Goal: Task Accomplishment & Management: Manage account settings

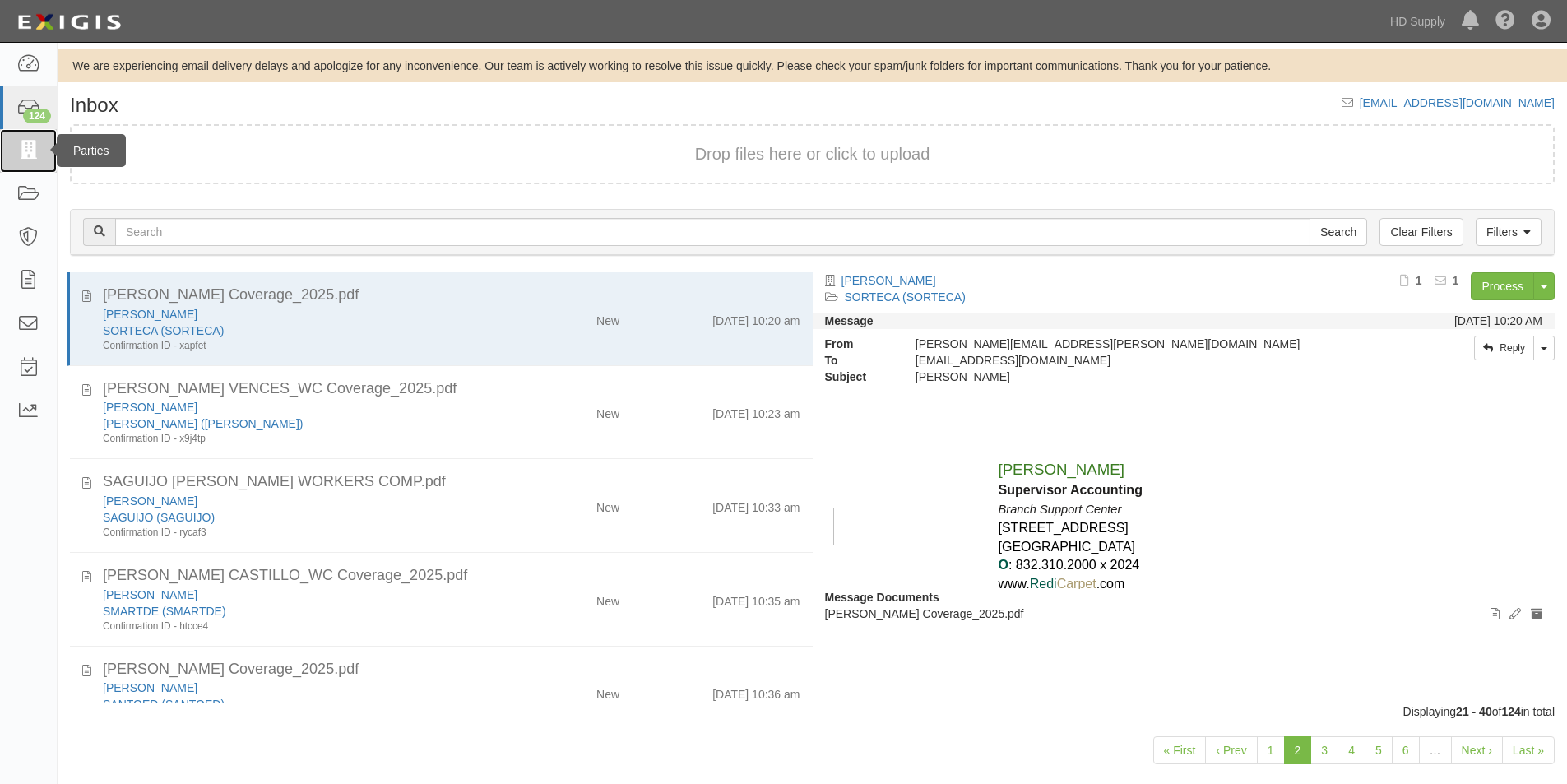
click at [21, 149] on icon at bounding box center [27, 151] width 23 height 19
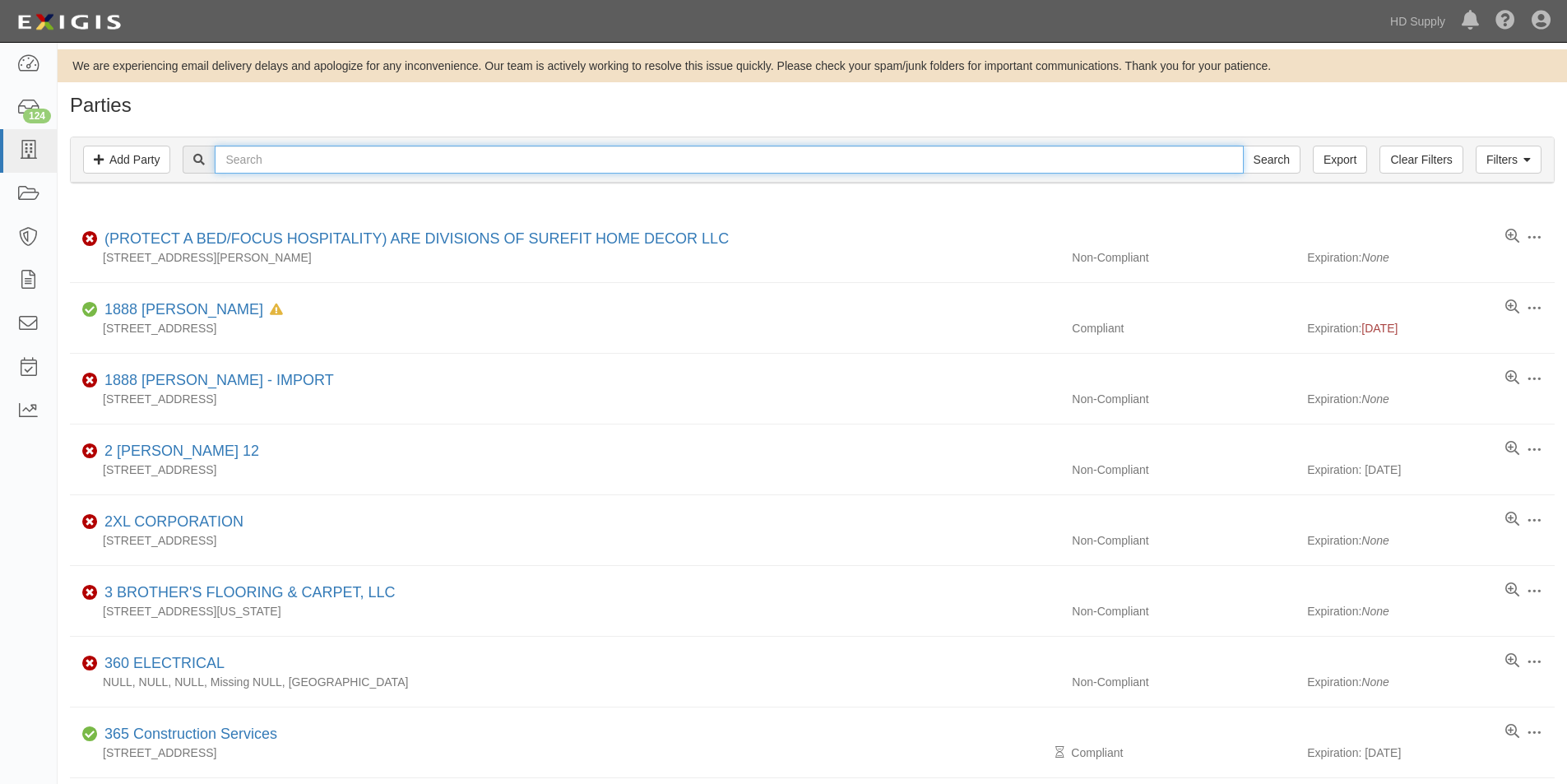
click at [280, 166] on input "text" at bounding box center [729, 160] width 1028 height 28
type input "miracle meth"
click at [1243, 146] on input "Search" at bounding box center [1272, 160] width 57 height 28
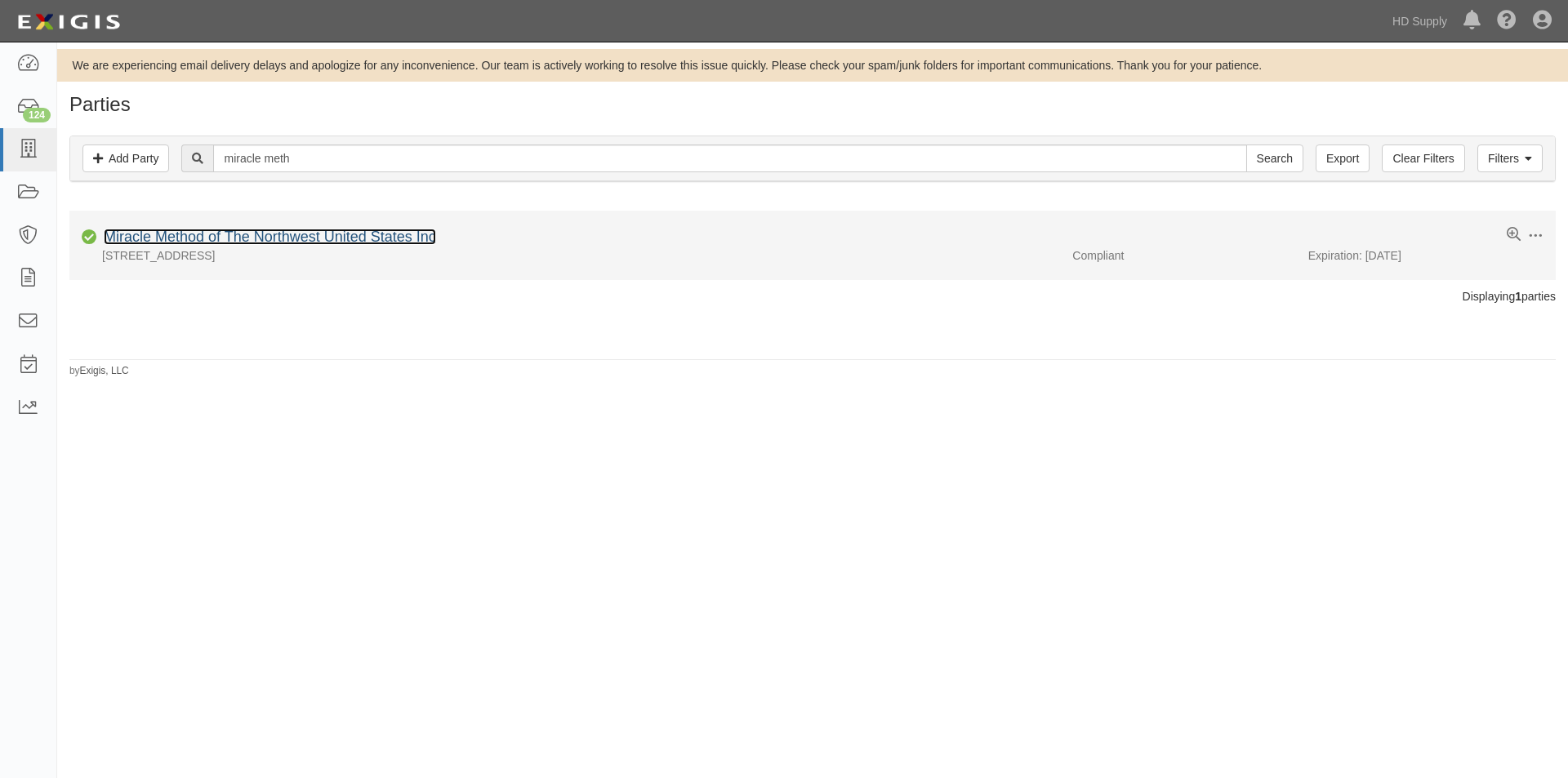
click at [247, 239] on link "Miracle Method of The Northwest United States Inc" at bounding box center [270, 236] width 332 height 16
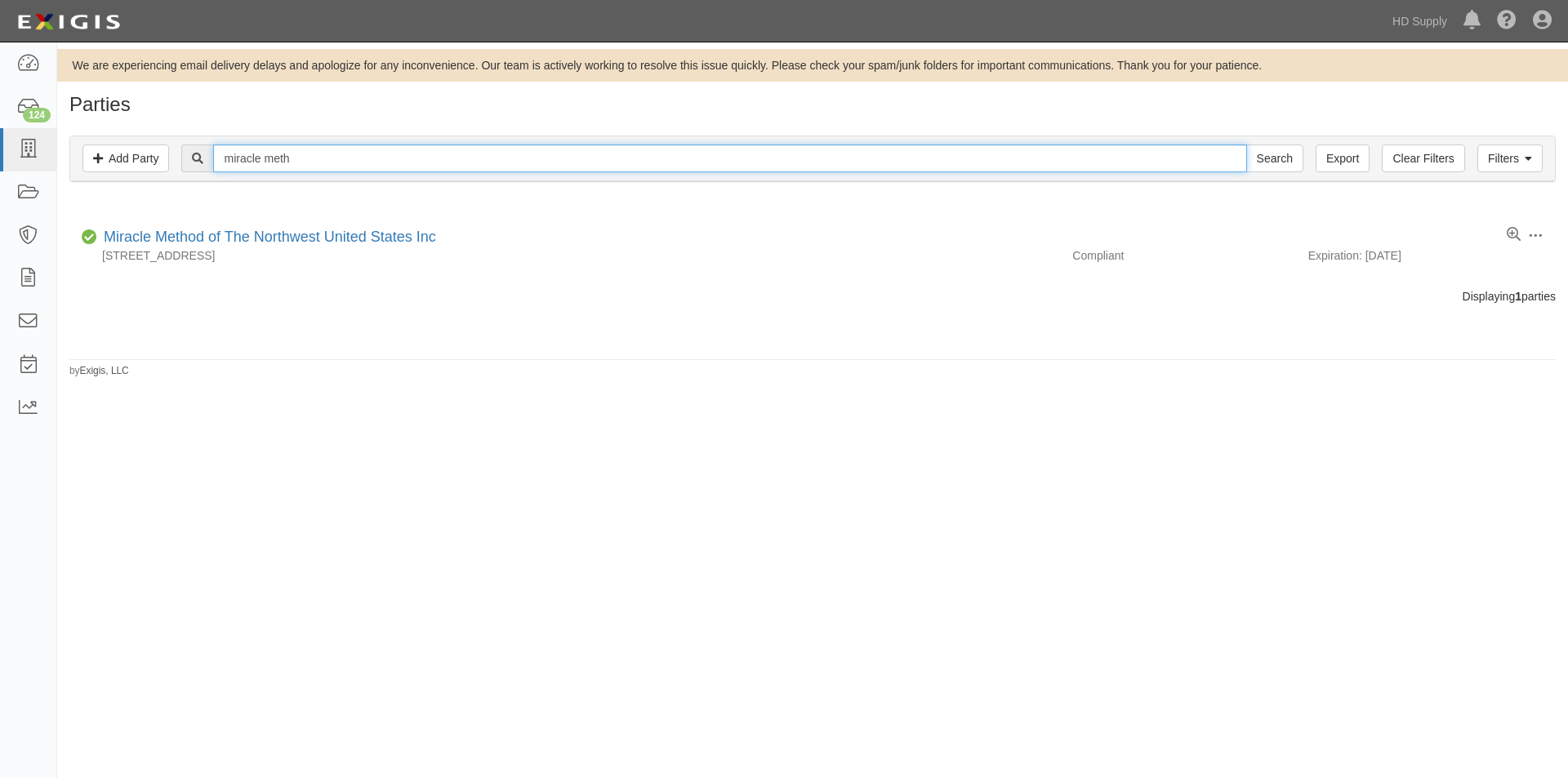
drag, startPoint x: 322, startPoint y: 162, endPoint x: 192, endPoint y: 165, distance: 130.0
click at [192, 165] on div "miracle meth Search" at bounding box center [742, 158] width 1121 height 28
type input "novus"
click at [1246, 145] on input "Search" at bounding box center [1274, 158] width 57 height 28
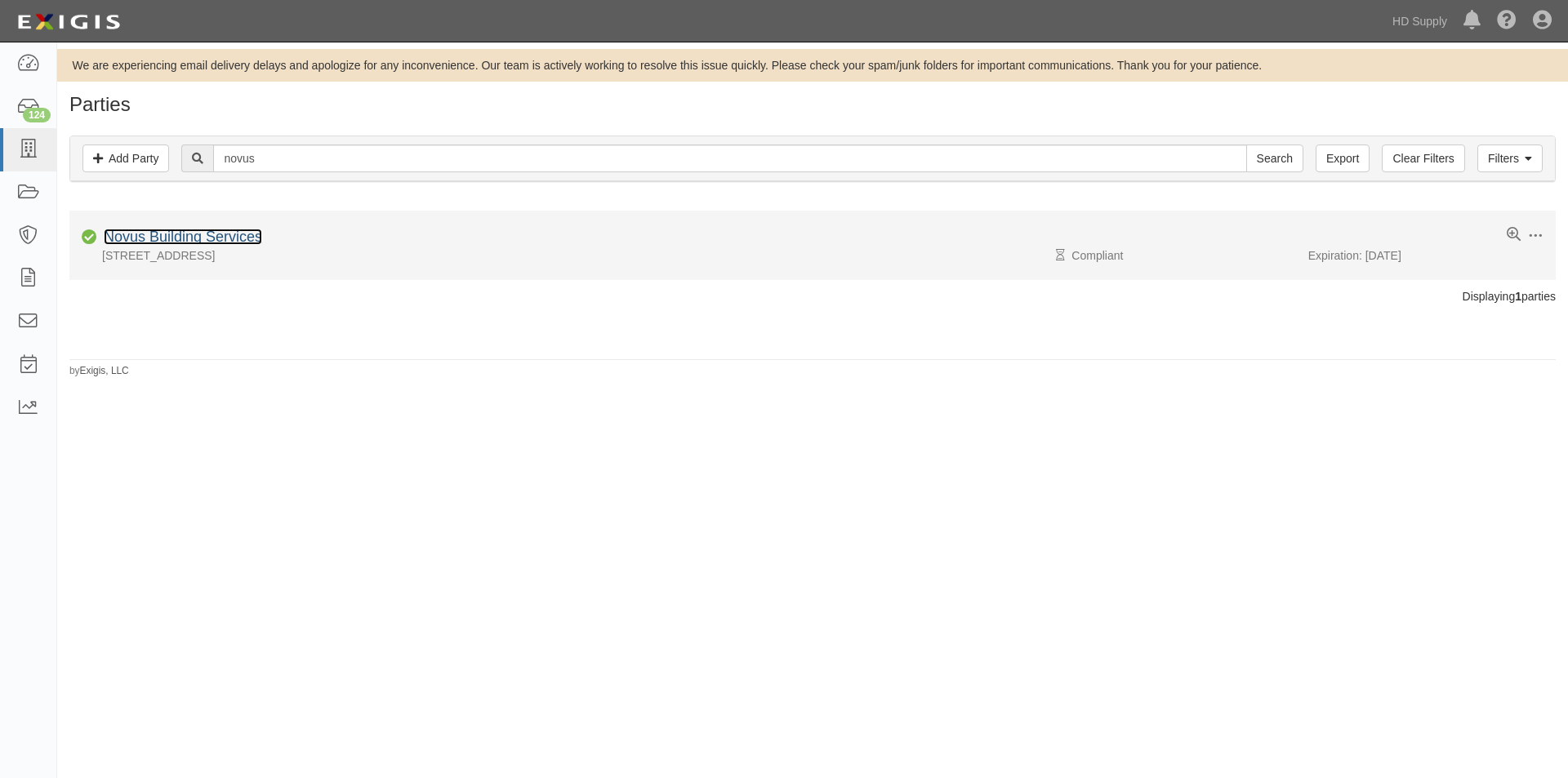
click at [141, 240] on link "Novus Building Services" at bounding box center [183, 236] width 158 height 16
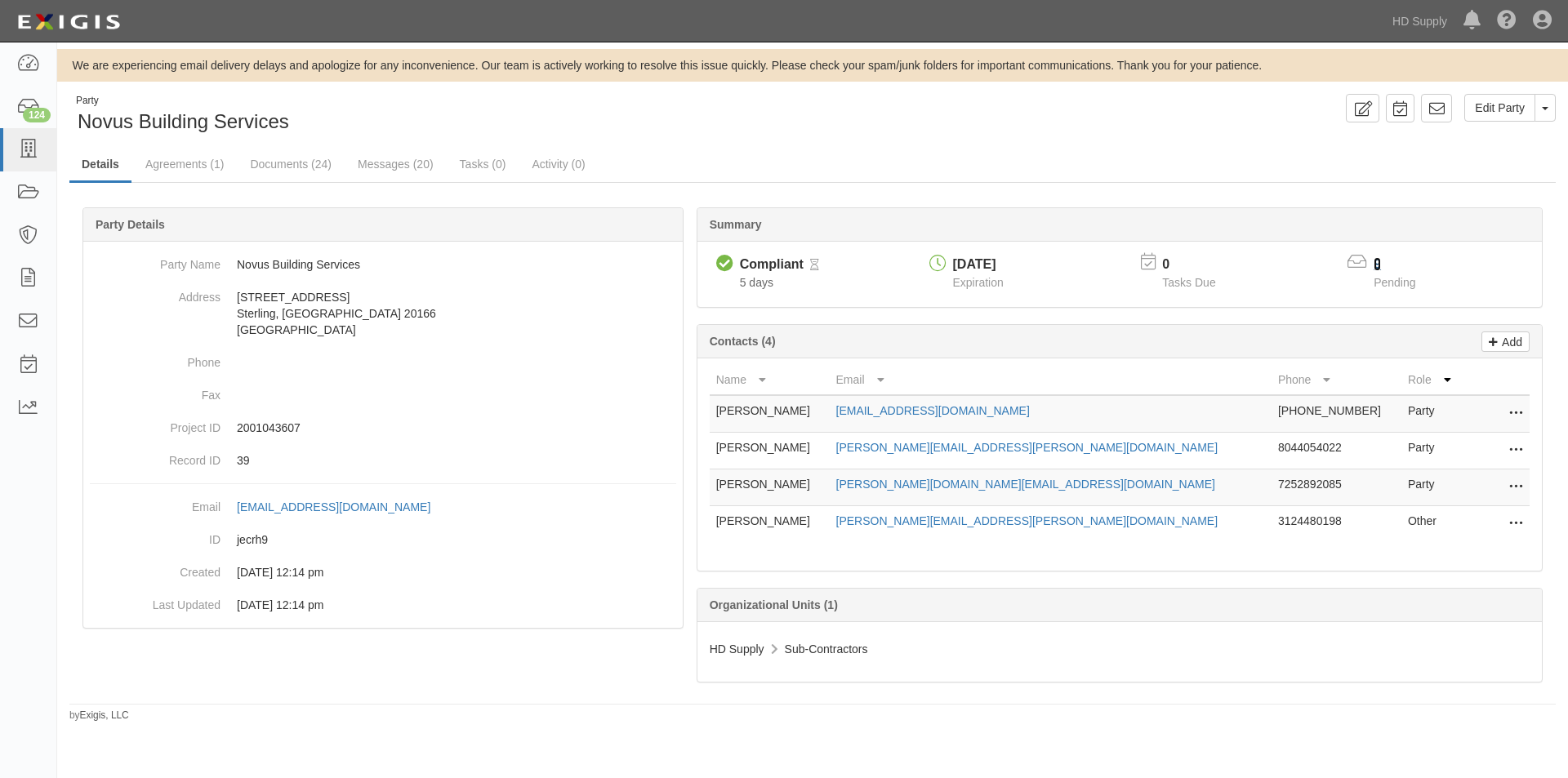
click at [1374, 265] on link "9" at bounding box center [1377, 264] width 8 height 14
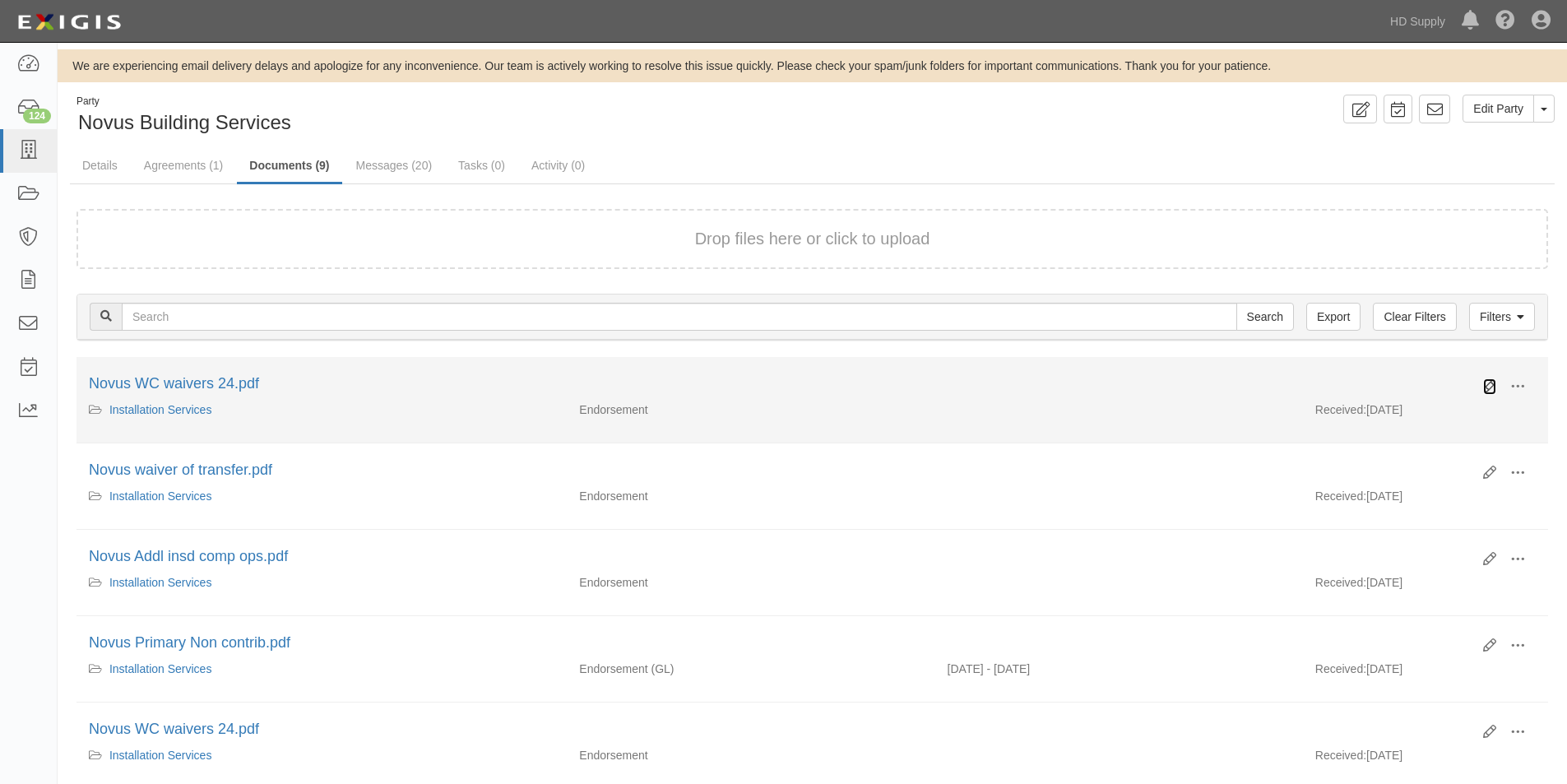
click at [1490, 389] on icon at bounding box center [1490, 386] width 13 height 13
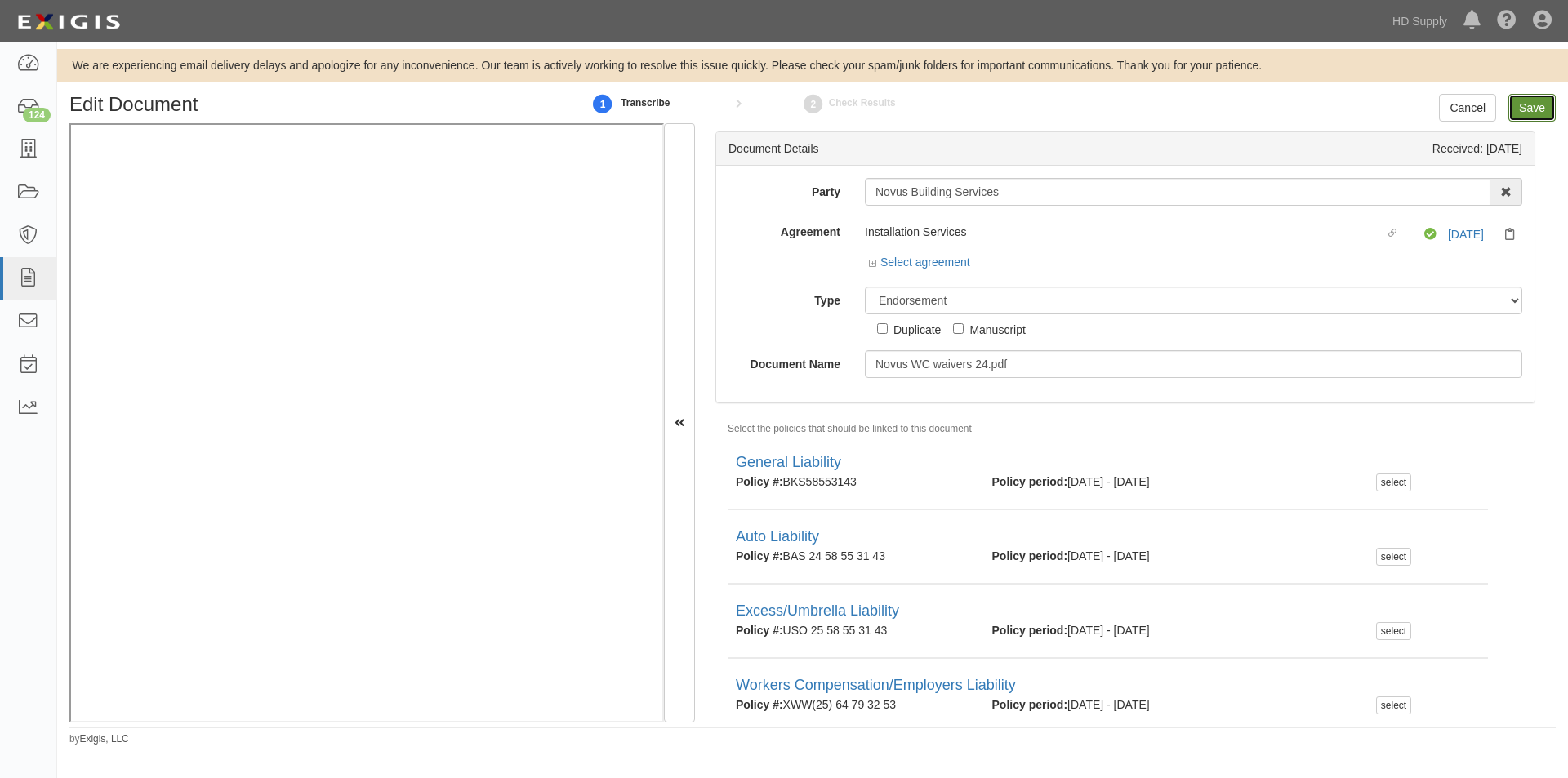
click at [1536, 109] on input "Save" at bounding box center [1532, 107] width 48 height 28
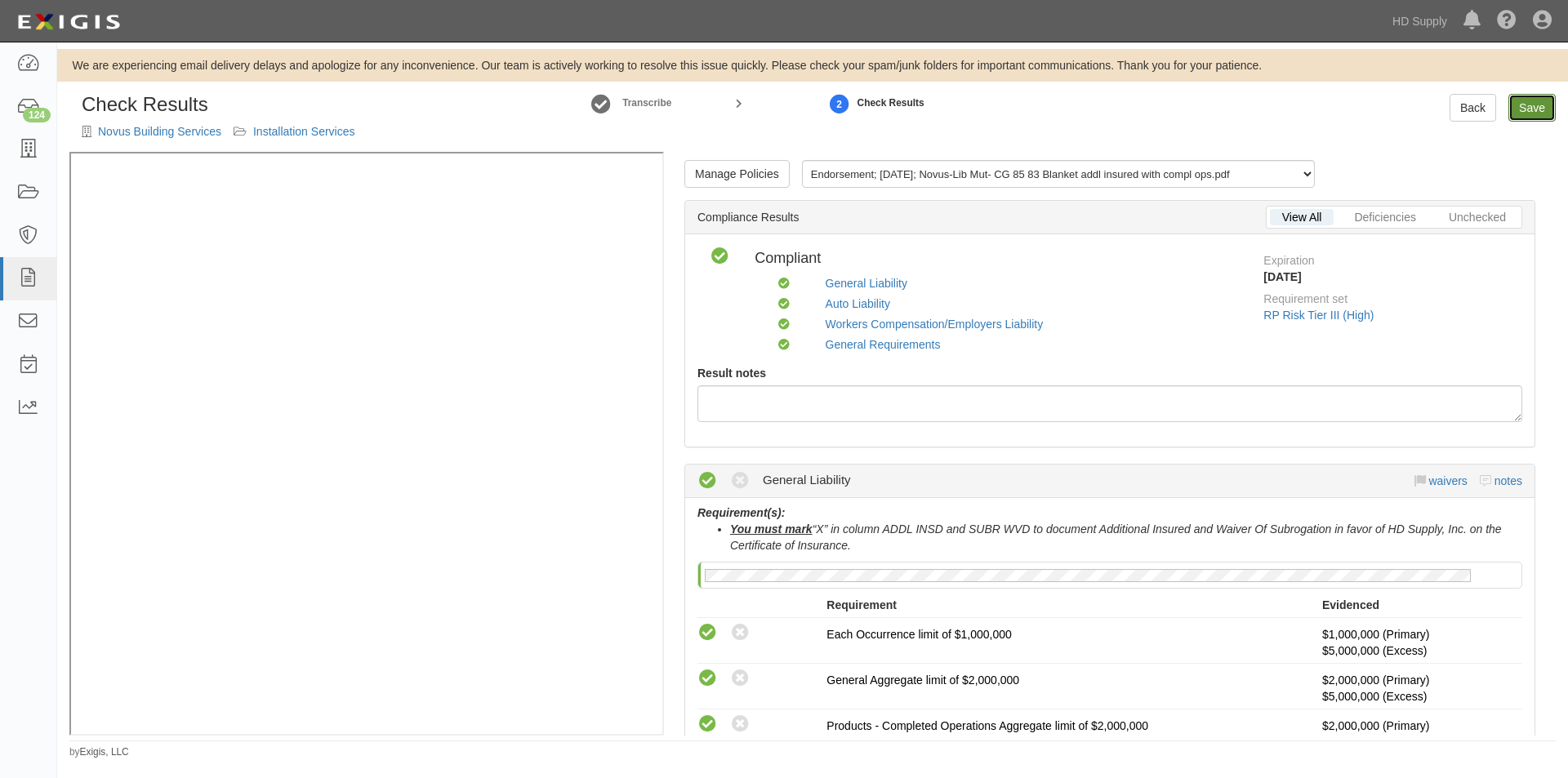
click at [1527, 104] on link "Save" at bounding box center [1532, 107] width 48 height 28
radio input "true"
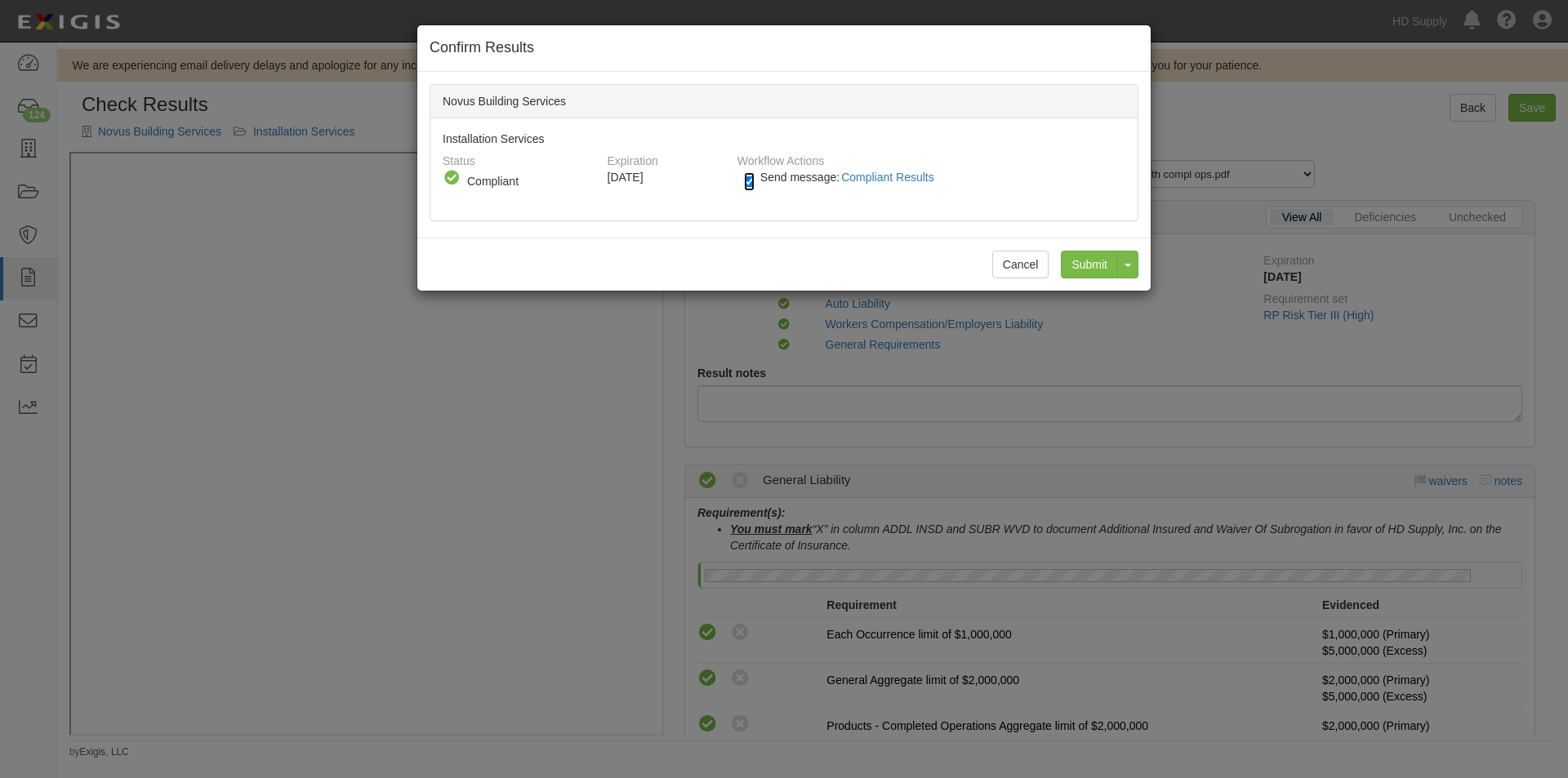
click at [750, 181] on input "Send message: Compliant Results" at bounding box center [749, 181] width 10 height 19
checkbox input "false"
click at [1096, 267] on input "Submit" at bounding box center [1088, 264] width 57 height 28
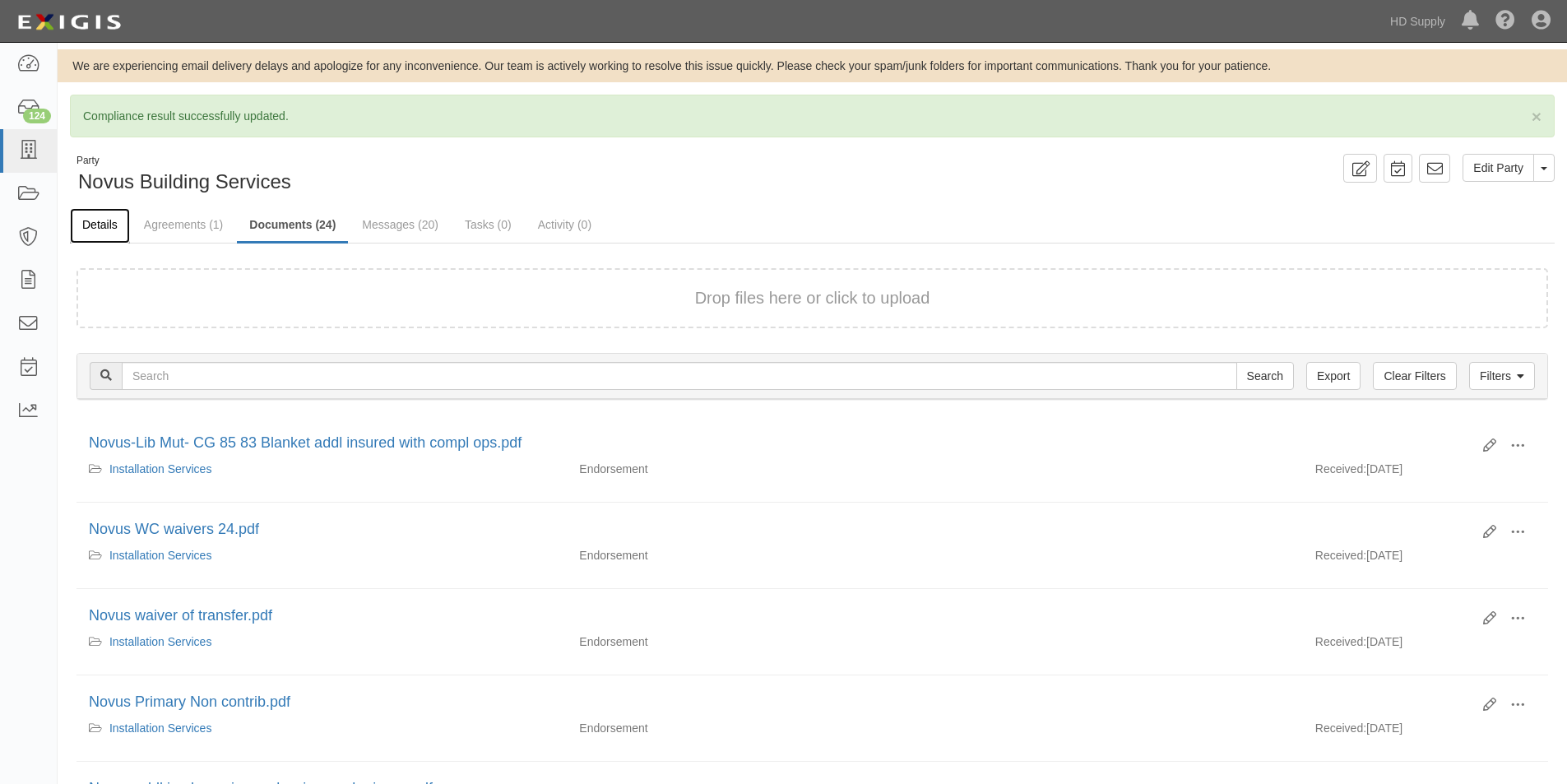
click at [109, 229] on link "Details" at bounding box center [100, 226] width 60 height 35
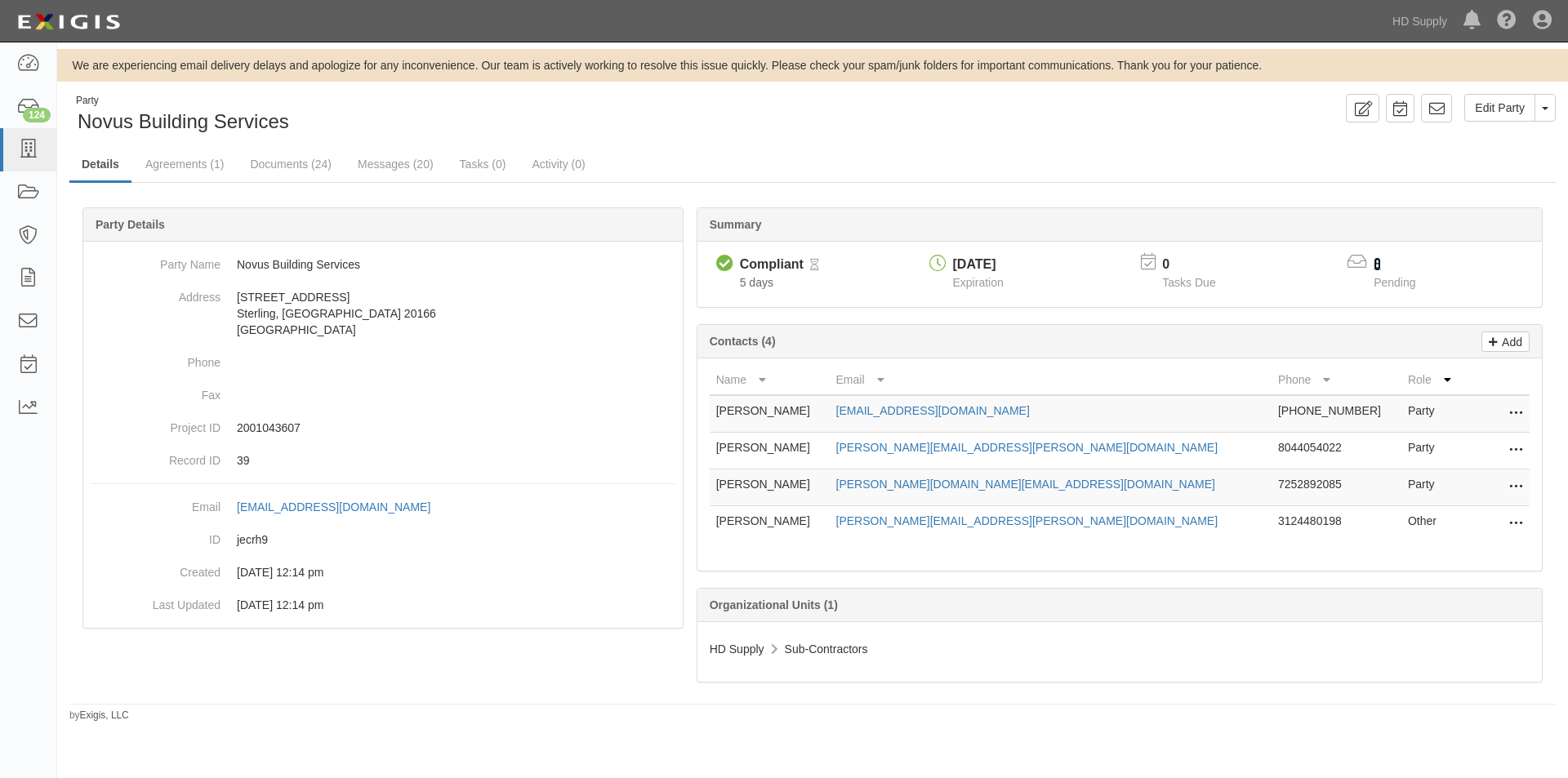
click at [1380, 261] on link "8" at bounding box center [1377, 264] width 8 height 14
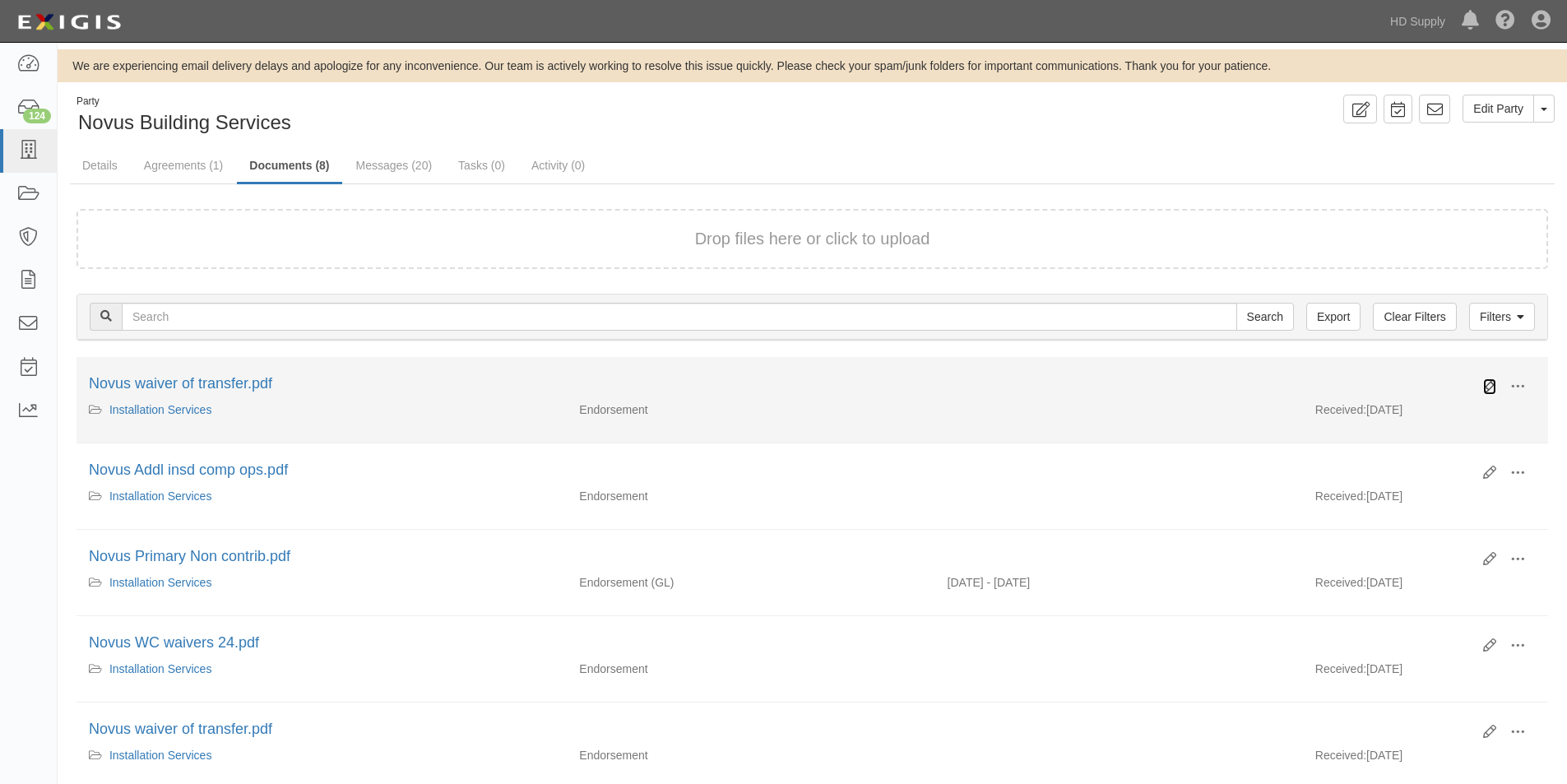
click at [1491, 387] on icon at bounding box center [1490, 386] width 13 height 13
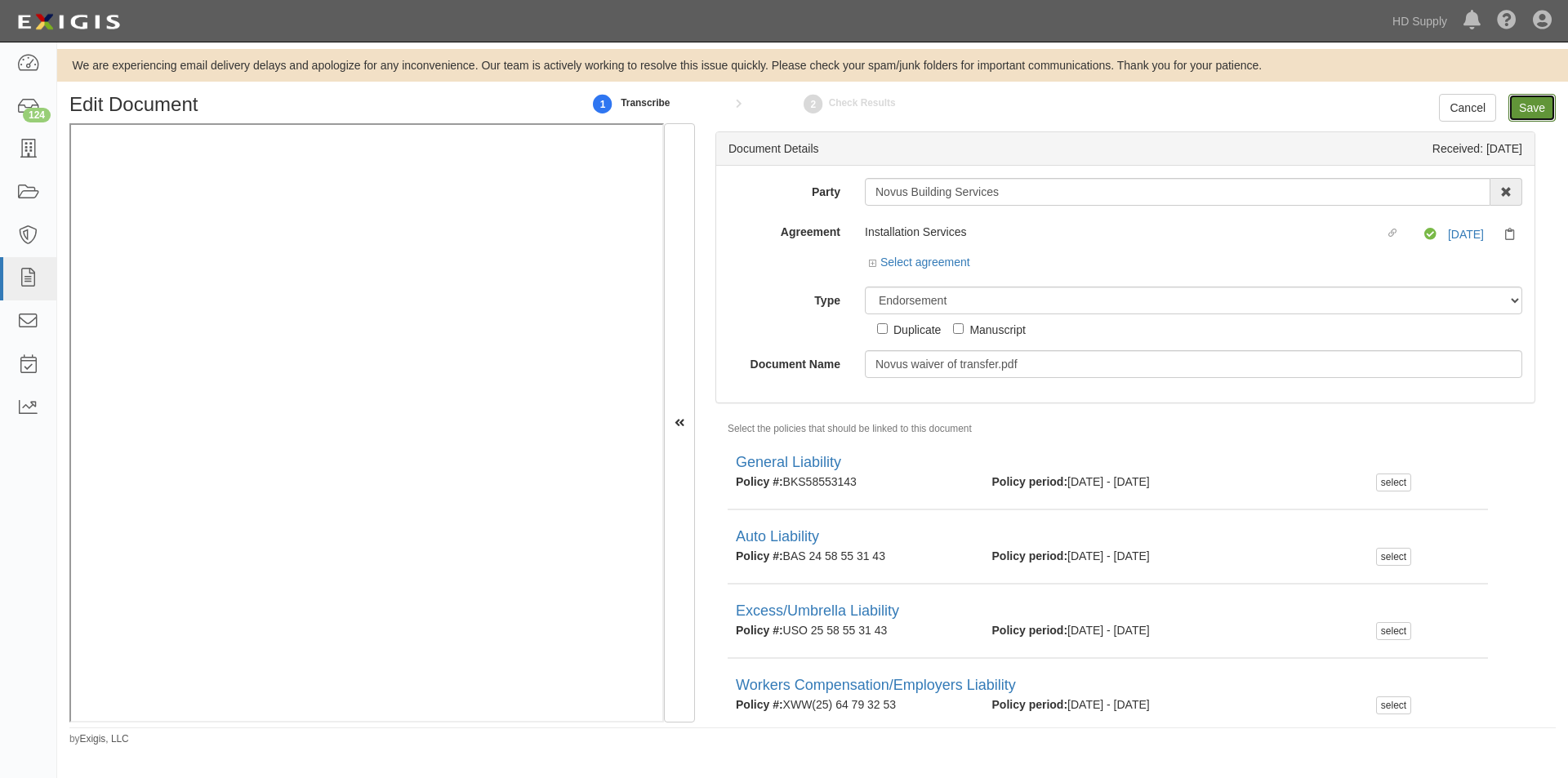
click at [1538, 109] on input "Save" at bounding box center [1532, 107] width 48 height 28
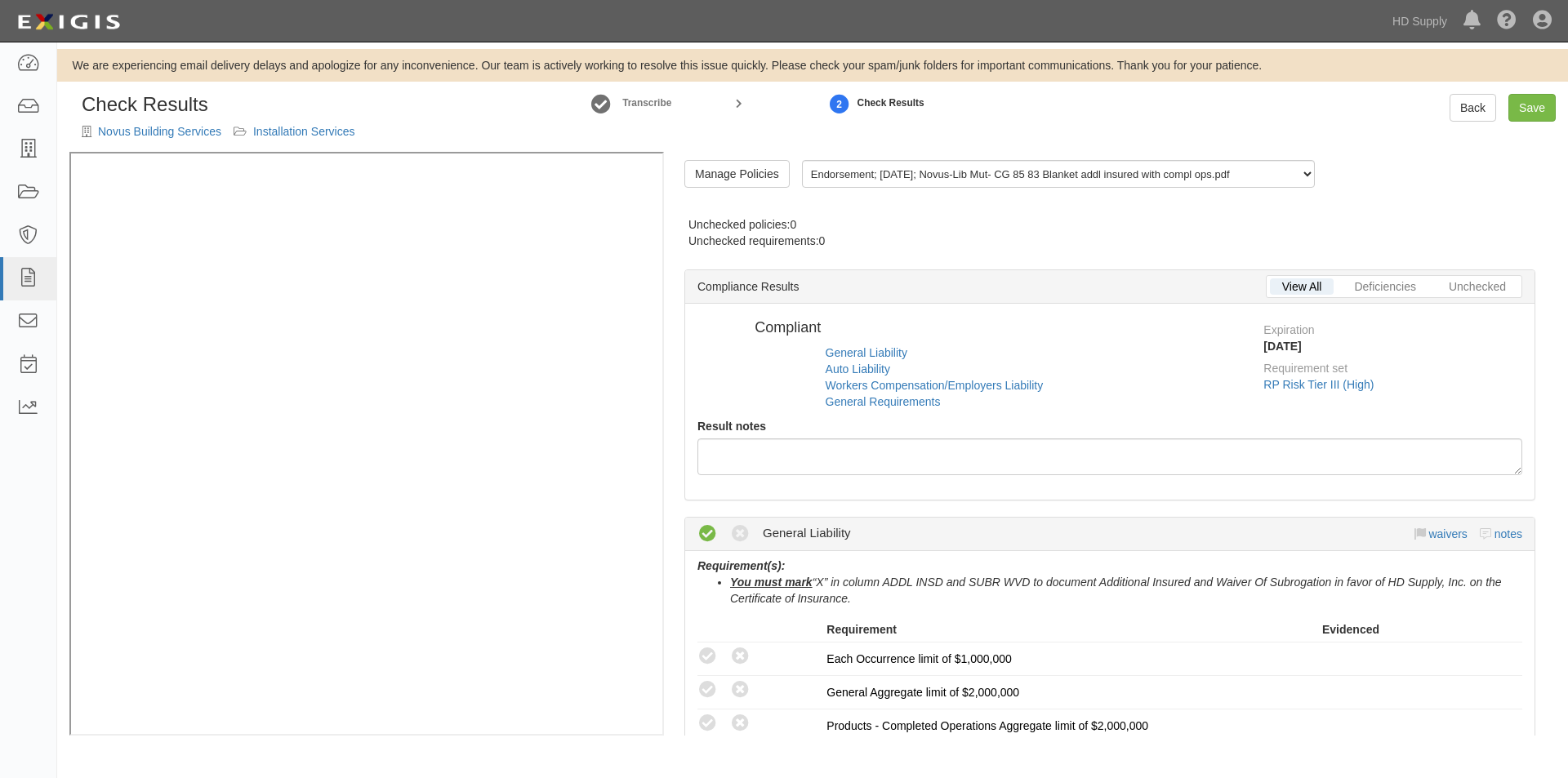
radio input "false"
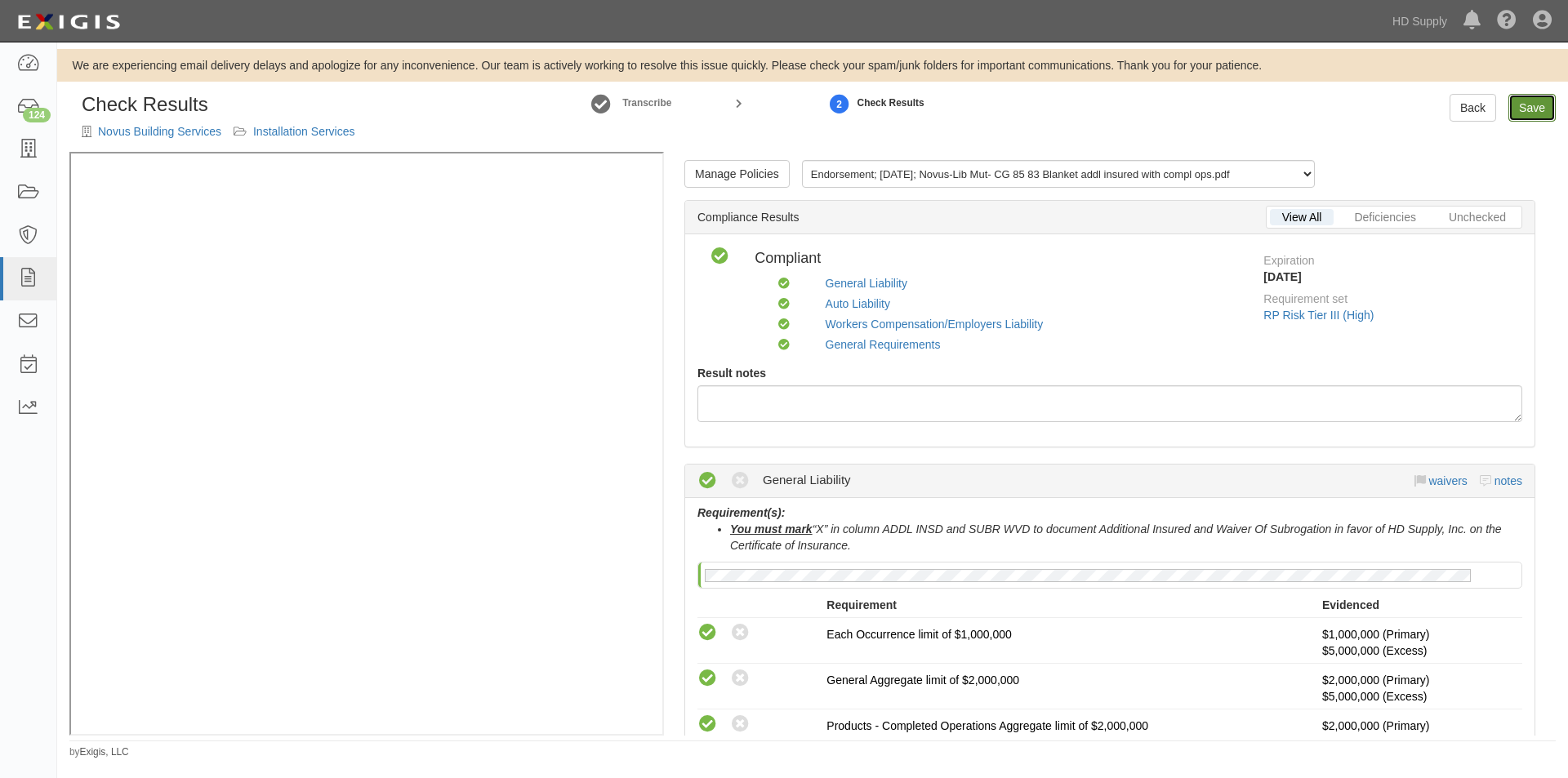
click at [1523, 106] on link "Save" at bounding box center [1532, 107] width 48 height 28
radio input "true"
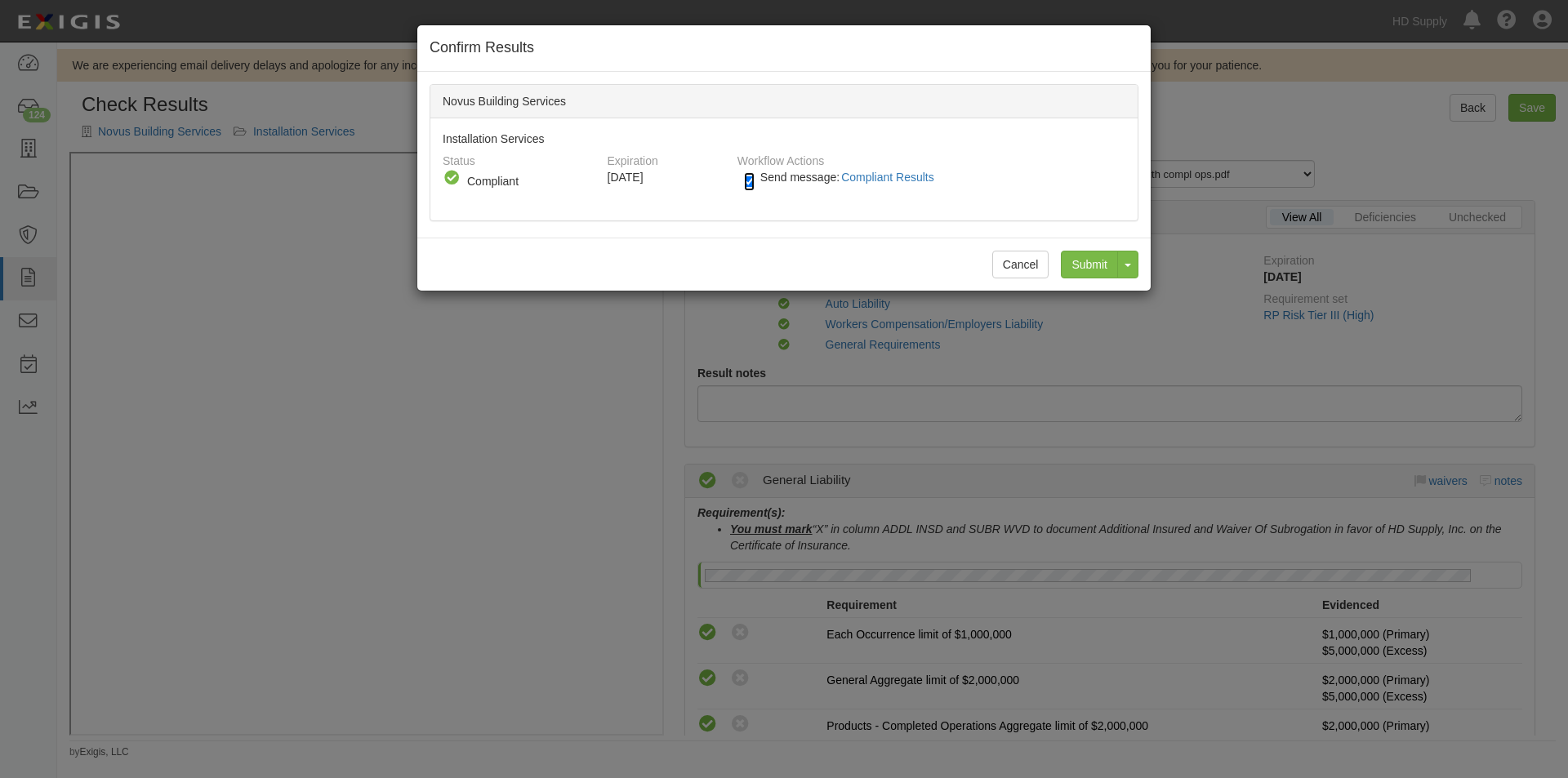
click at [750, 182] on input "Send message: Compliant Results" at bounding box center [749, 181] width 10 height 19
checkbox input "false"
click at [1084, 266] on input "Submit" at bounding box center [1088, 264] width 57 height 28
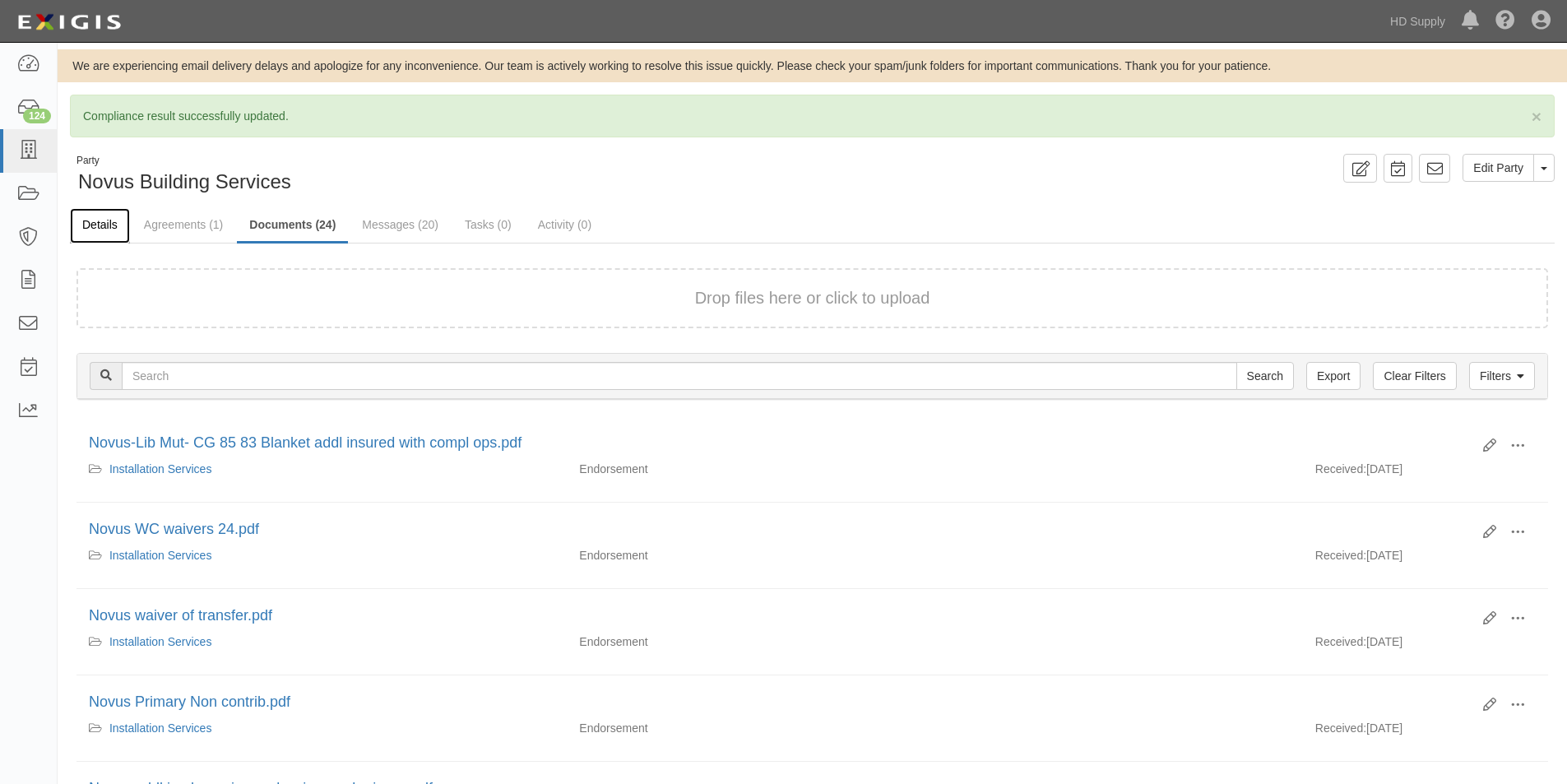
click at [112, 221] on link "Details" at bounding box center [100, 226] width 60 height 35
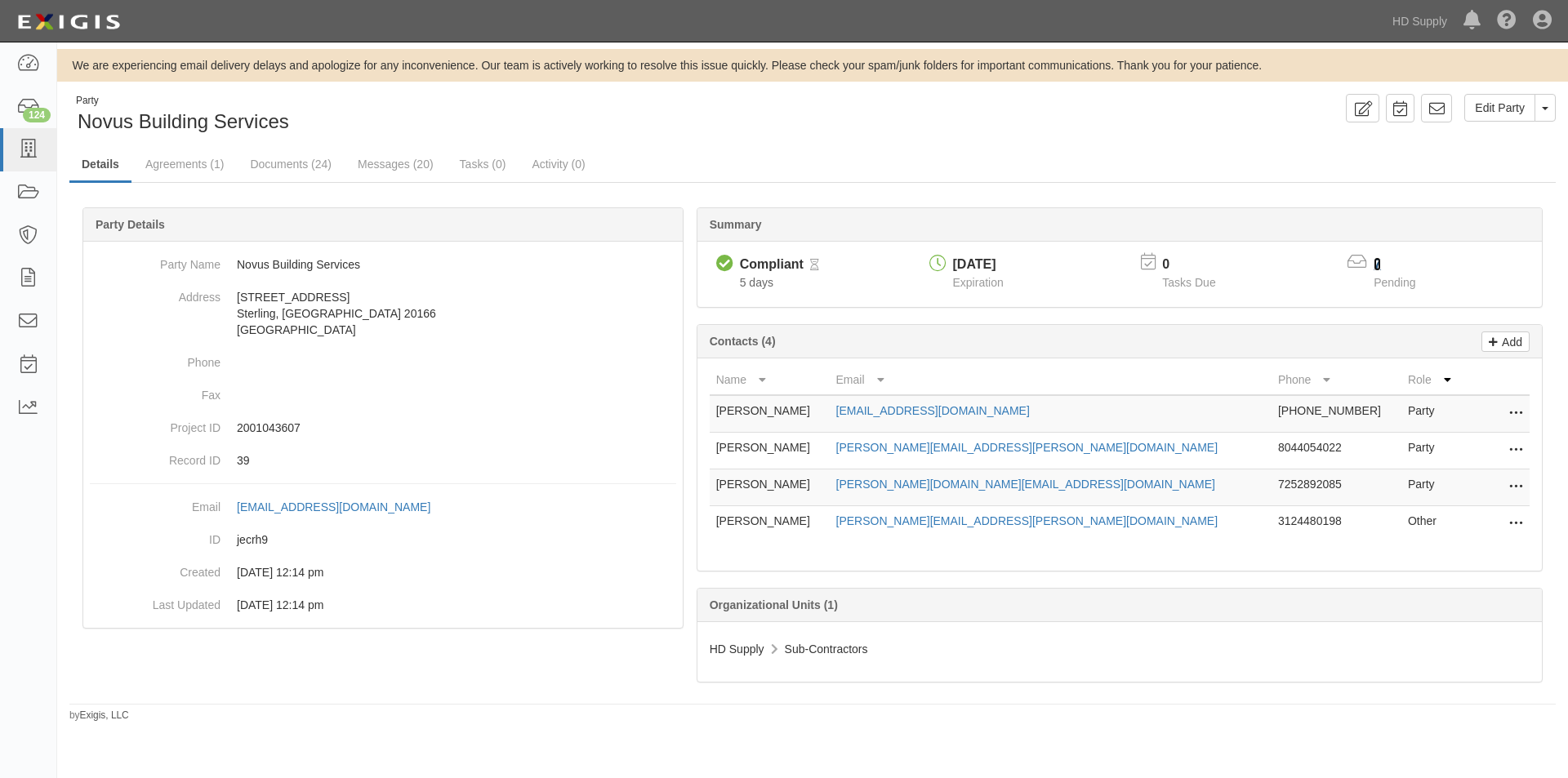
click at [1378, 259] on link "7" at bounding box center [1377, 264] width 8 height 14
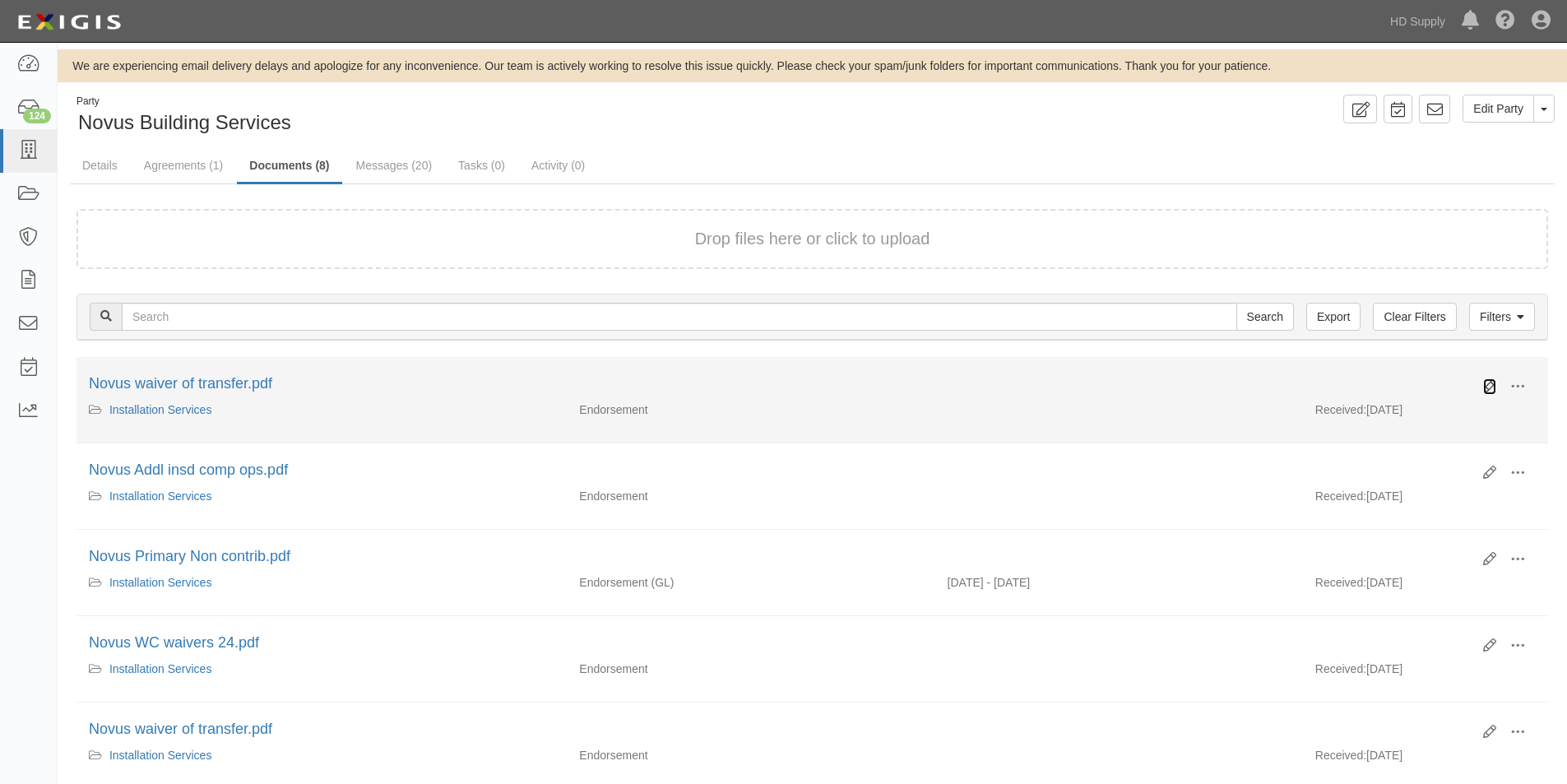
click at [1485, 381] on icon at bounding box center [1490, 386] width 13 height 13
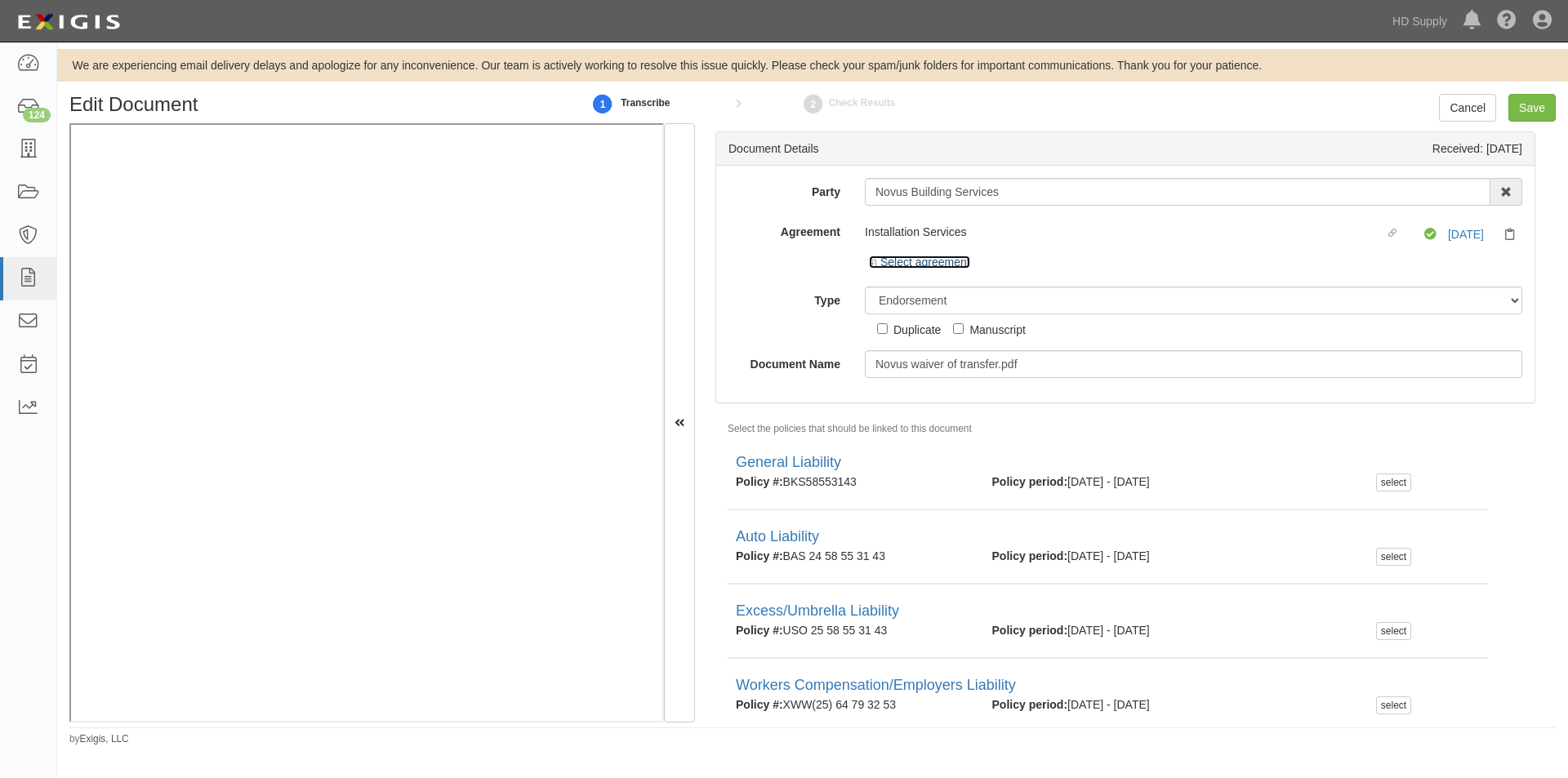
click at [893, 262] on link "Select agreement" at bounding box center [919, 261] width 101 height 13
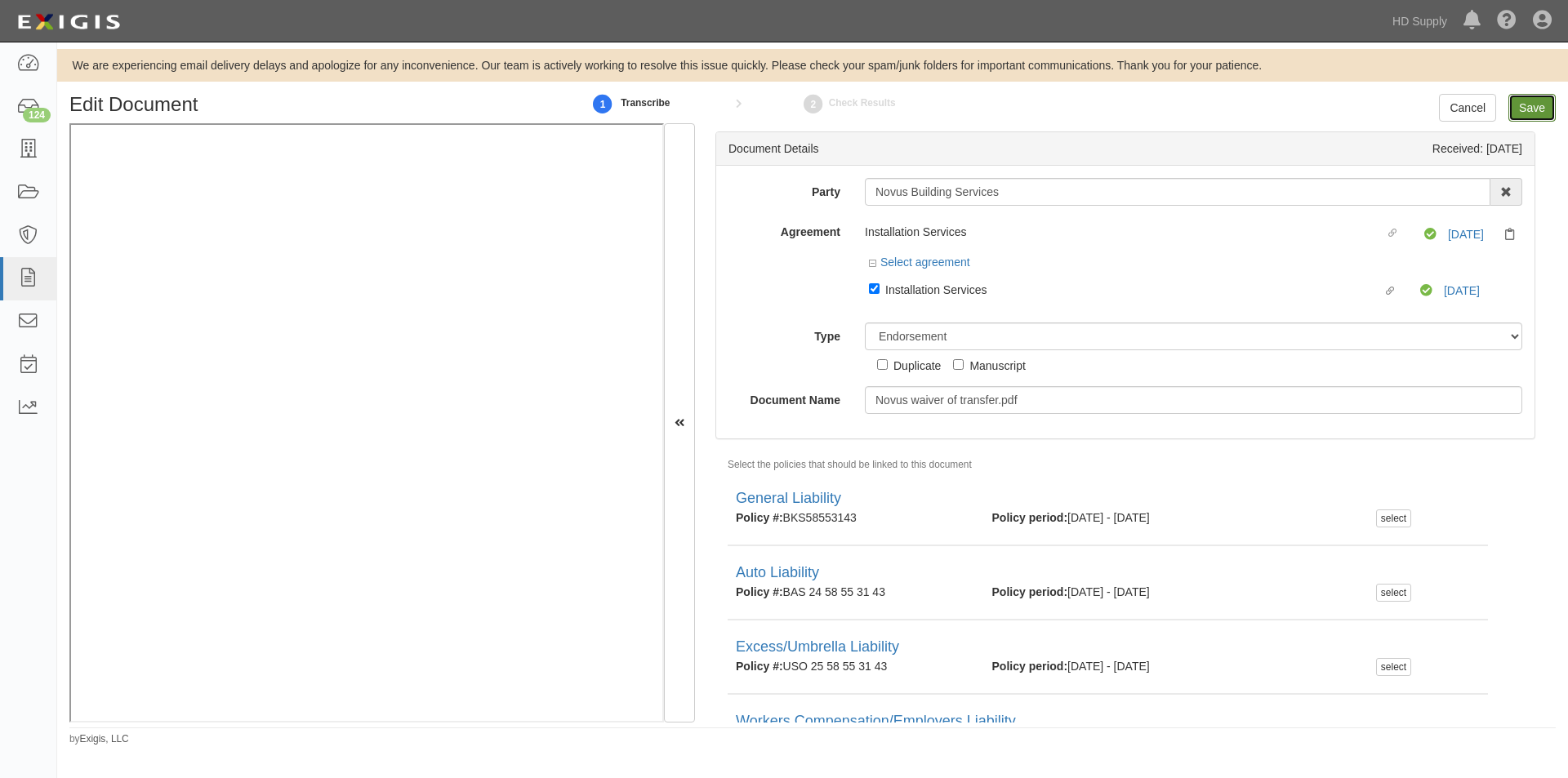
click at [1534, 115] on input "Save" at bounding box center [1532, 107] width 48 height 28
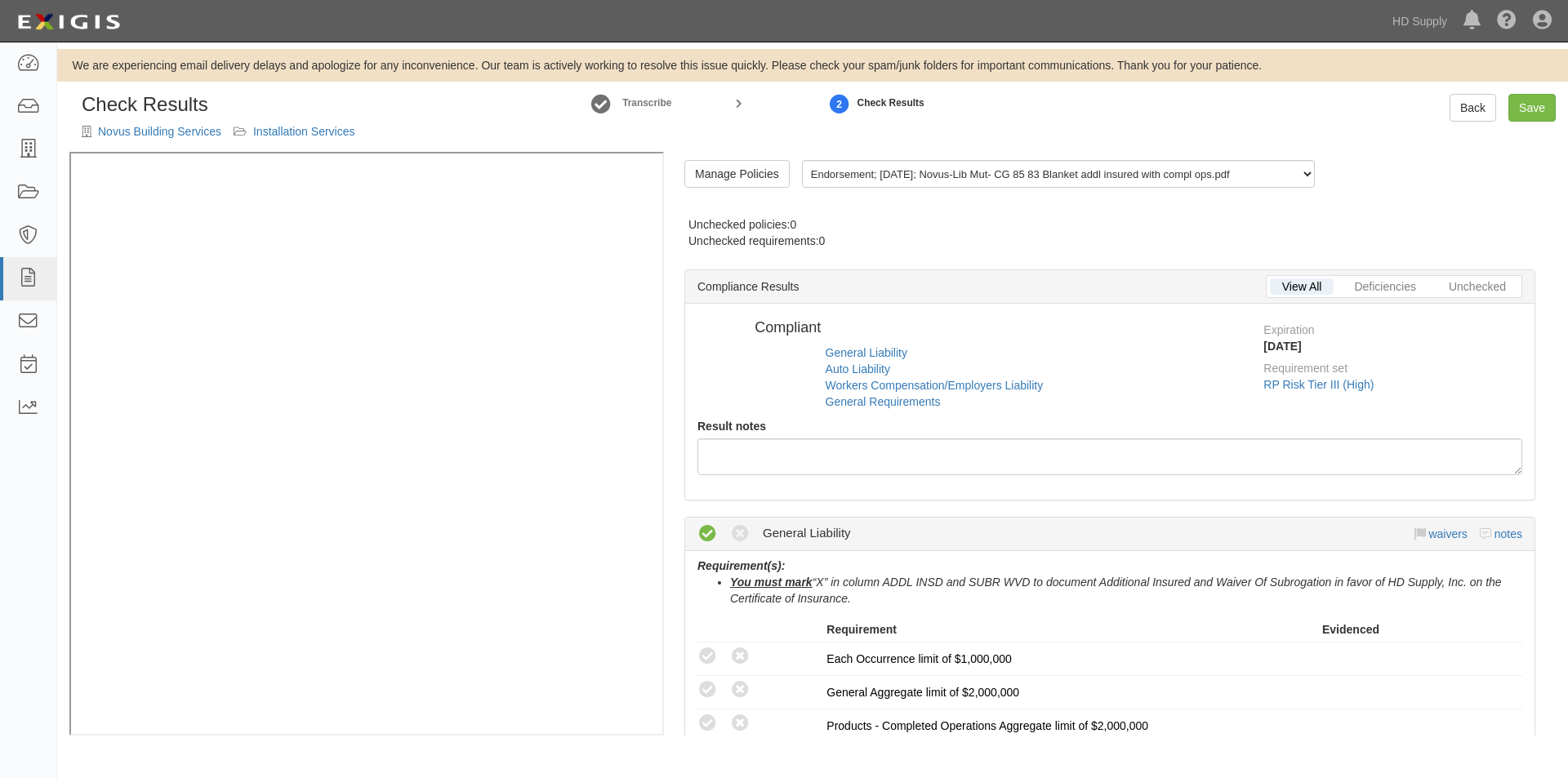
radio input "false"
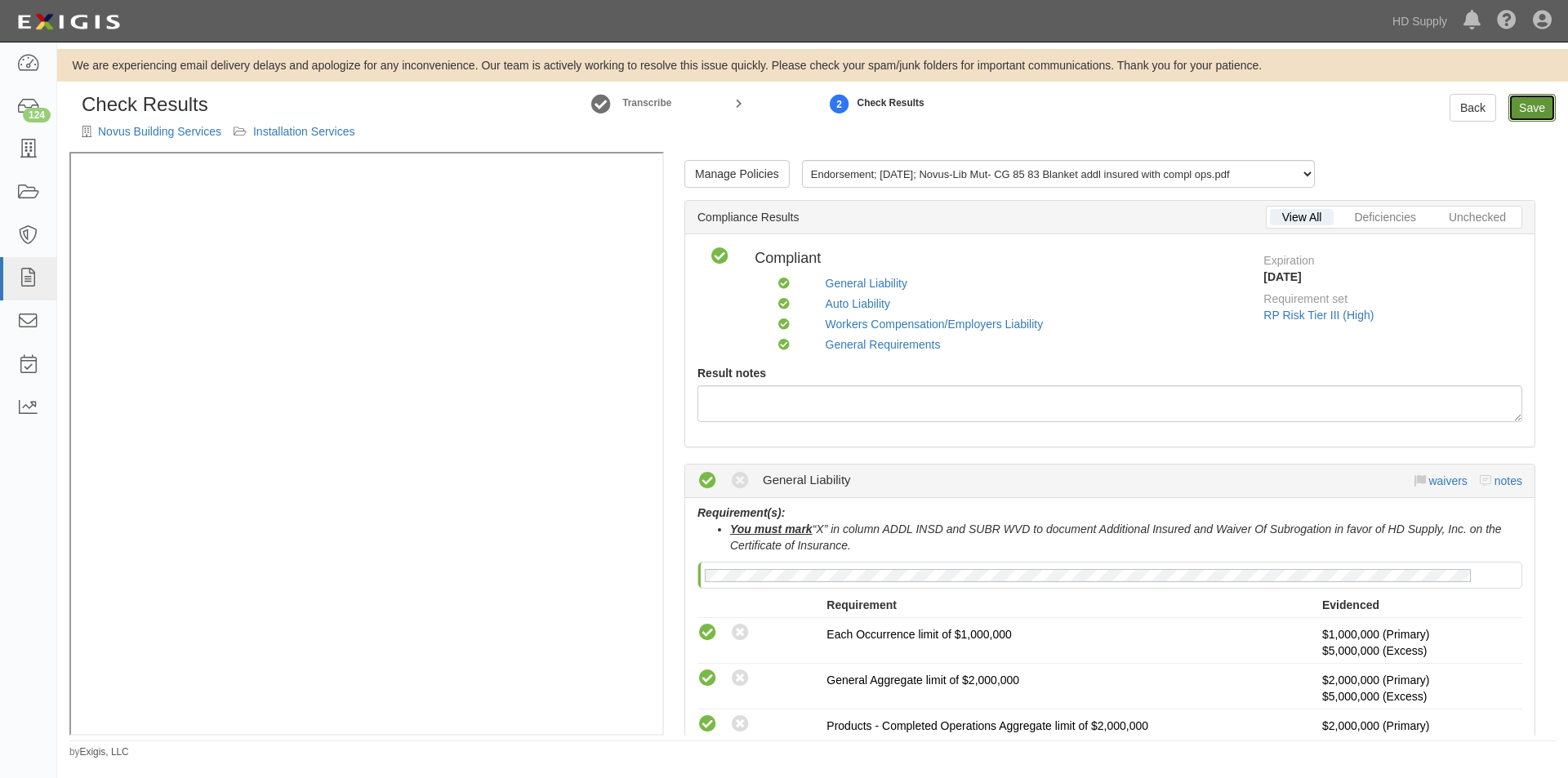
click at [1525, 112] on link "Save" at bounding box center [1532, 107] width 48 height 28
radio input "true"
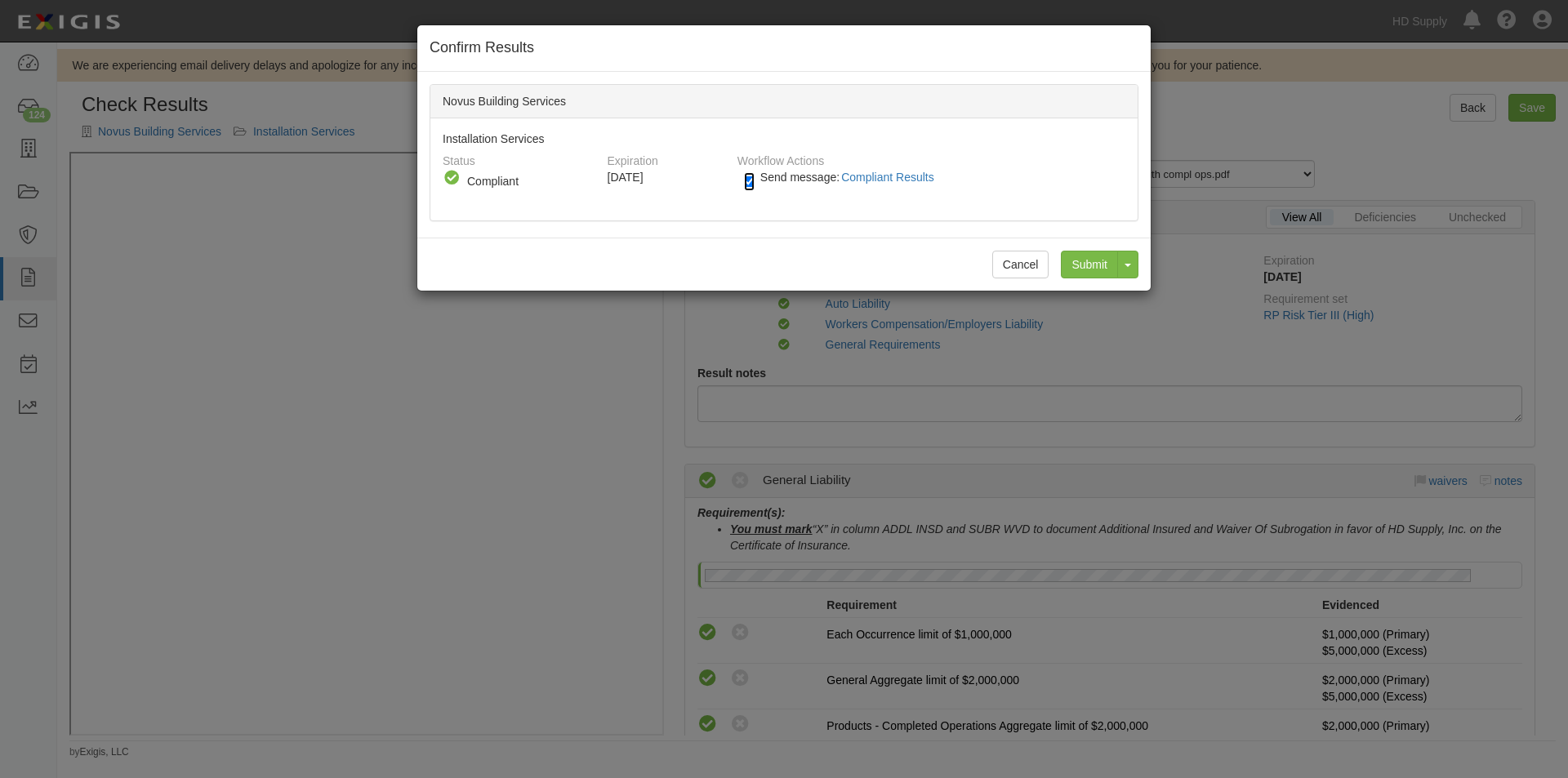
click at [744, 181] on input "Send message: Compliant Results" at bounding box center [749, 181] width 10 height 19
checkbox input "false"
click at [1073, 262] on input "Submit" at bounding box center [1088, 264] width 57 height 28
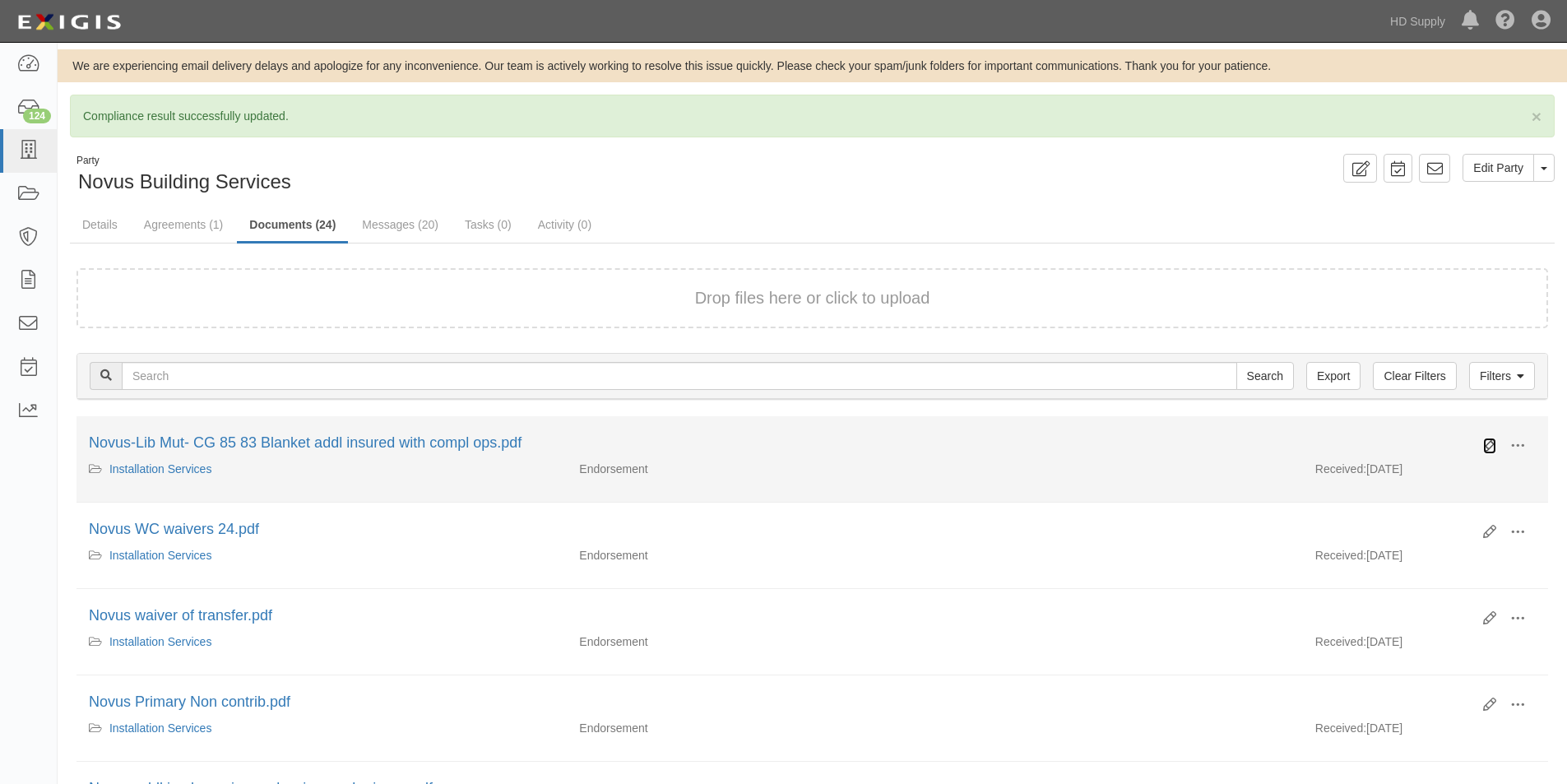
click at [1496, 449] on icon at bounding box center [1490, 445] width 13 height 13
click at [1484, 443] on icon at bounding box center [1490, 445] width 13 height 13
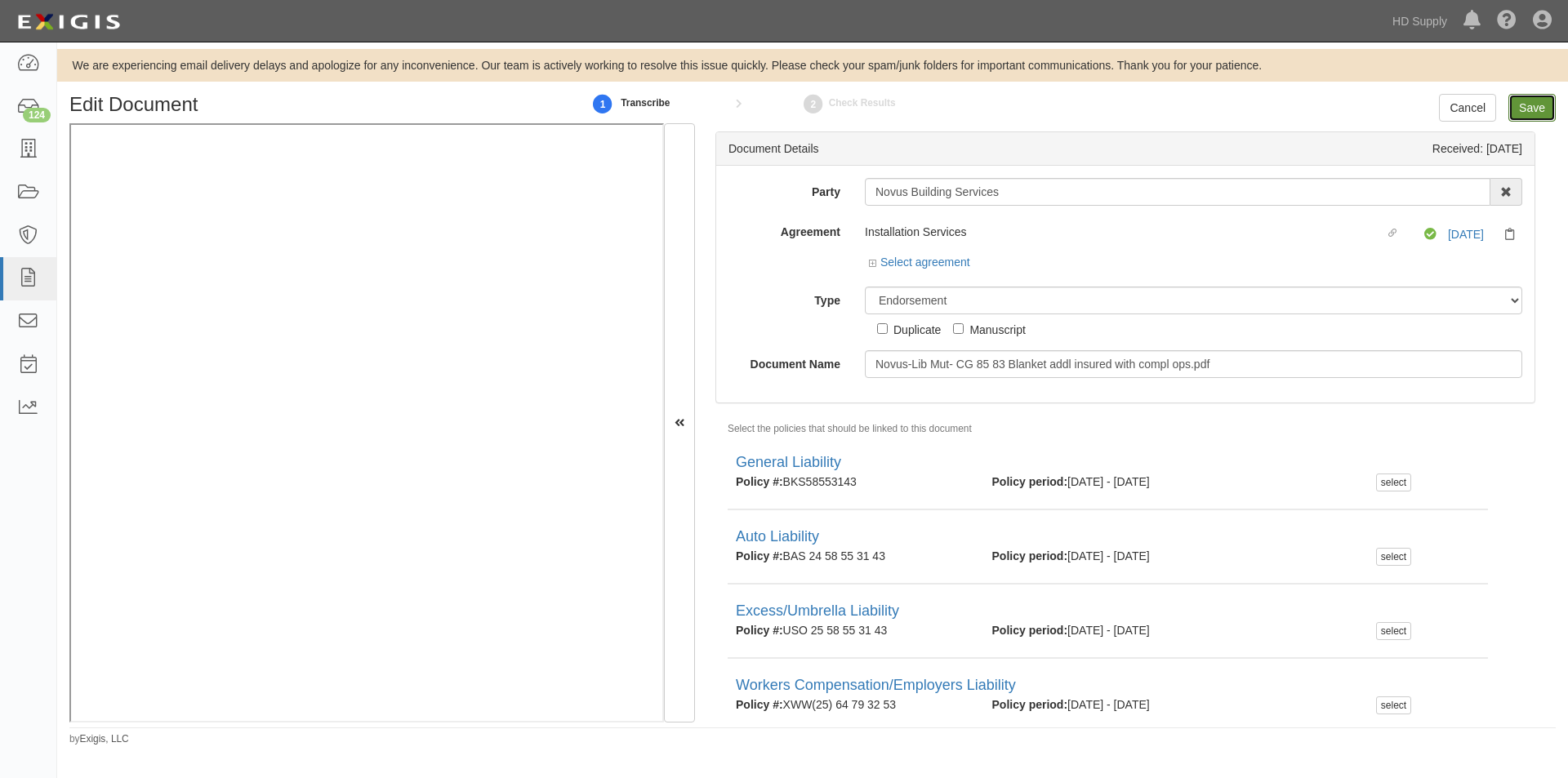
click at [1529, 114] on input "Save" at bounding box center [1532, 107] width 48 height 28
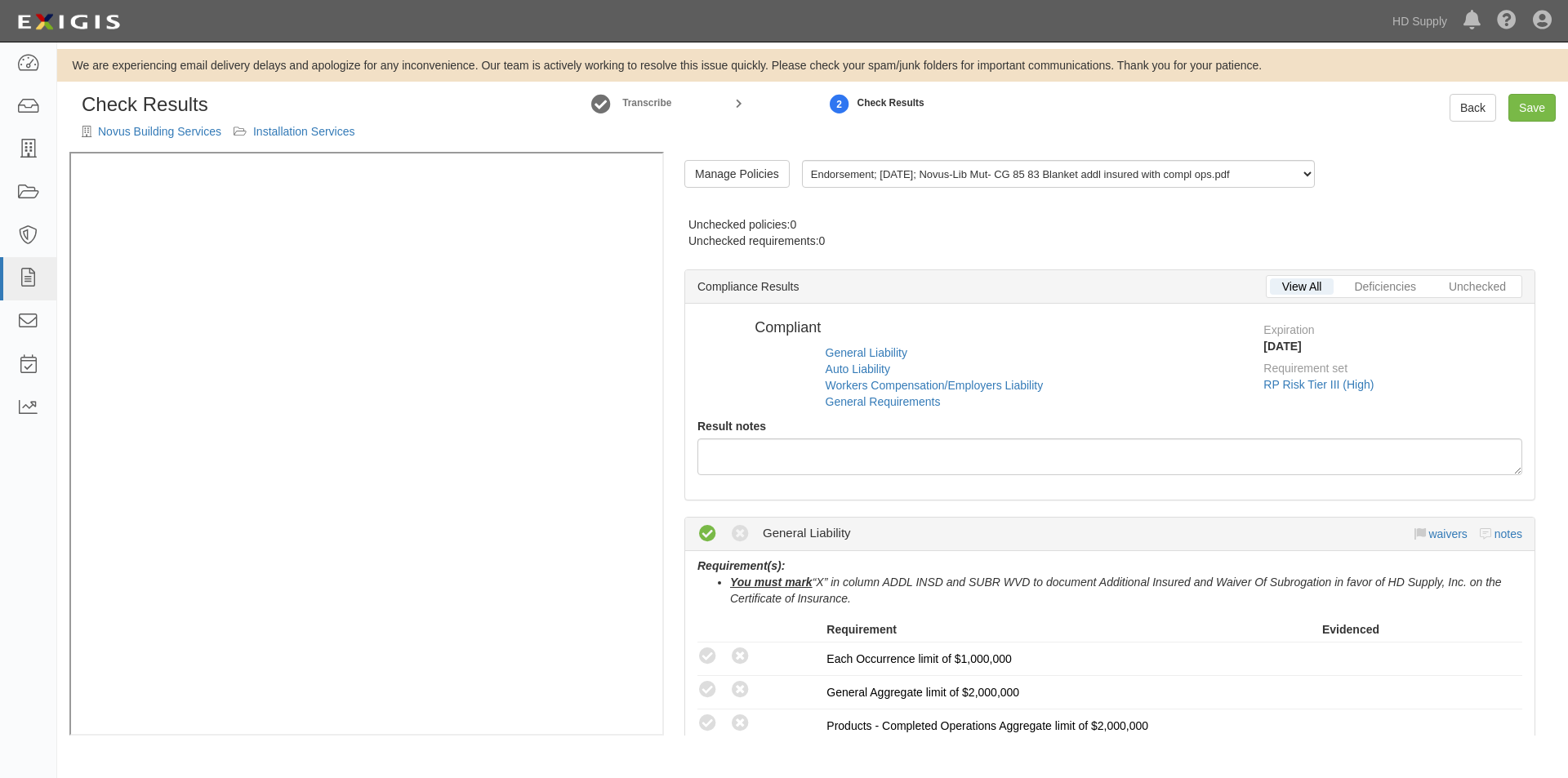
radio input "false"
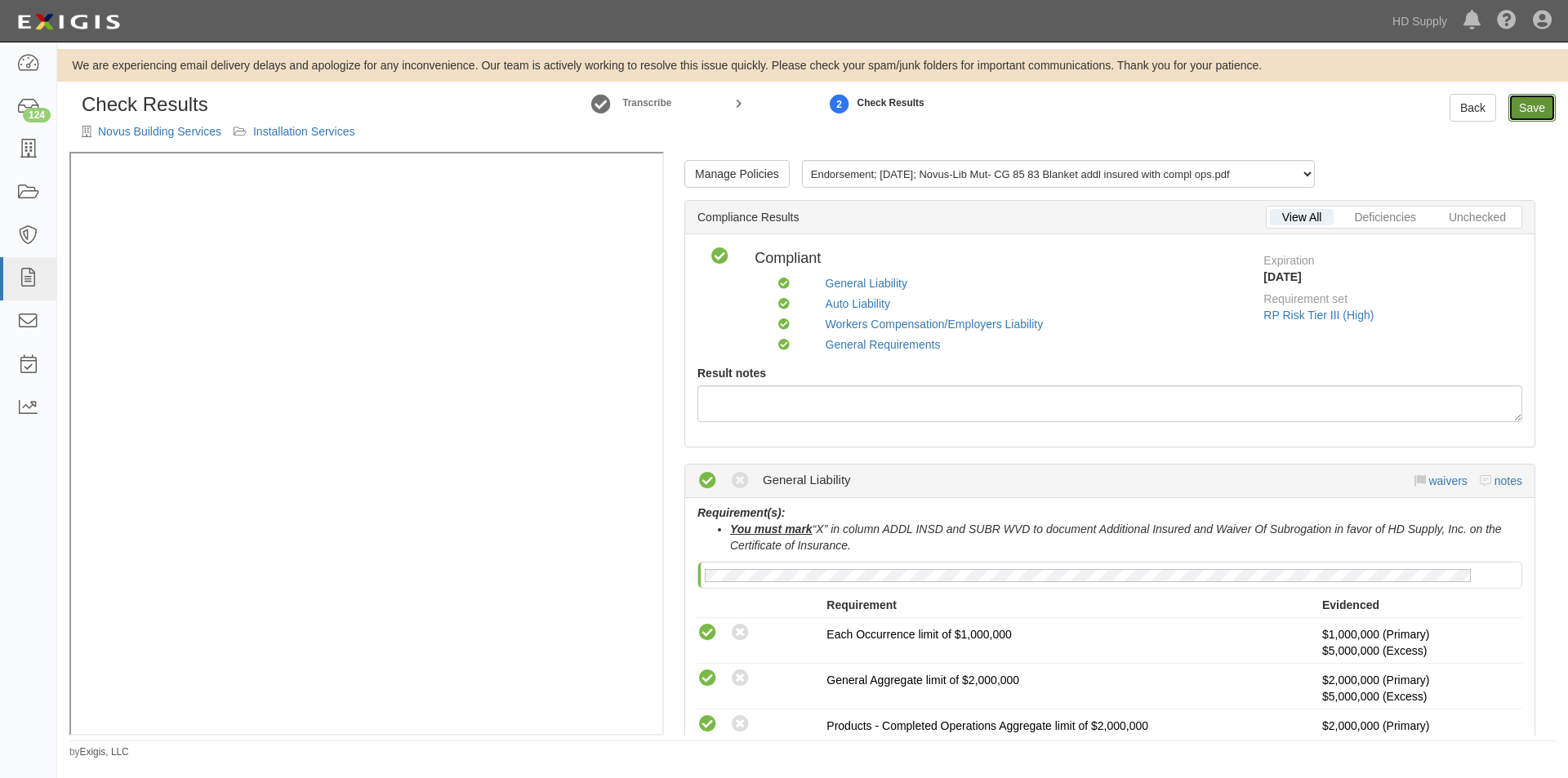
click at [1524, 109] on link "Save" at bounding box center [1532, 107] width 48 height 28
radio input "true"
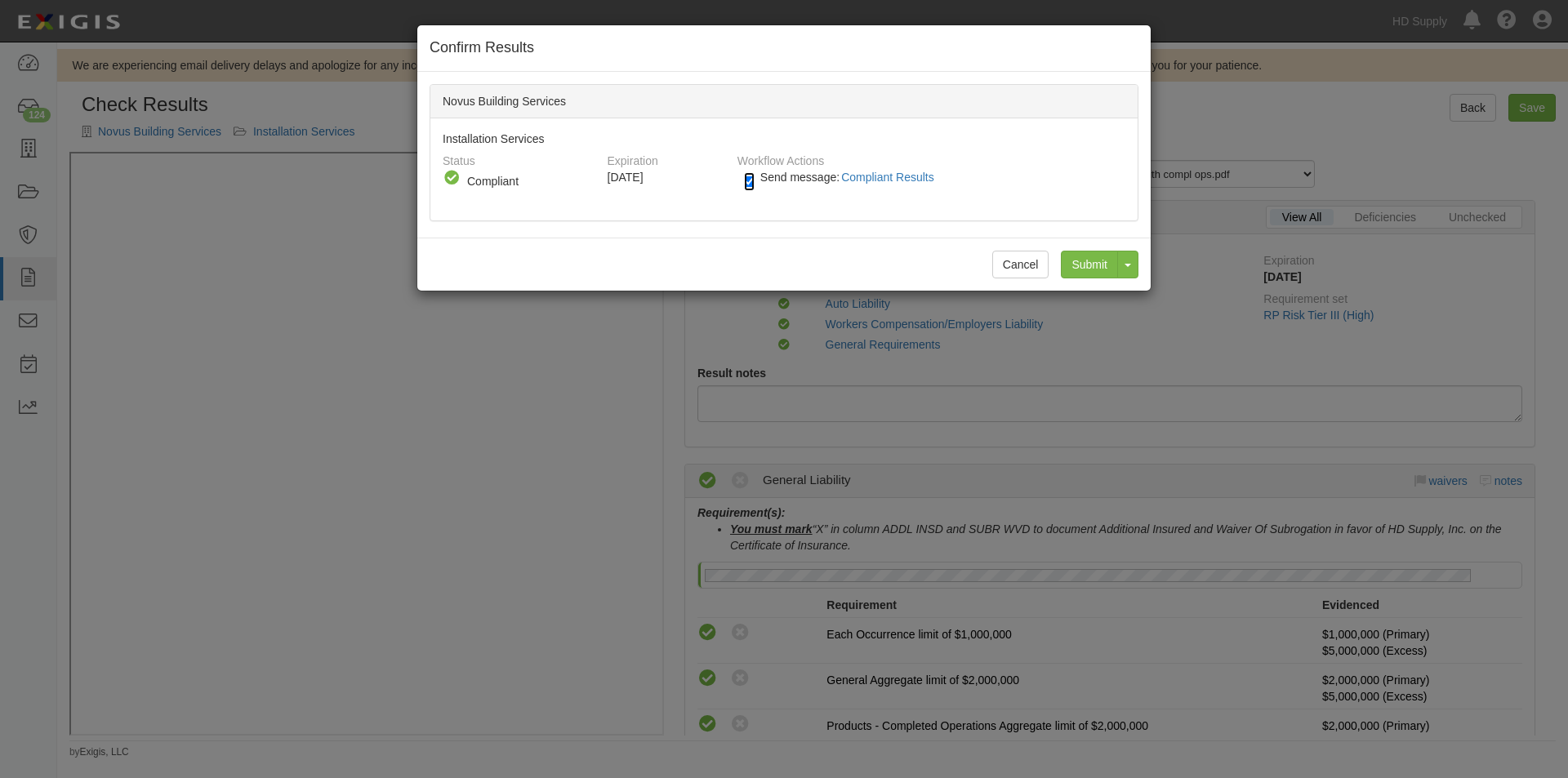
click at [745, 180] on input "Send message: Compliant Results" at bounding box center [749, 181] width 10 height 19
checkbox input "false"
click at [1081, 267] on input "Submit" at bounding box center [1088, 264] width 57 height 28
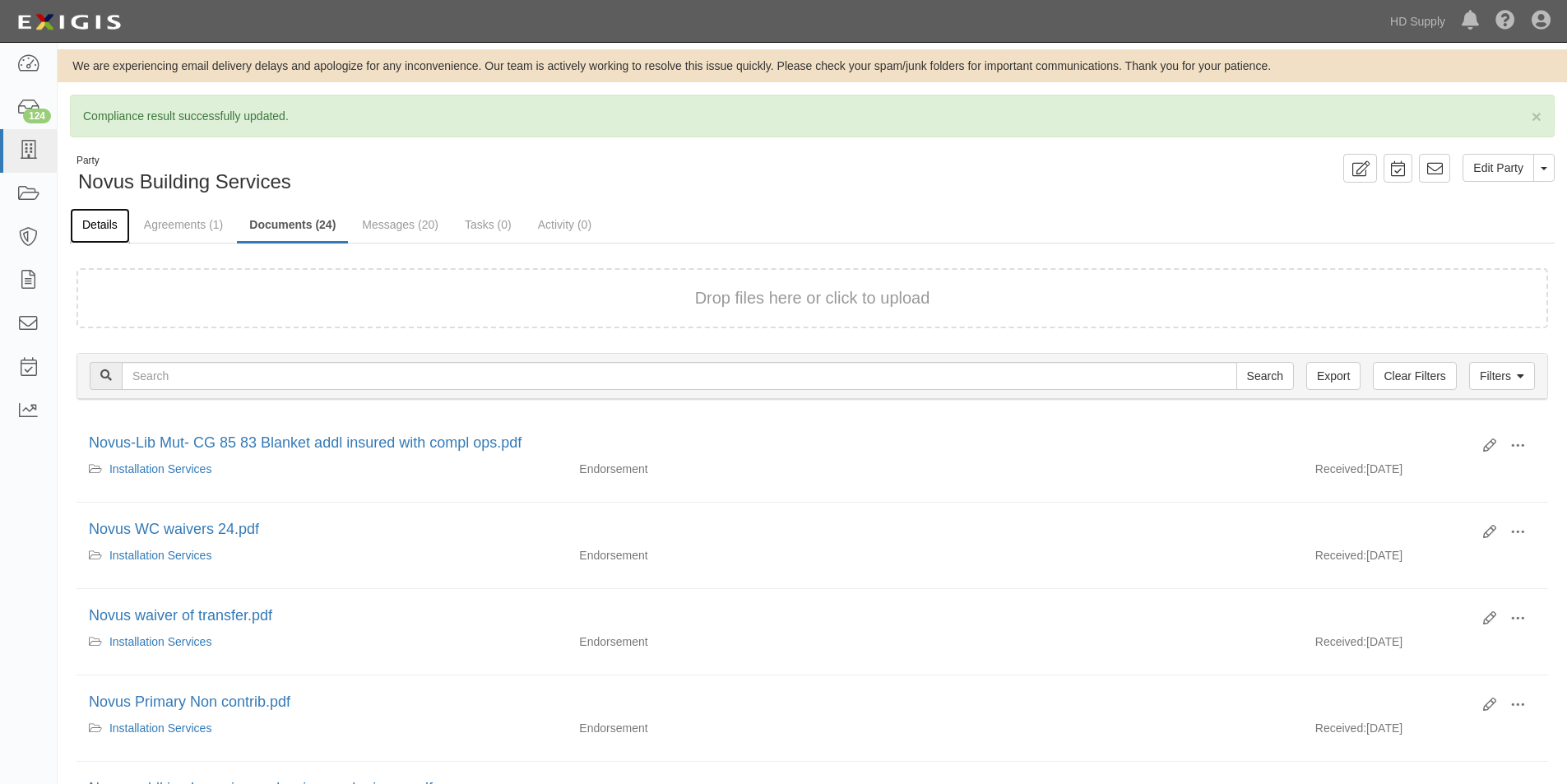
click at [107, 226] on link "Details" at bounding box center [100, 226] width 60 height 35
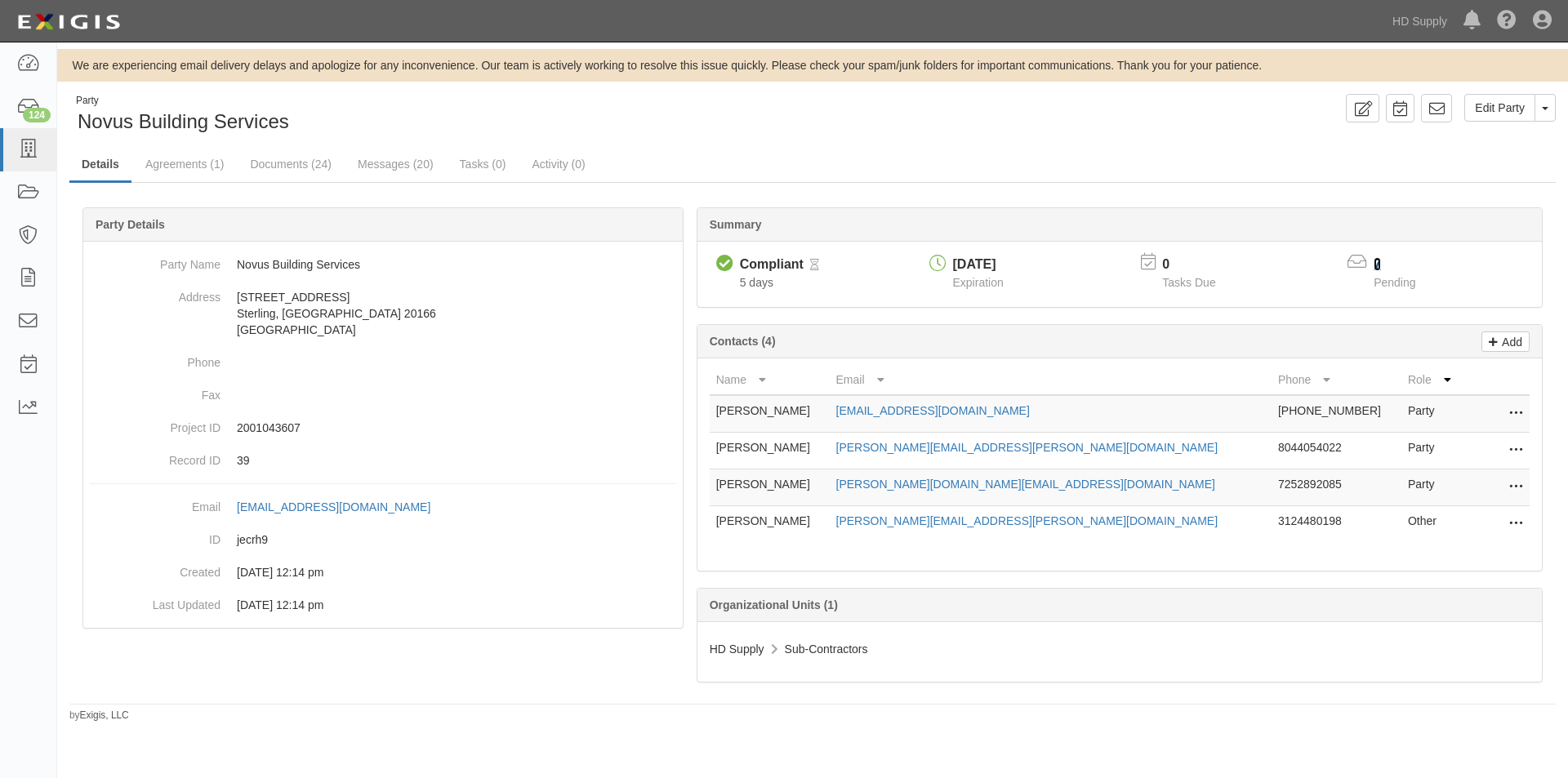
click at [1378, 263] on link "7" at bounding box center [1377, 264] width 8 height 14
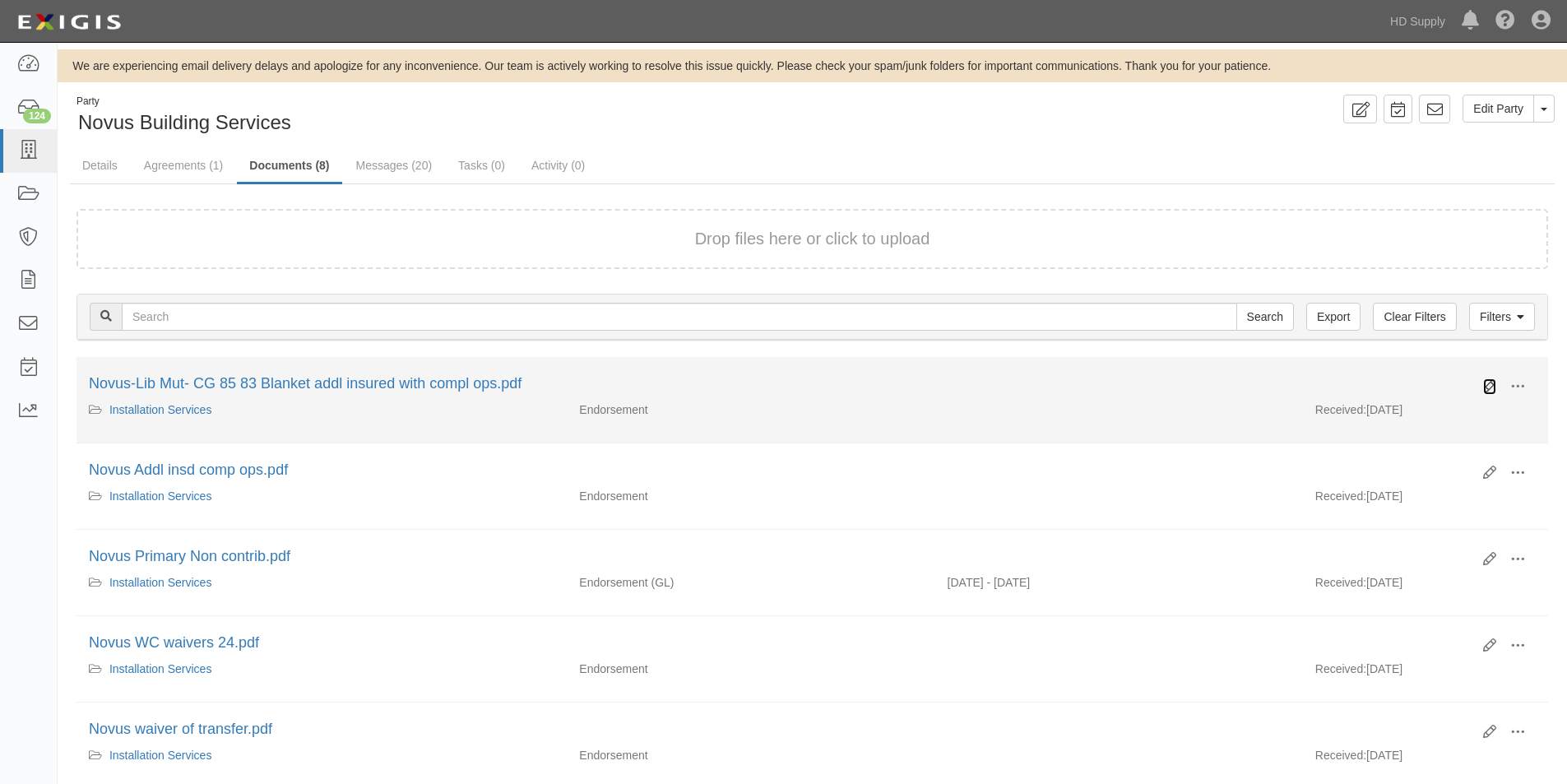
click at [1489, 390] on icon at bounding box center [1490, 386] width 13 height 13
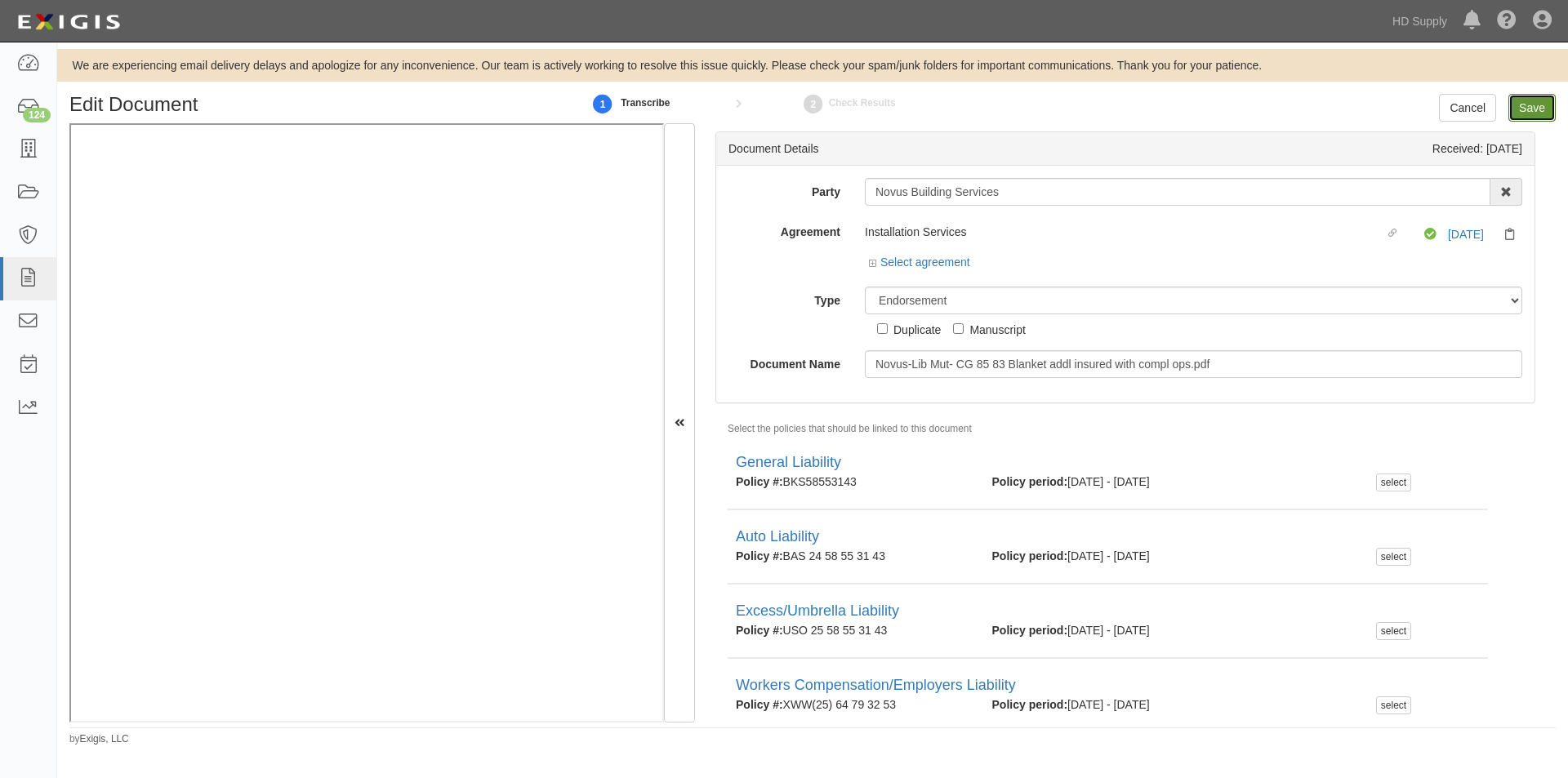
click at [1528, 109] on input "Save" at bounding box center [1532, 107] width 48 height 28
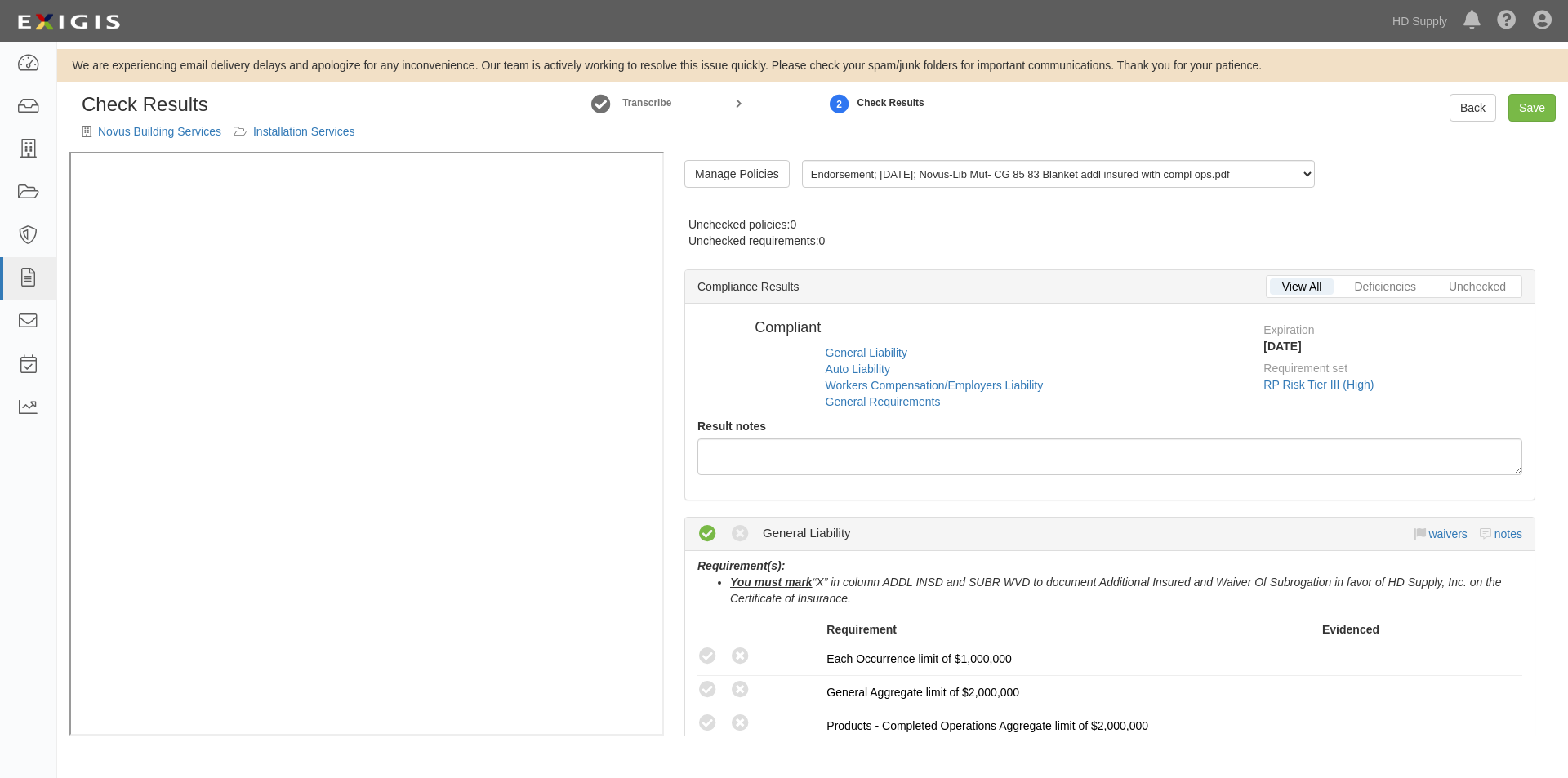
radio input "false"
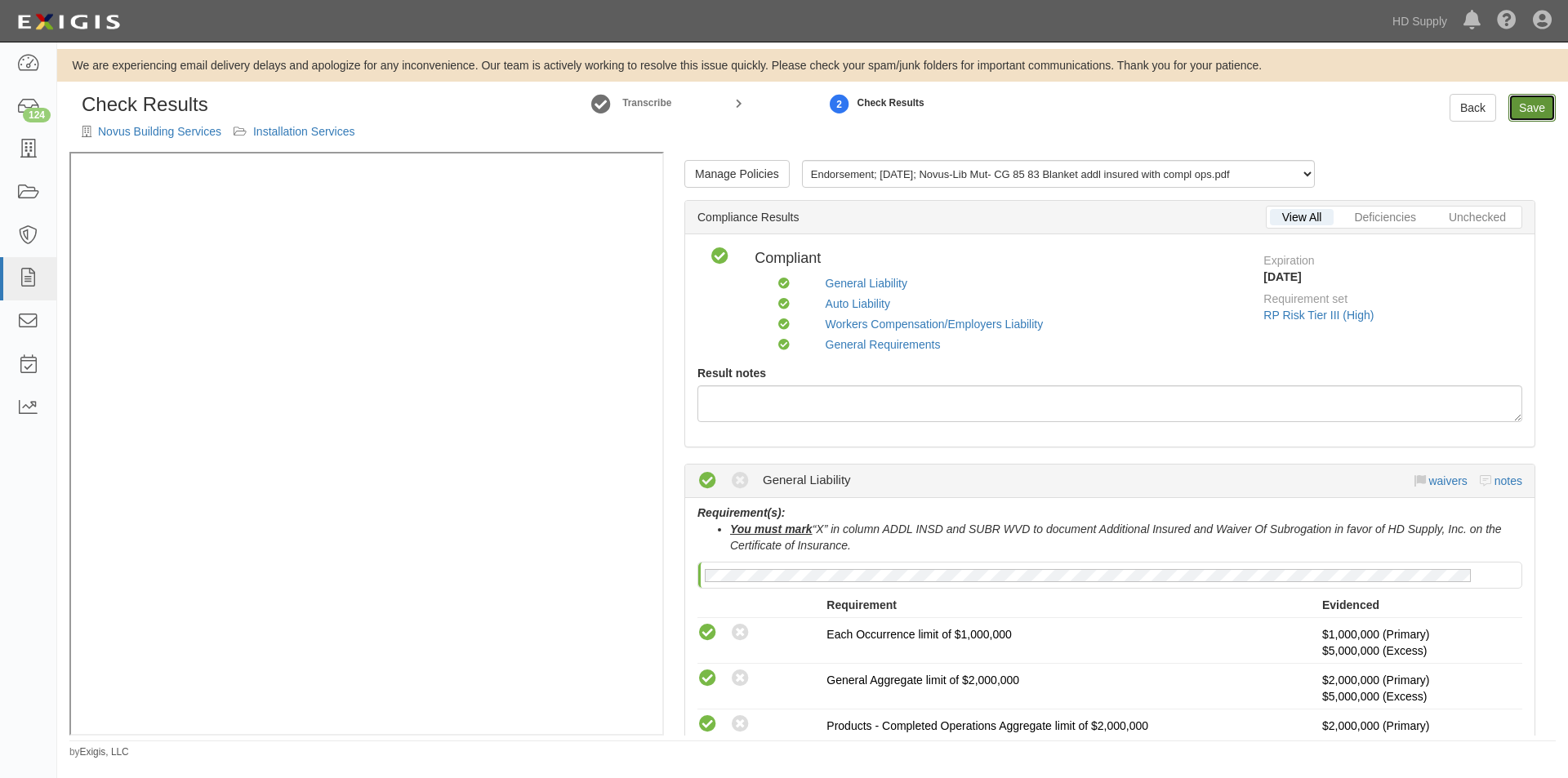
click at [1525, 108] on link "Save" at bounding box center [1532, 107] width 48 height 28
radio input "true"
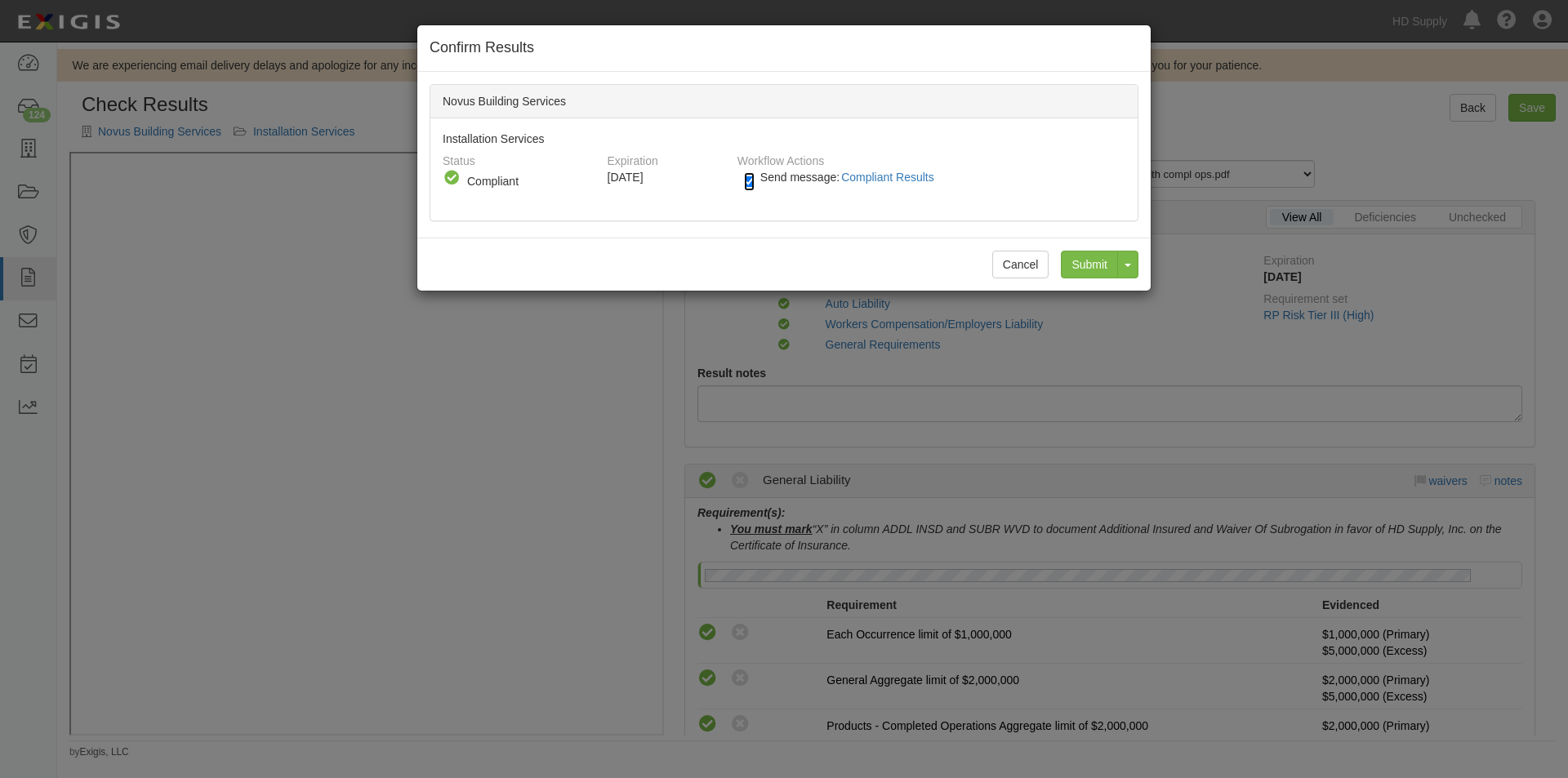
click at [747, 183] on input "Send message: Compliant Results" at bounding box center [749, 181] width 10 height 19
checkbox input "false"
click at [1089, 277] on input "Submit" at bounding box center [1088, 264] width 57 height 28
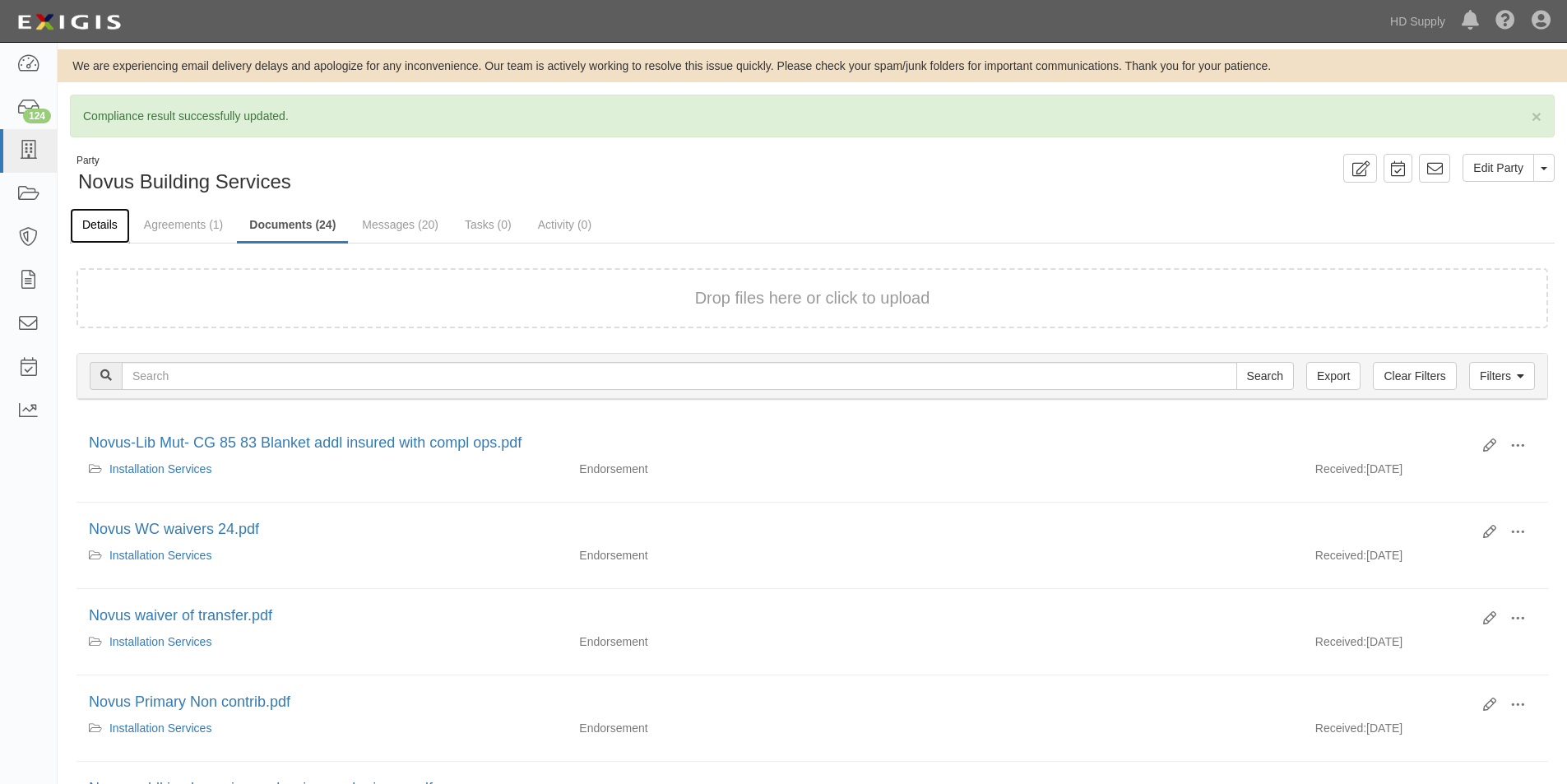
click at [114, 221] on link "Details" at bounding box center [100, 226] width 60 height 35
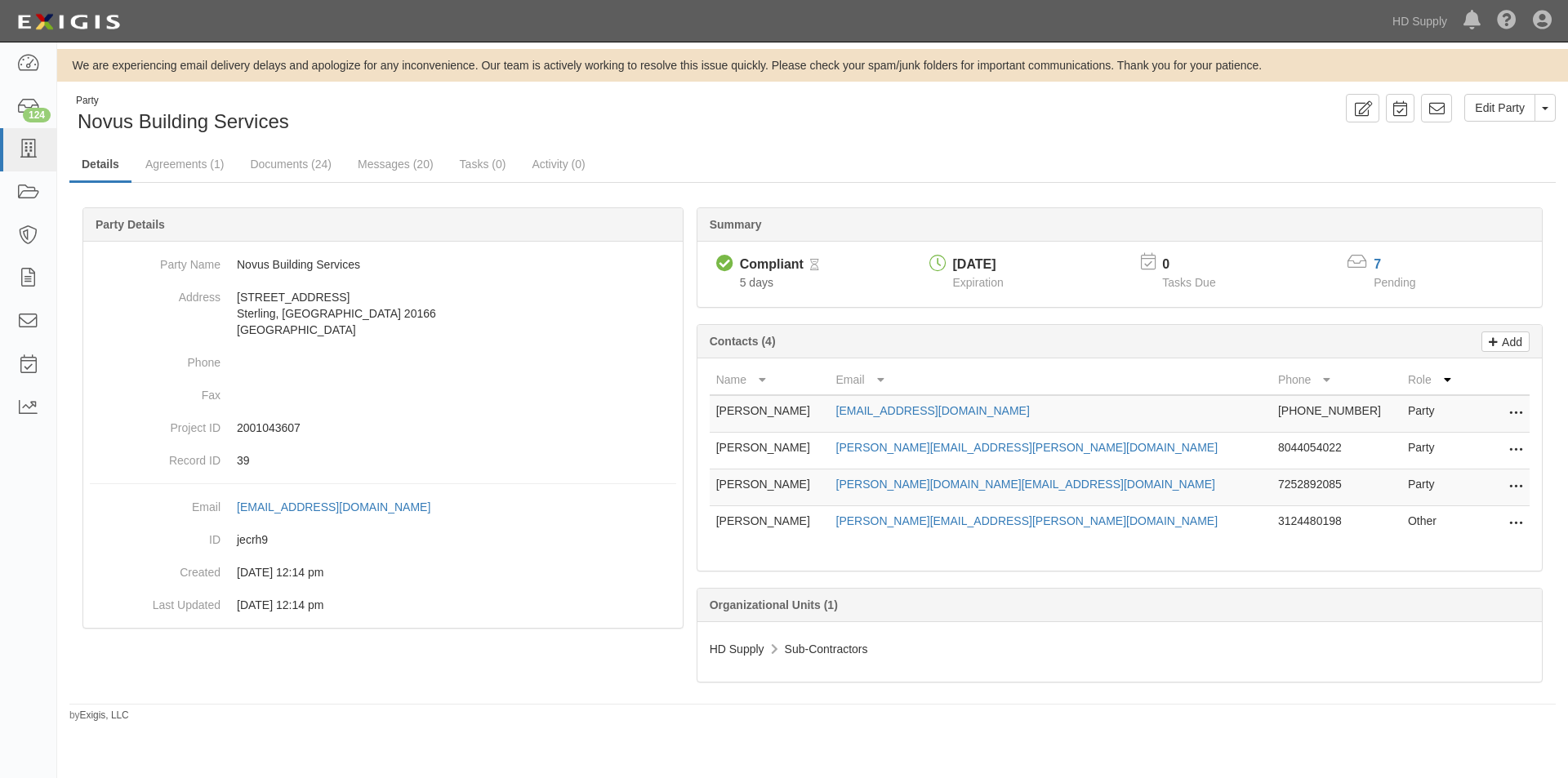
click at [1382, 260] on div "7" at bounding box center [1404, 265] width 62 height 19
click at [1374, 262] on link "7" at bounding box center [1377, 264] width 8 height 14
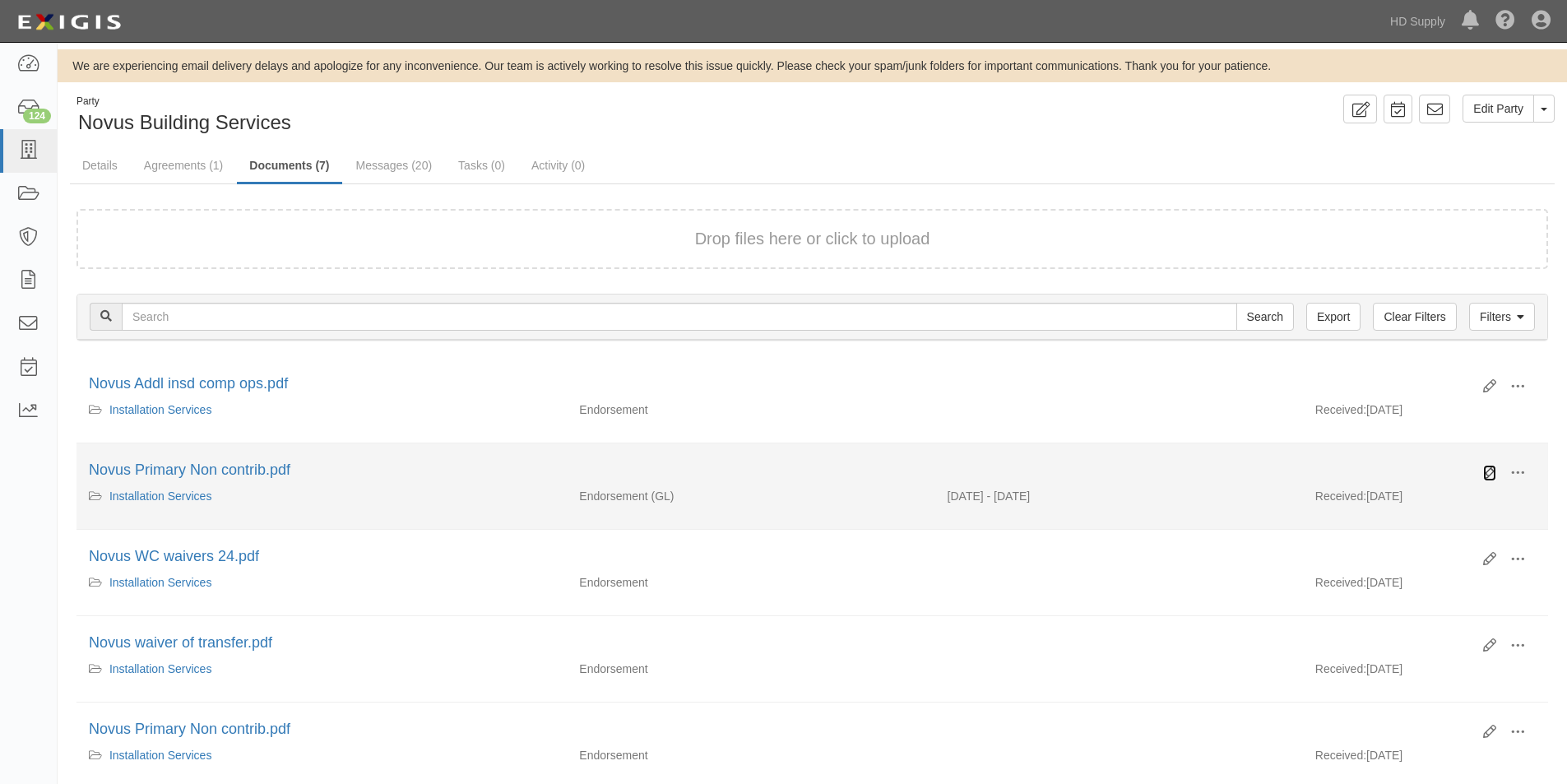
click at [1491, 475] on icon at bounding box center [1490, 473] width 13 height 13
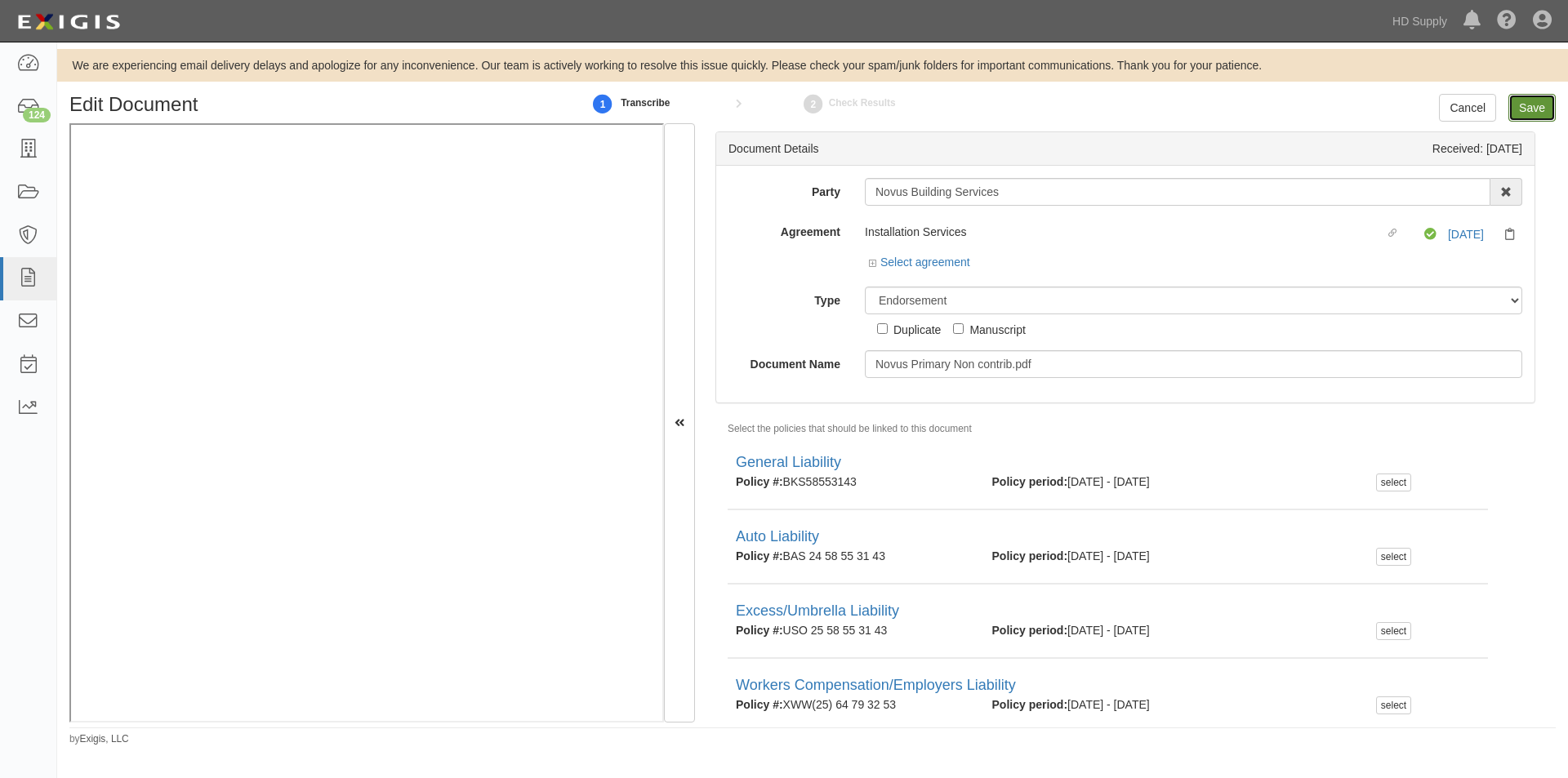
click at [1531, 116] on input "Save" at bounding box center [1532, 107] width 48 height 28
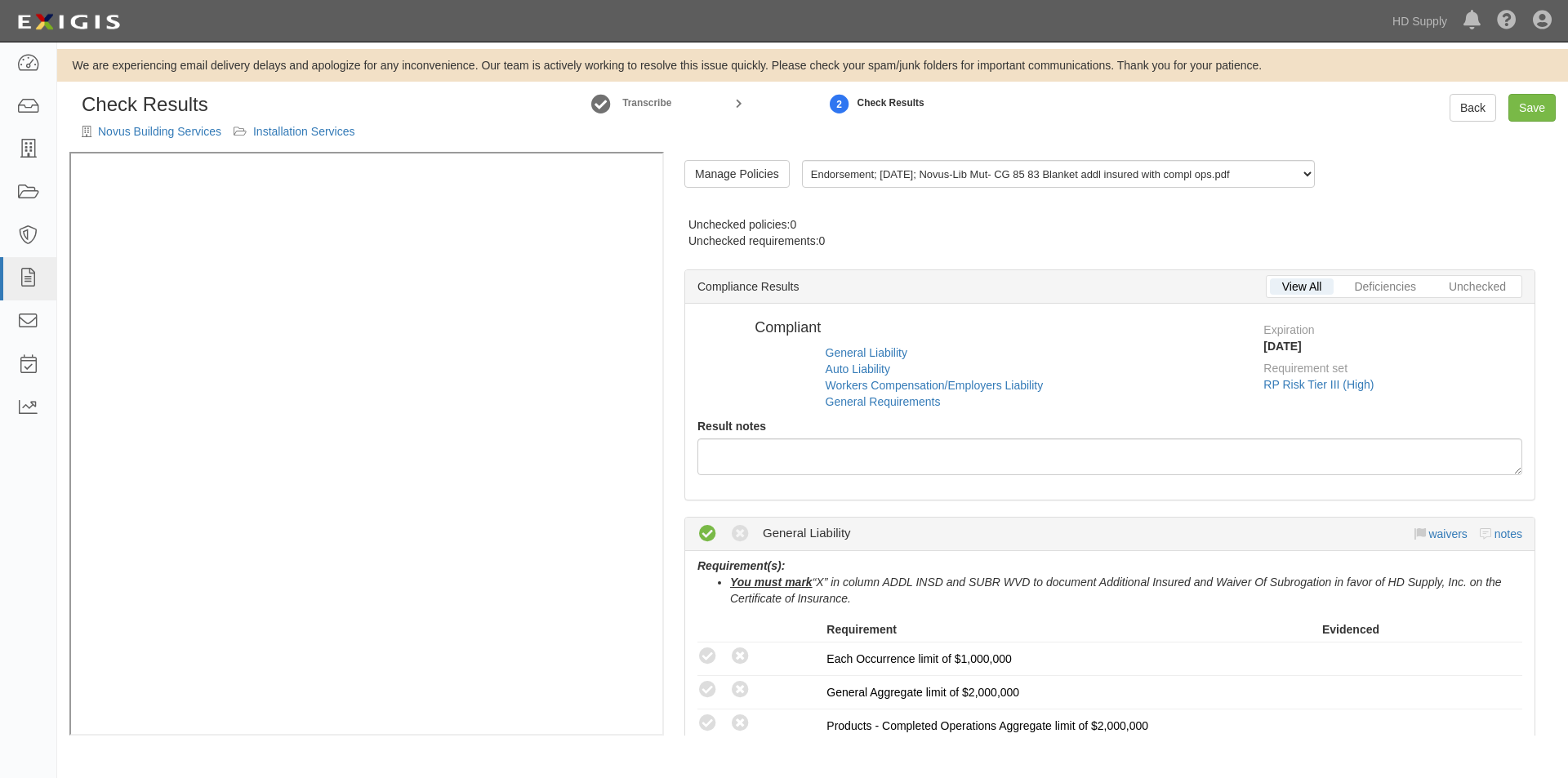
radio input "false"
radio input "true"
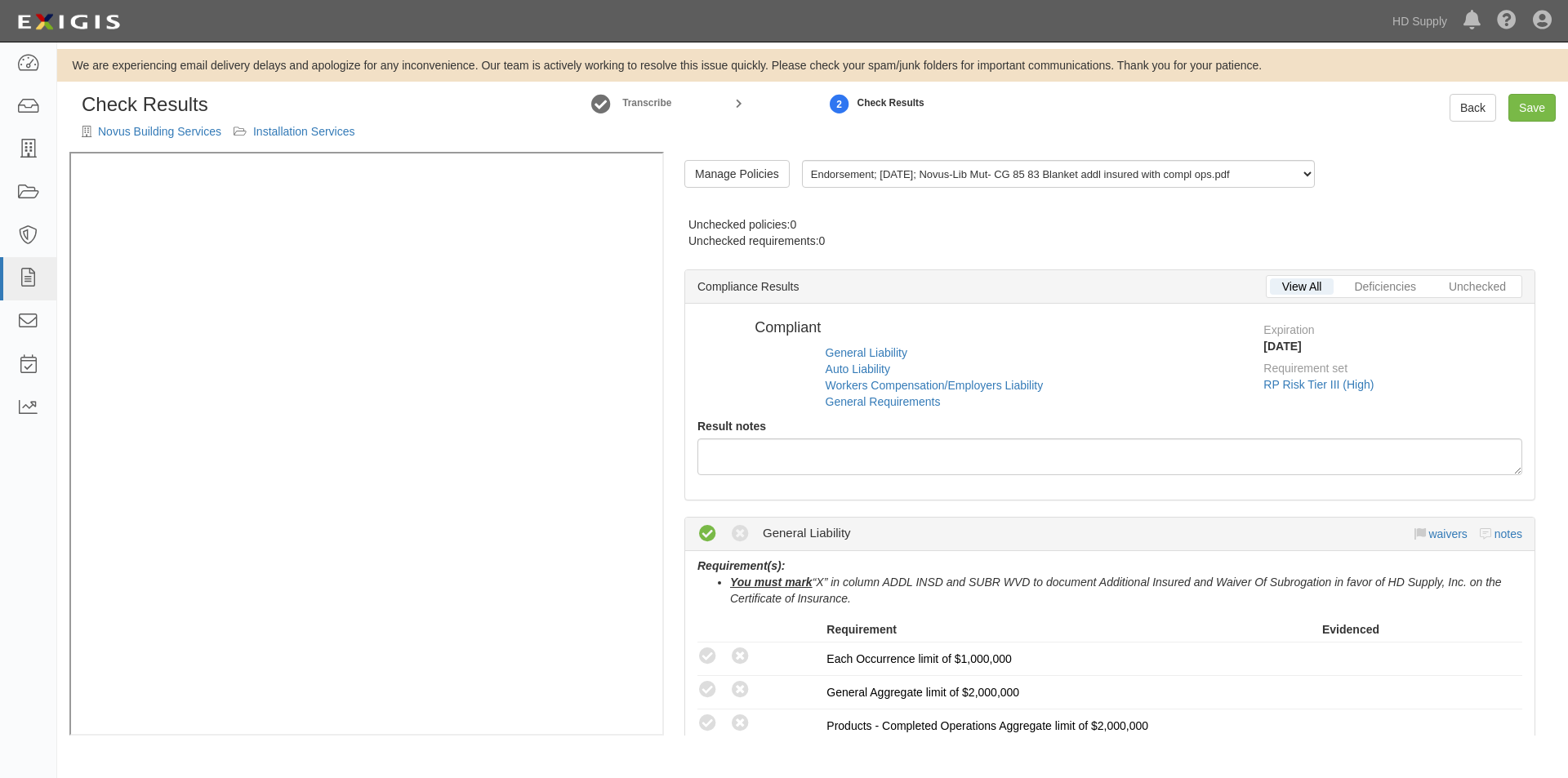
radio input "true"
radio input "false"
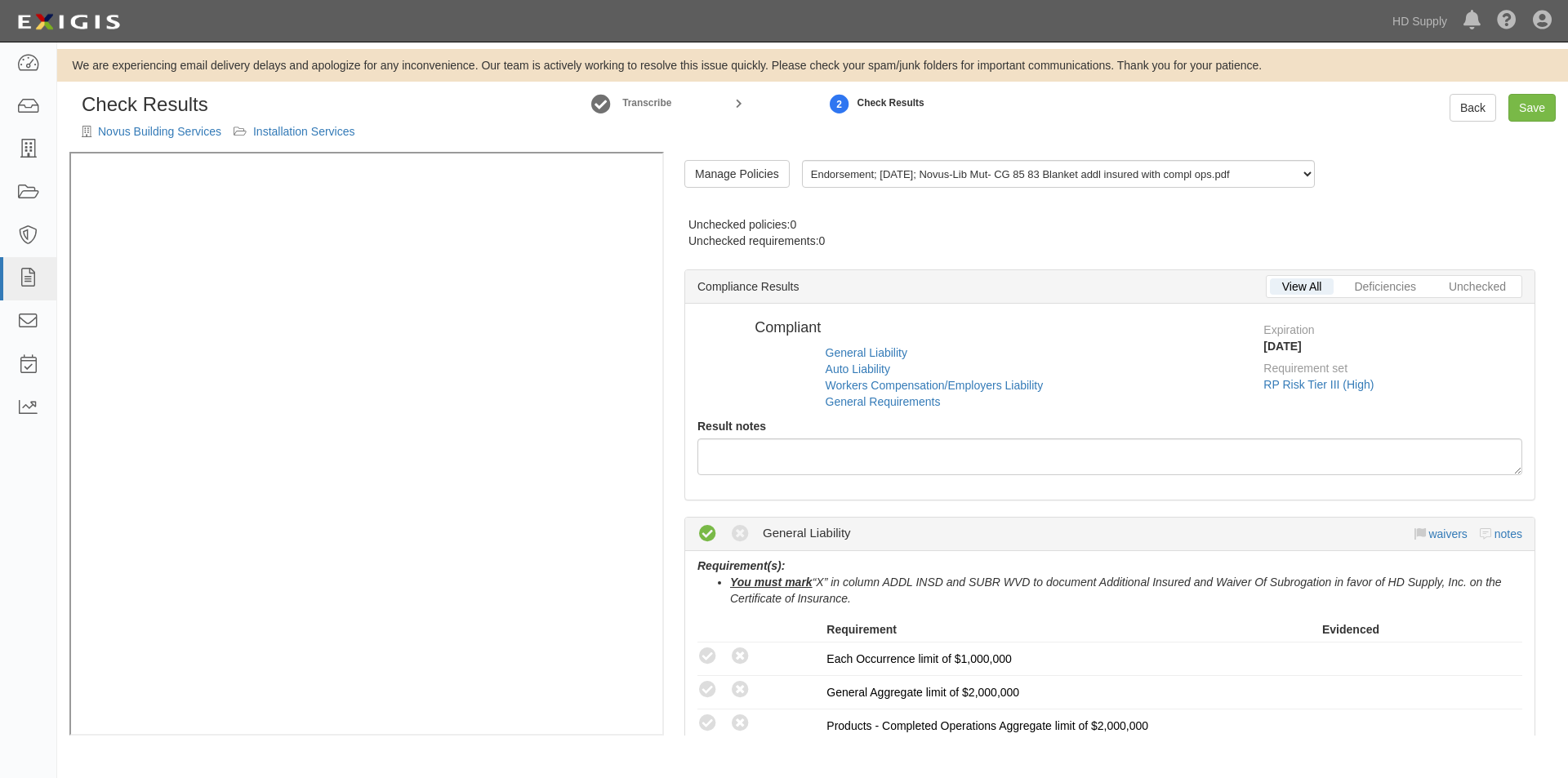
radio input "false"
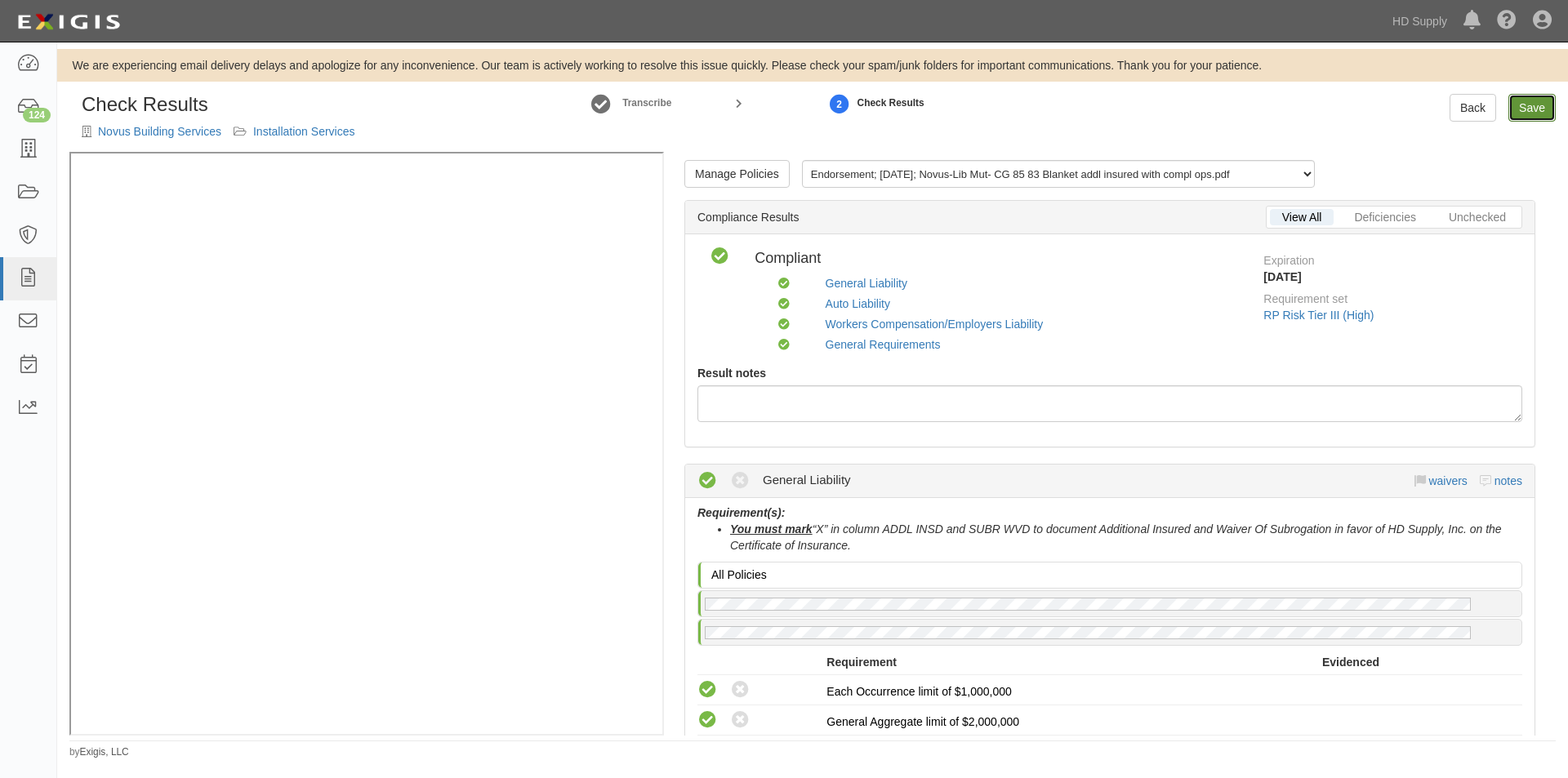
click at [1522, 109] on link "Save" at bounding box center [1532, 107] width 48 height 28
radio input "true"
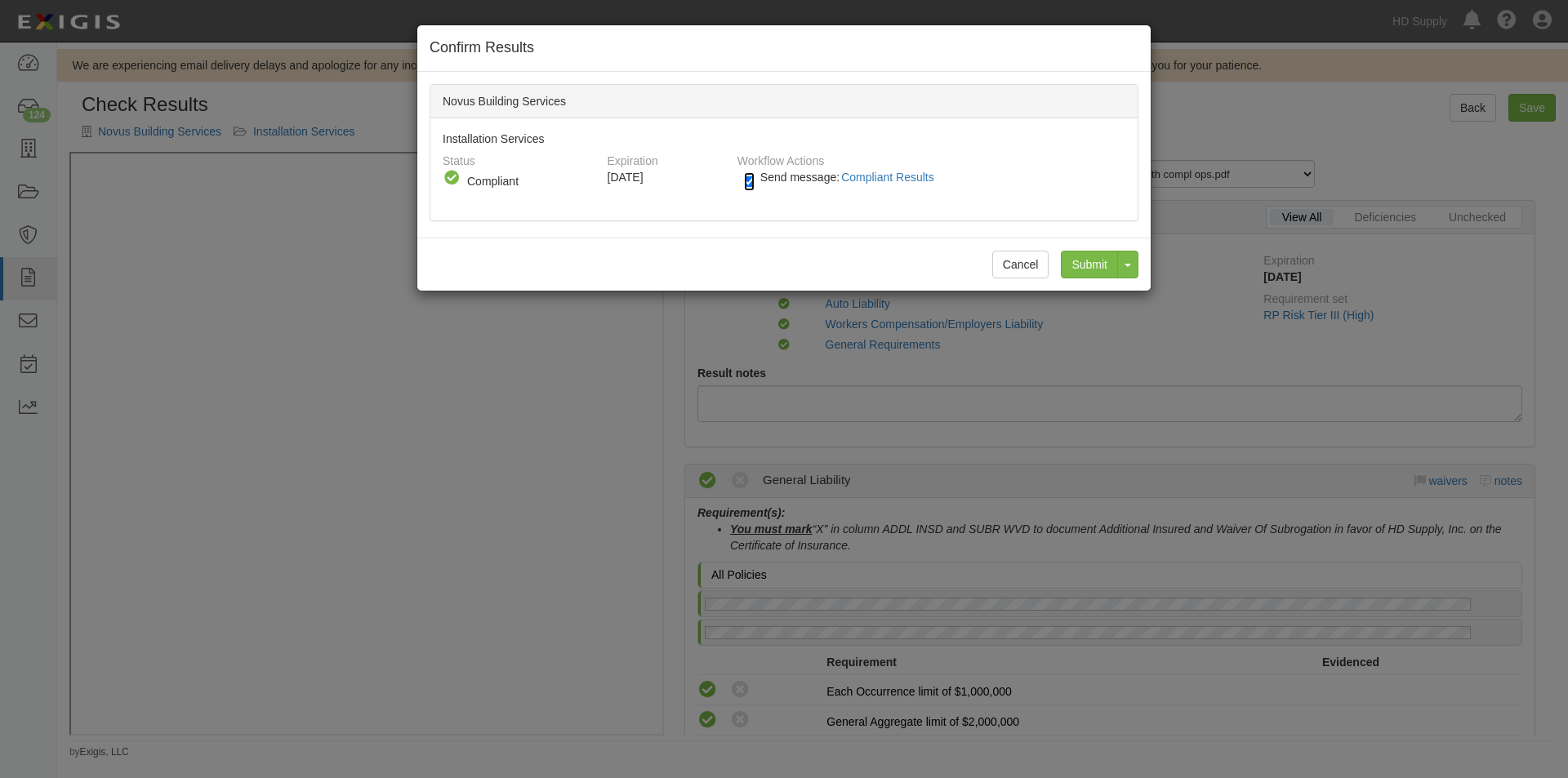
click at [748, 181] on input "Send message: Compliant Results" at bounding box center [749, 181] width 10 height 19
checkbox input "false"
click at [1083, 266] on input "Submit" at bounding box center [1088, 264] width 57 height 28
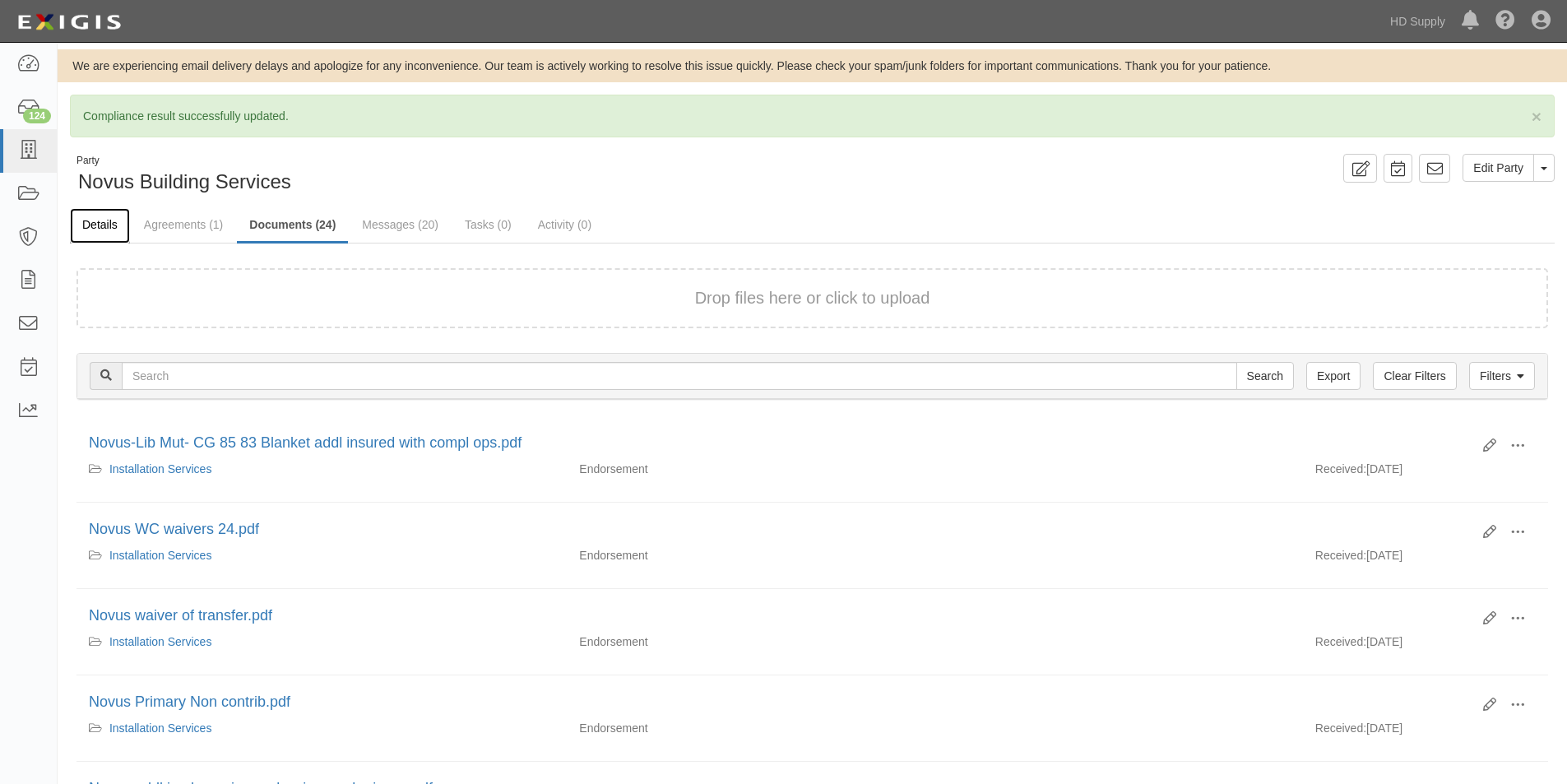
click at [112, 222] on link "Details" at bounding box center [100, 226] width 60 height 35
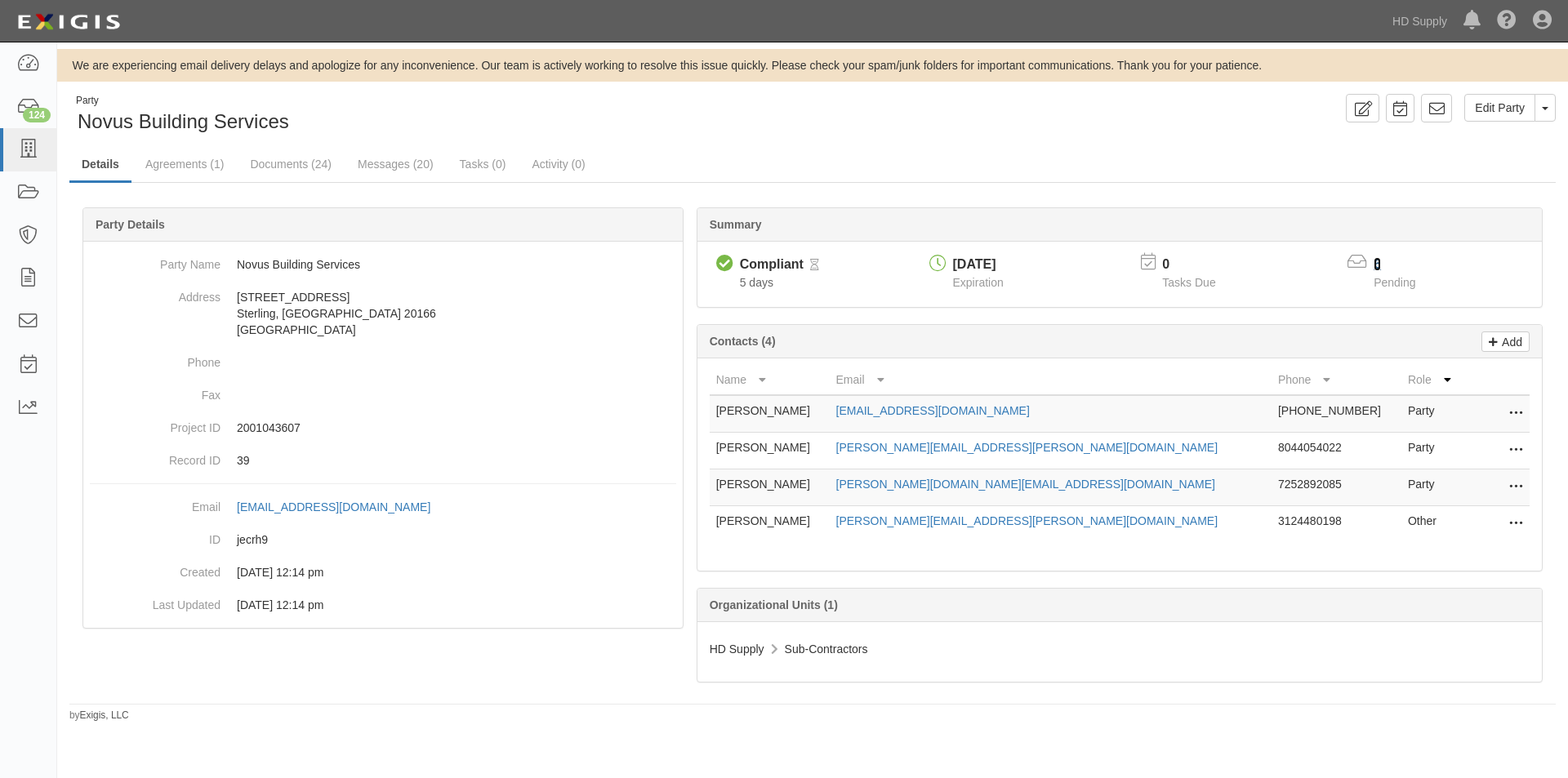
click at [1376, 267] on link "6" at bounding box center [1377, 264] width 8 height 14
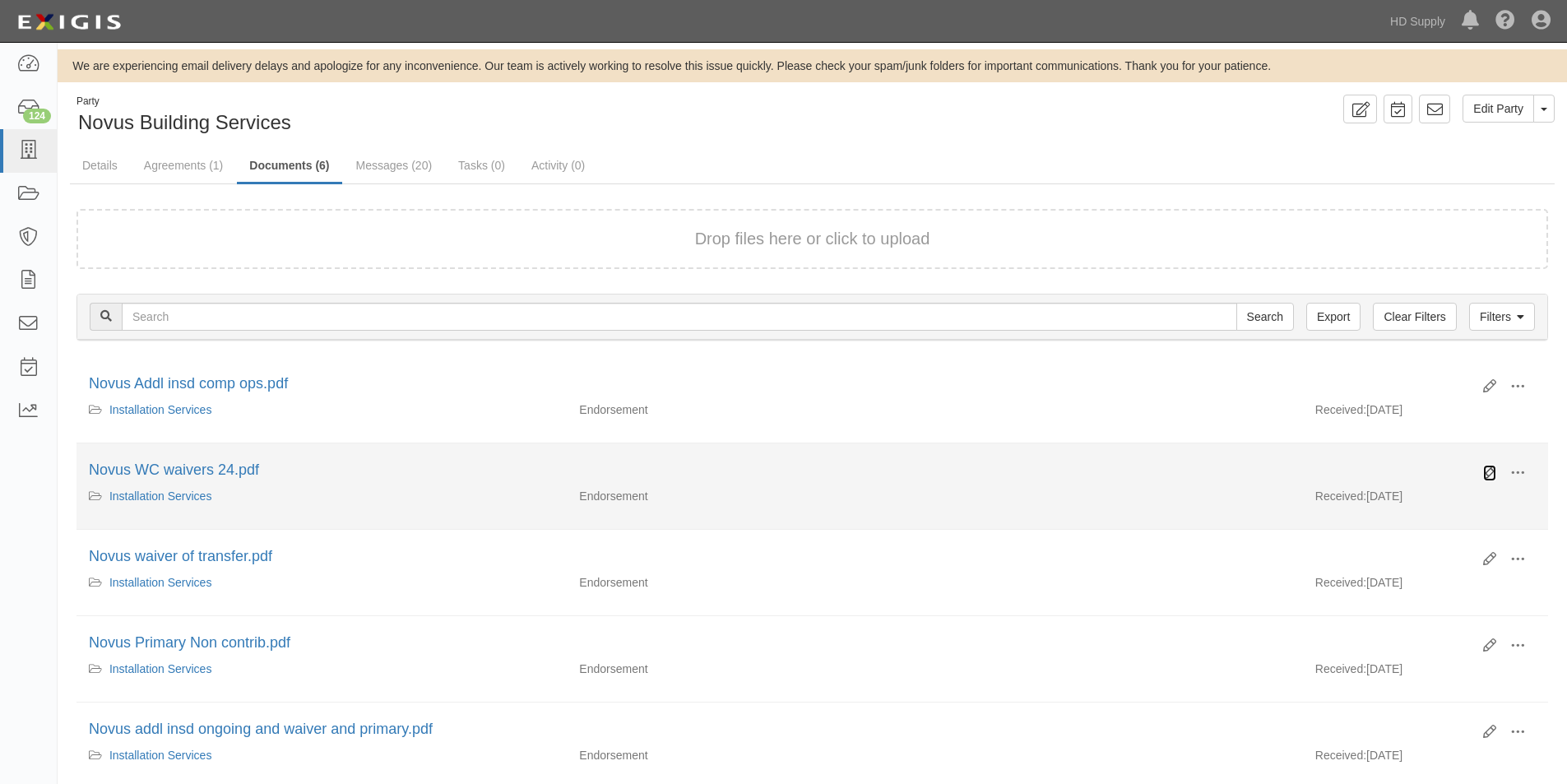
click at [1486, 473] on icon at bounding box center [1490, 473] width 13 height 13
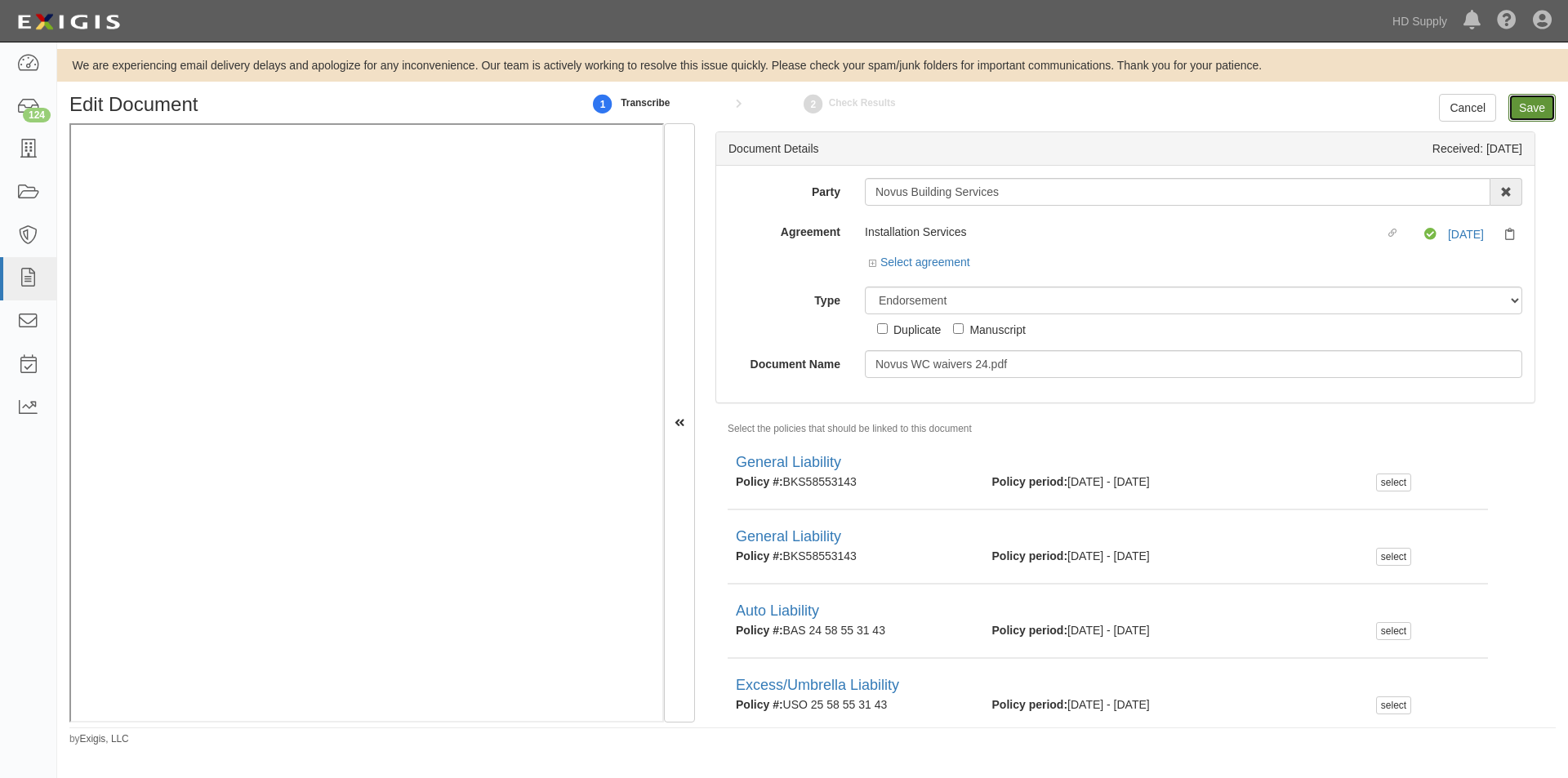
click at [1527, 106] on input "Save" at bounding box center [1532, 107] width 48 height 28
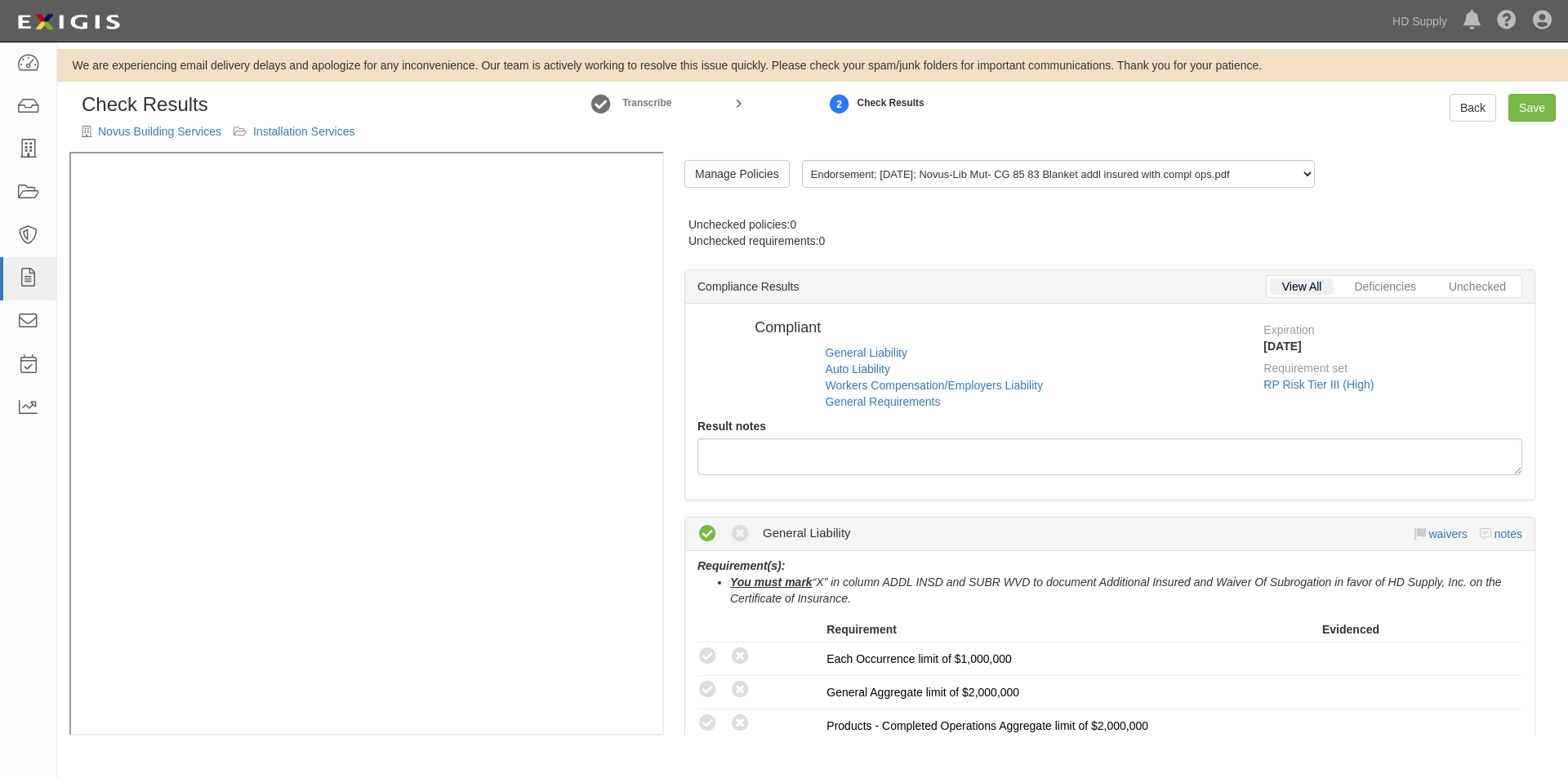
radio input "false"
radio input "true"
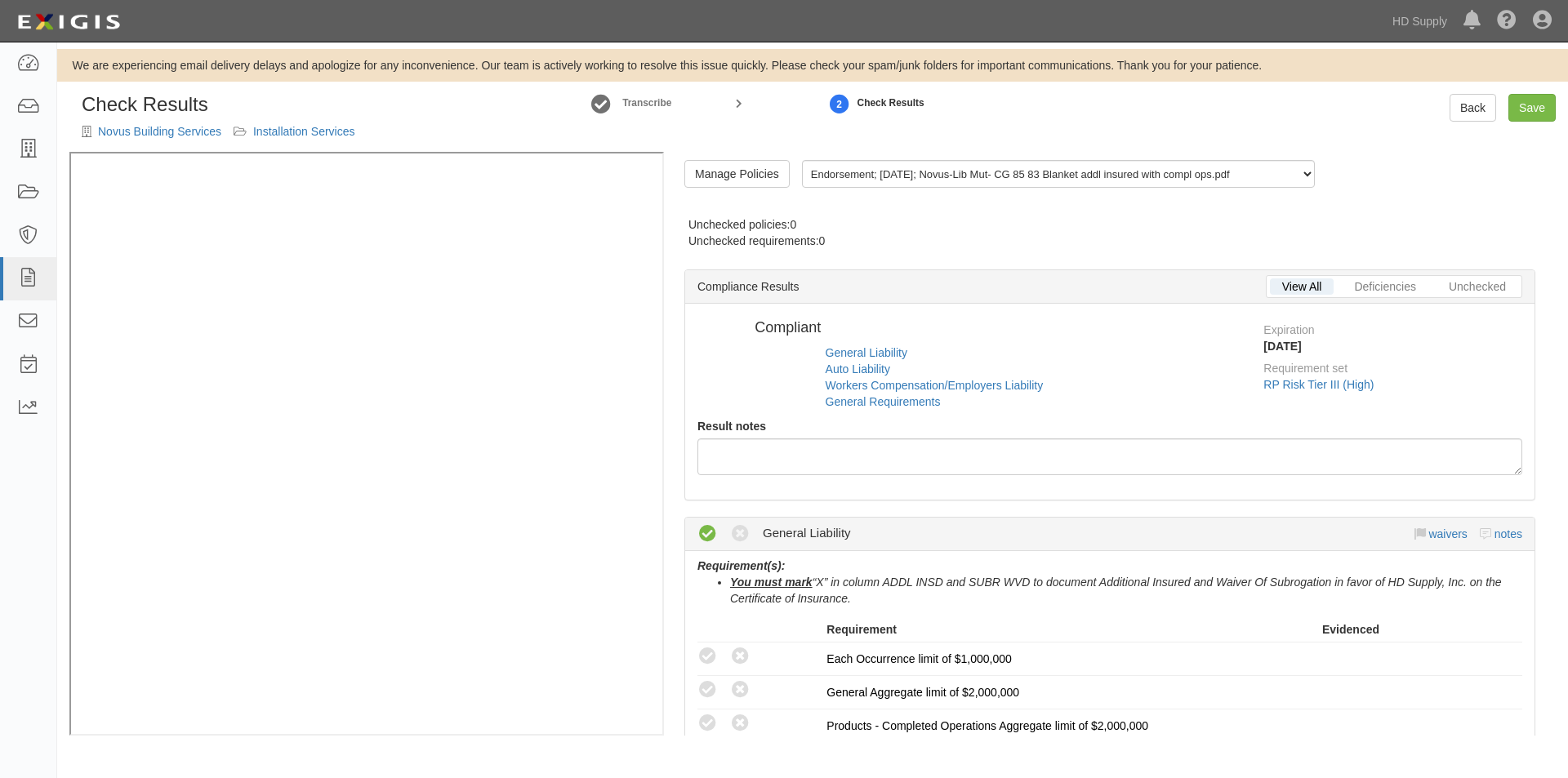
radio input "true"
radio input "false"
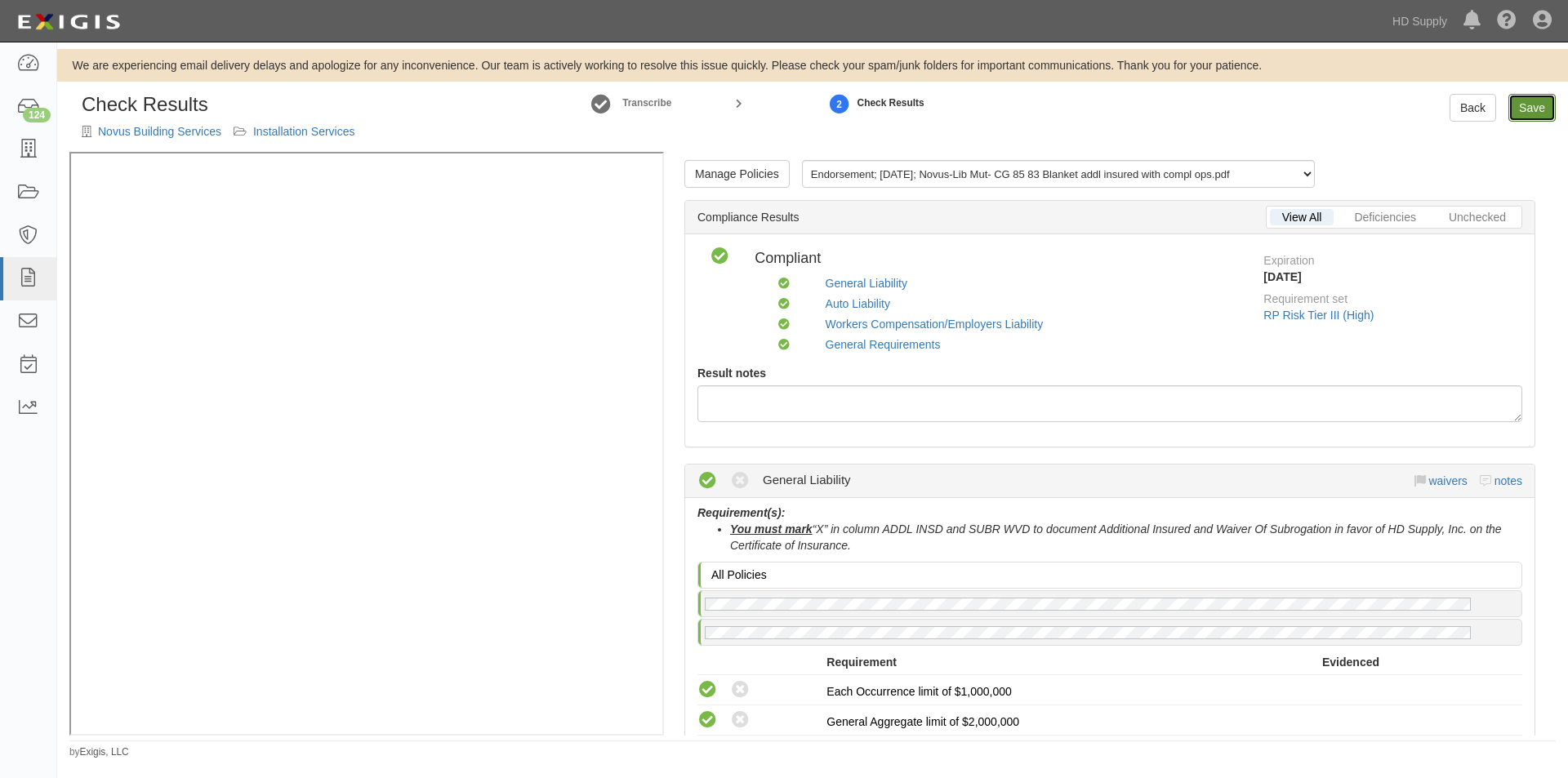
click at [1525, 111] on link "Save" at bounding box center [1532, 107] width 48 height 28
radio input "true"
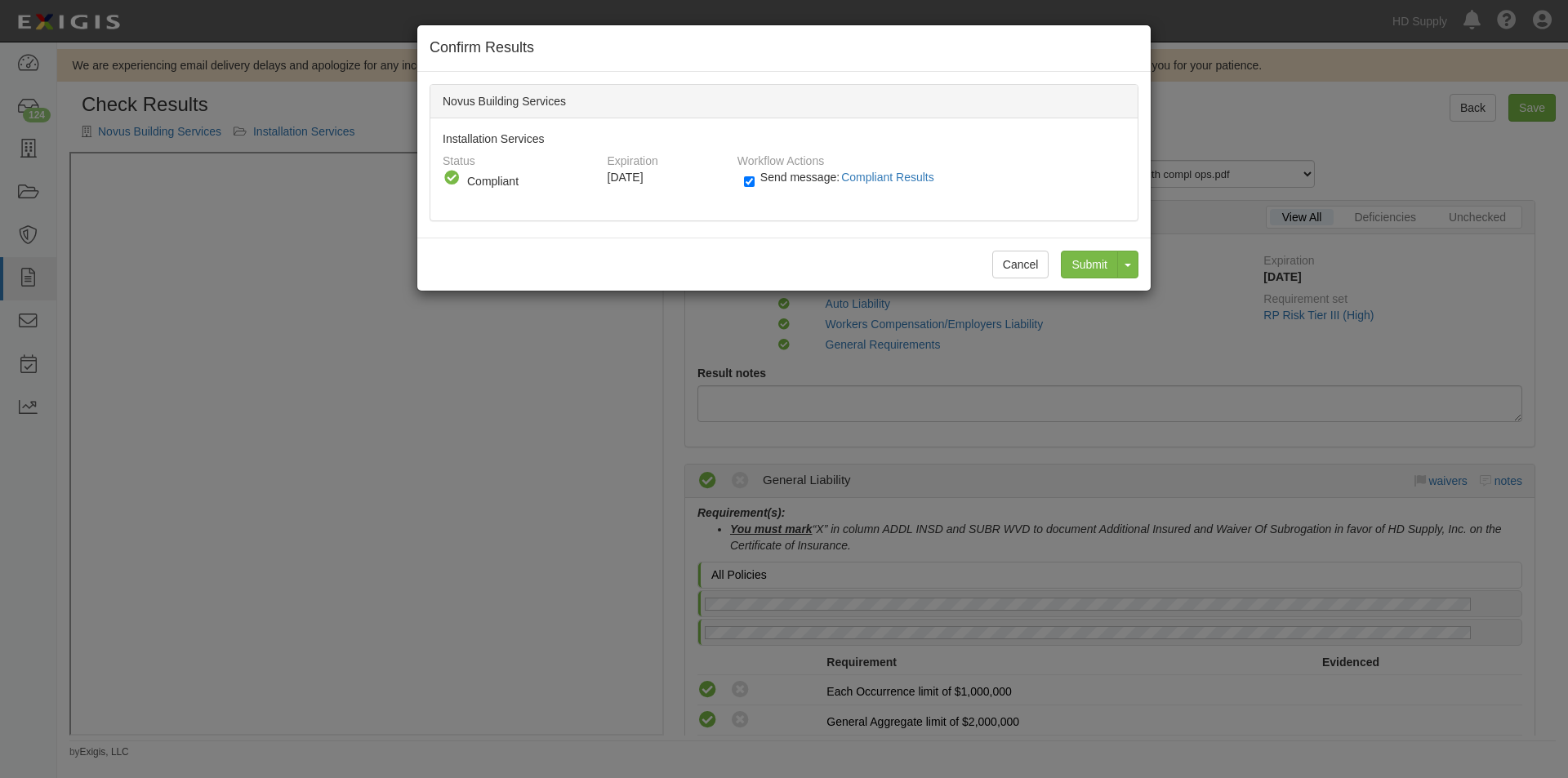
click at [742, 179] on div "Send message: Compliant Results" at bounding box center [928, 182] width 393 height 27
click at [755, 180] on label "Send message: Compliant Results" at bounding box center [841, 185] width 197 height 21
click at [755, 180] on input "Send message: Compliant Results" at bounding box center [749, 181] width 10 height 19
checkbox input "false"
click at [1088, 266] on input "Submit" at bounding box center [1088, 264] width 57 height 28
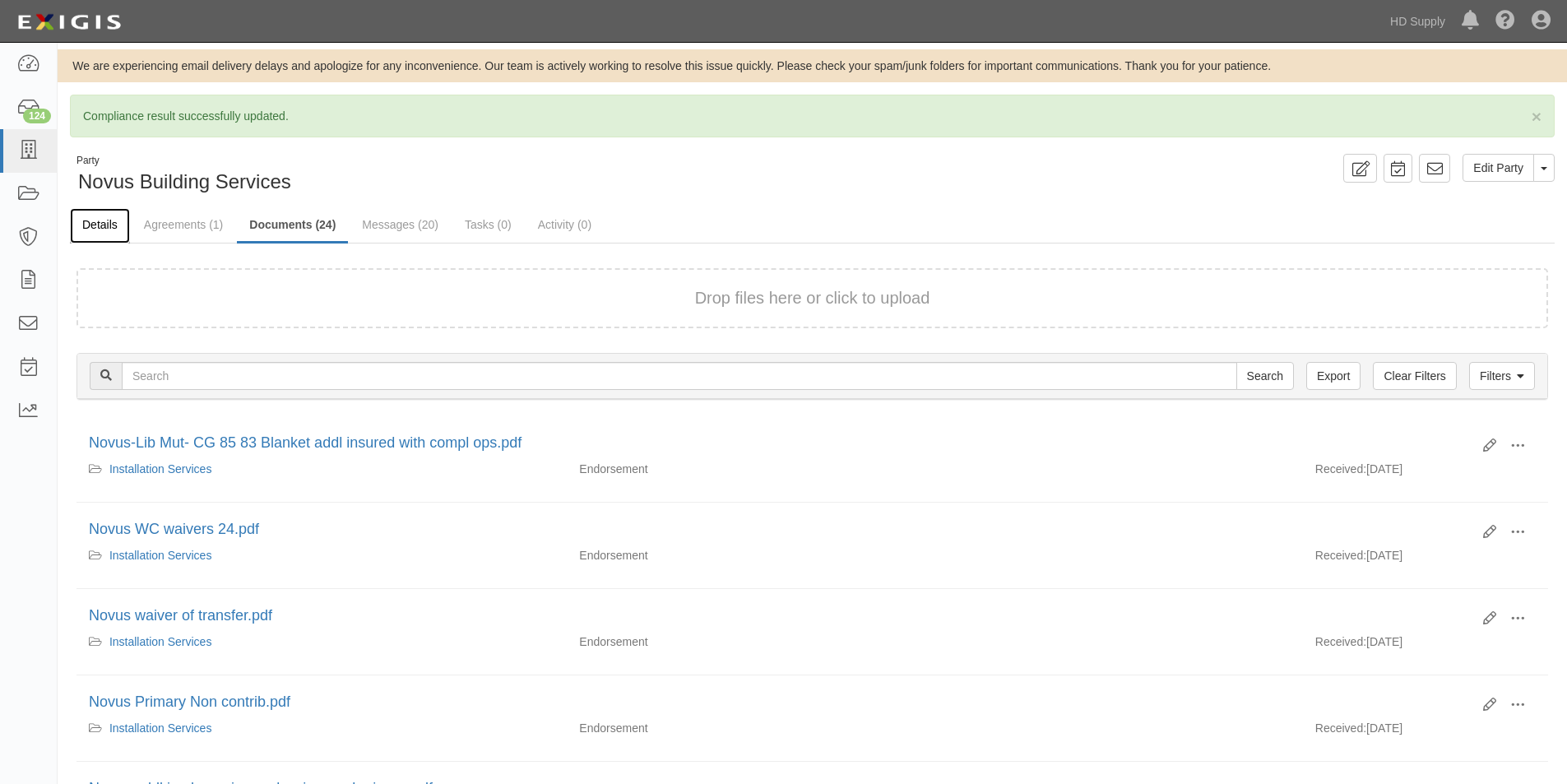
click at [94, 224] on link "Details" at bounding box center [100, 226] width 60 height 35
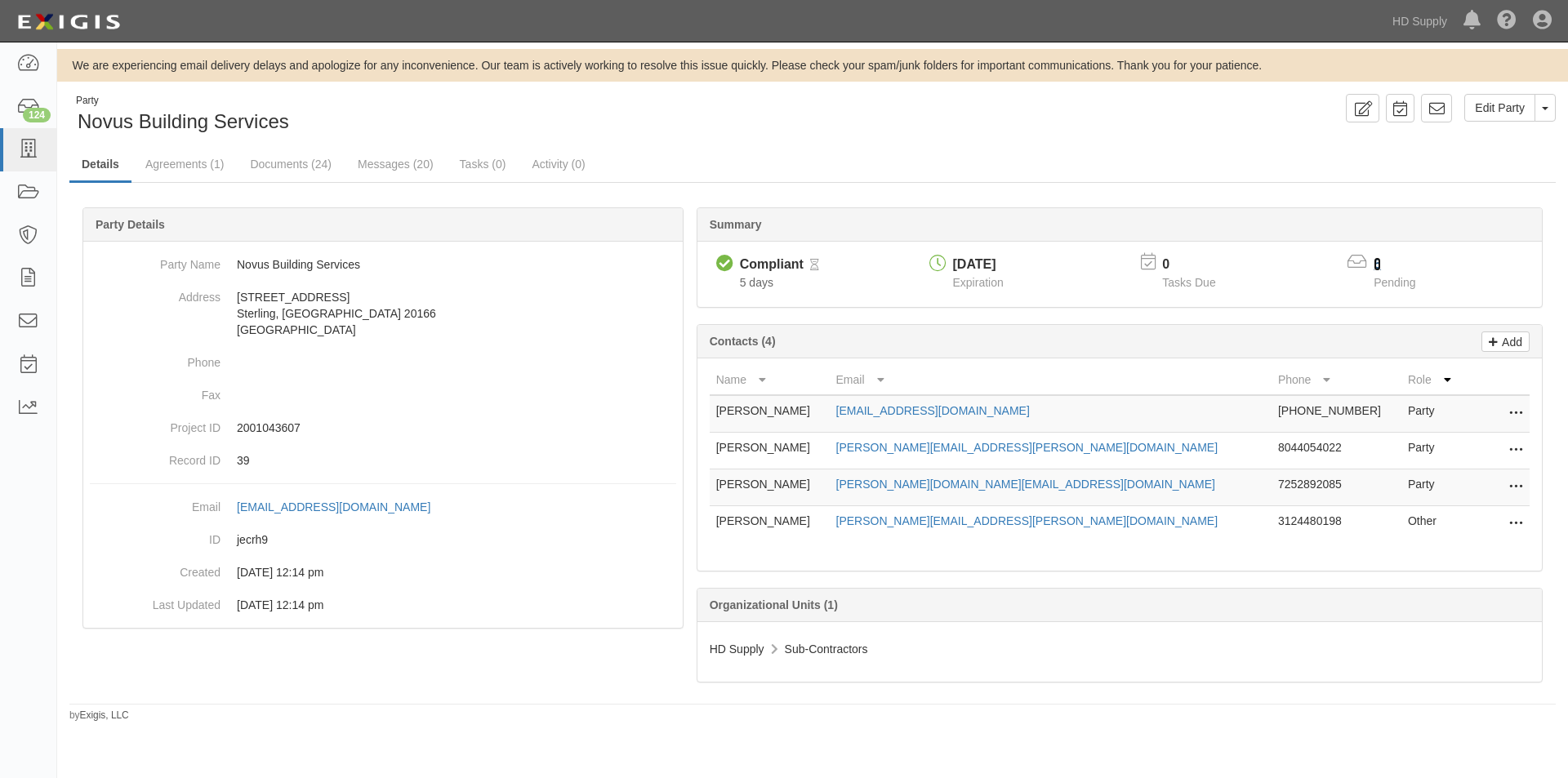
click at [1377, 263] on link "5" at bounding box center [1377, 264] width 8 height 14
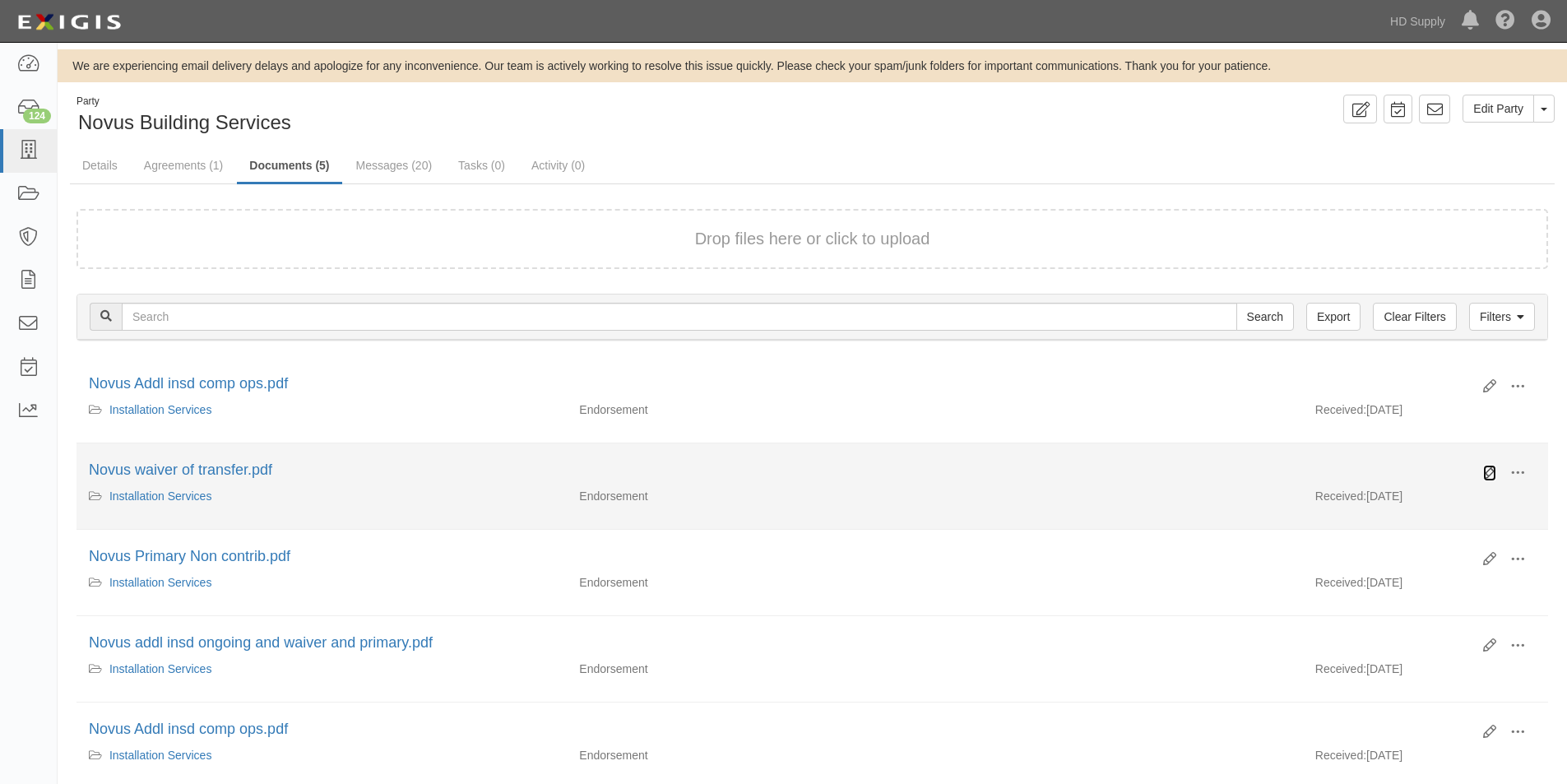
click at [1487, 476] on icon at bounding box center [1490, 473] width 13 height 13
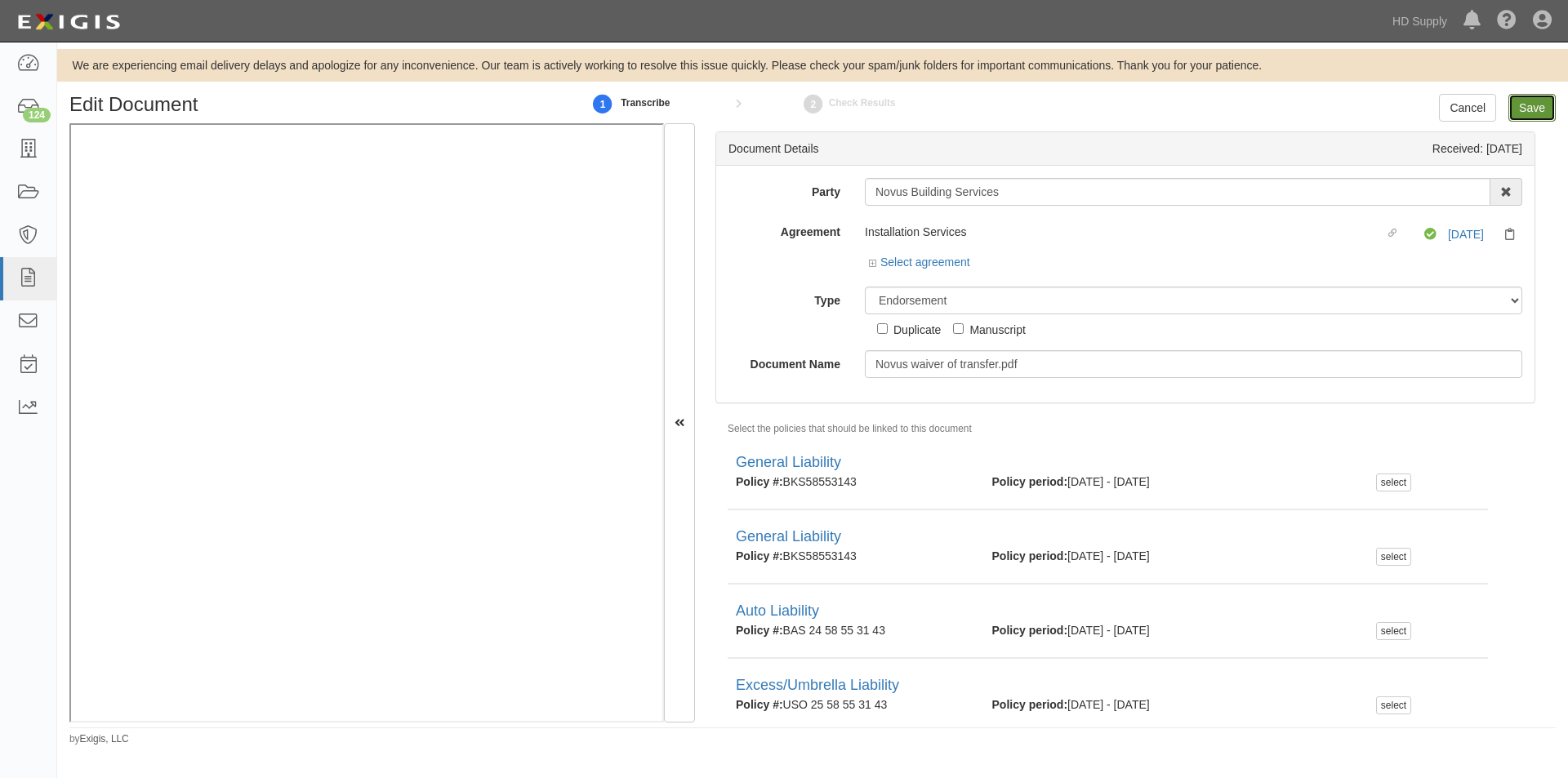
click at [1519, 114] on input "Save" at bounding box center [1532, 107] width 48 height 28
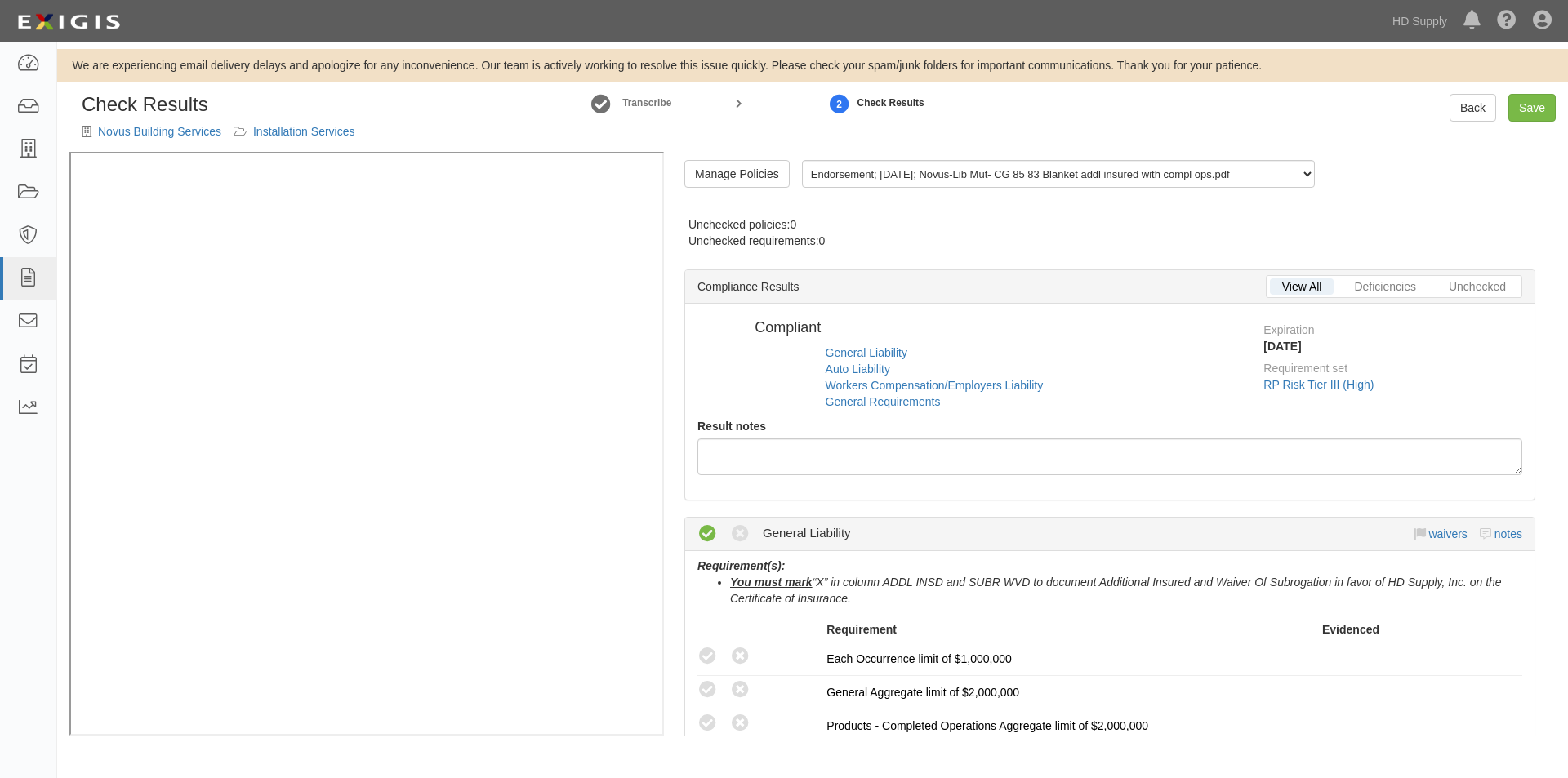
radio input "false"
radio input "true"
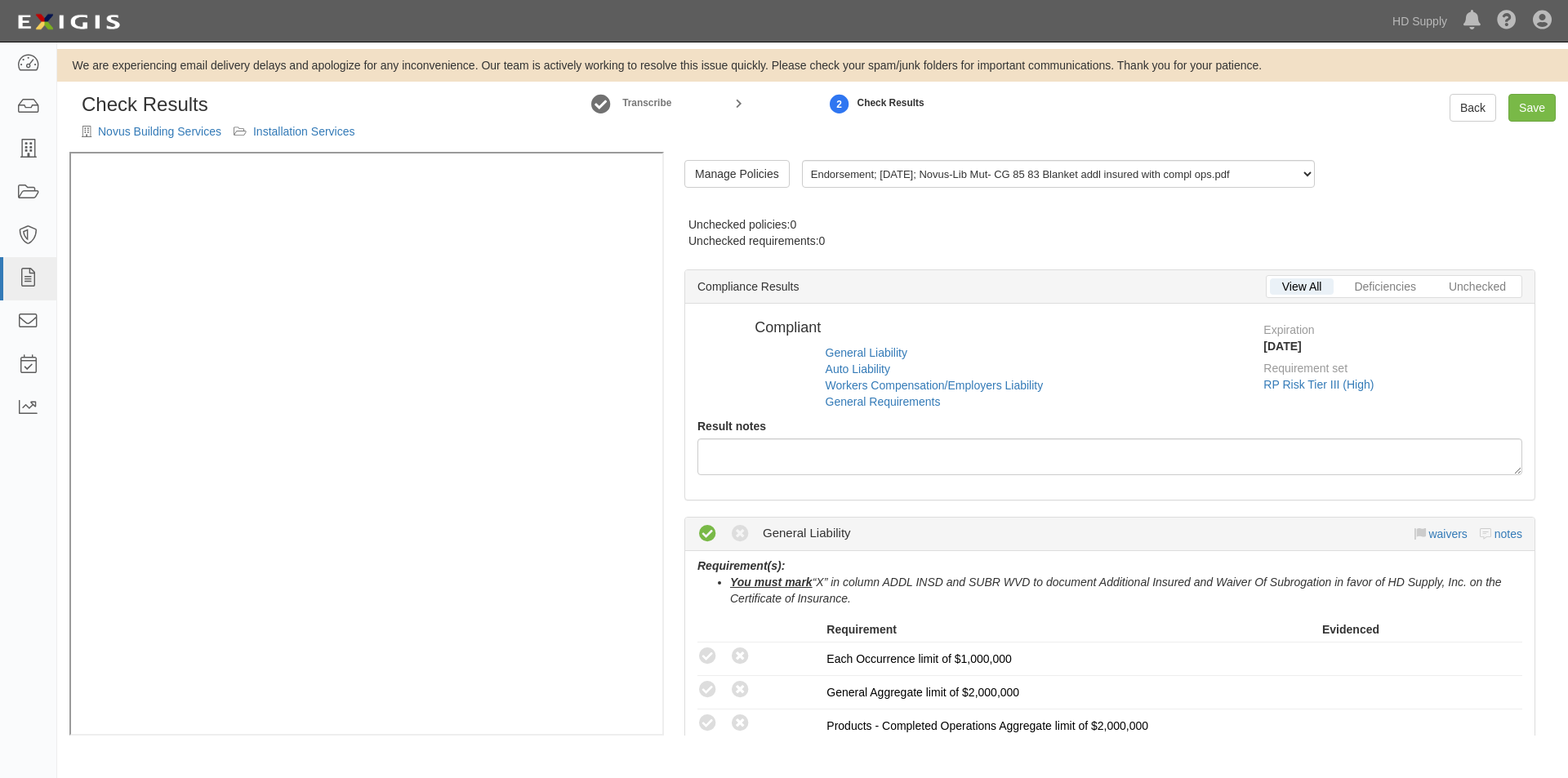
radio input "true"
radio input "false"
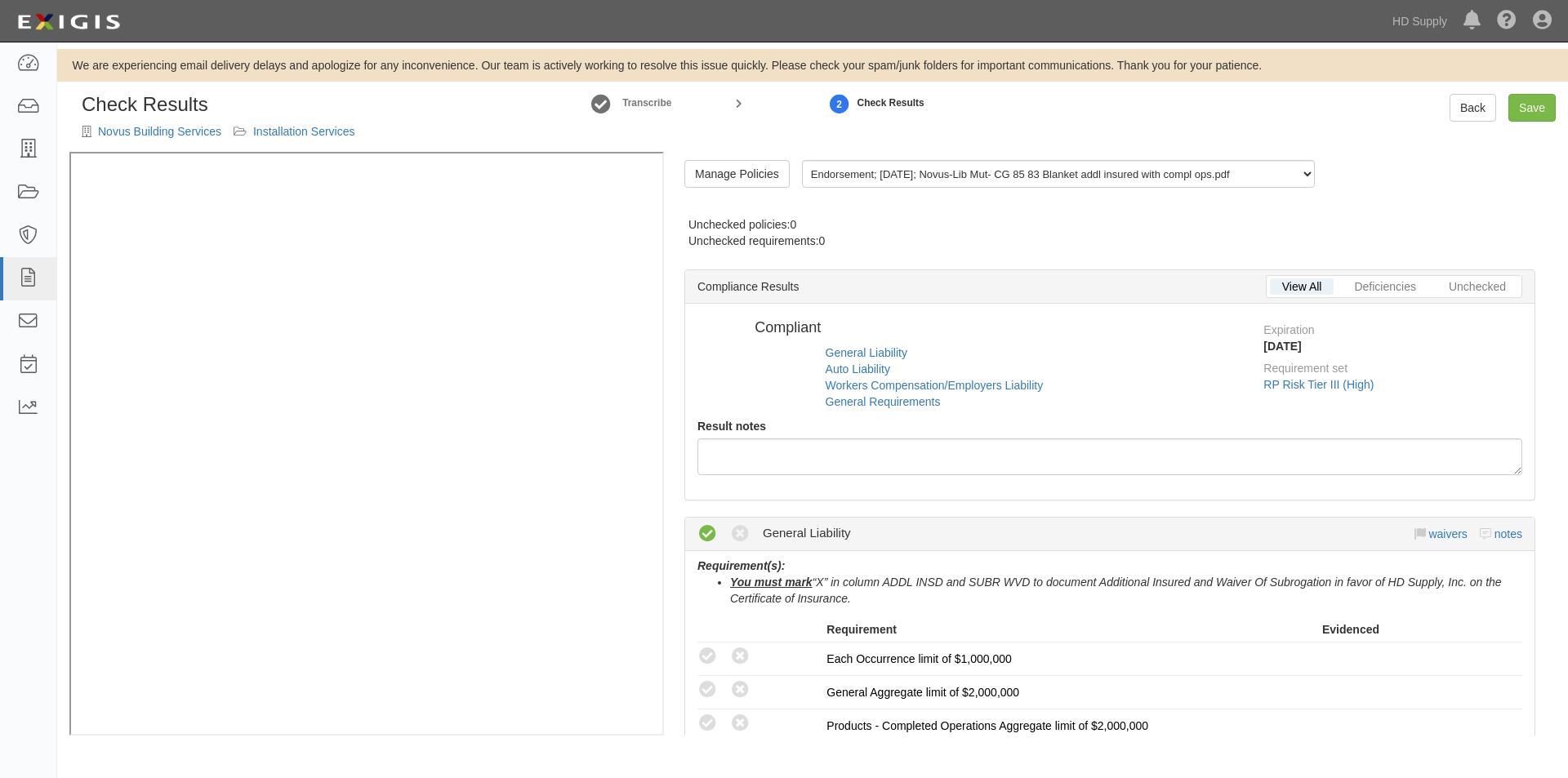
radio input "false"
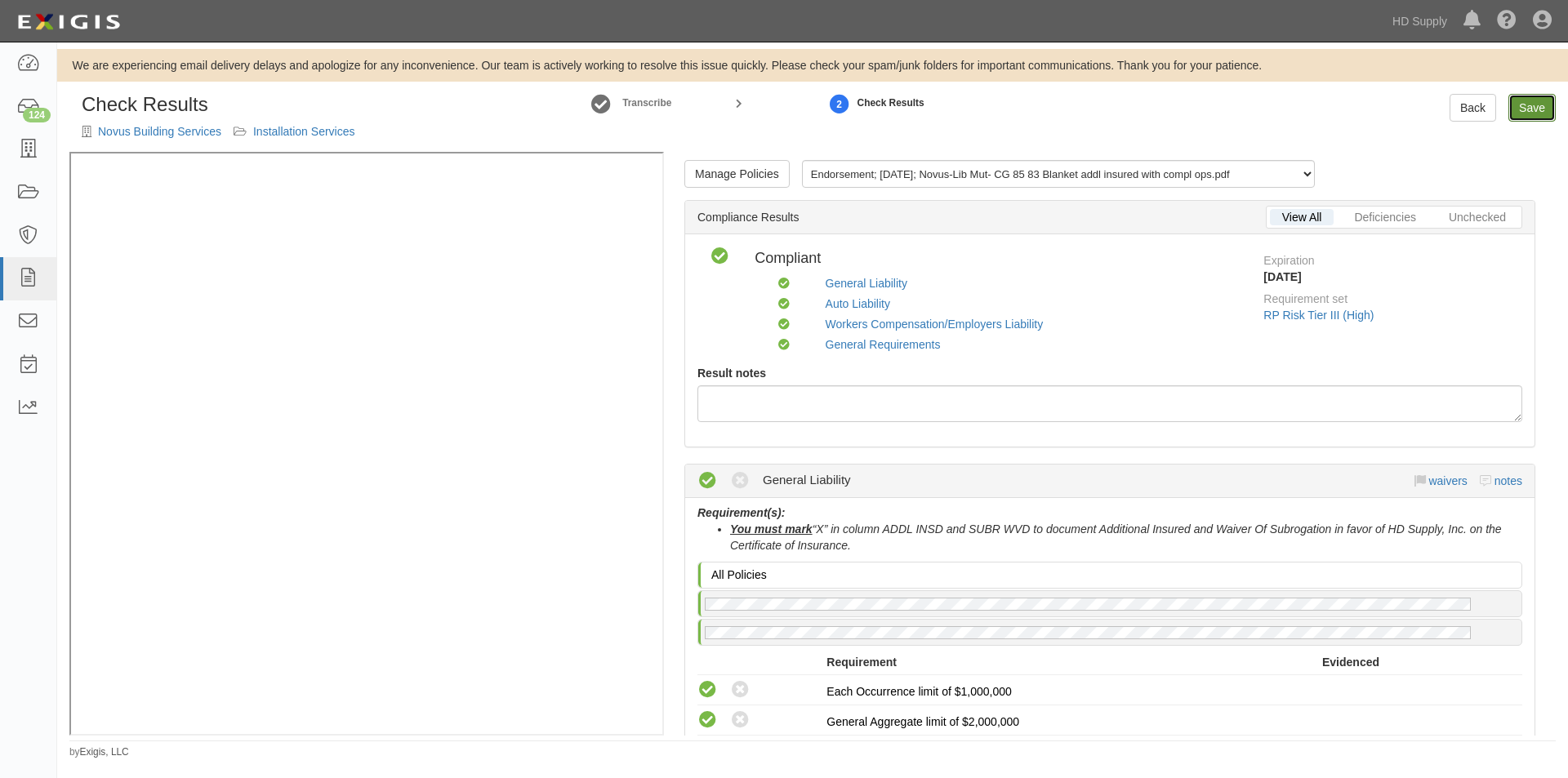
click at [1528, 108] on link "Save" at bounding box center [1532, 107] width 48 height 28
radio input "true"
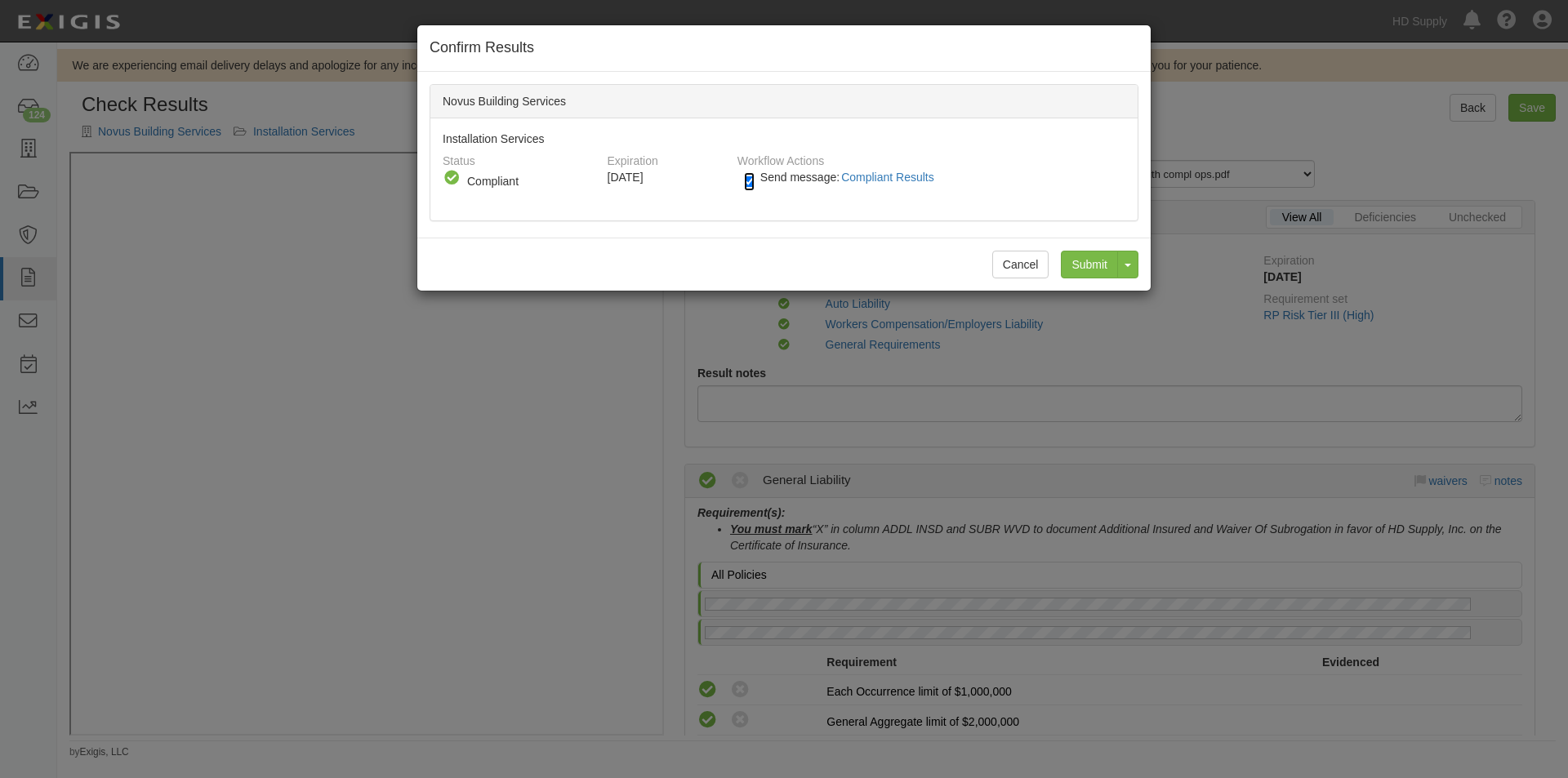
click at [752, 182] on input "Send message: Compliant Results" at bounding box center [749, 181] width 10 height 19
checkbox input "false"
click at [1095, 266] on input "Submit" at bounding box center [1088, 264] width 57 height 28
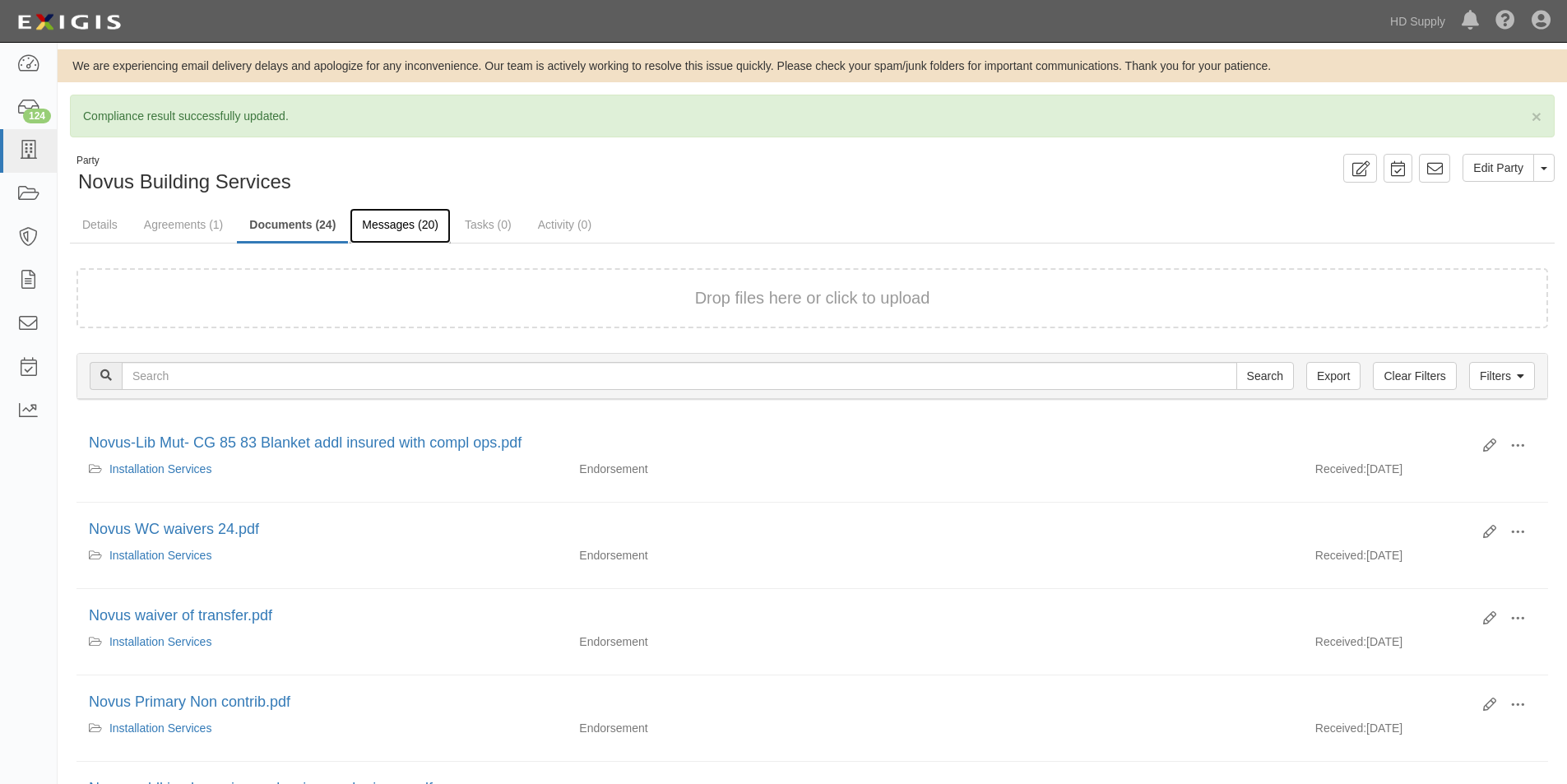
click at [384, 227] on link "Messages (20)" at bounding box center [400, 226] width 101 height 35
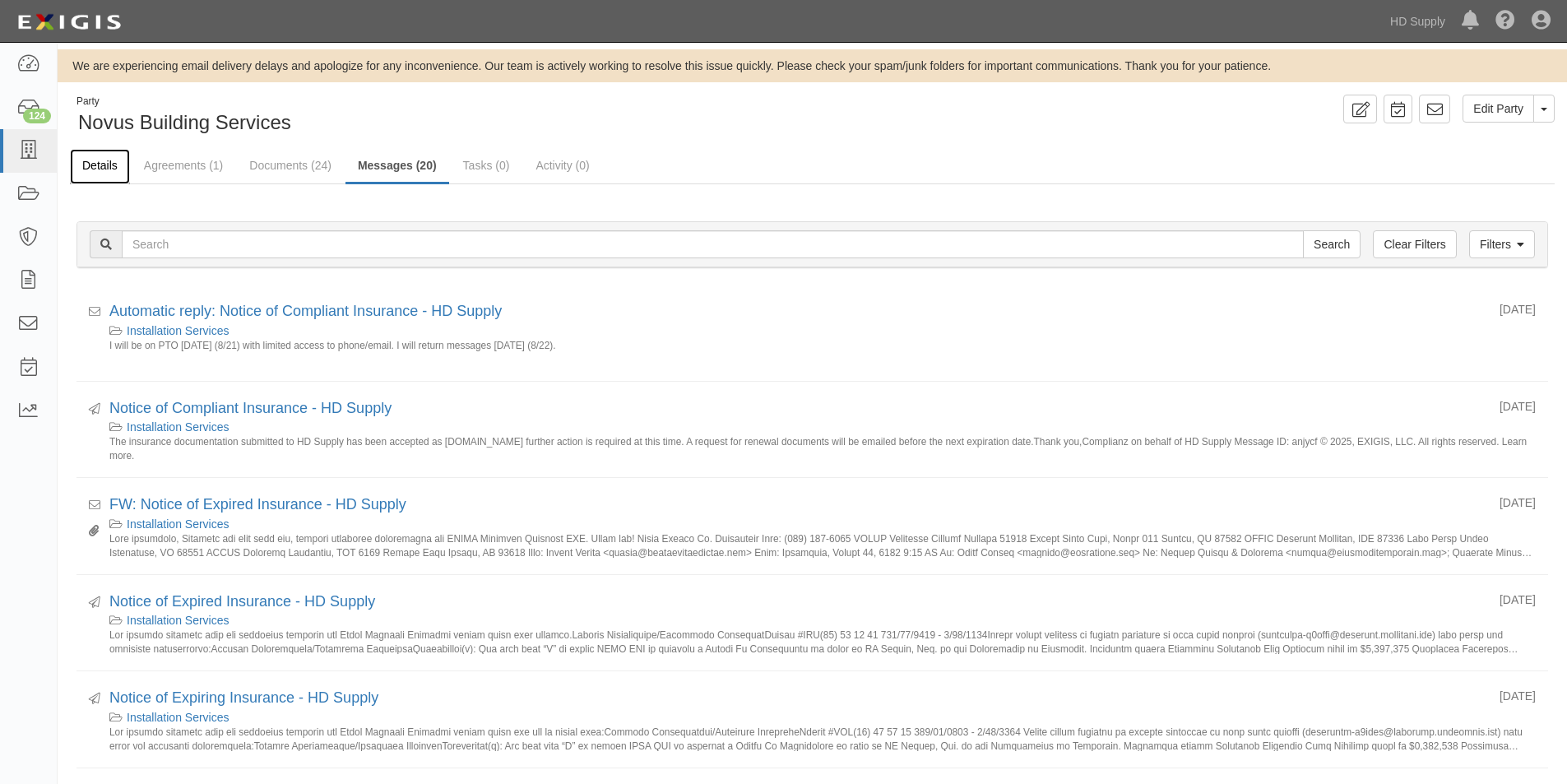
click at [102, 172] on link "Details" at bounding box center [100, 166] width 60 height 35
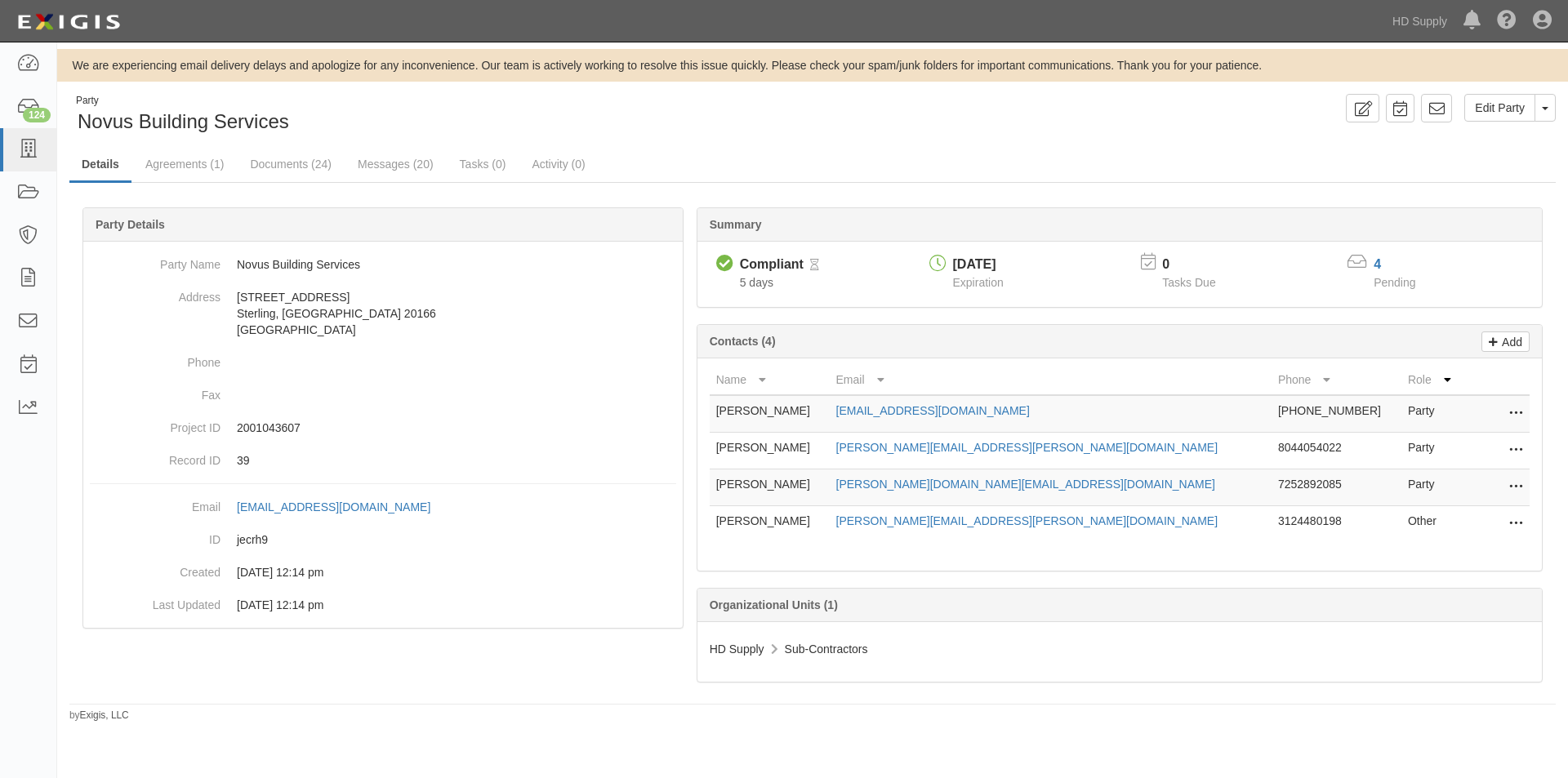
click at [1381, 269] on div "4" at bounding box center [1404, 265] width 62 height 19
click at [1377, 266] on link "4" at bounding box center [1377, 264] width 8 height 14
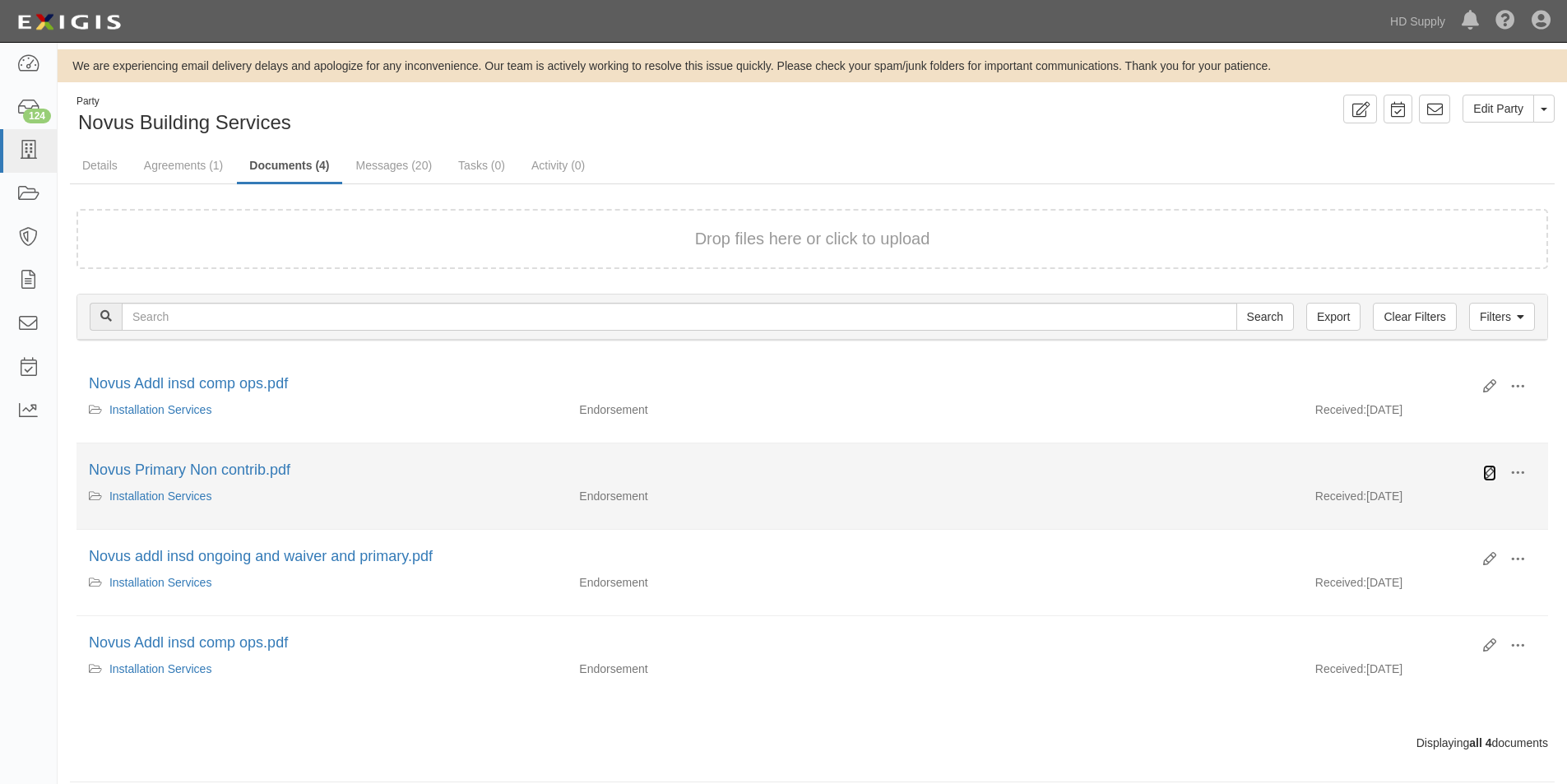
click at [1492, 469] on icon at bounding box center [1490, 473] width 13 height 13
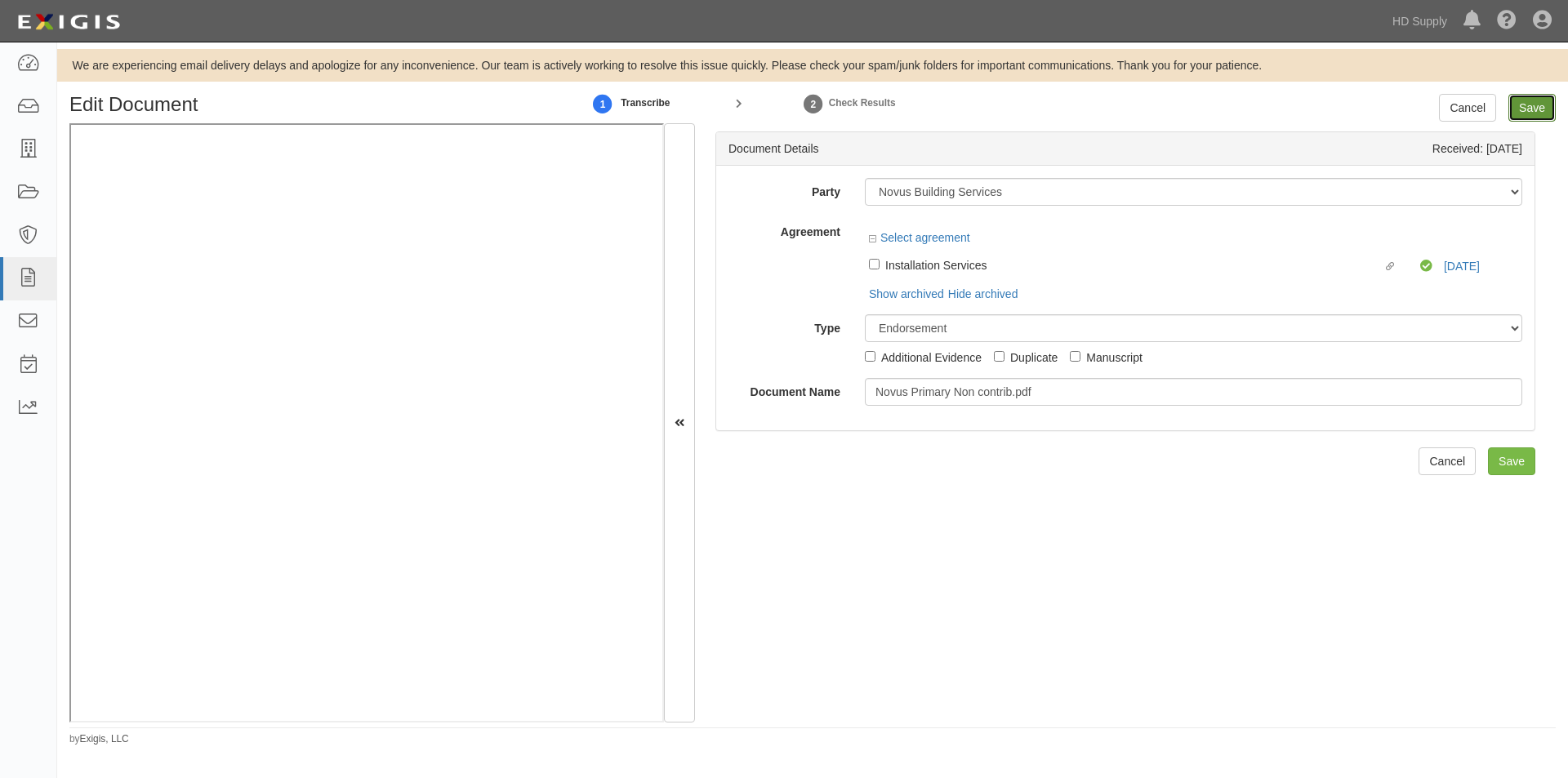
click at [1544, 107] on input "Save" at bounding box center [1532, 107] width 48 height 28
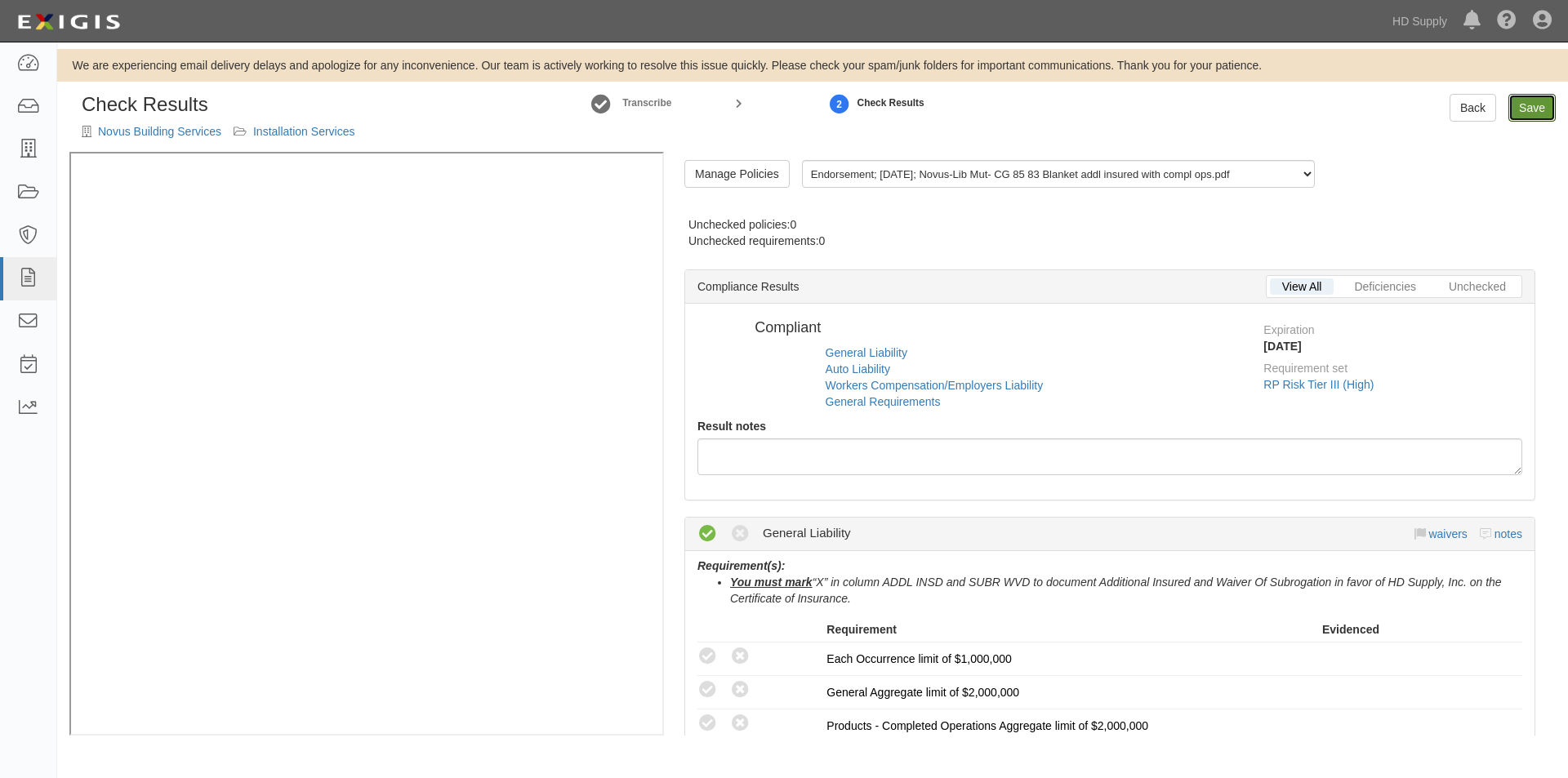
click at [1521, 107] on link "Save" at bounding box center [1532, 107] width 48 height 28
radio input "false"
radio input "true"
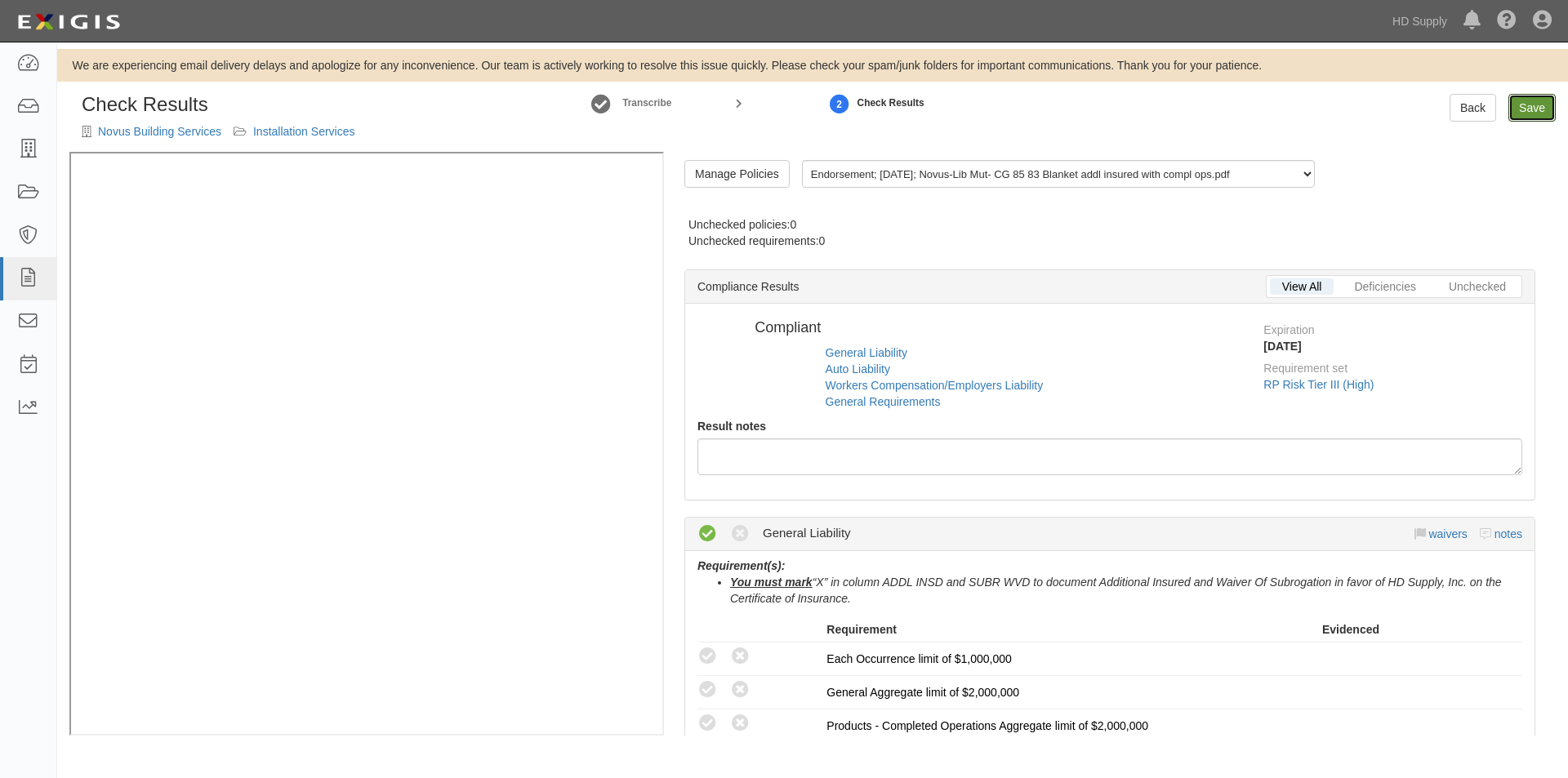
radio input "true"
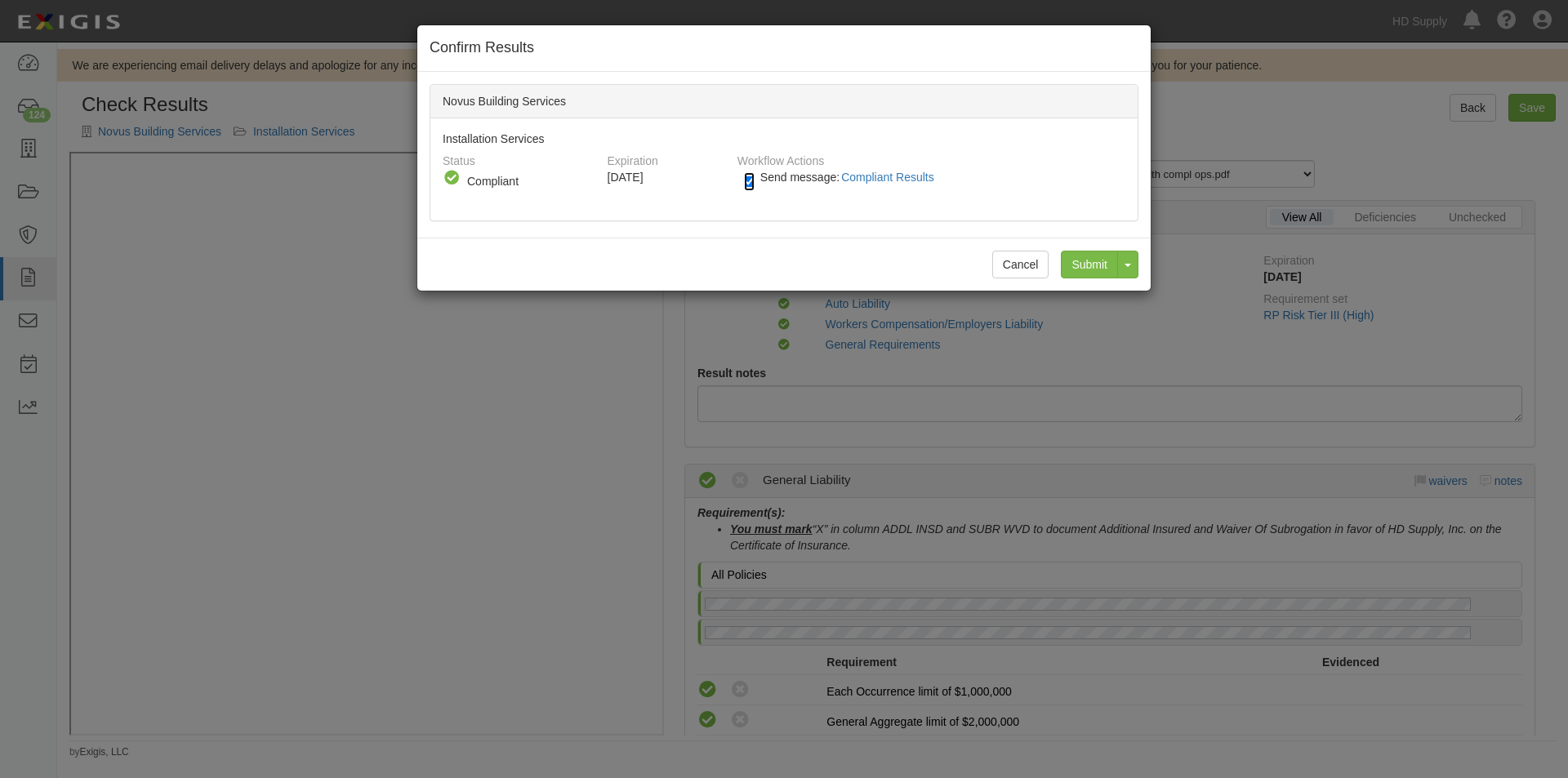
click at [747, 179] on input "Send message: Compliant Results" at bounding box center [749, 181] width 10 height 19
checkbox input "false"
click at [1080, 266] on input "Submit" at bounding box center [1088, 264] width 57 height 28
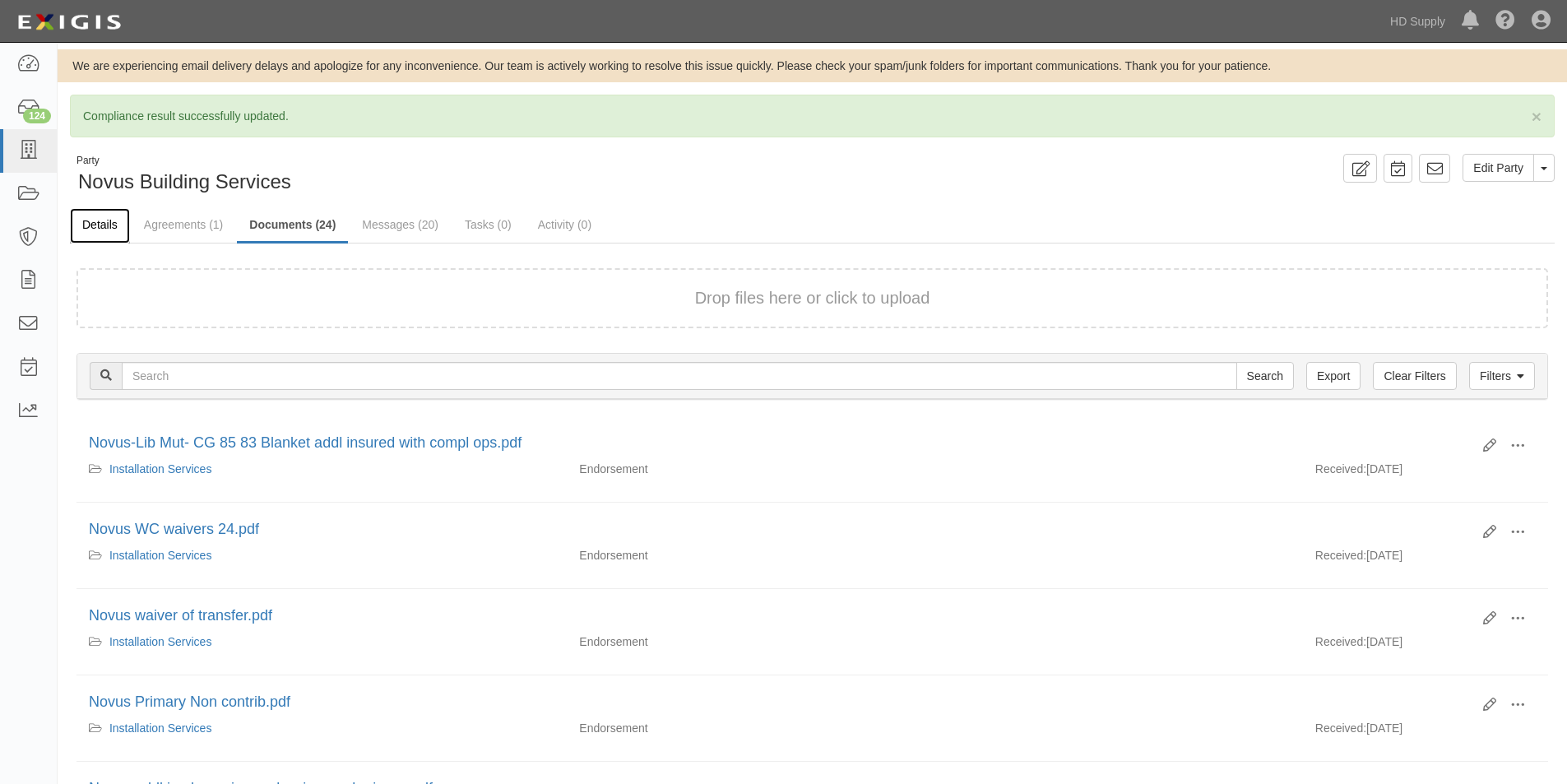
click at [105, 226] on link "Details" at bounding box center [100, 226] width 60 height 35
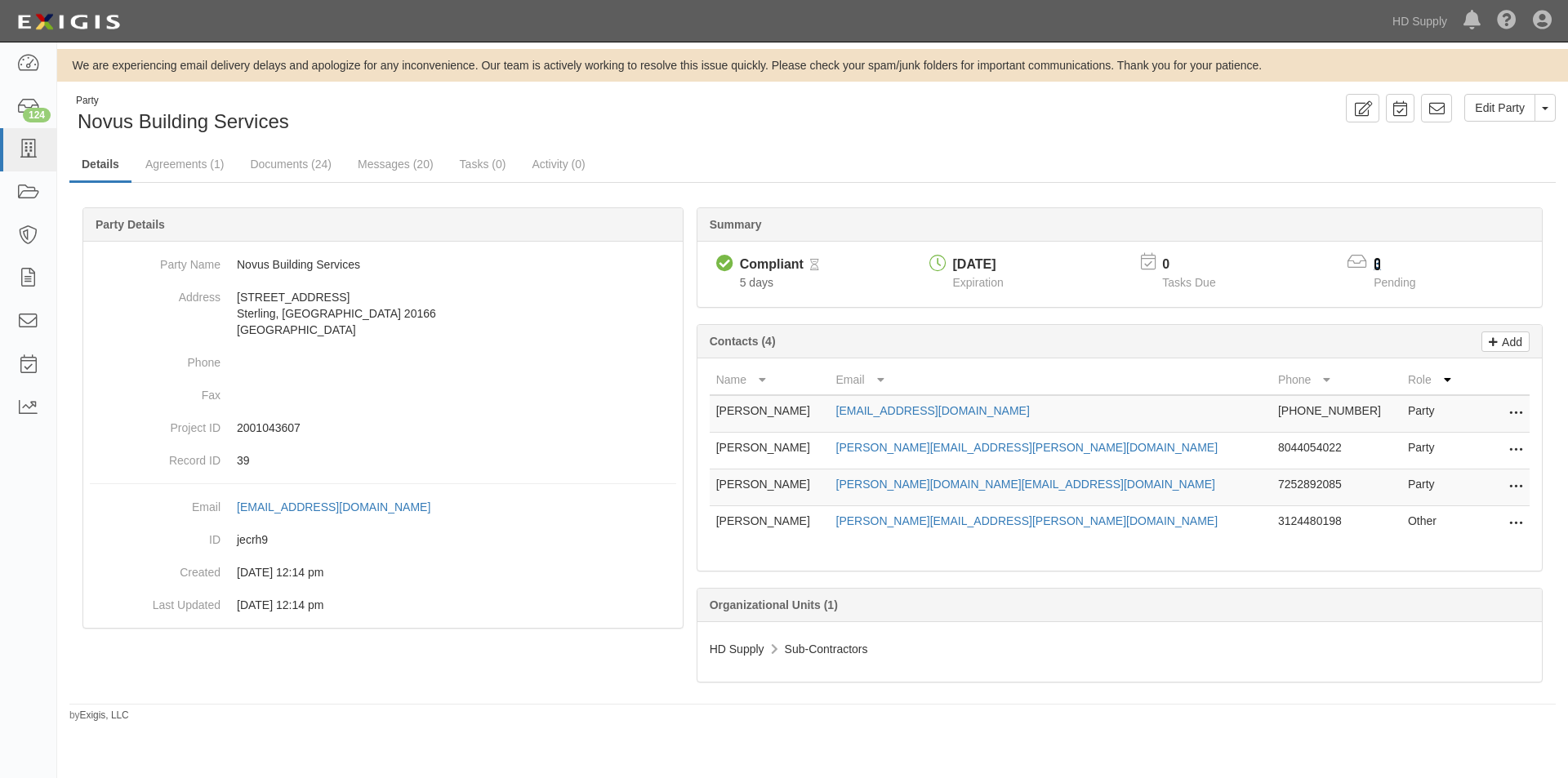
click at [1379, 266] on link "3" at bounding box center [1377, 264] width 8 height 14
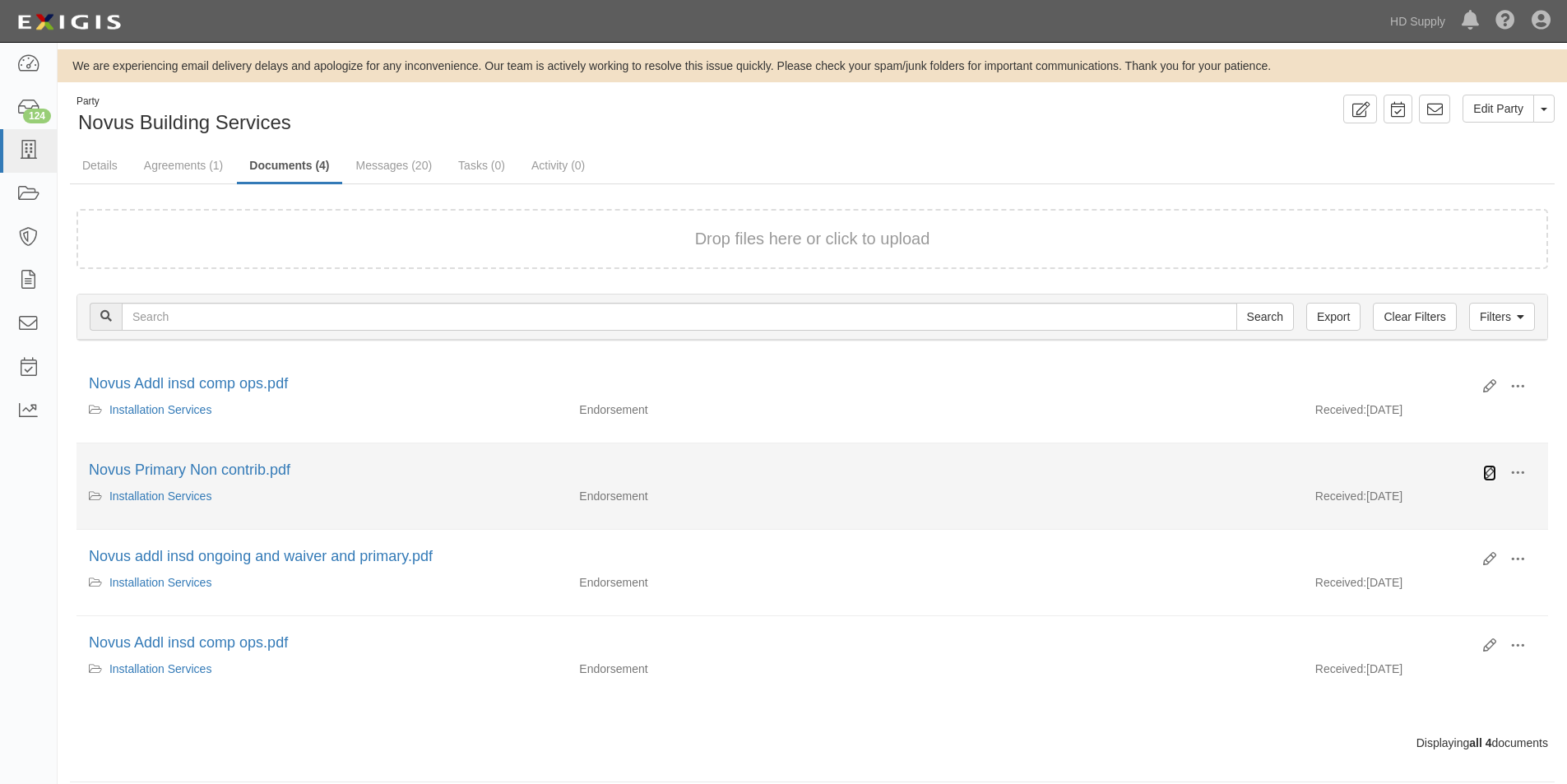
click at [1488, 473] on icon at bounding box center [1490, 473] width 13 height 13
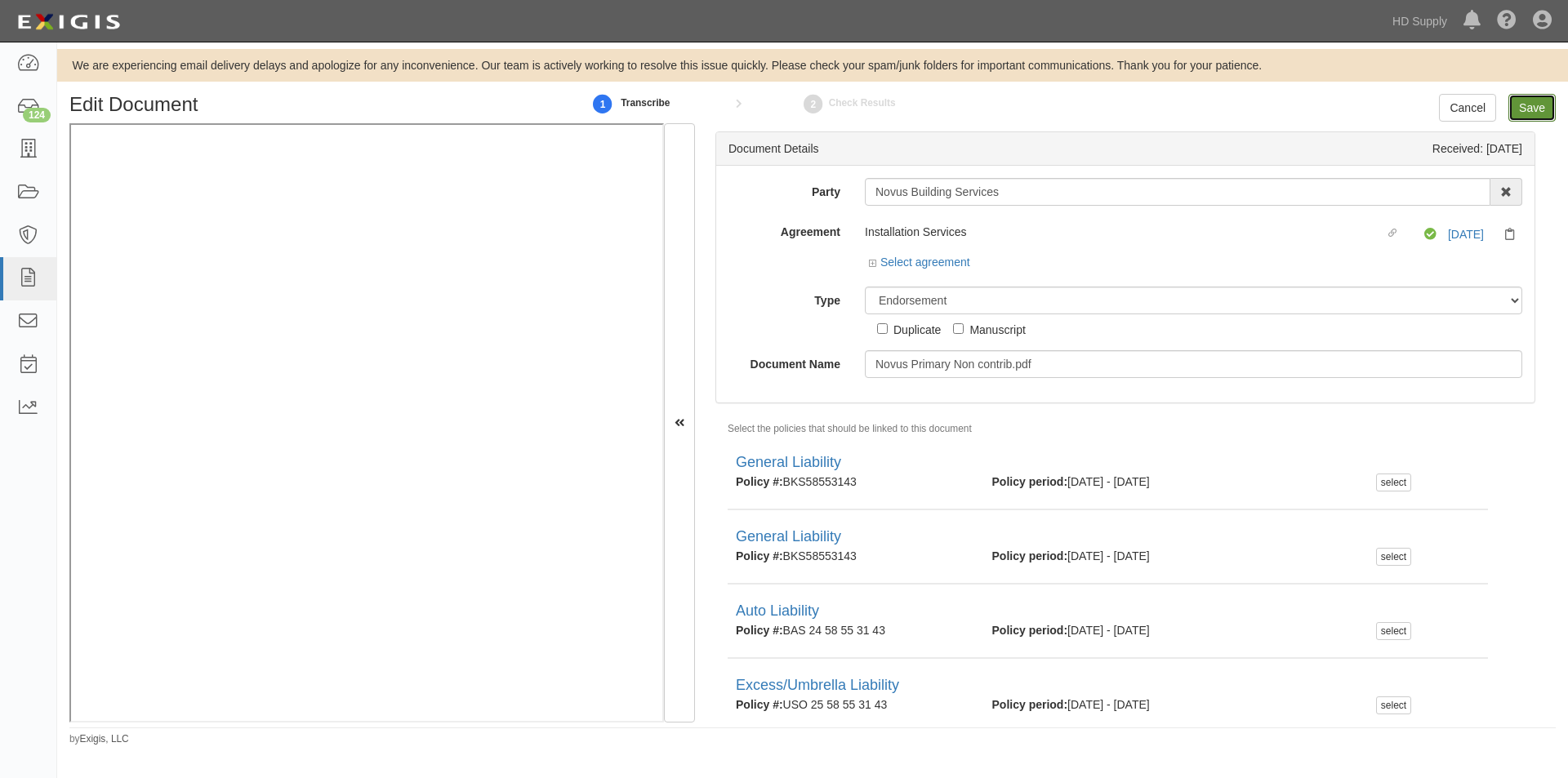
click at [1531, 112] on input "Save" at bounding box center [1532, 107] width 48 height 28
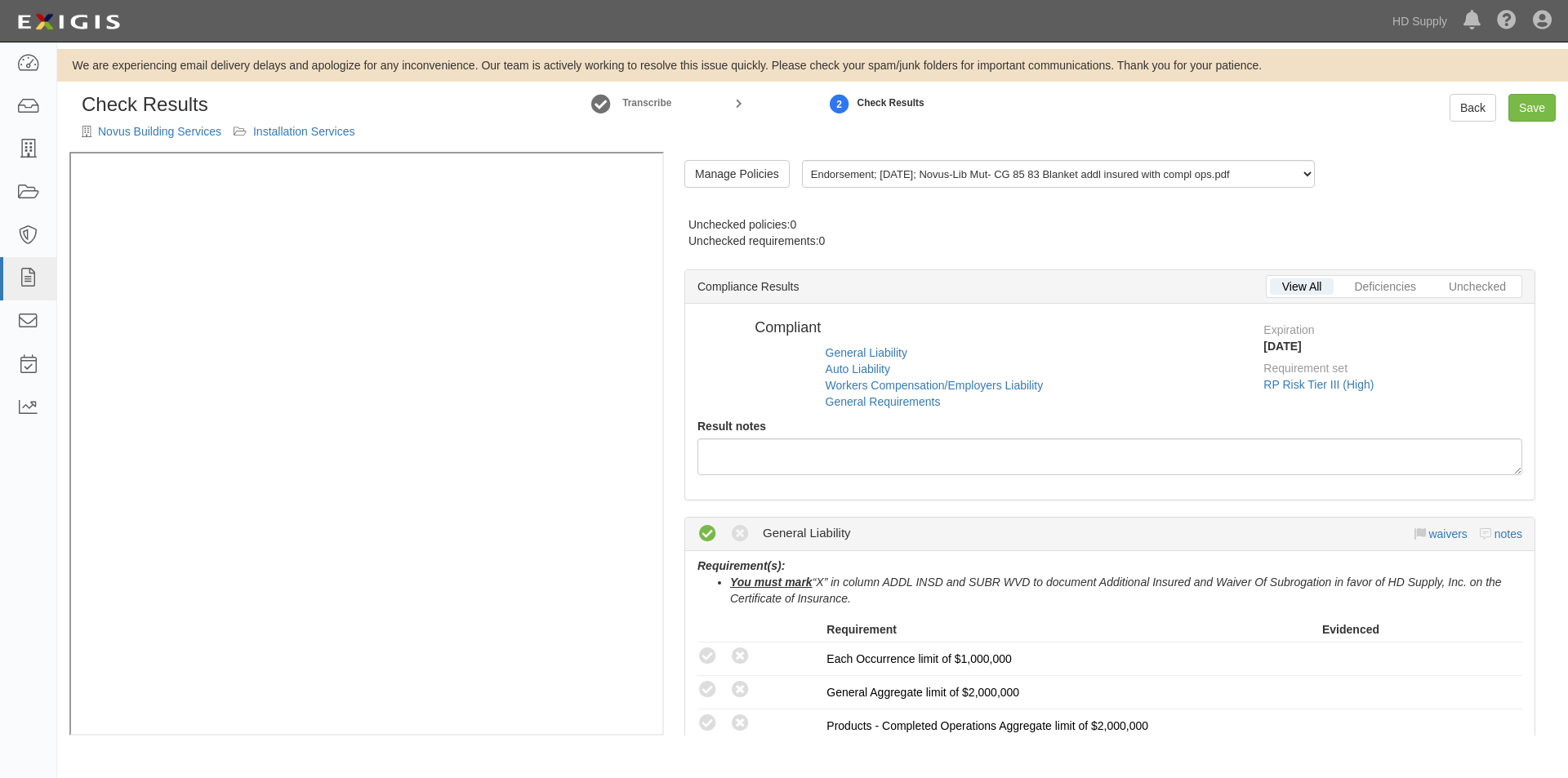
radio input "false"
radio input "true"
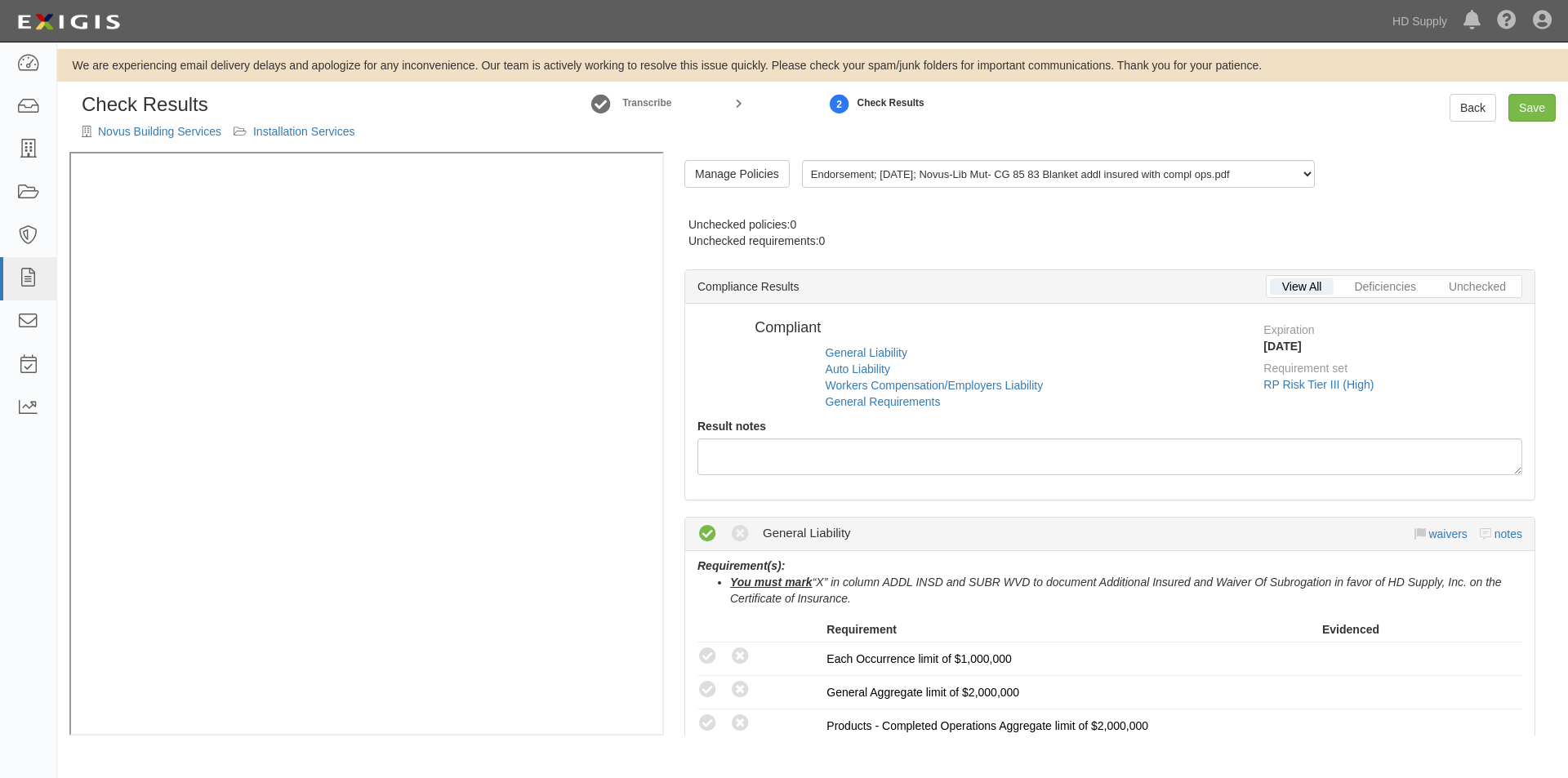
radio input "true"
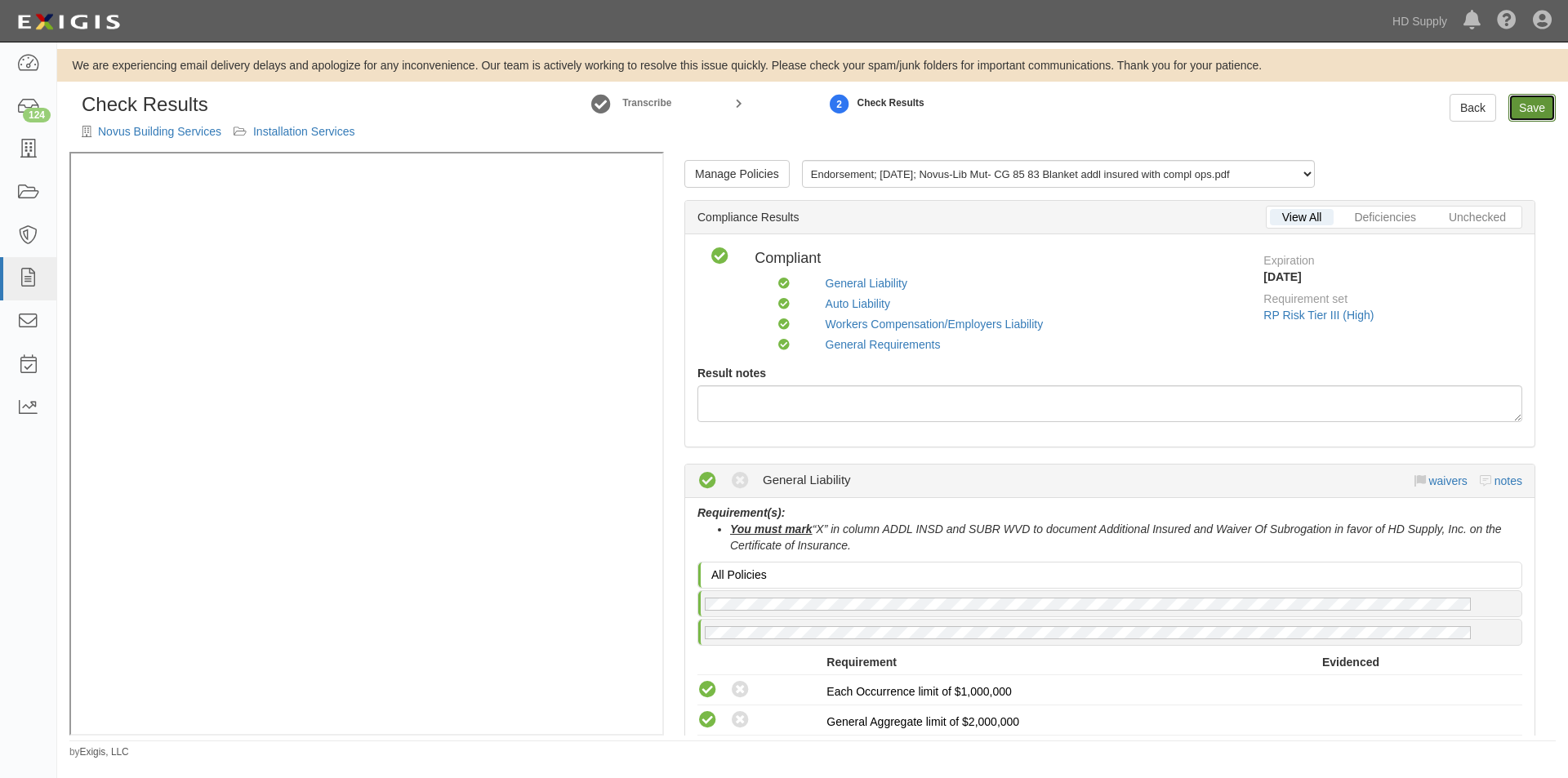
click at [1518, 106] on link "Save" at bounding box center [1532, 107] width 48 height 28
radio input "true"
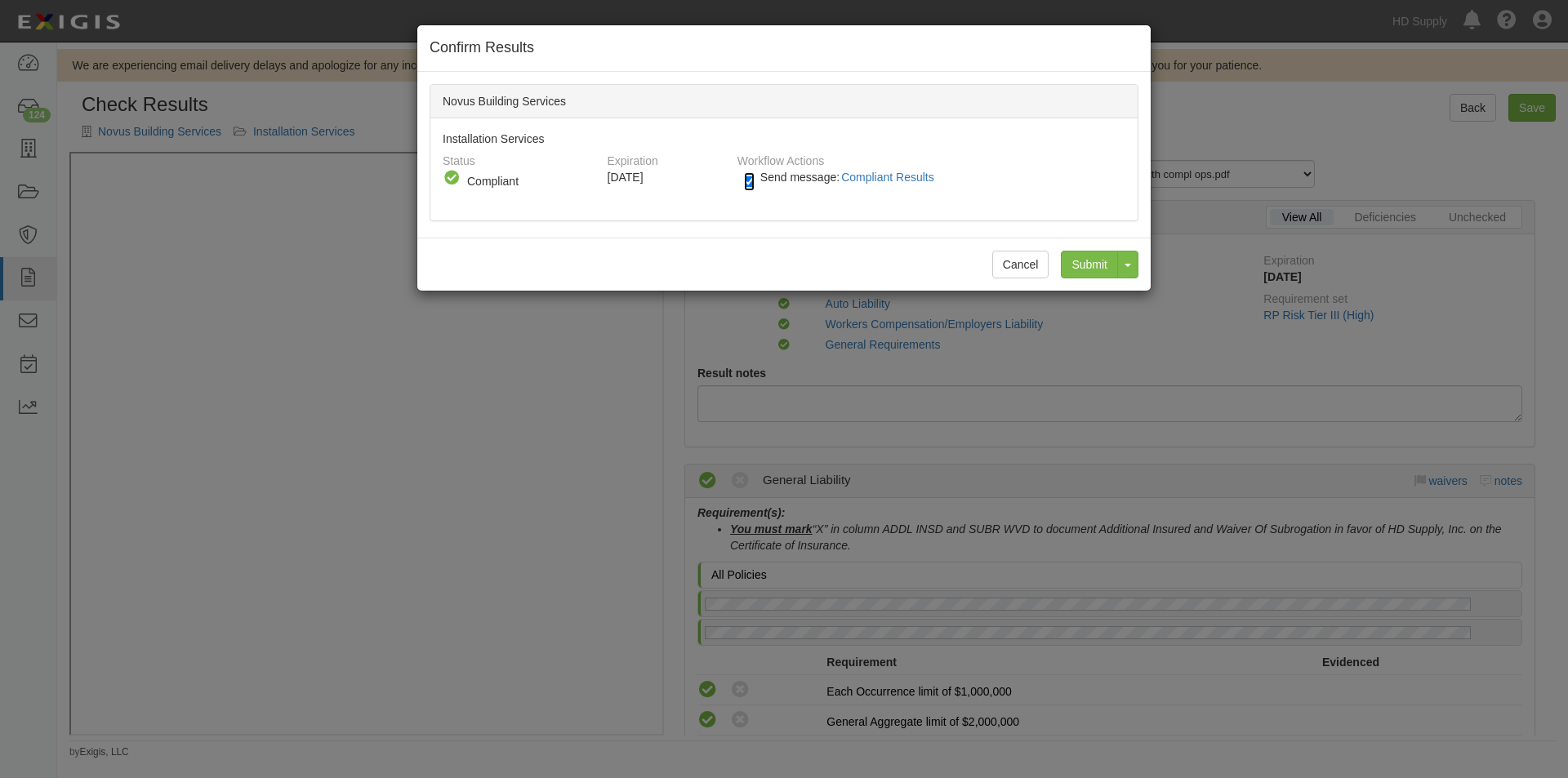
click at [749, 180] on input "Send message: Compliant Results" at bounding box center [749, 181] width 10 height 19
checkbox input "false"
click at [1080, 270] on input "Submit" at bounding box center [1088, 264] width 57 height 28
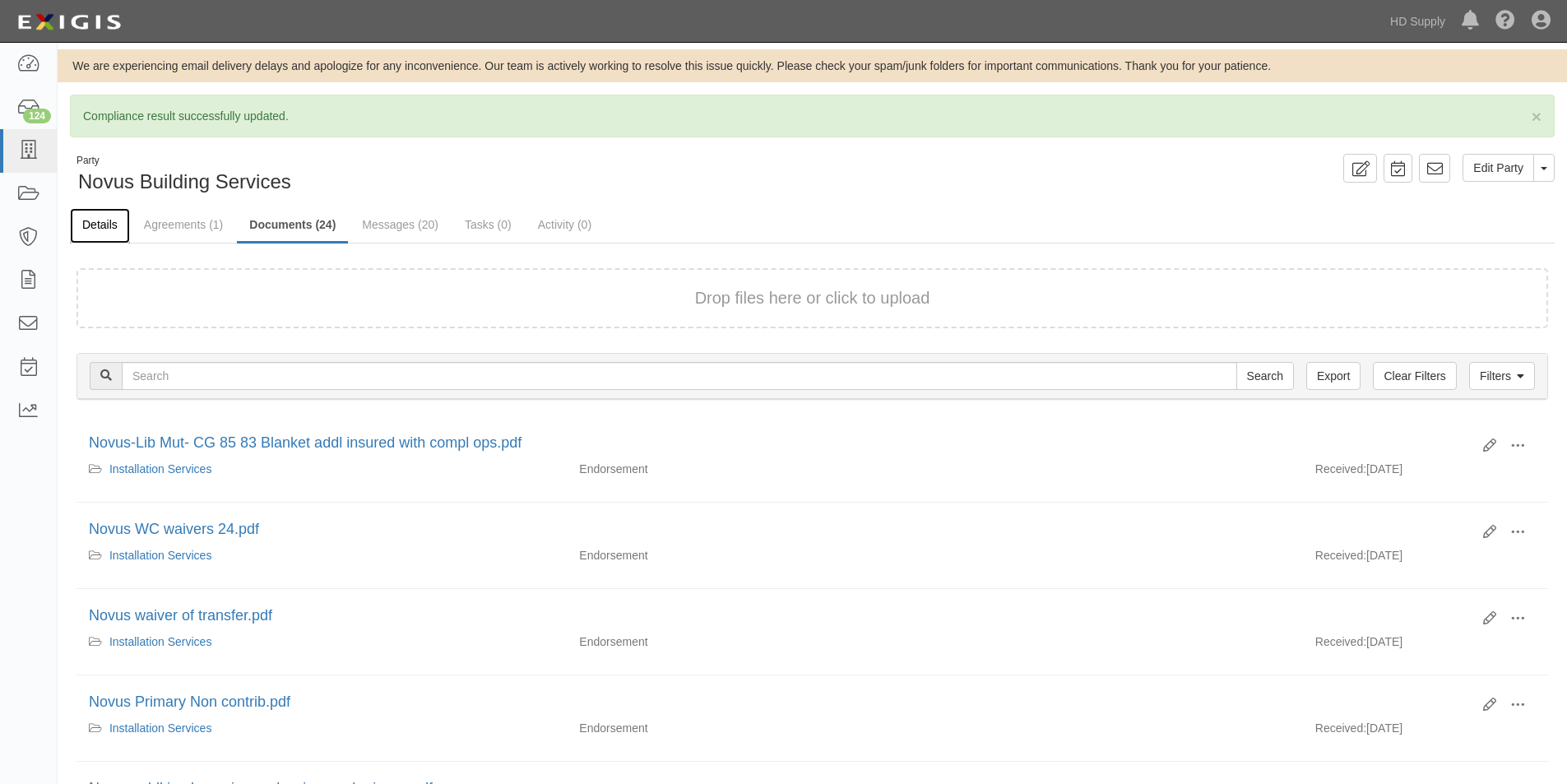
click at [106, 220] on link "Details" at bounding box center [100, 226] width 60 height 35
click at [106, 226] on link "Details" at bounding box center [100, 226] width 60 height 35
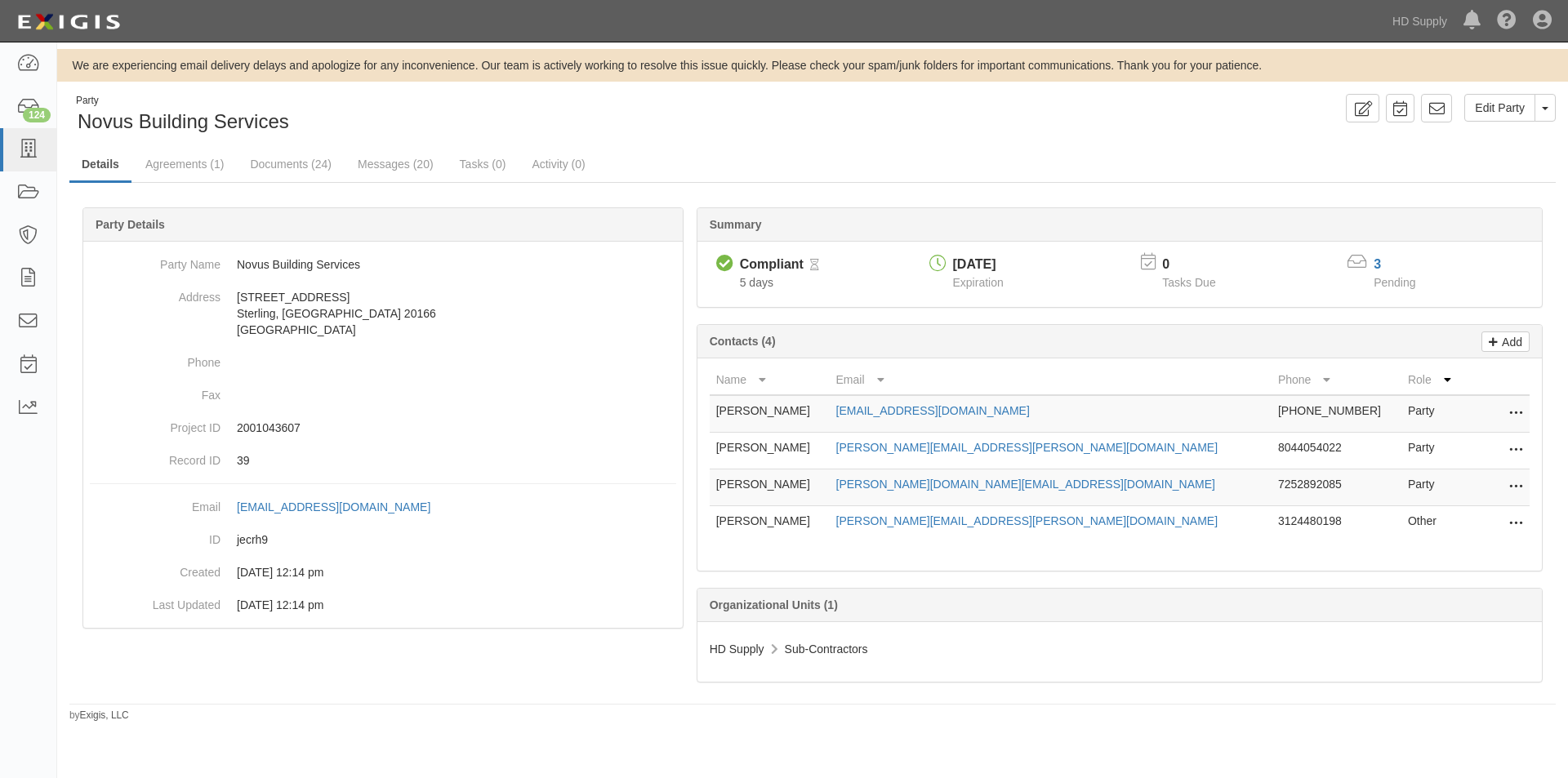
click at [1377, 256] on div "3" at bounding box center [1404, 265] width 62 height 19
click at [1377, 258] on link "3" at bounding box center [1377, 264] width 8 height 14
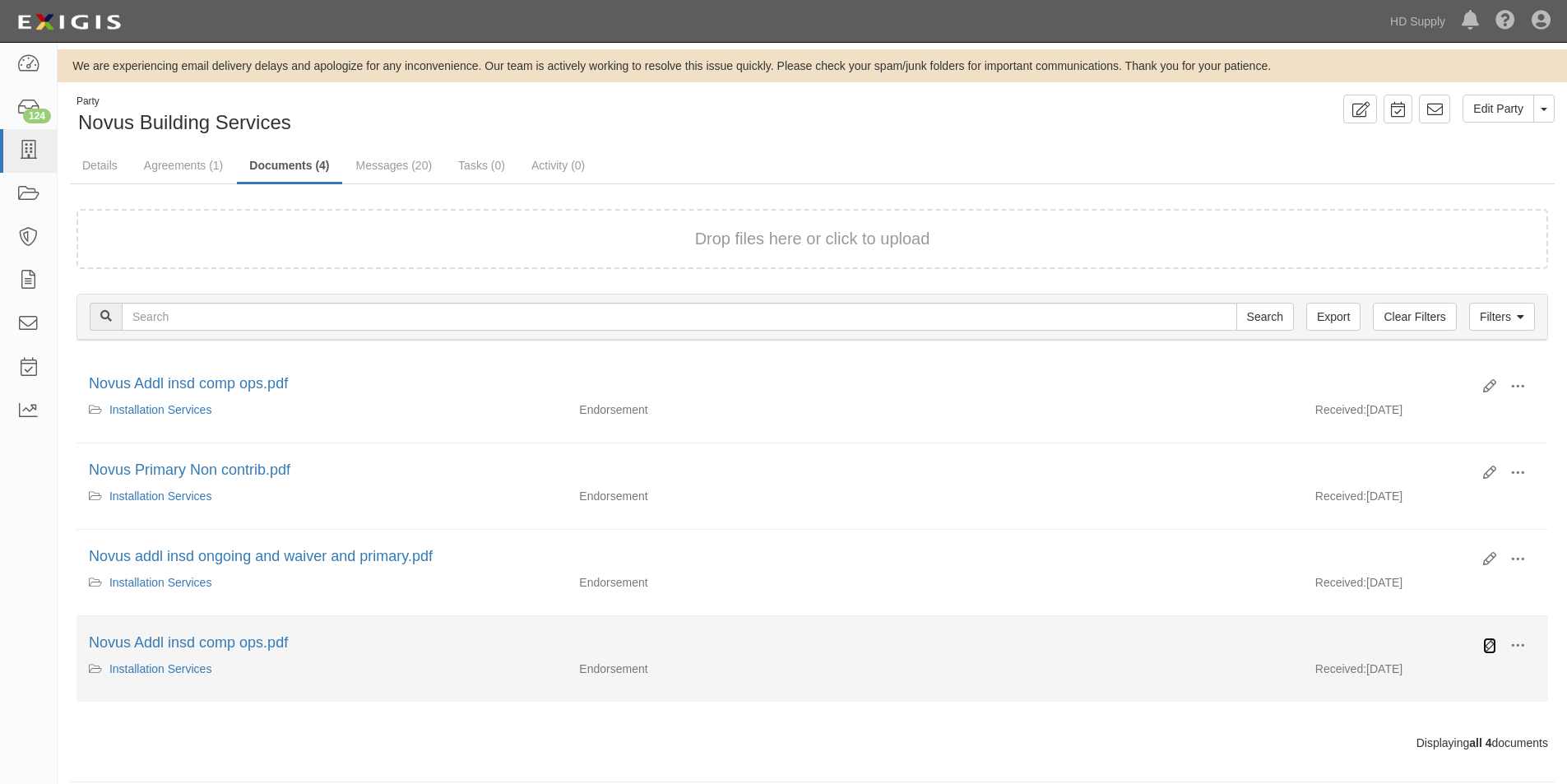
click at [1485, 648] on icon at bounding box center [1490, 645] width 13 height 13
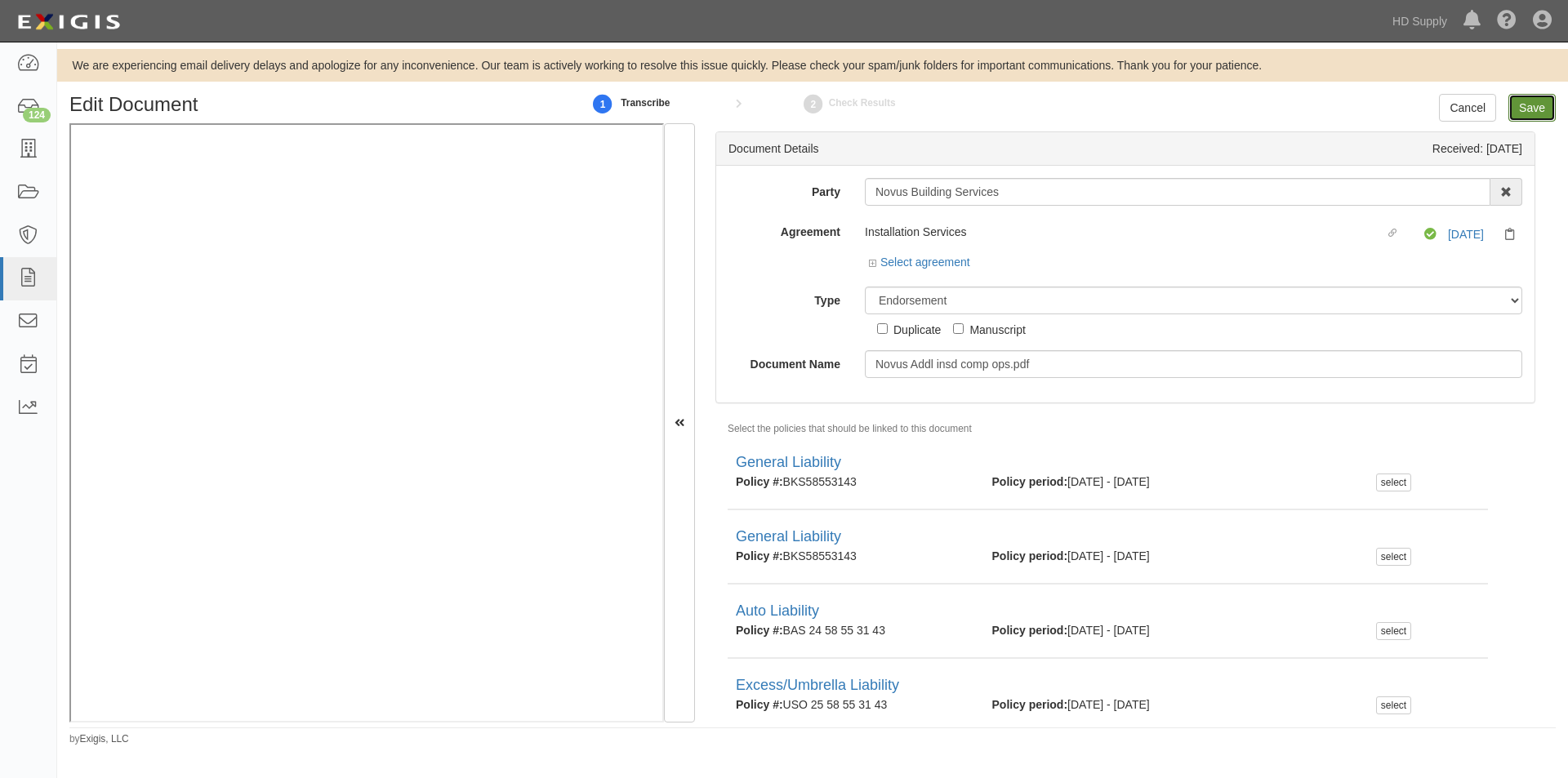
click at [1531, 100] on input "Save" at bounding box center [1532, 107] width 48 height 28
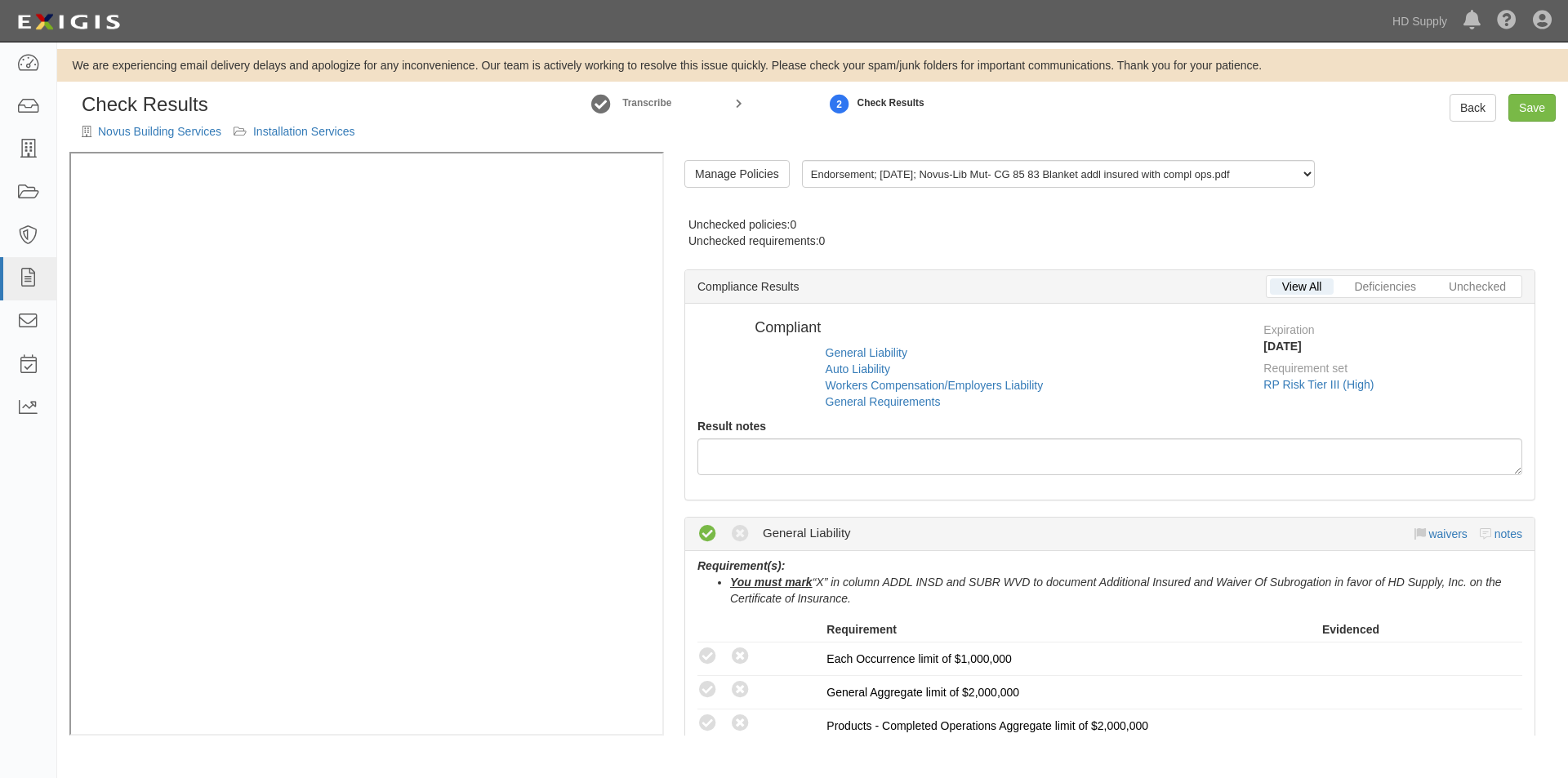
radio input "false"
radio input "true"
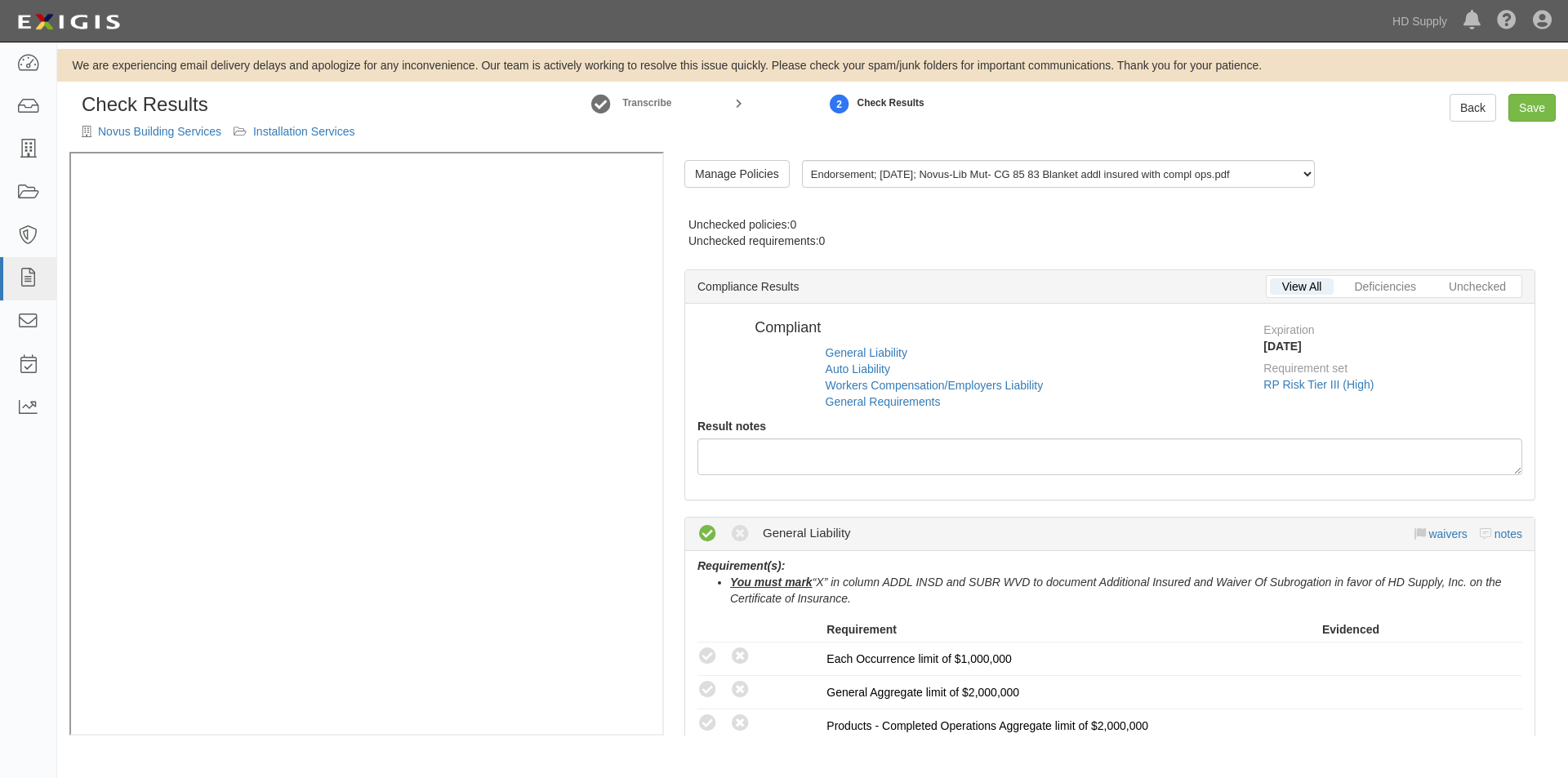
radio input "true"
radio input "false"
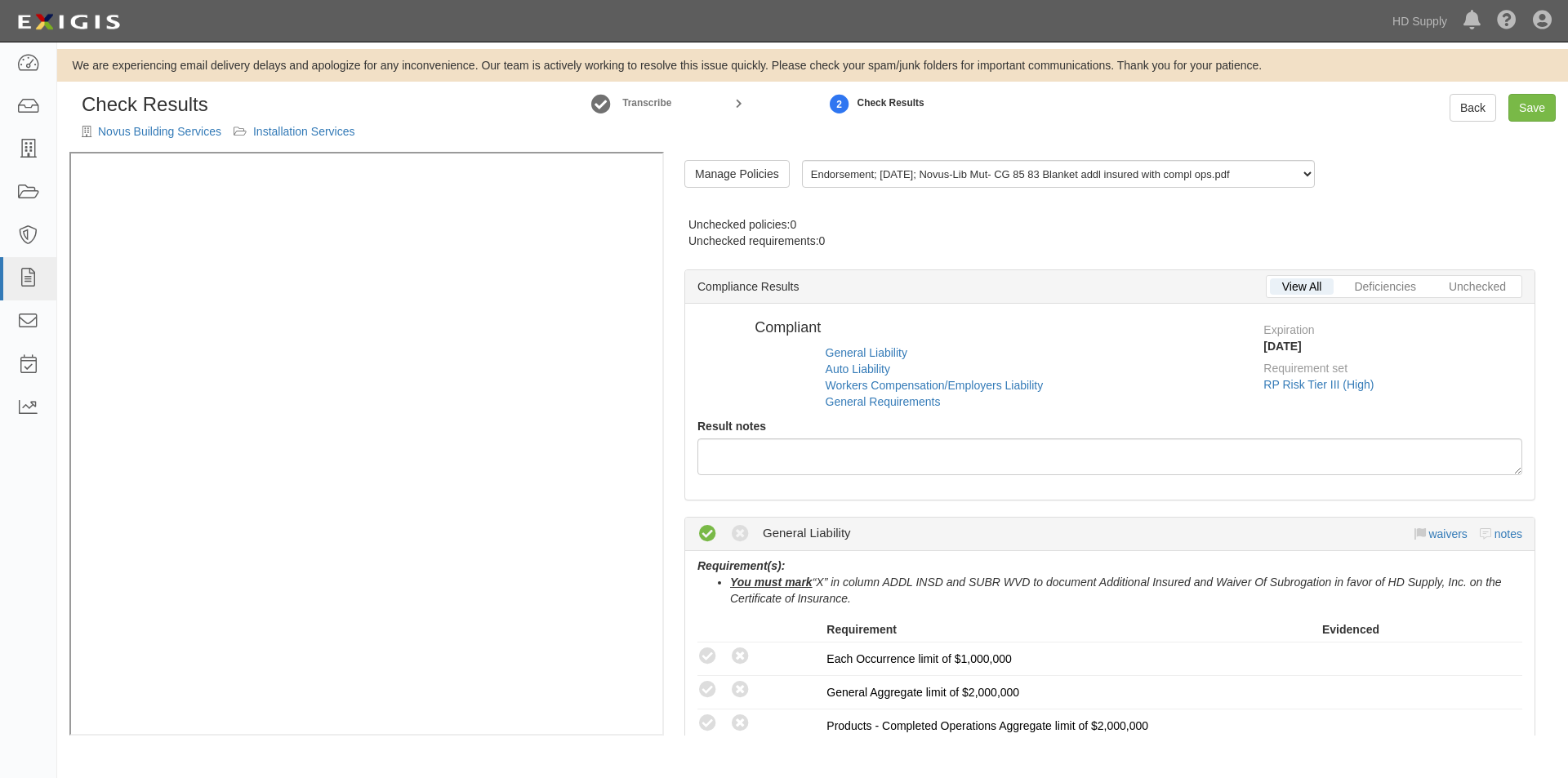
radio input "false"
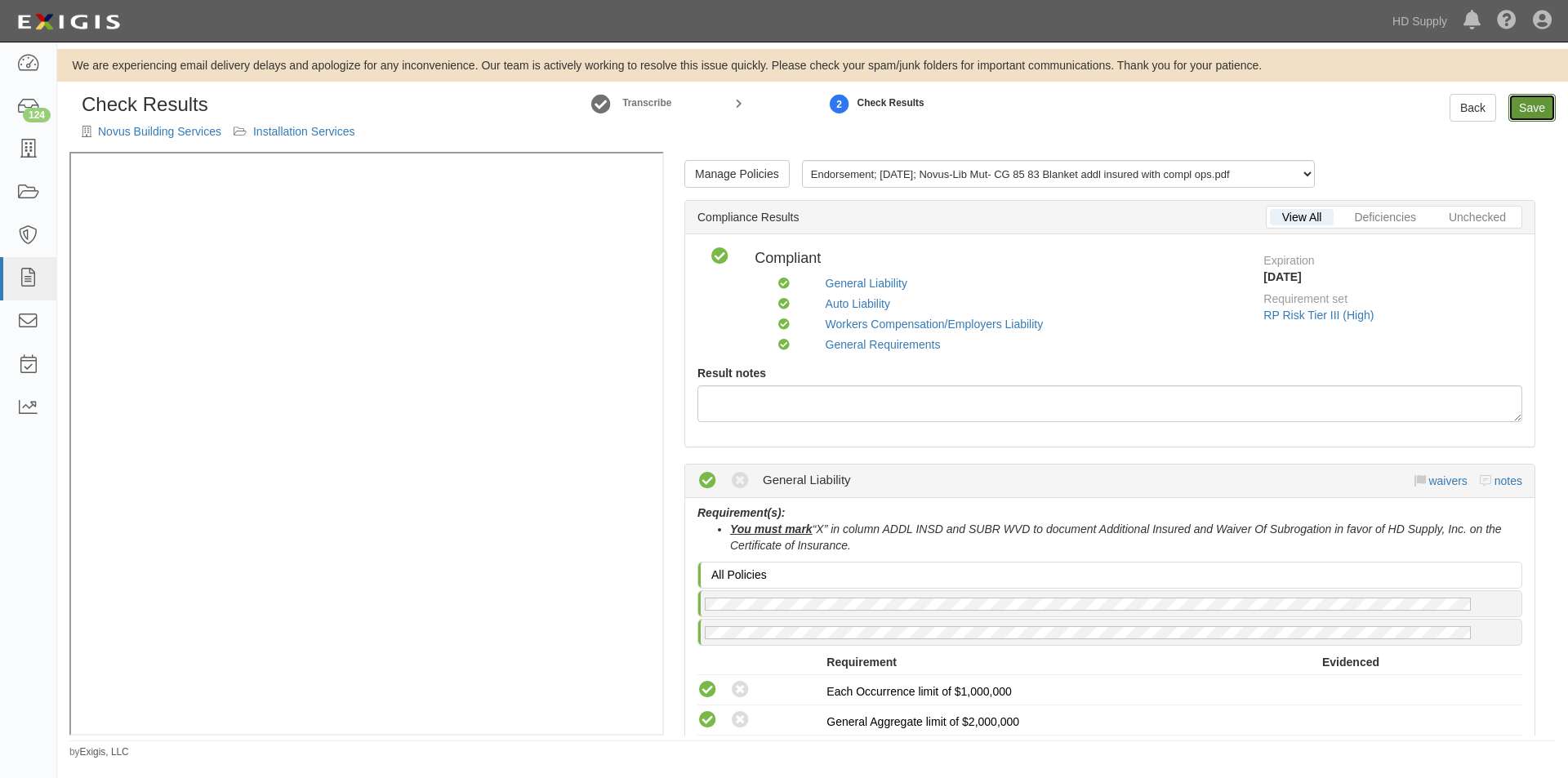
click at [1527, 111] on link "Save" at bounding box center [1532, 107] width 48 height 28
radio input "true"
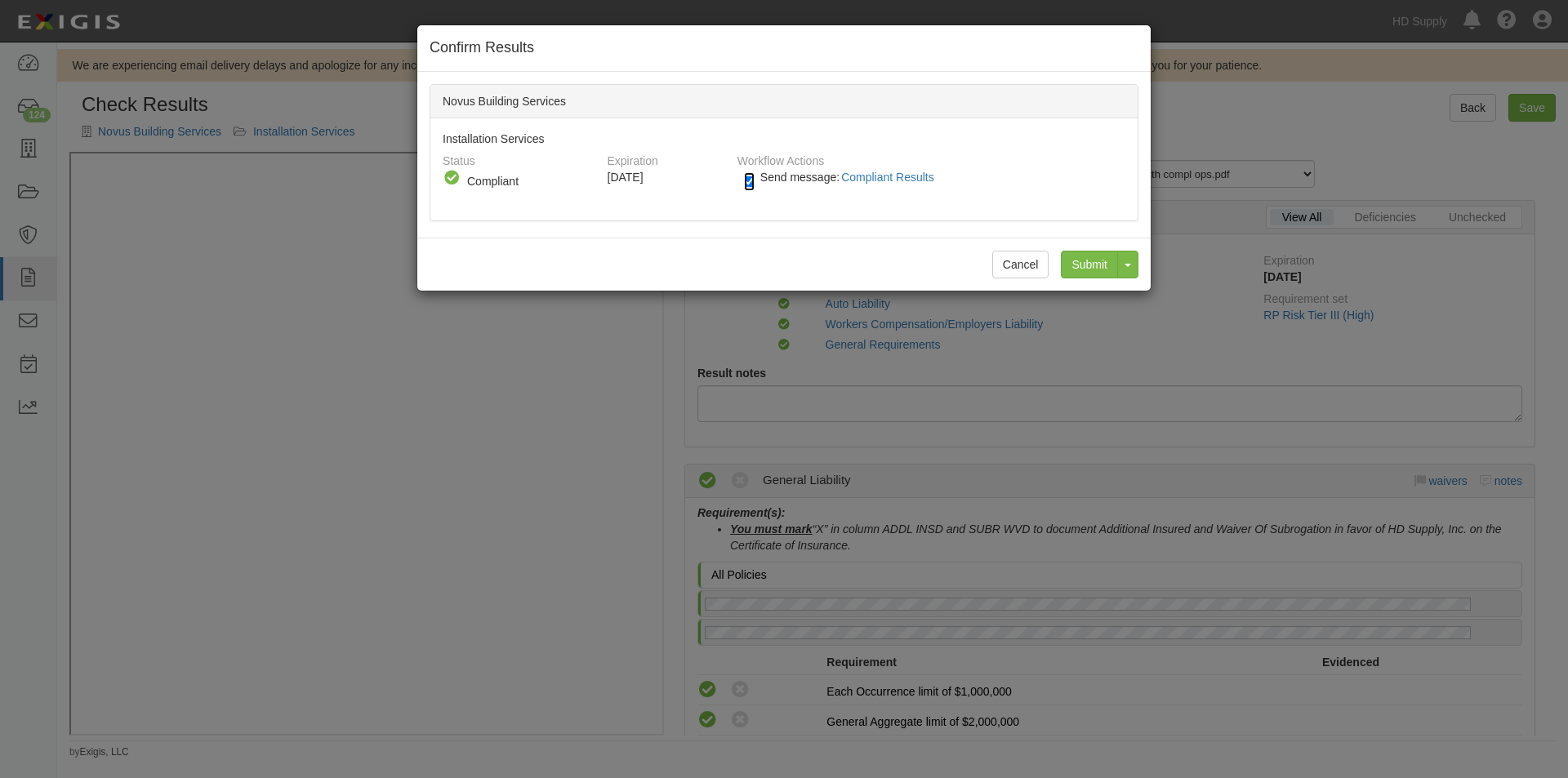
click at [753, 180] on input "Send message: Compliant Results" at bounding box center [749, 181] width 10 height 19
checkbox input "false"
click at [1094, 264] on input "Submit" at bounding box center [1088, 264] width 57 height 28
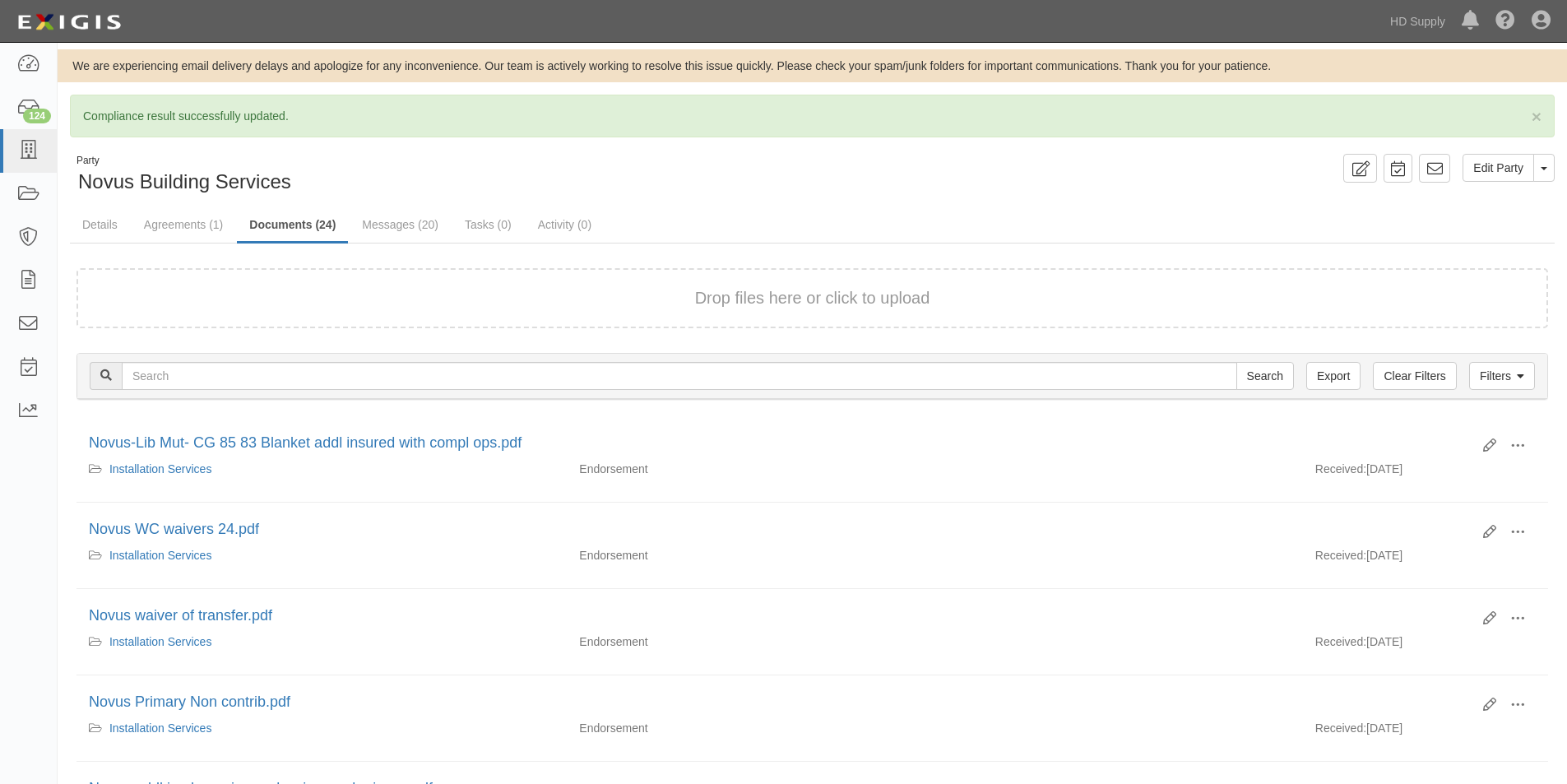
click at [51, 730] on div "Dashboard 124 Inbox Parties Agreements Coverages Documents Messages Tasks Repor…" at bounding box center [28, 413] width 57 height 741
click at [89, 225] on link "Details" at bounding box center [100, 226] width 60 height 35
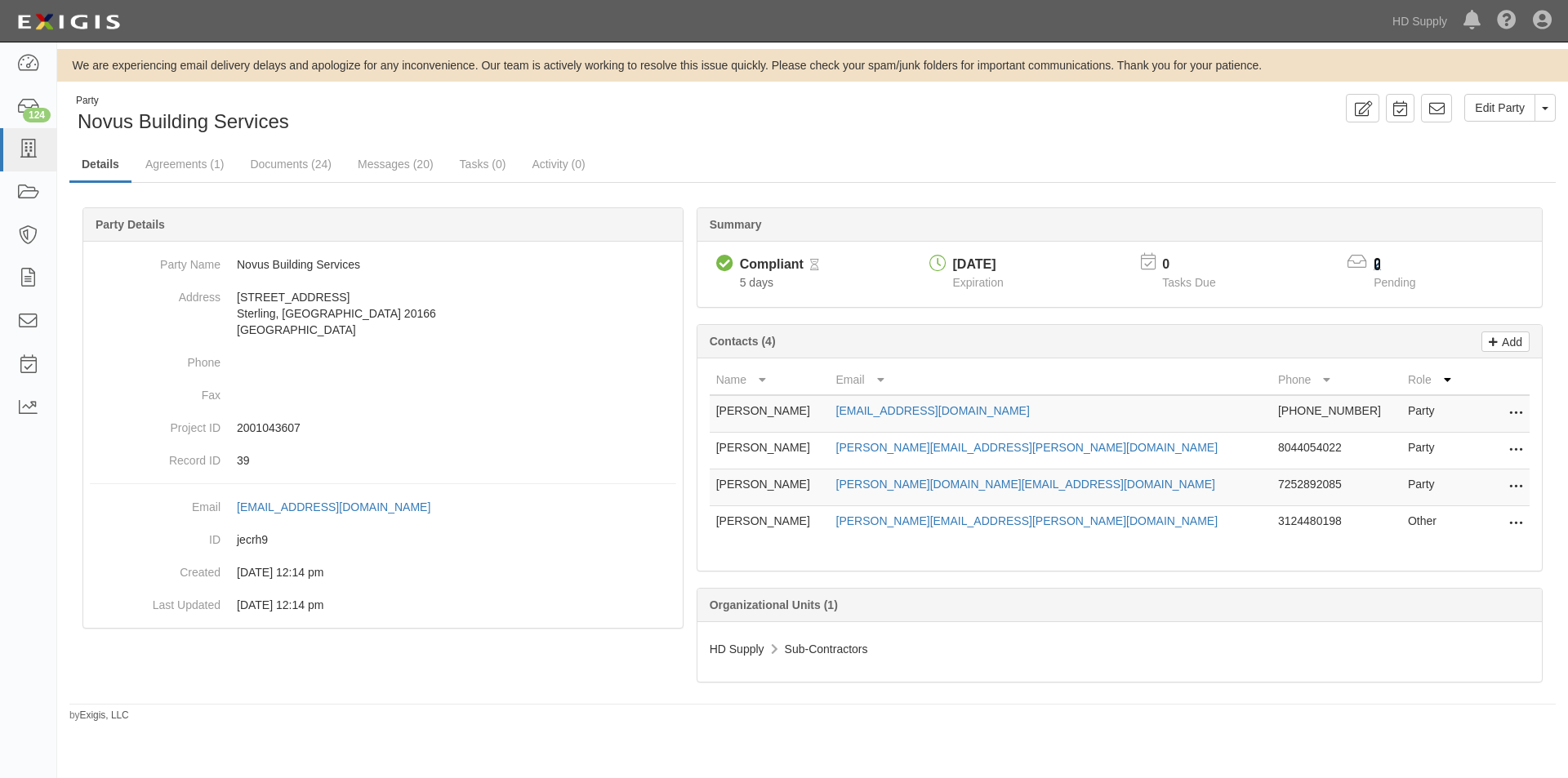
click at [1379, 268] on link "2" at bounding box center [1377, 264] width 8 height 14
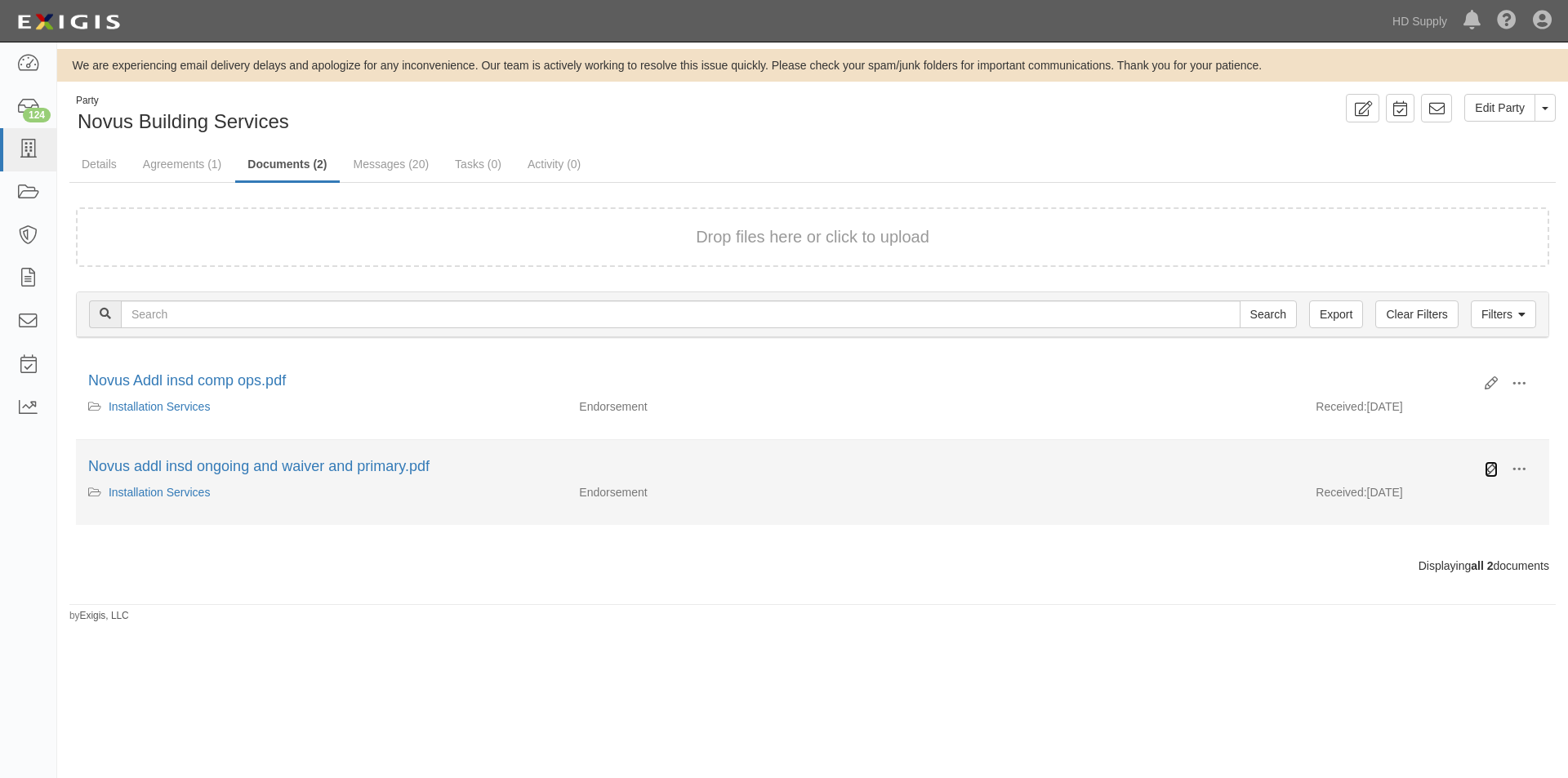
click at [1485, 466] on icon at bounding box center [1490, 469] width 13 height 13
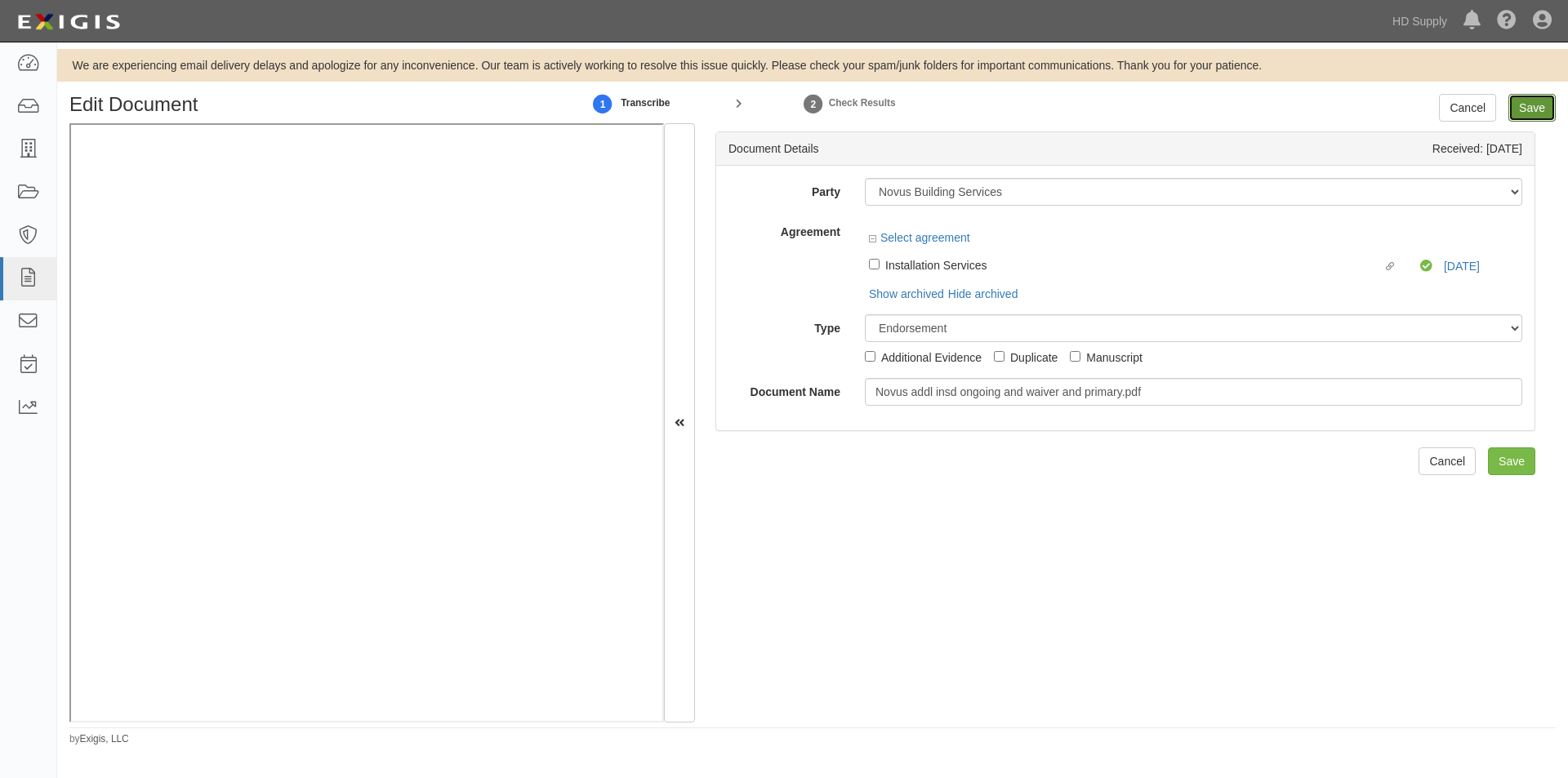
click at [1534, 101] on input "Save" at bounding box center [1532, 107] width 48 height 28
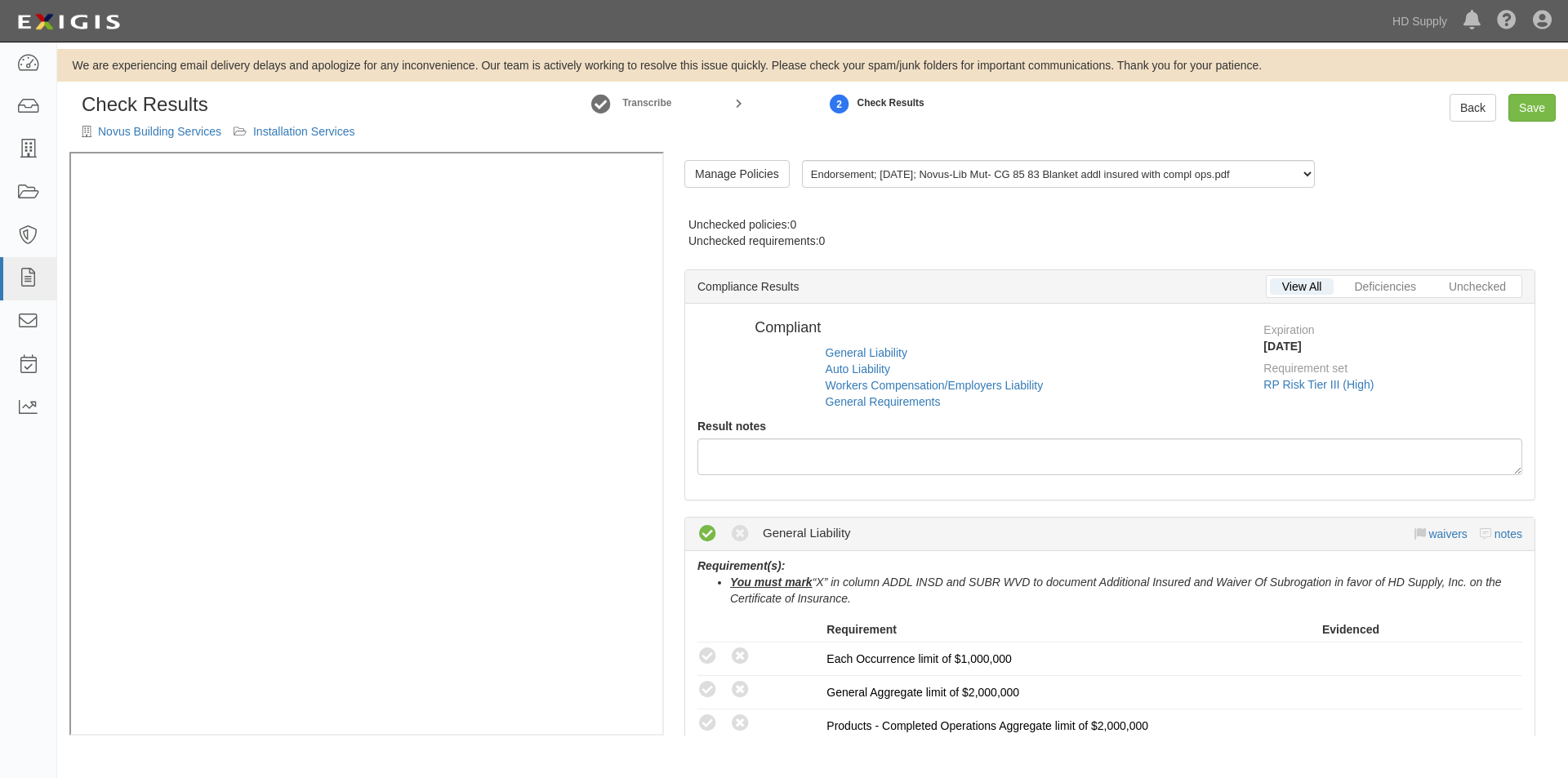
radio input "false"
radio input "true"
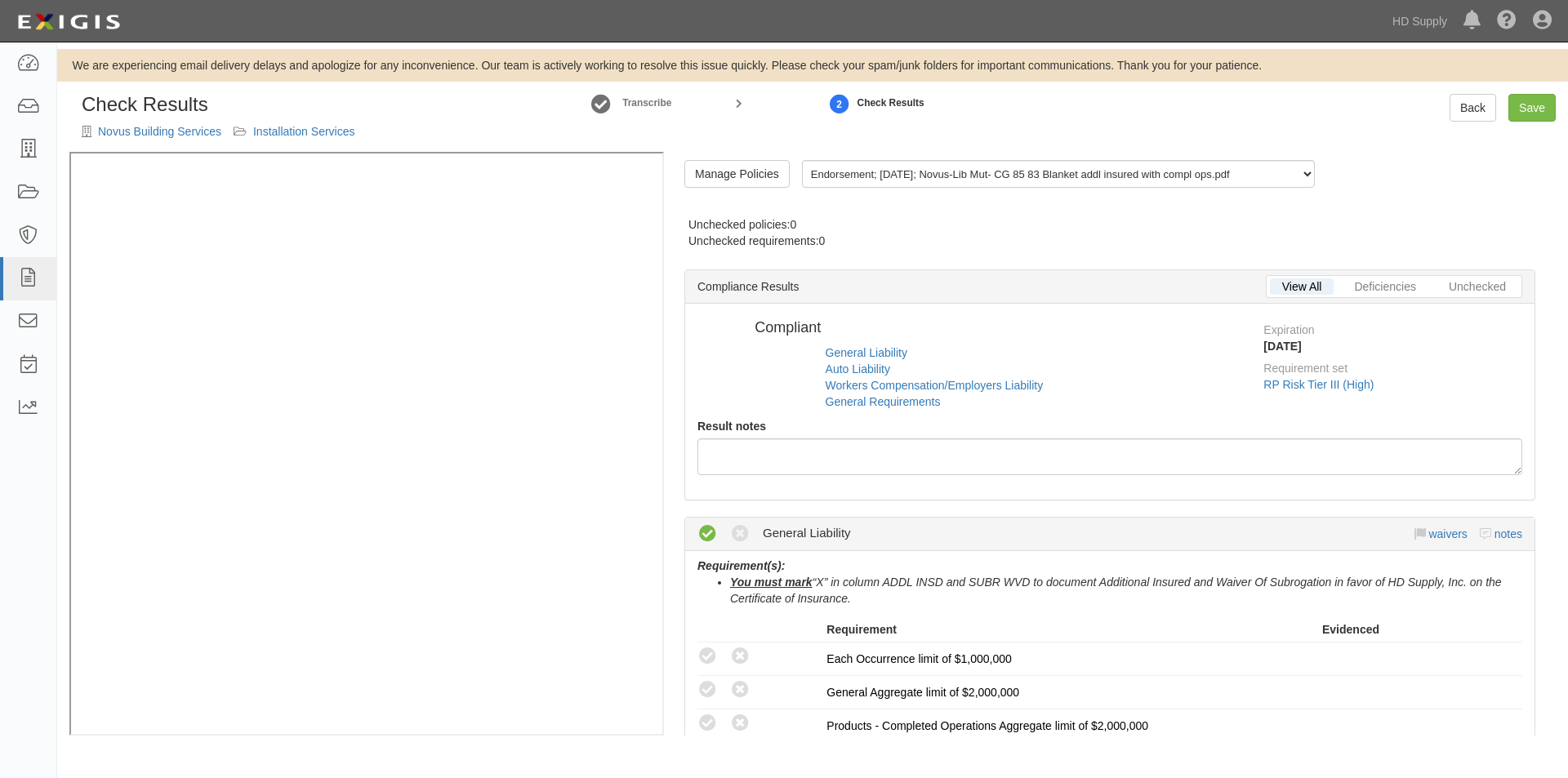
radio input "true"
radio input "false"
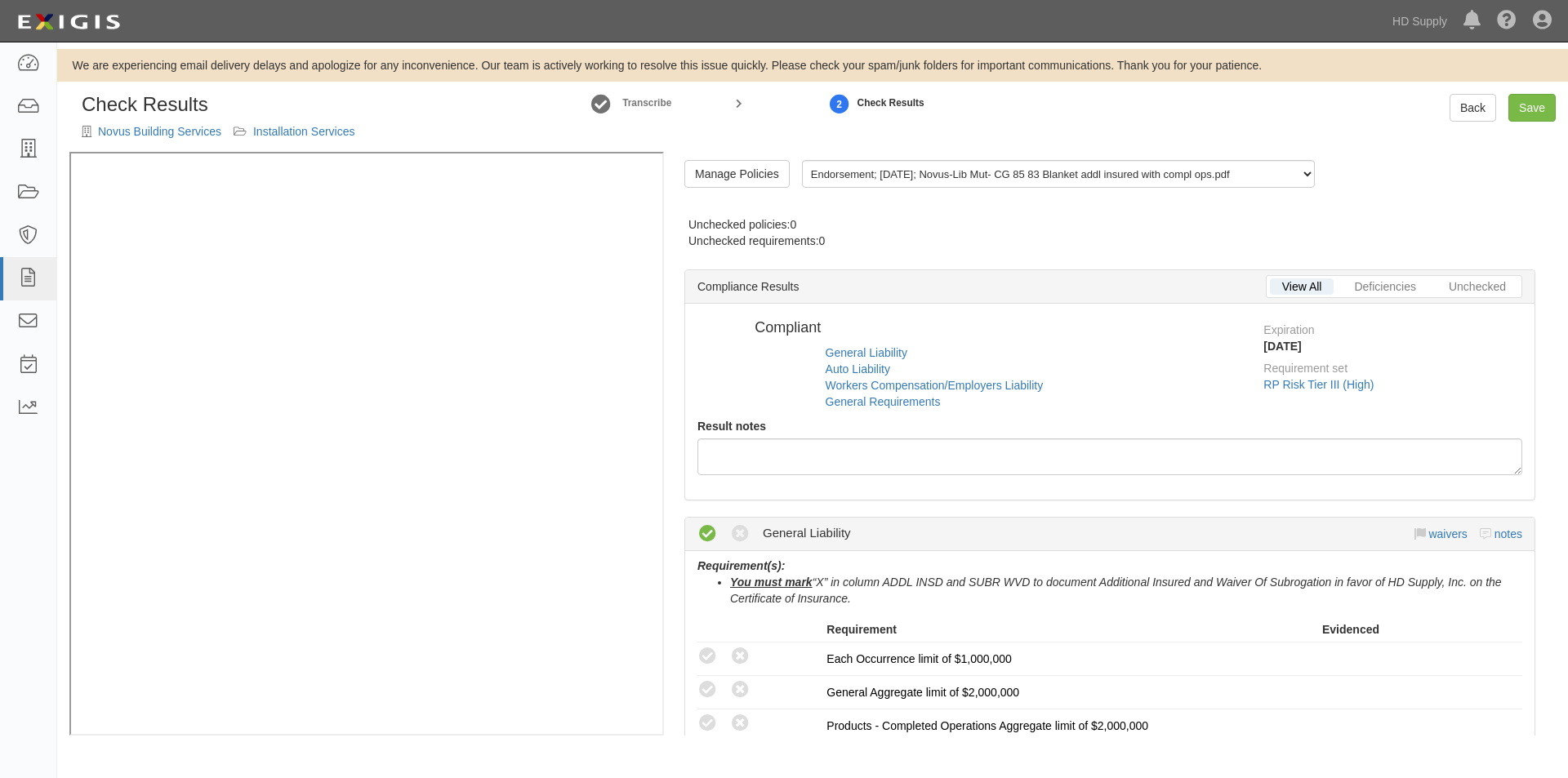
radio input "false"
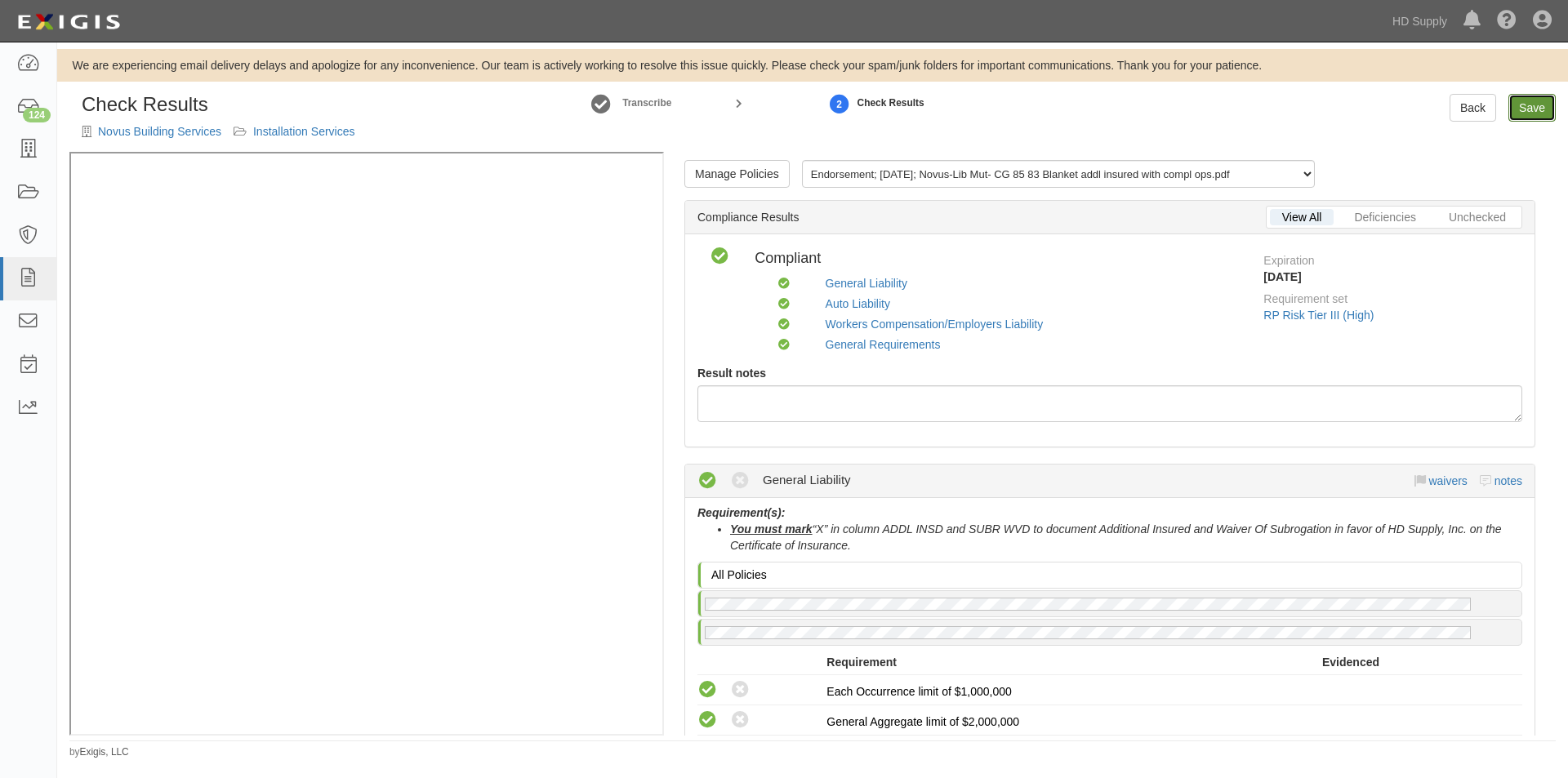
click at [1534, 106] on link "Save" at bounding box center [1532, 107] width 48 height 28
radio input "true"
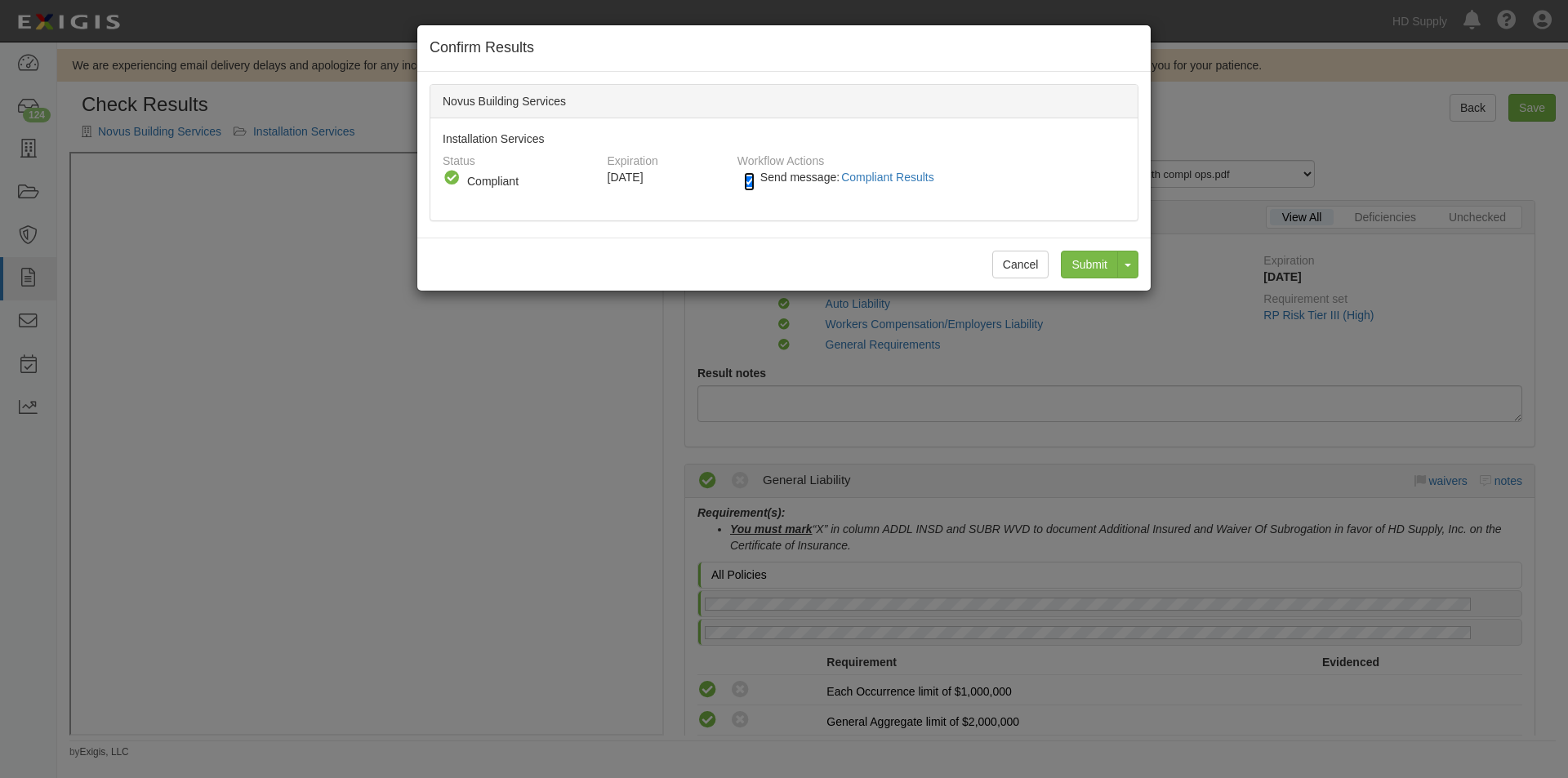
click at [750, 177] on input "Send message: Compliant Results" at bounding box center [749, 181] width 10 height 19
checkbox input "false"
click at [1077, 263] on input "Submit" at bounding box center [1088, 264] width 57 height 28
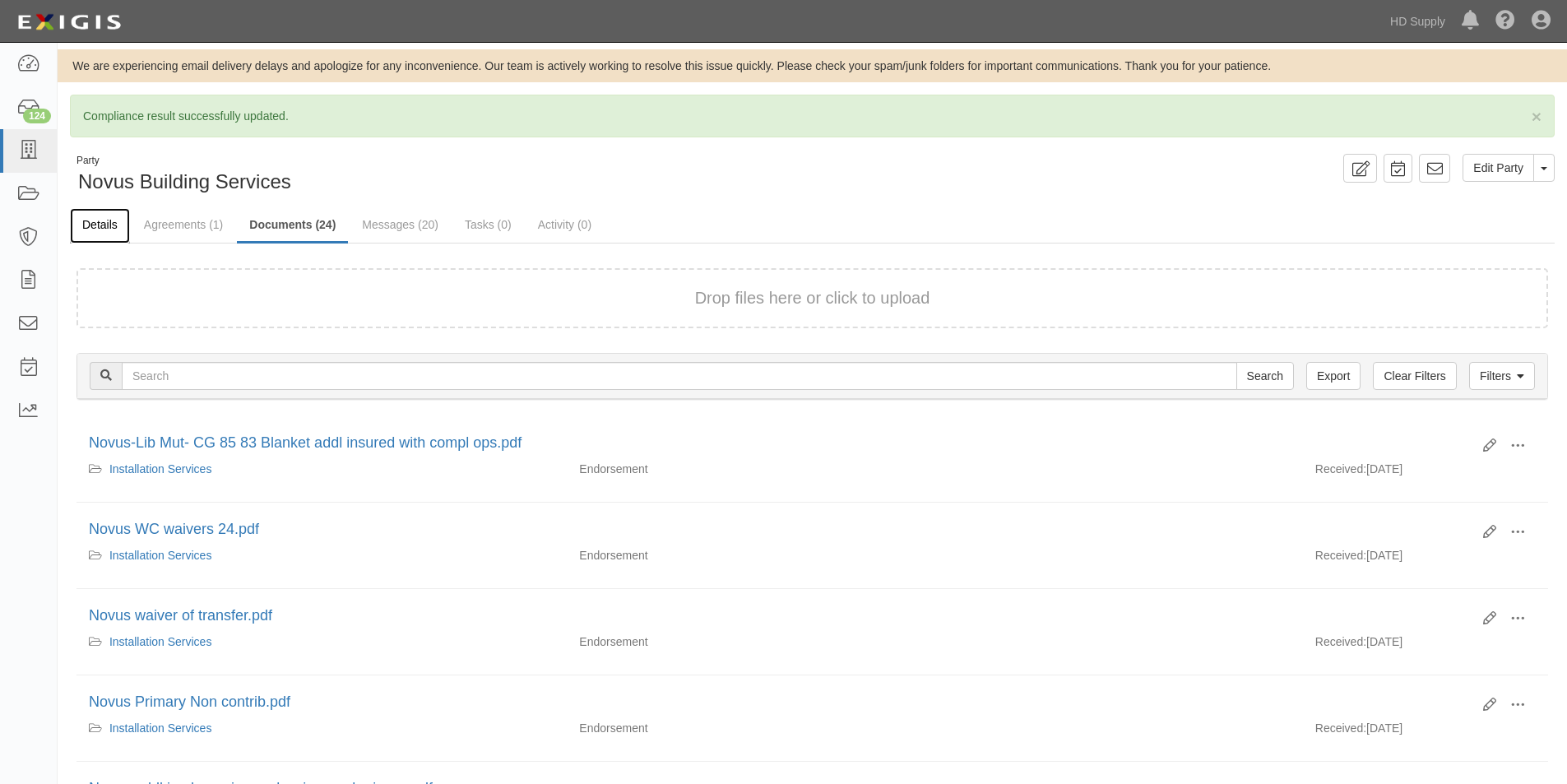
click at [103, 226] on link "Details" at bounding box center [100, 226] width 60 height 35
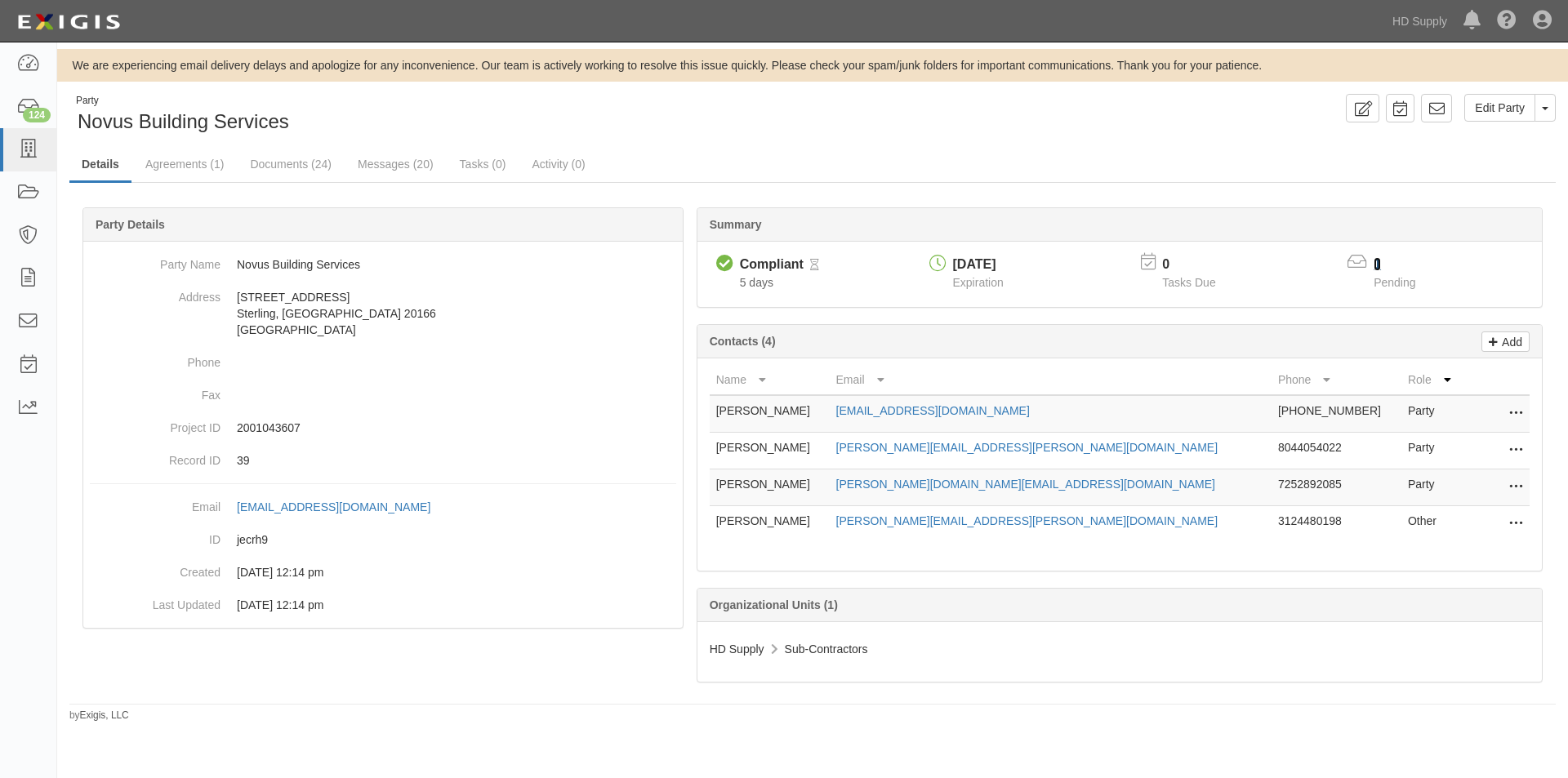
click at [1379, 266] on link "1" at bounding box center [1377, 264] width 8 height 14
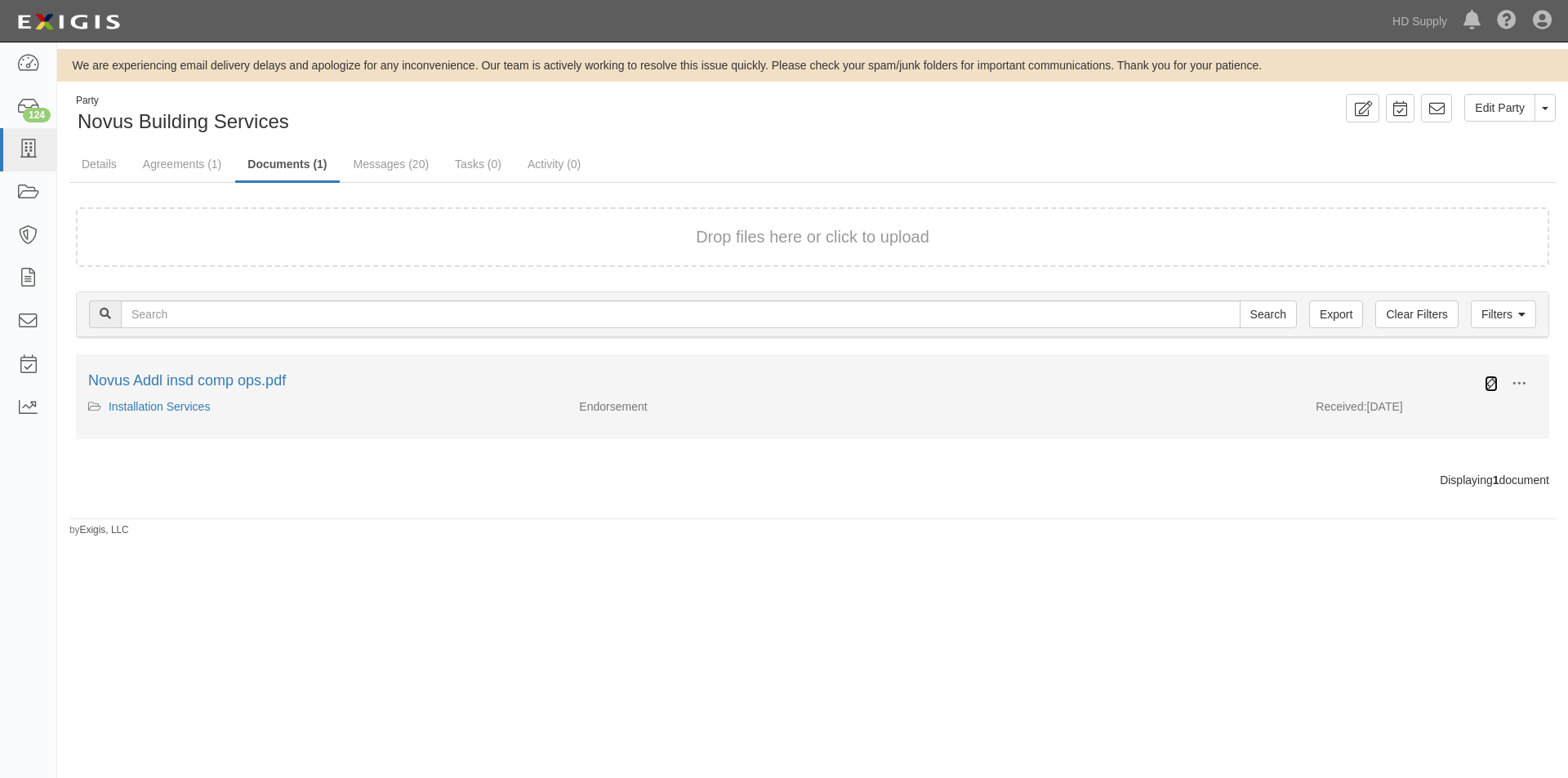
click at [1485, 380] on icon at bounding box center [1490, 383] width 13 height 13
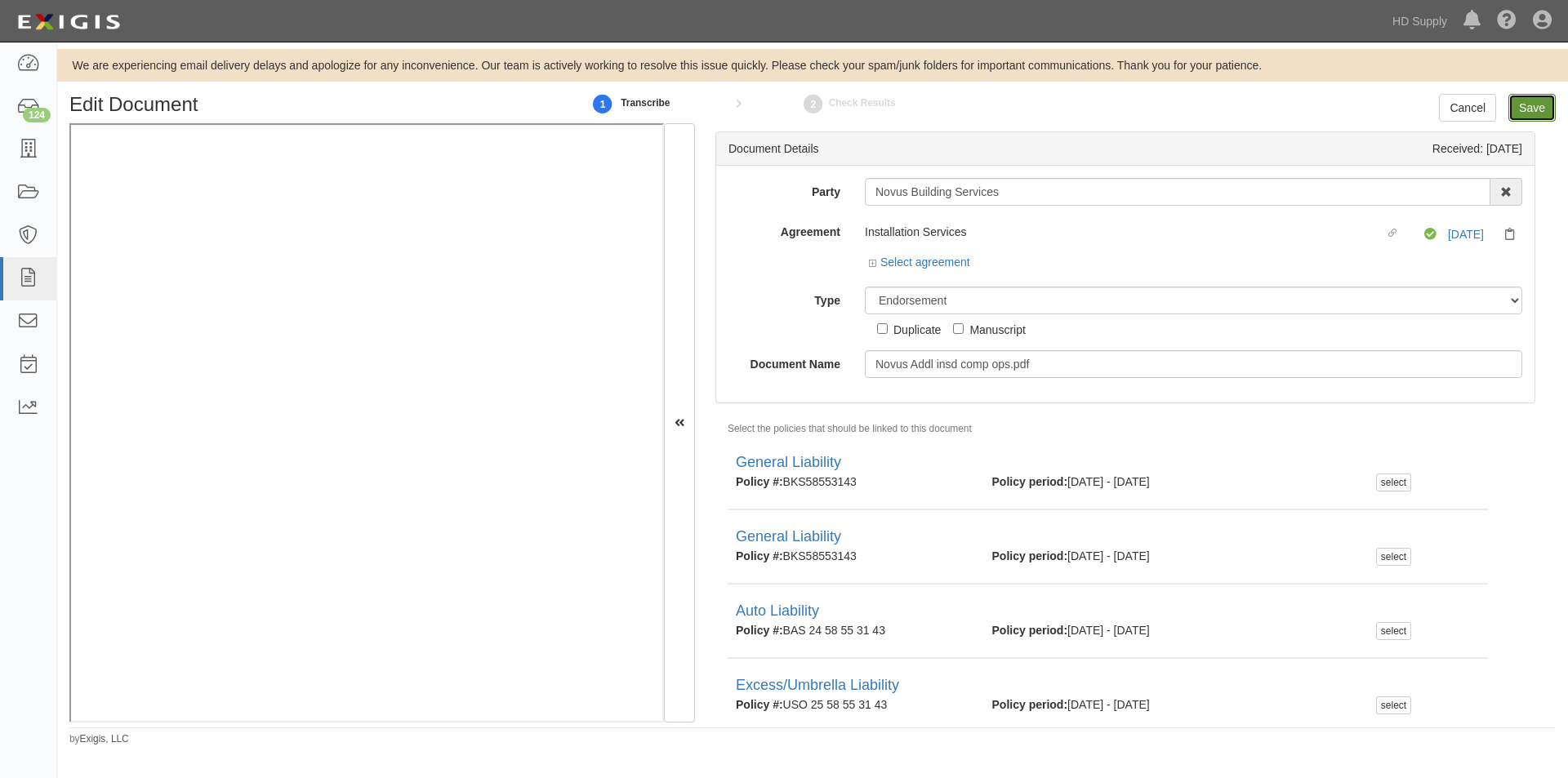
click at [1529, 106] on input "Save" at bounding box center [1532, 107] width 48 height 28
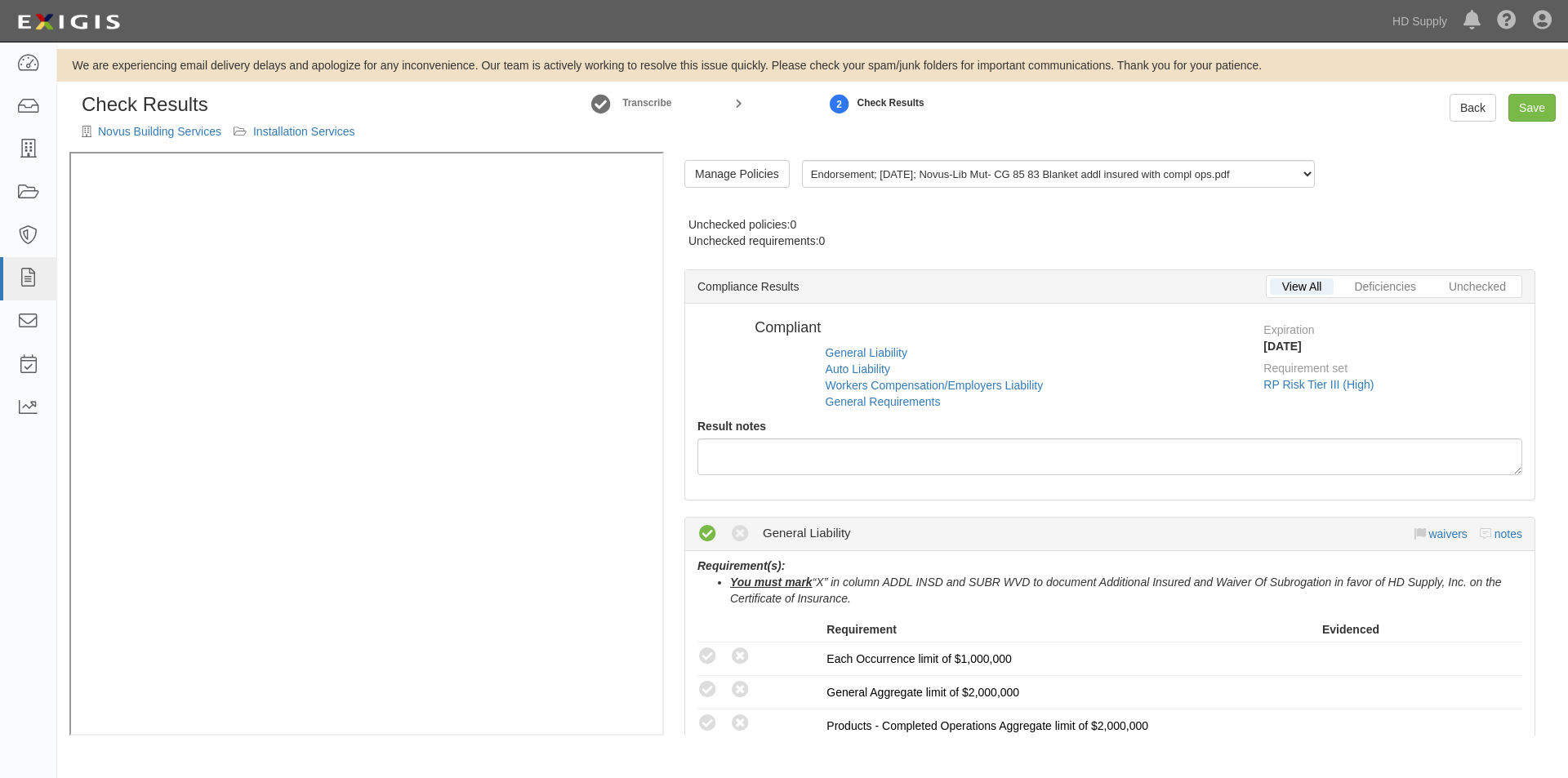
radio input "false"
radio input "true"
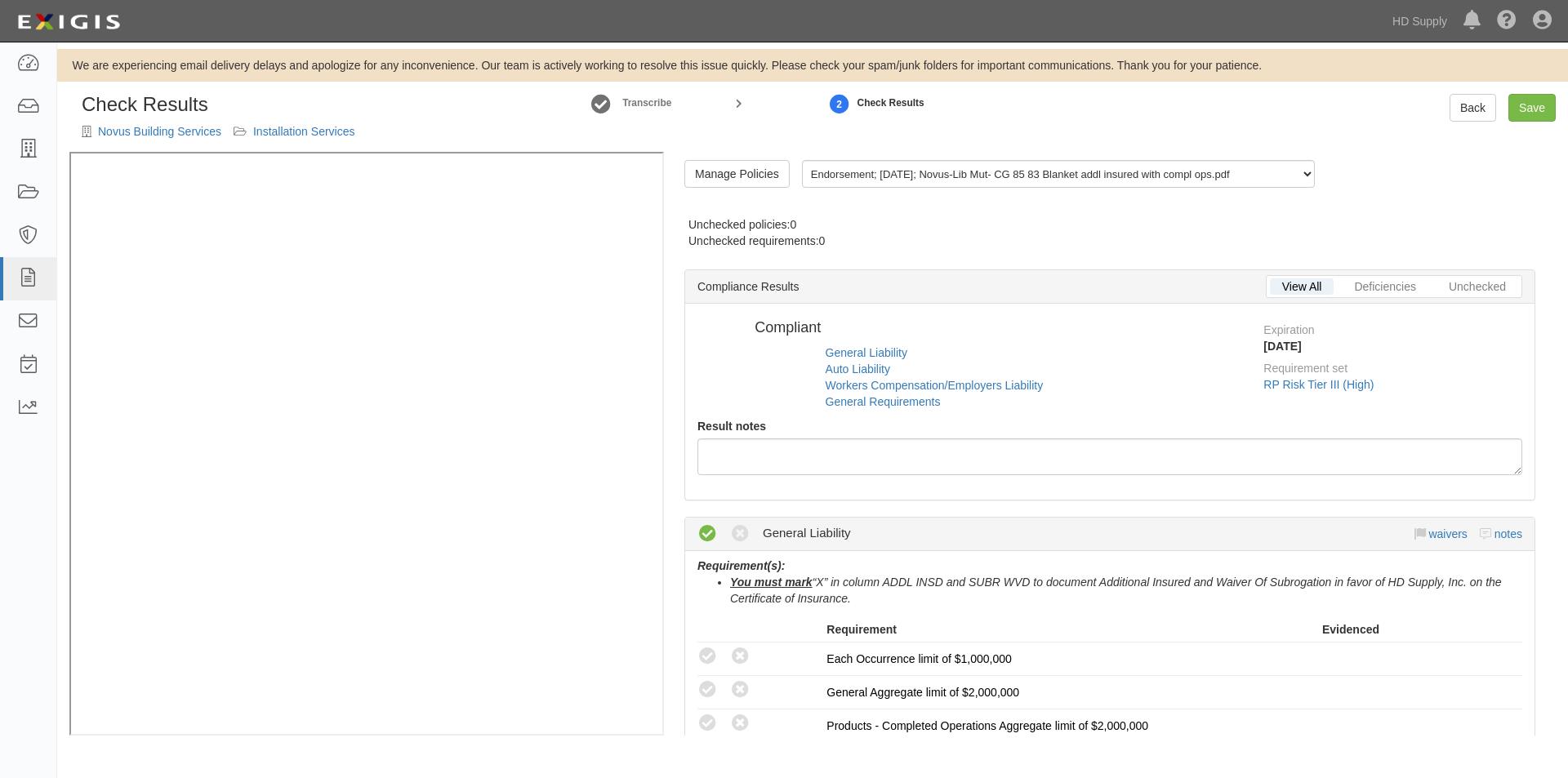
radio input "true"
radio input "false"
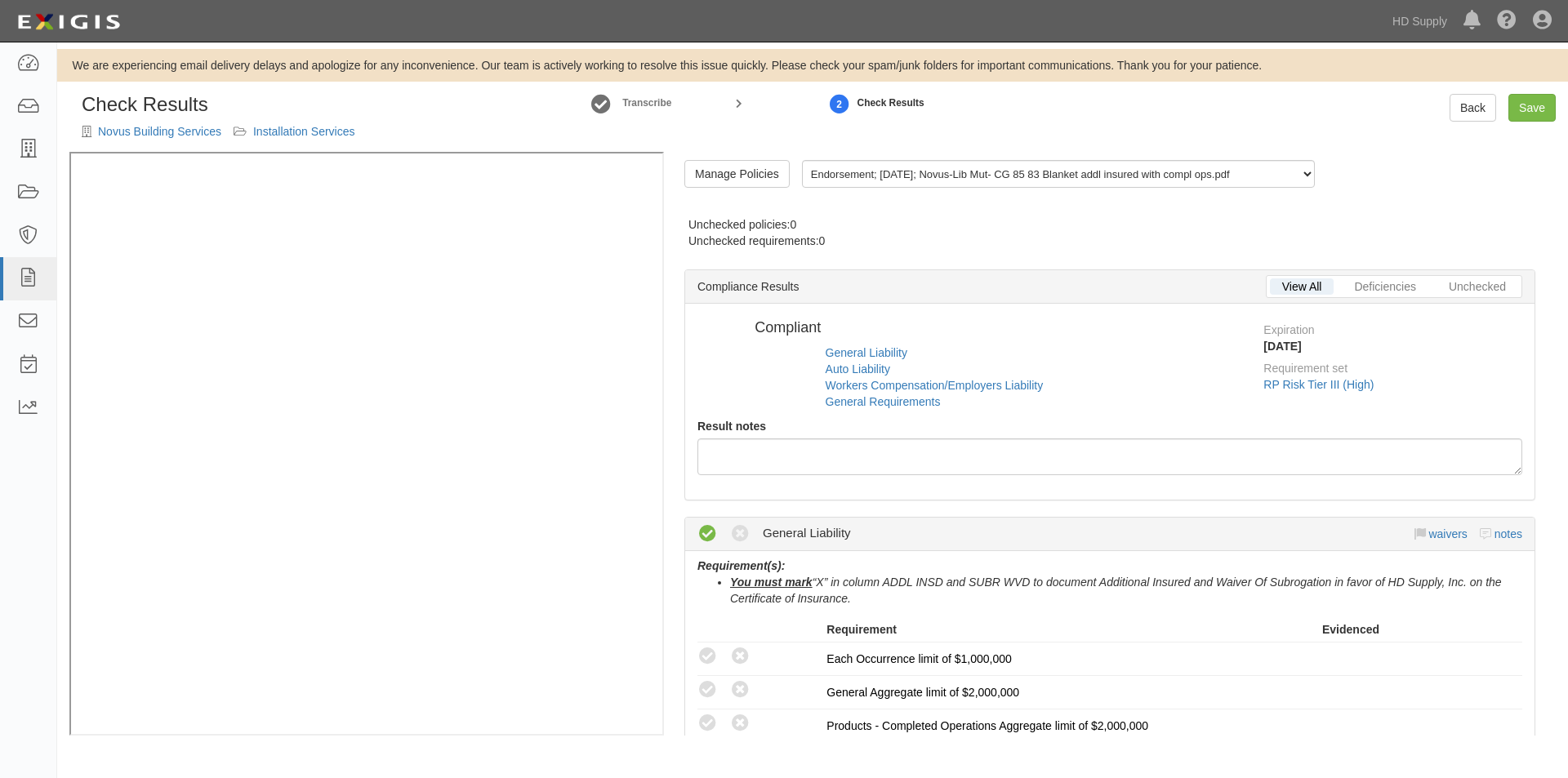
radio input "false"
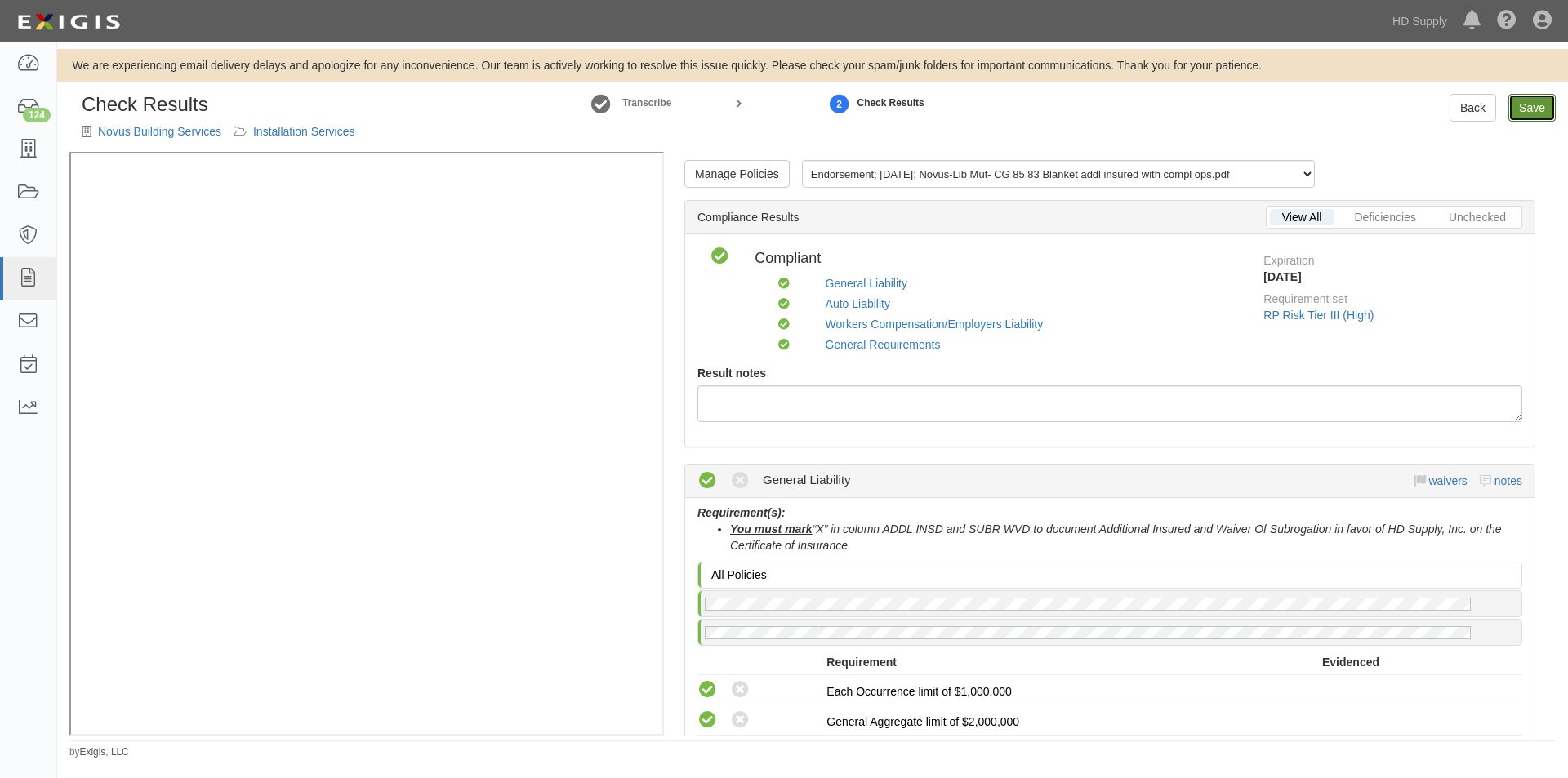
click at [1514, 109] on link "Save" at bounding box center [1532, 107] width 48 height 28
radio input "true"
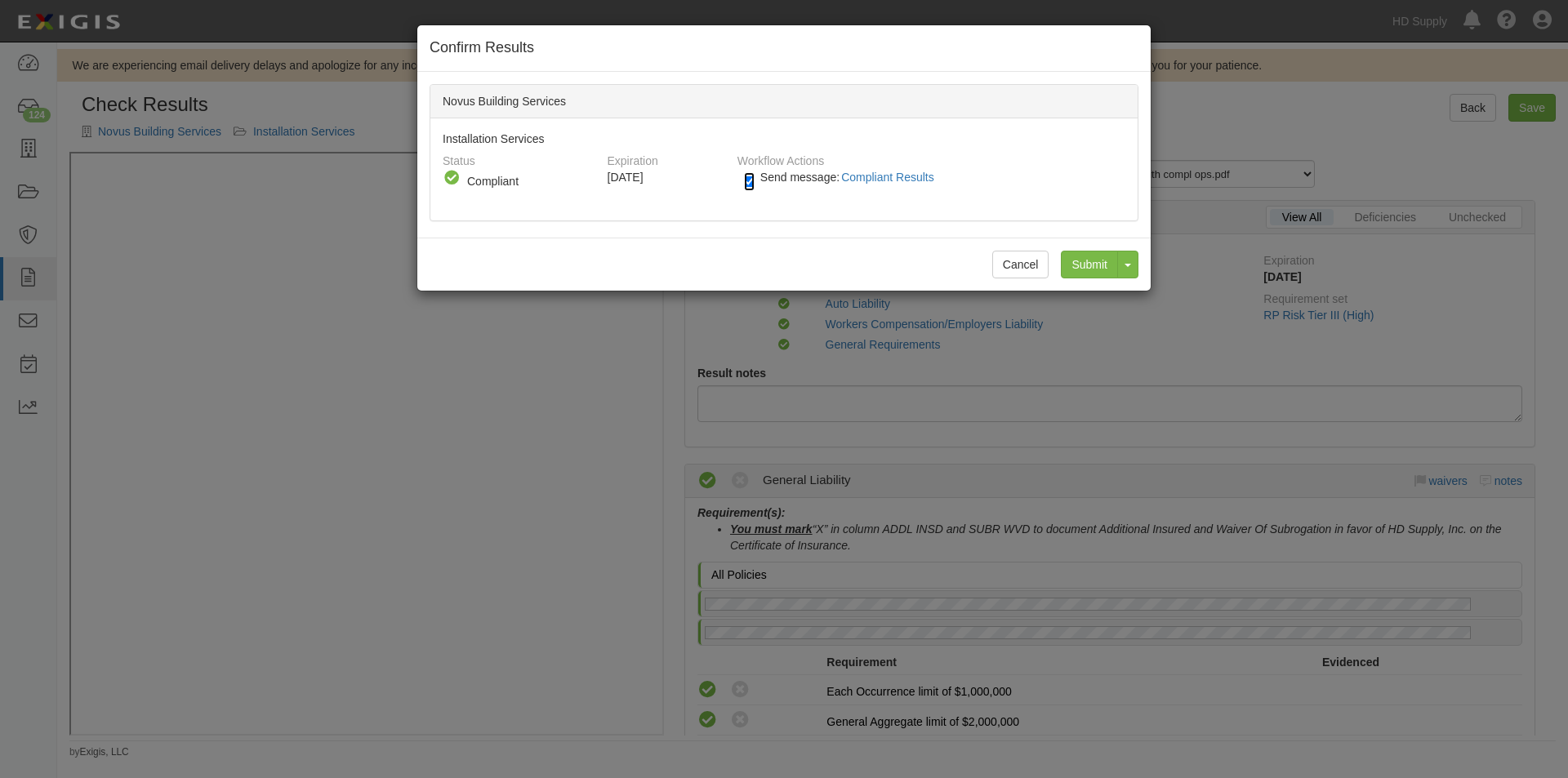
click at [749, 180] on input "Send message: Compliant Results" at bounding box center [749, 181] width 10 height 19
checkbox input "false"
click at [1077, 262] on input "Submit" at bounding box center [1088, 264] width 57 height 28
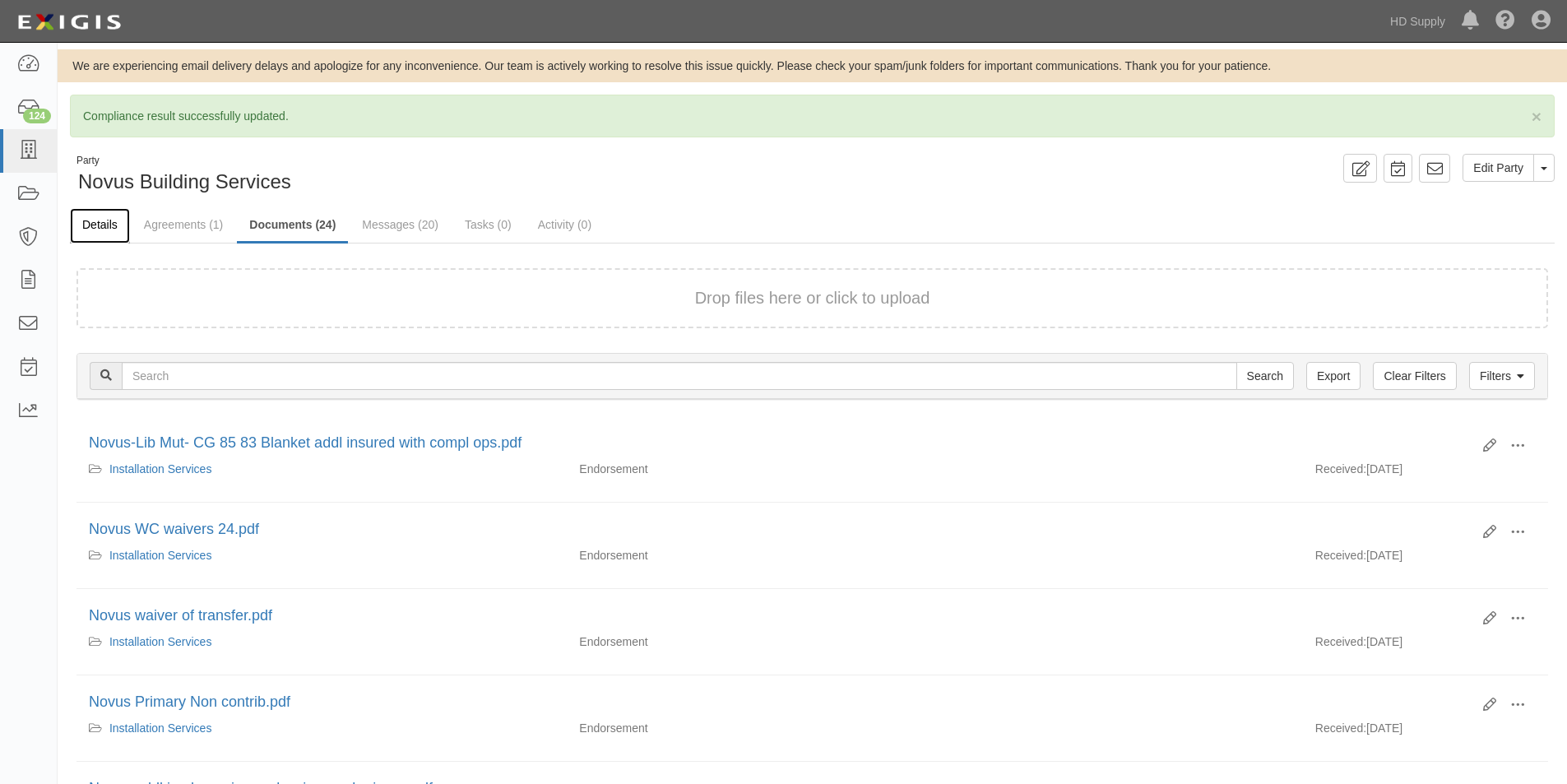
click at [96, 220] on link "Details" at bounding box center [100, 226] width 60 height 35
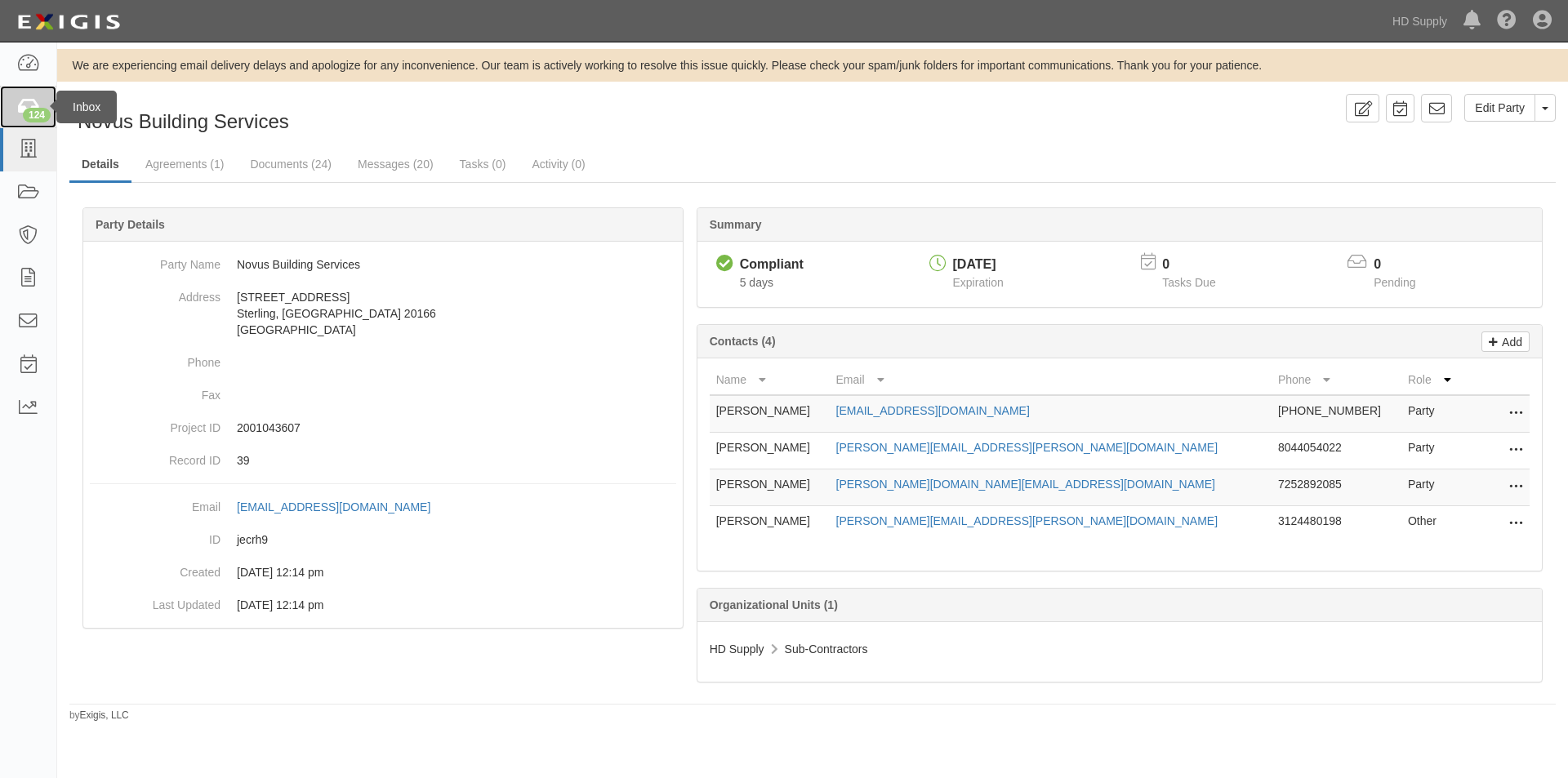
click at [34, 117] on div "124" at bounding box center [37, 115] width 28 height 14
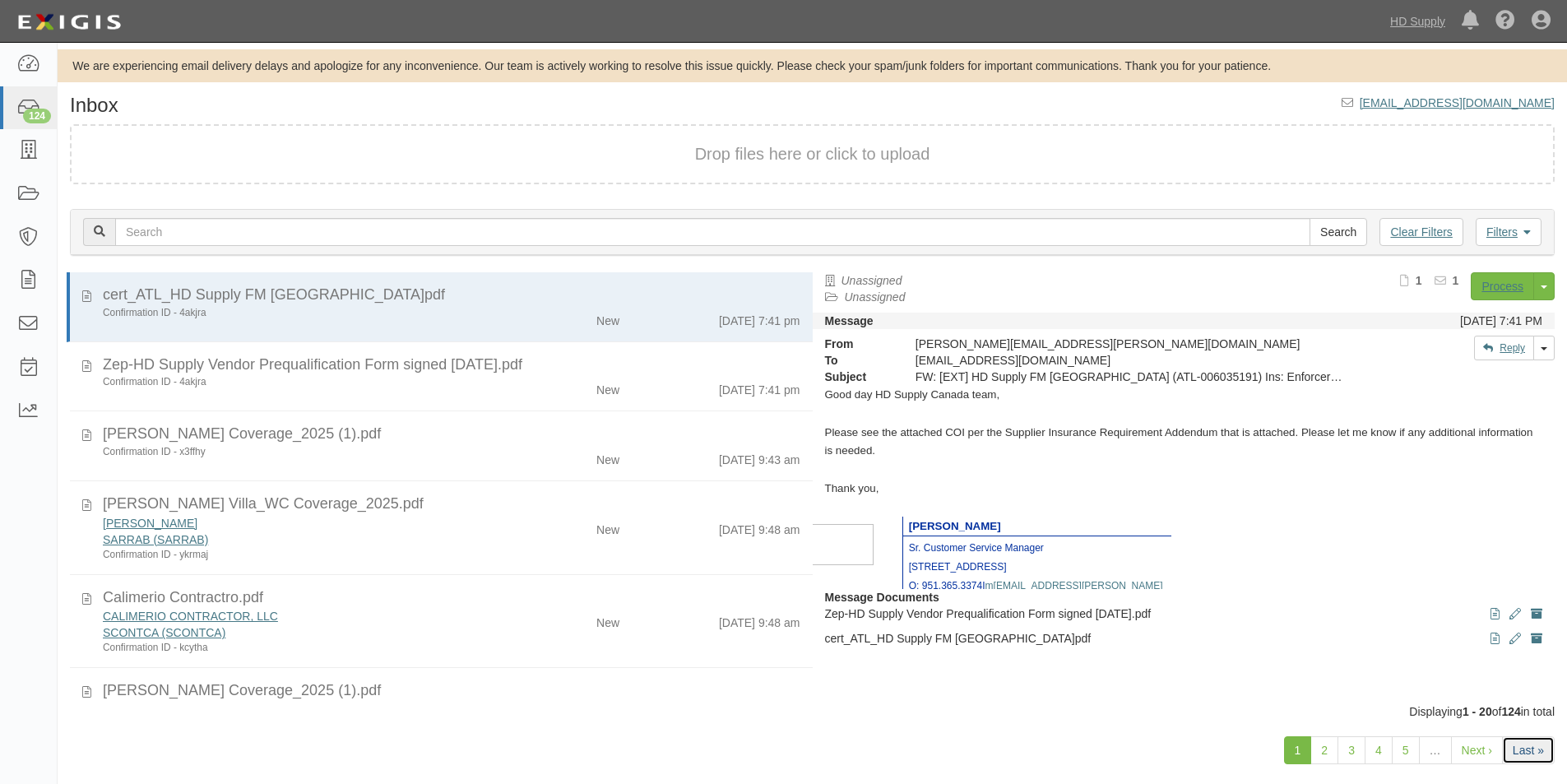
click at [1523, 751] on link "Last »" at bounding box center [1528, 750] width 52 height 28
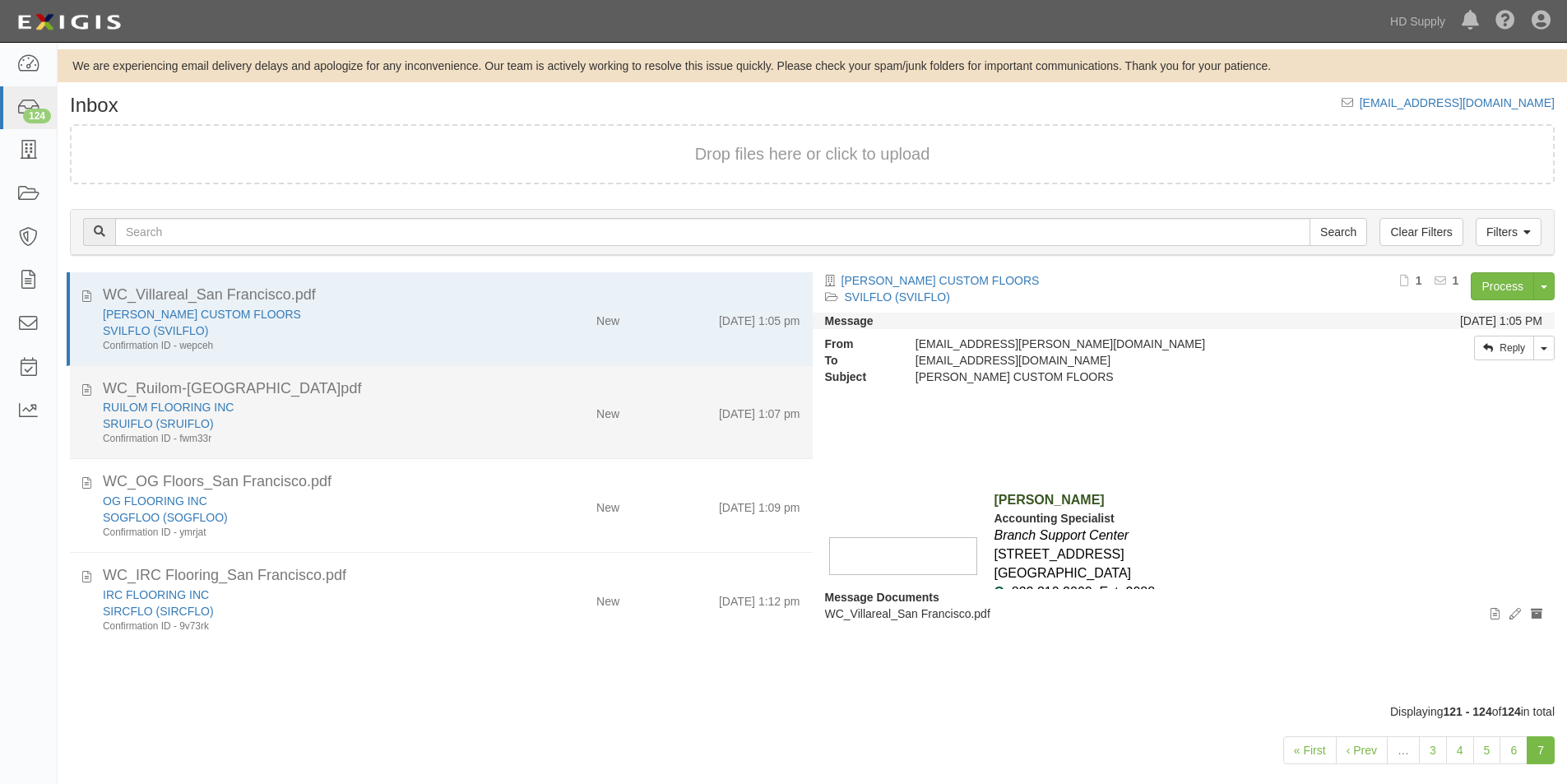
scroll to position [25, 0]
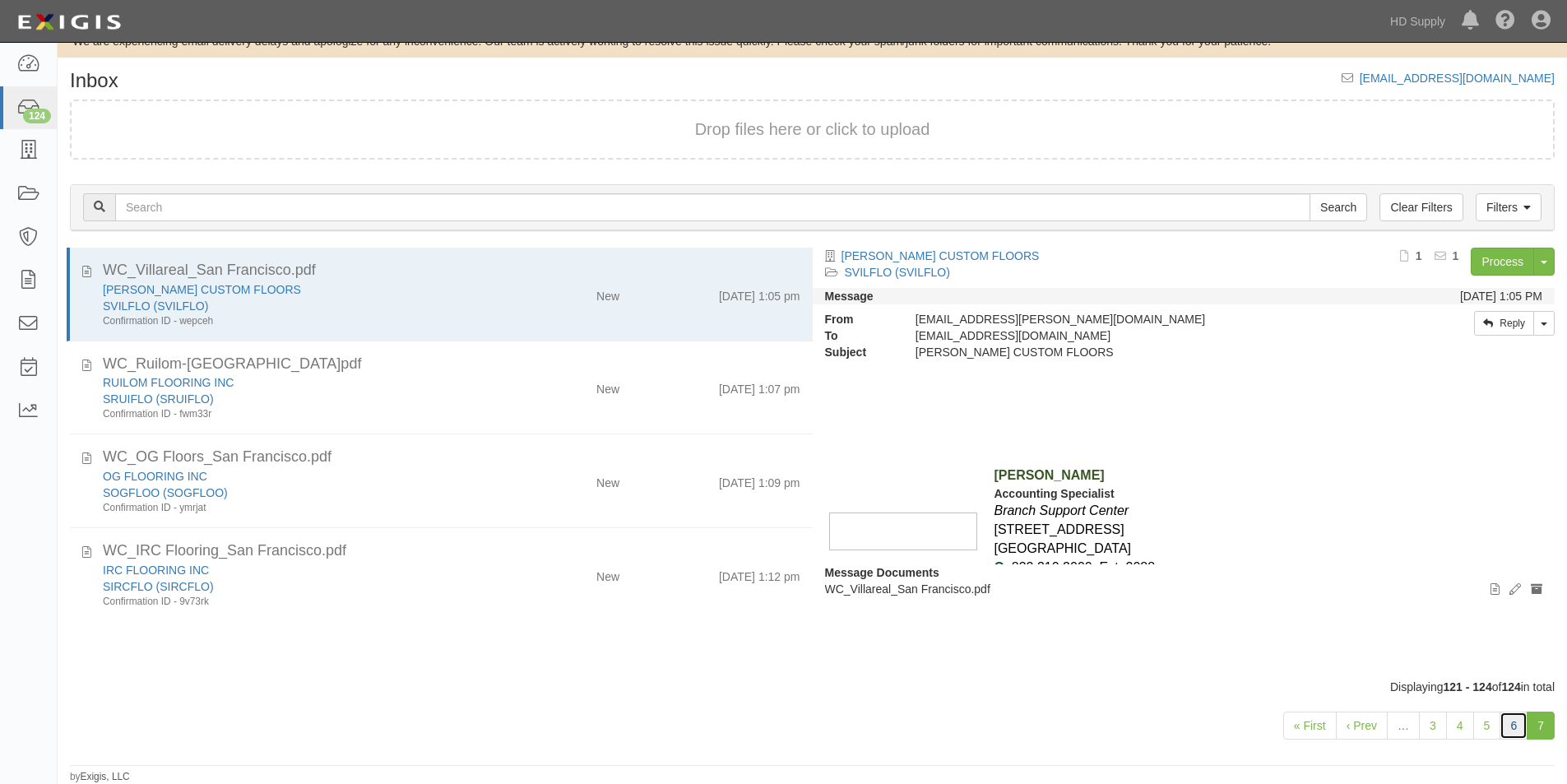
click at [1519, 728] on link "6" at bounding box center [1514, 725] width 28 height 28
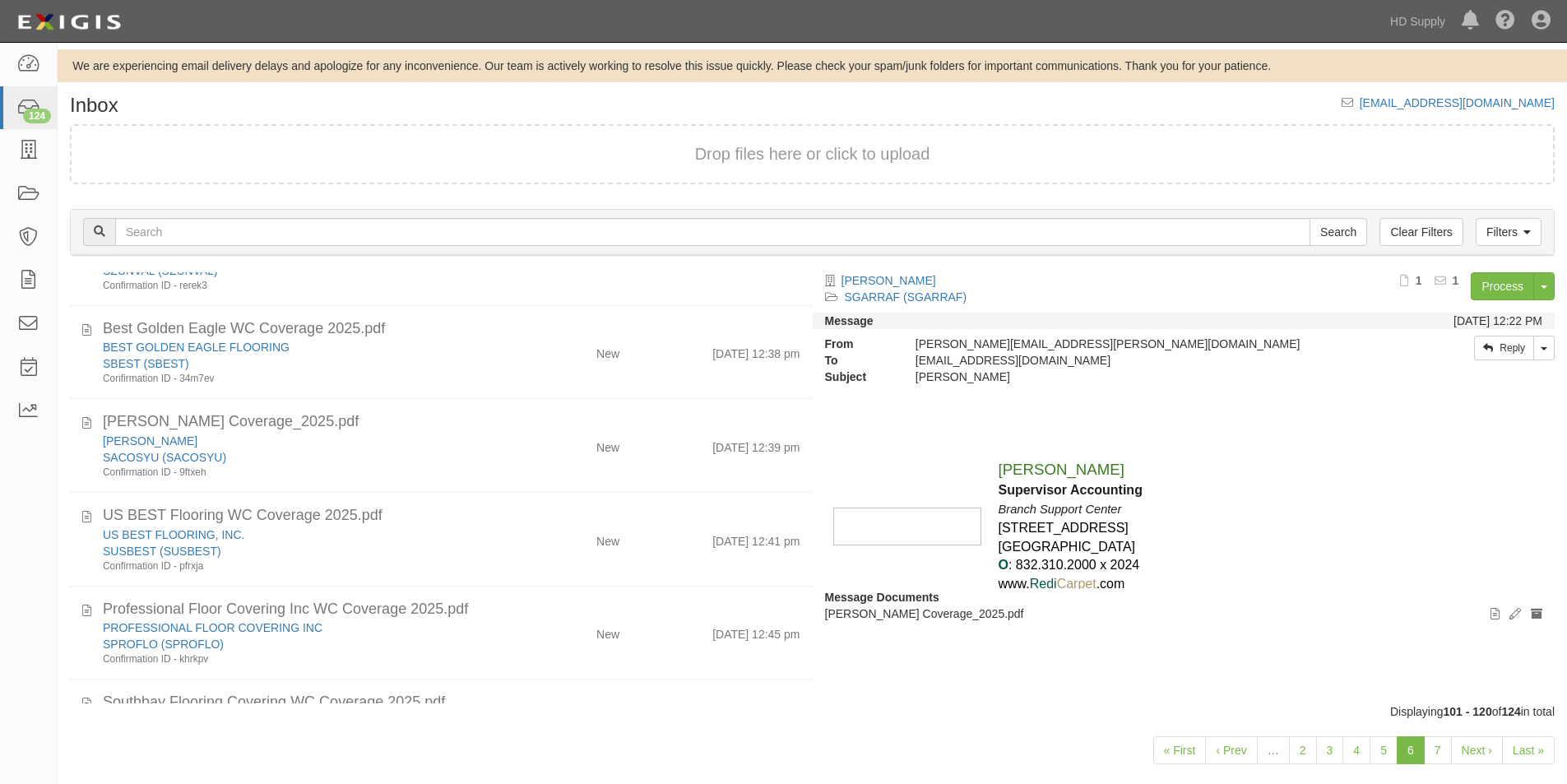
scroll to position [1446, 0]
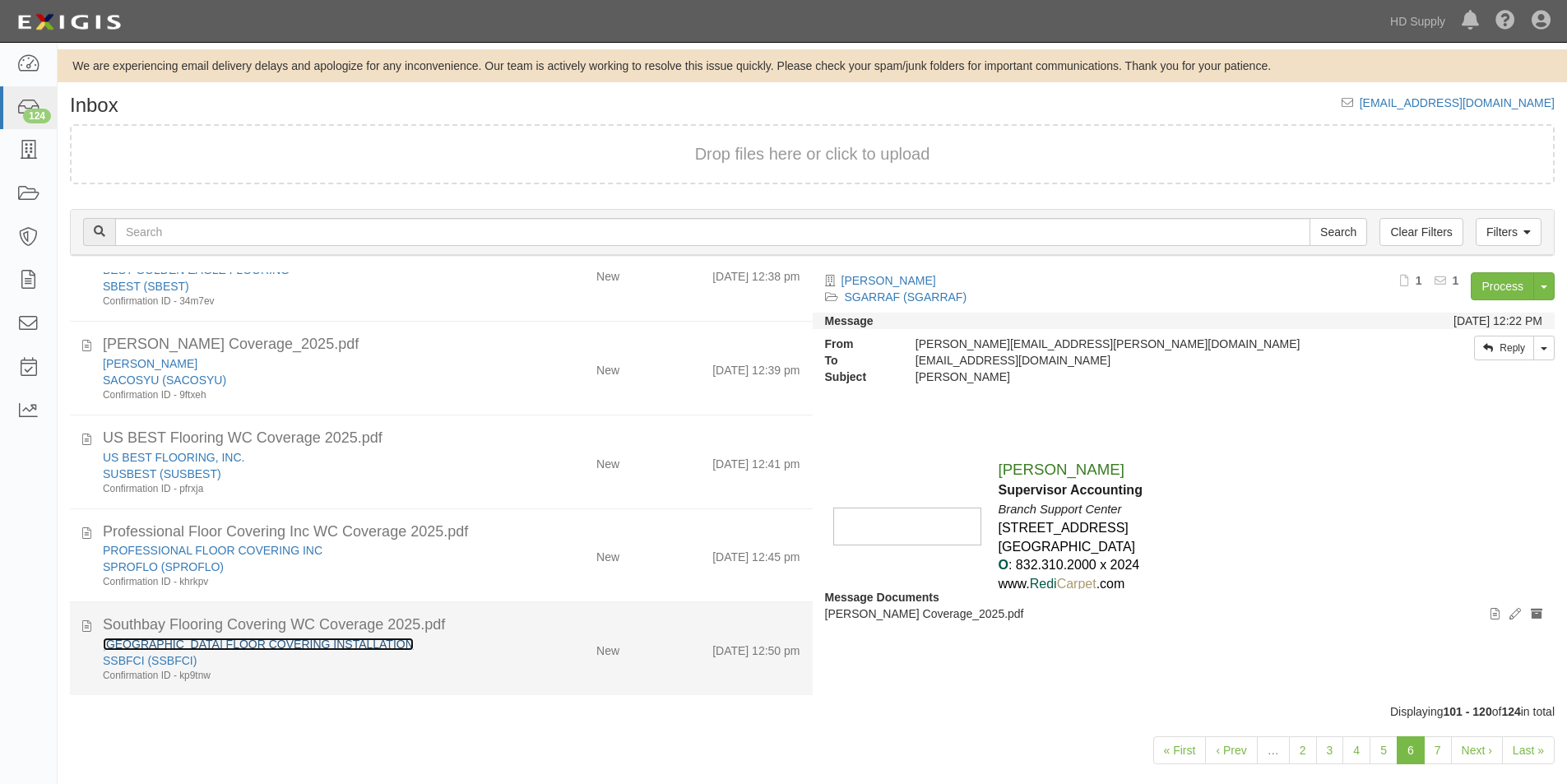
click at [187, 643] on link "SOUTH BAY FLOOR COVERING INSTALLATION" at bounding box center [258, 643] width 311 height 13
click at [522, 648] on div "New" at bounding box center [572, 647] width 120 height 23
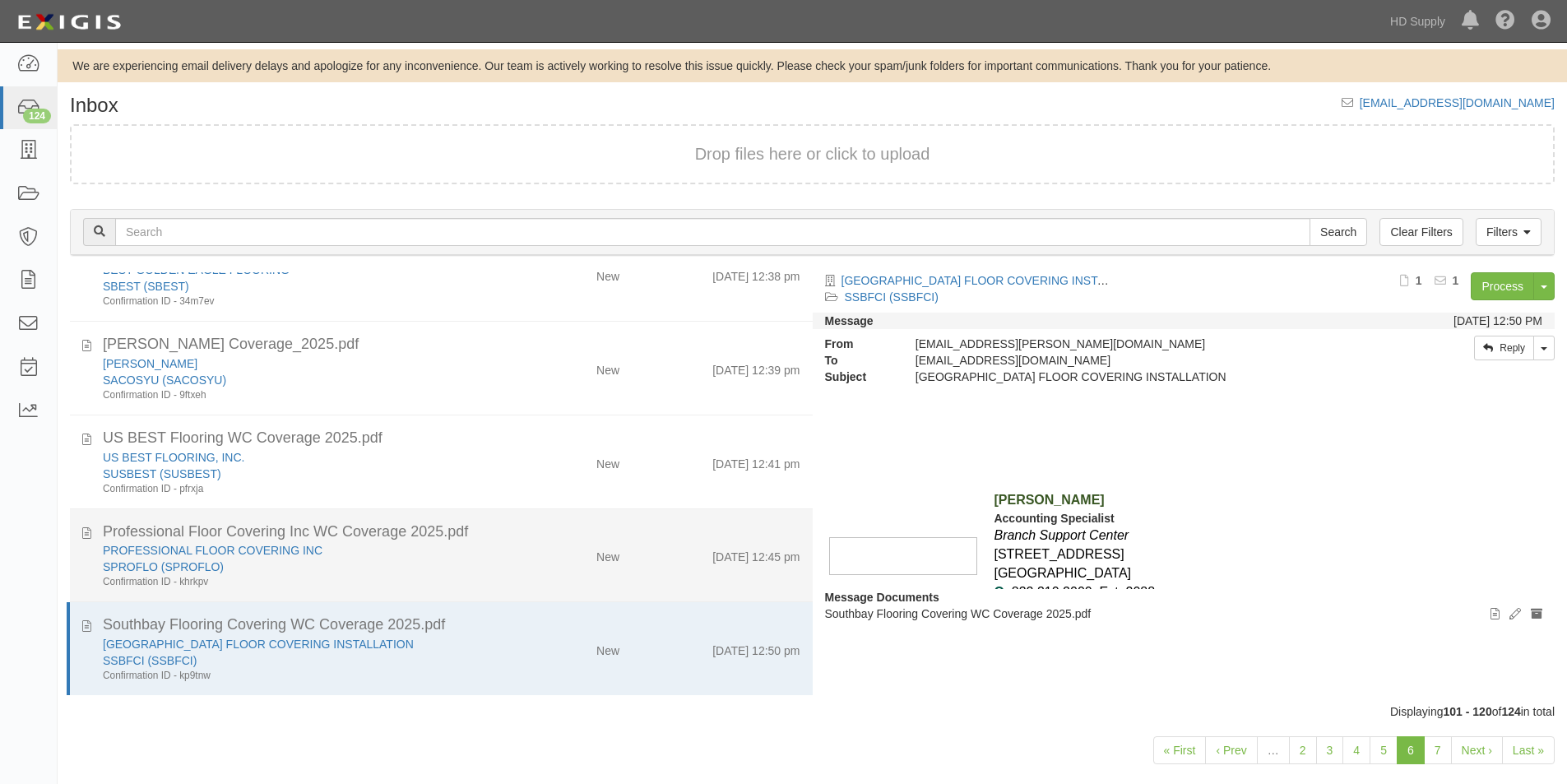
click at [472, 575] on div "Confirmation ID - khrkpv" at bounding box center [301, 582] width 396 height 14
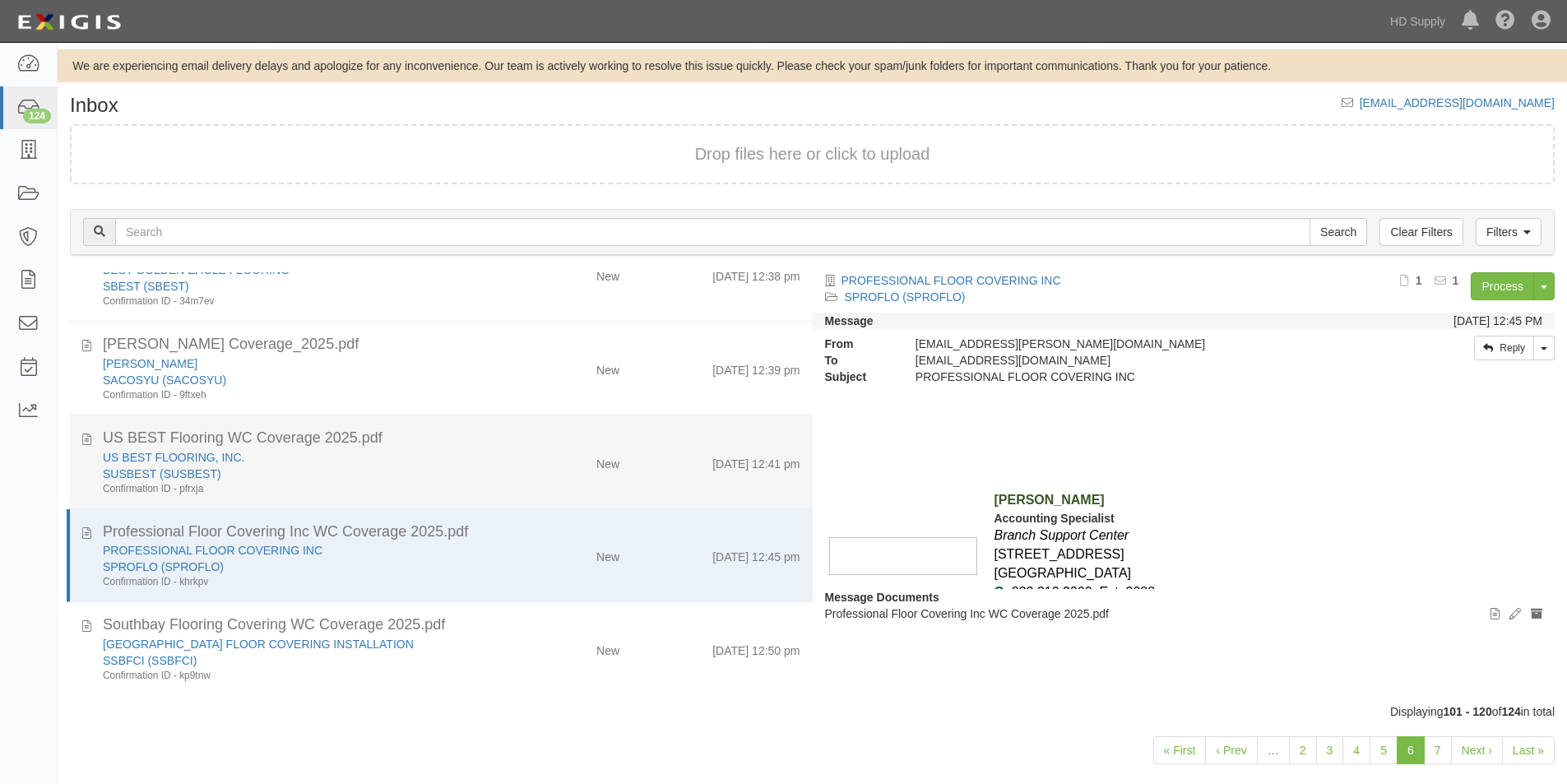
click at [469, 474] on div "SUSBEST (SUSBEST)" at bounding box center [301, 473] width 396 height 16
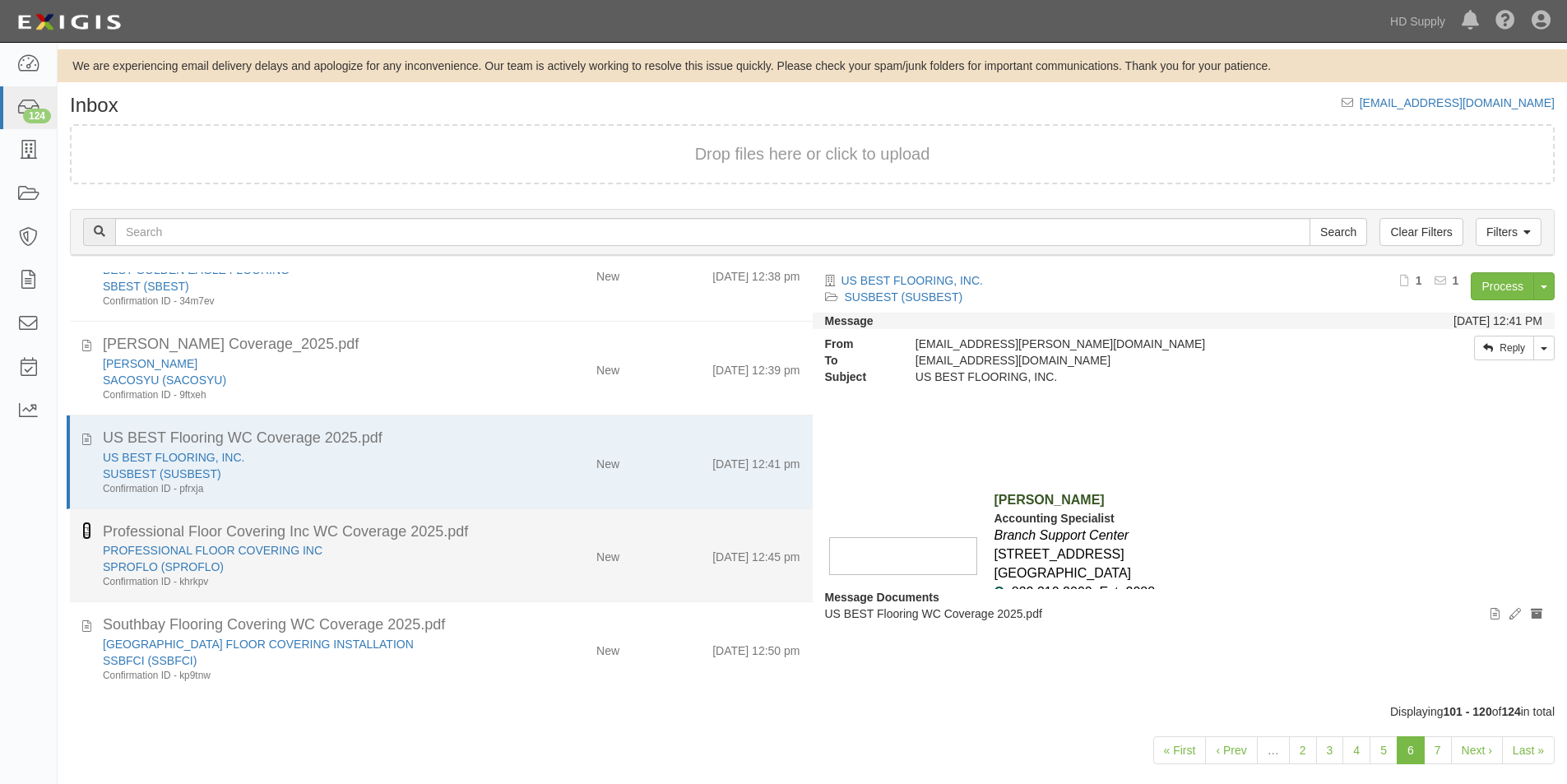
click at [83, 534] on icon at bounding box center [87, 530] width 9 height 18
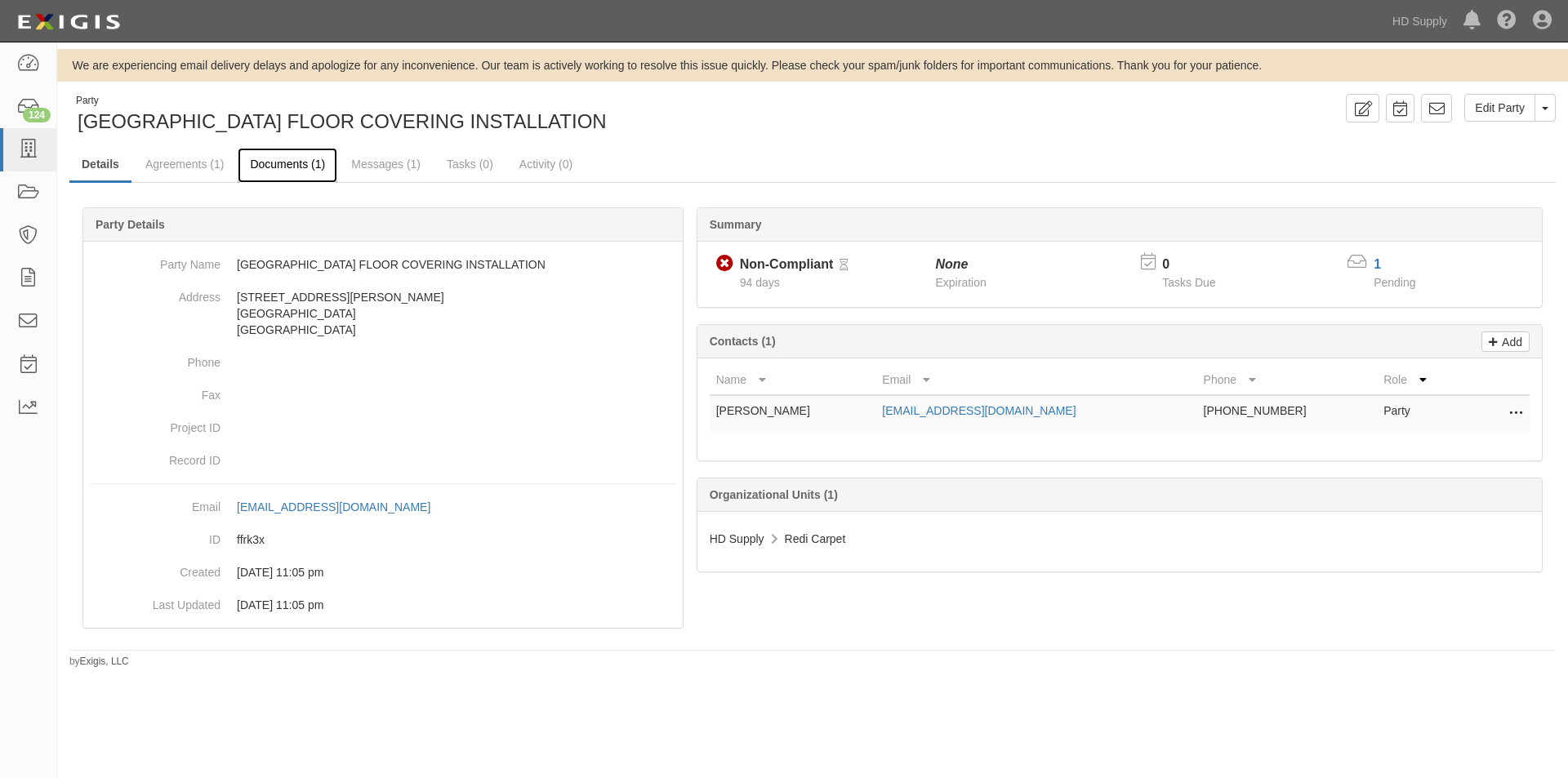
click at [260, 161] on link "Documents (1)" at bounding box center [287, 165] width 100 height 35
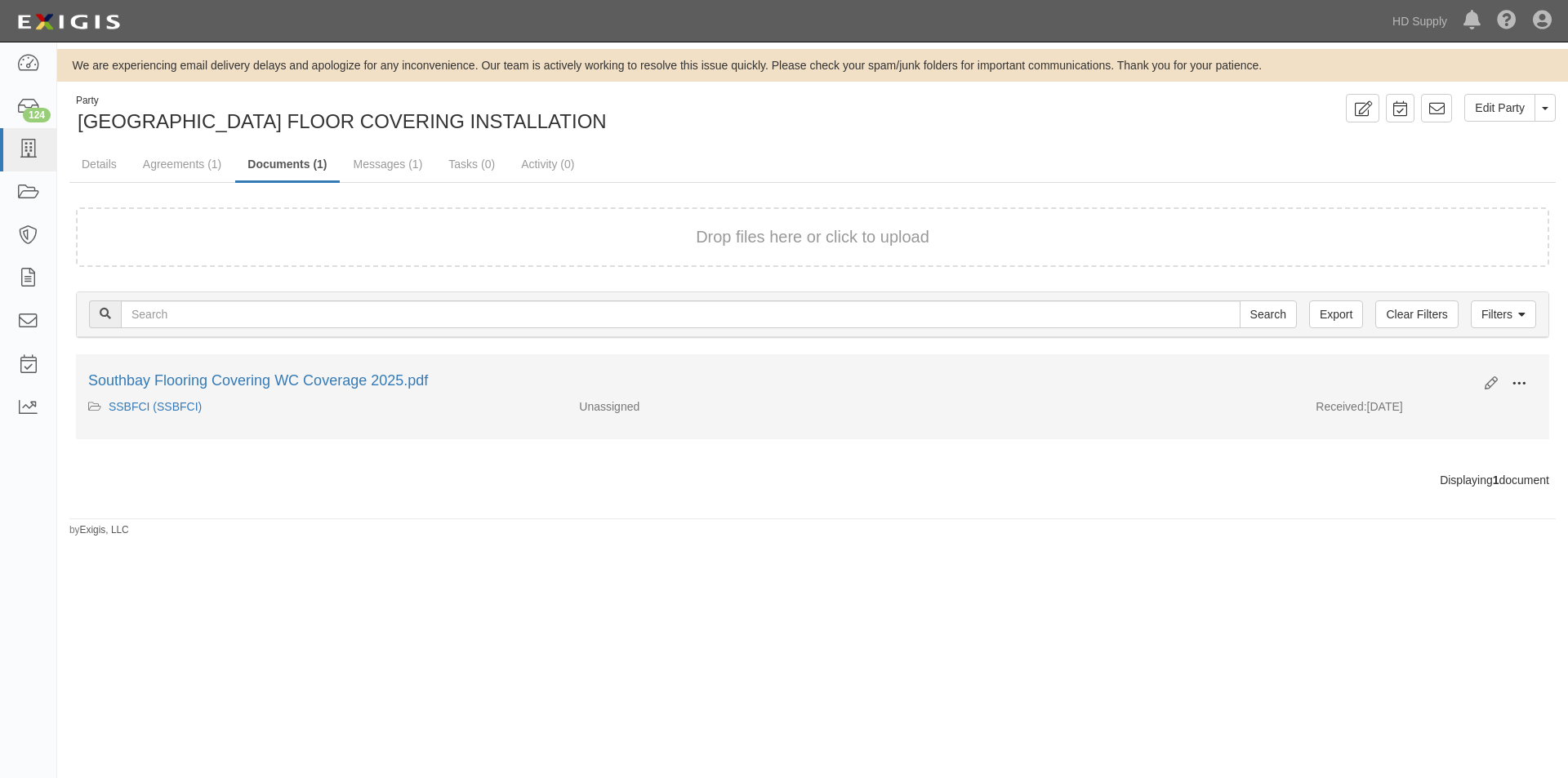
click at [1529, 382] on button at bounding box center [1519, 384] width 36 height 28
click at [1434, 406] on link "View" at bounding box center [1439, 407] width 129 height 30
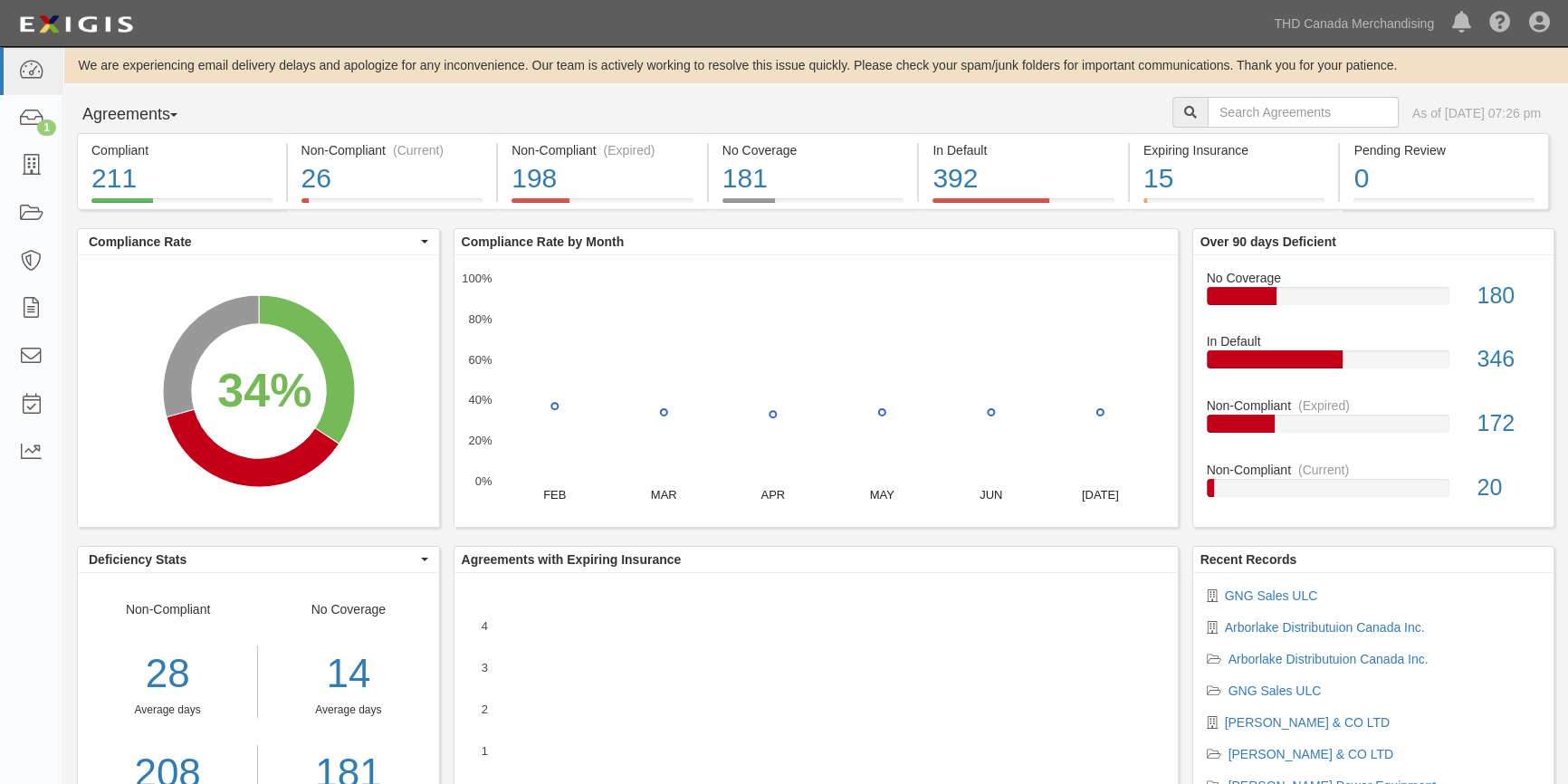
drag, startPoint x: 11, startPoint y: 628, endPoint x: 27, endPoint y: 557, distance: 72.8
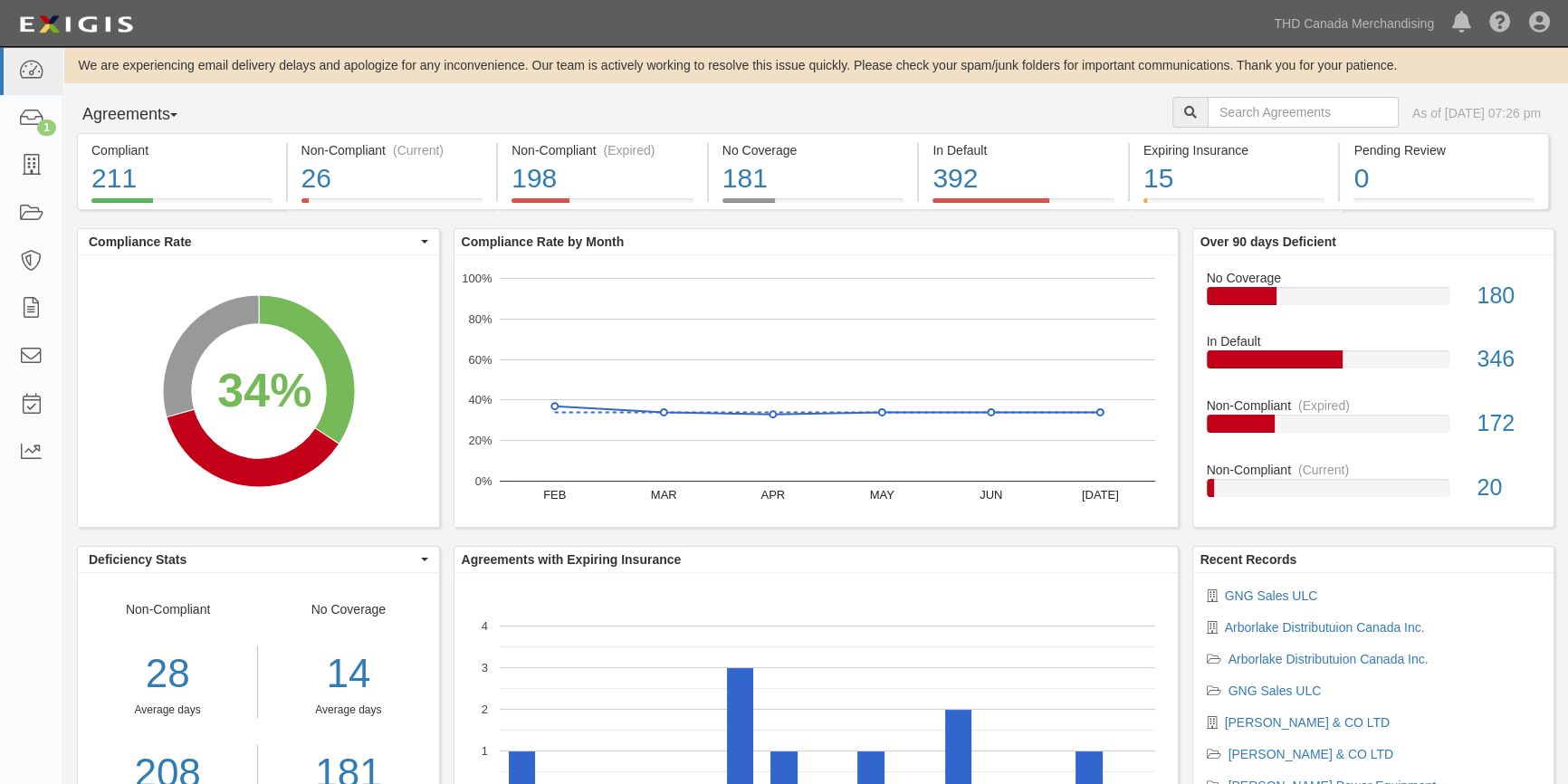
click at [11, 626] on div "Dashboard 1 Inbox Parties Agreements Coverages Documents Messages Tasks Reports" at bounding box center [31, 416] width 63 height 737
click at [22, 113] on icon at bounding box center [30, 119] width 25 height 21
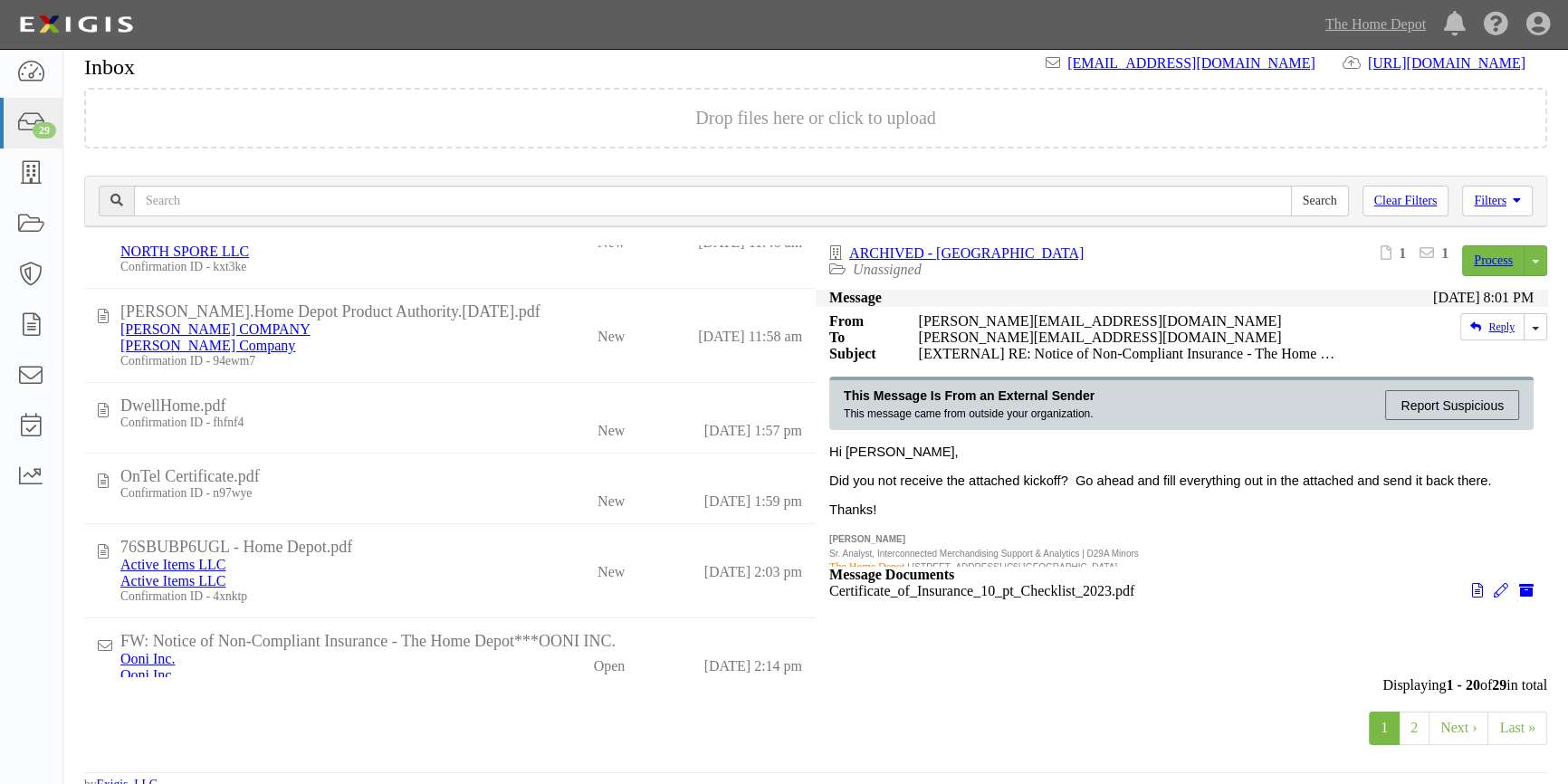
scroll to position [1317, 0]
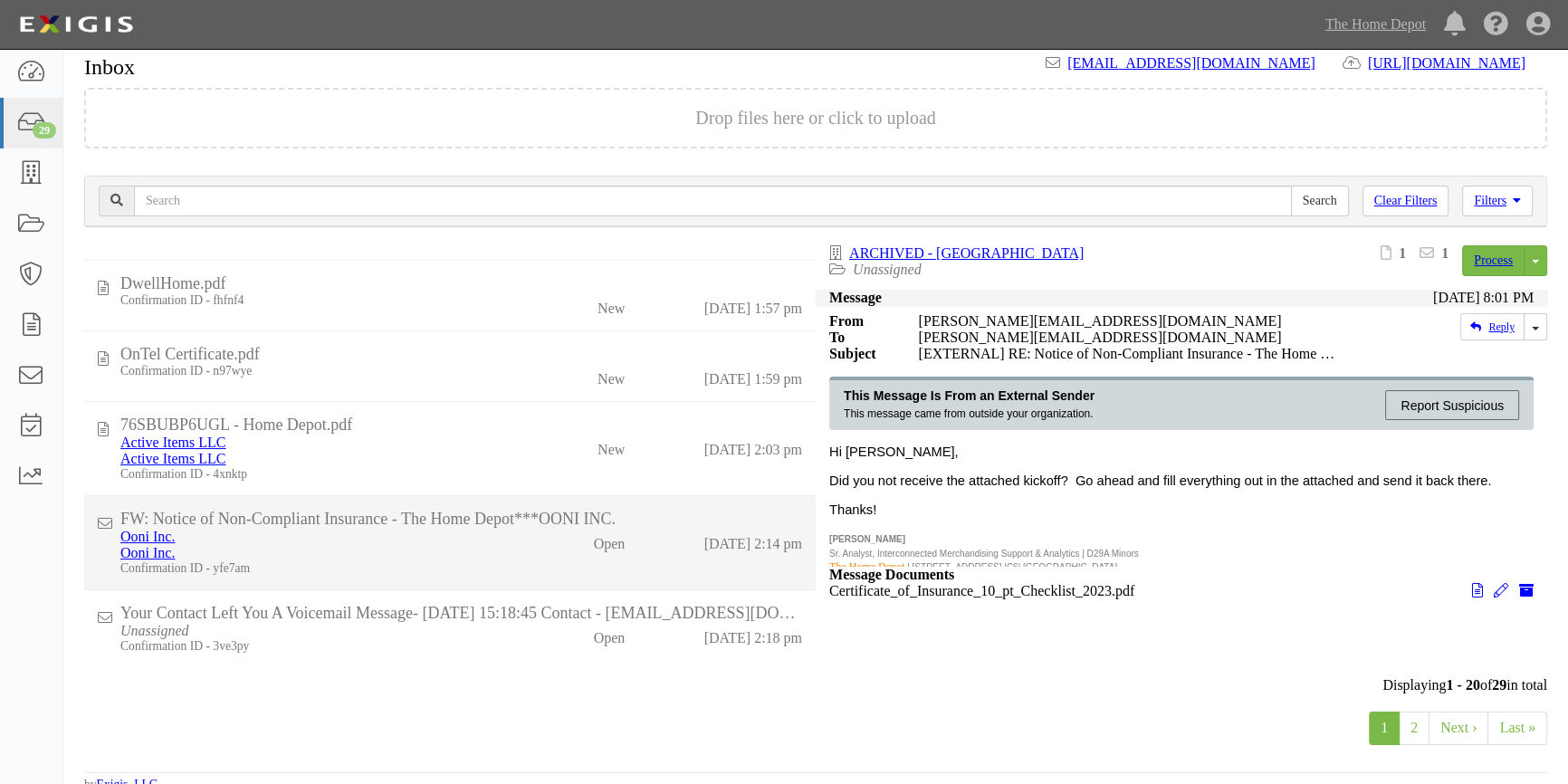
click at [494, 587] on li "FW: Notice of Non-Compliant Insurance - The Home Depot***OONI INC. Ooni Inc. Oo…" at bounding box center [449, 543] width 732 height 94
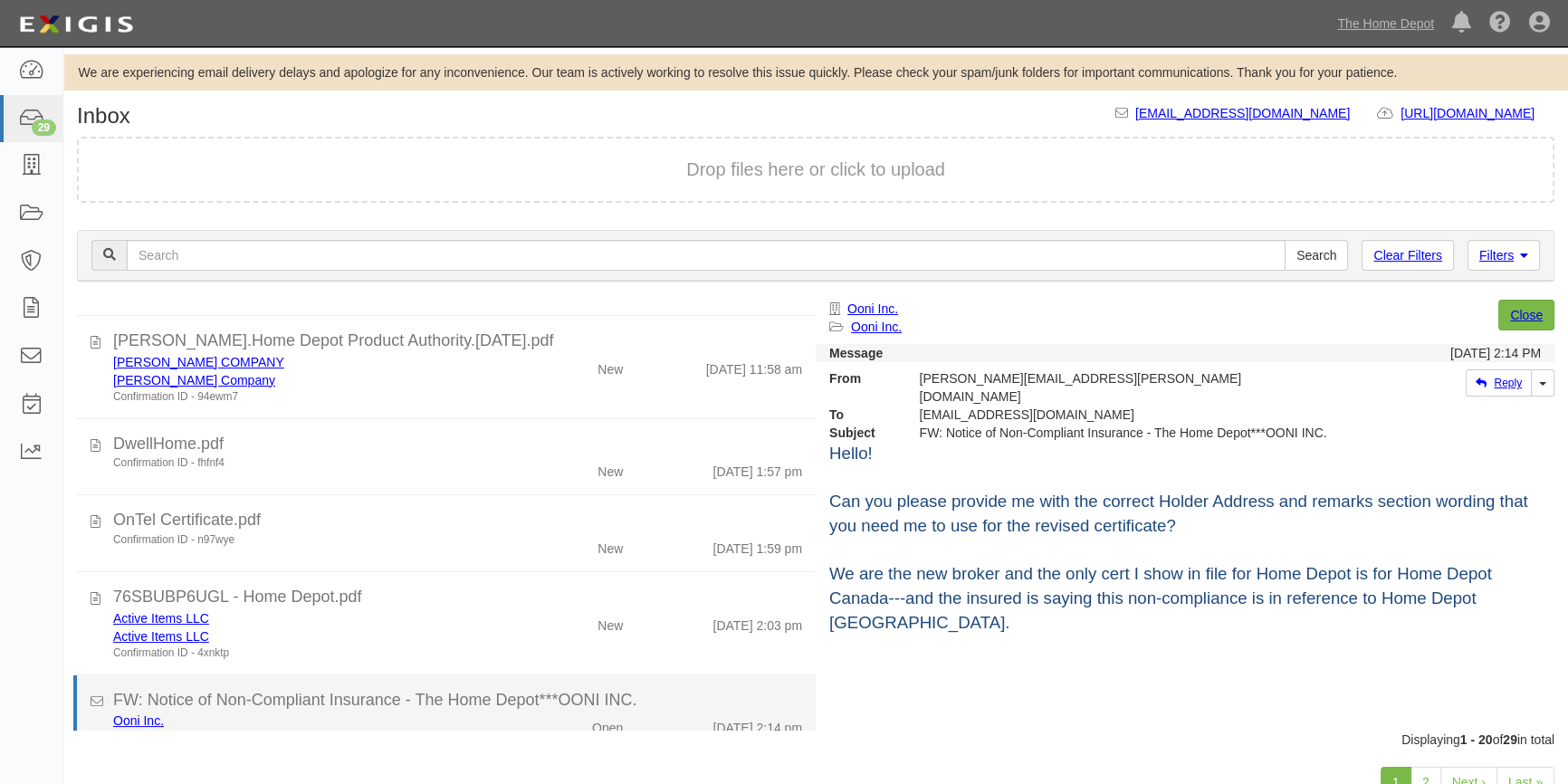
click at [379, 720] on div "Ooni Inc." at bounding box center [308, 721] width 390 height 18
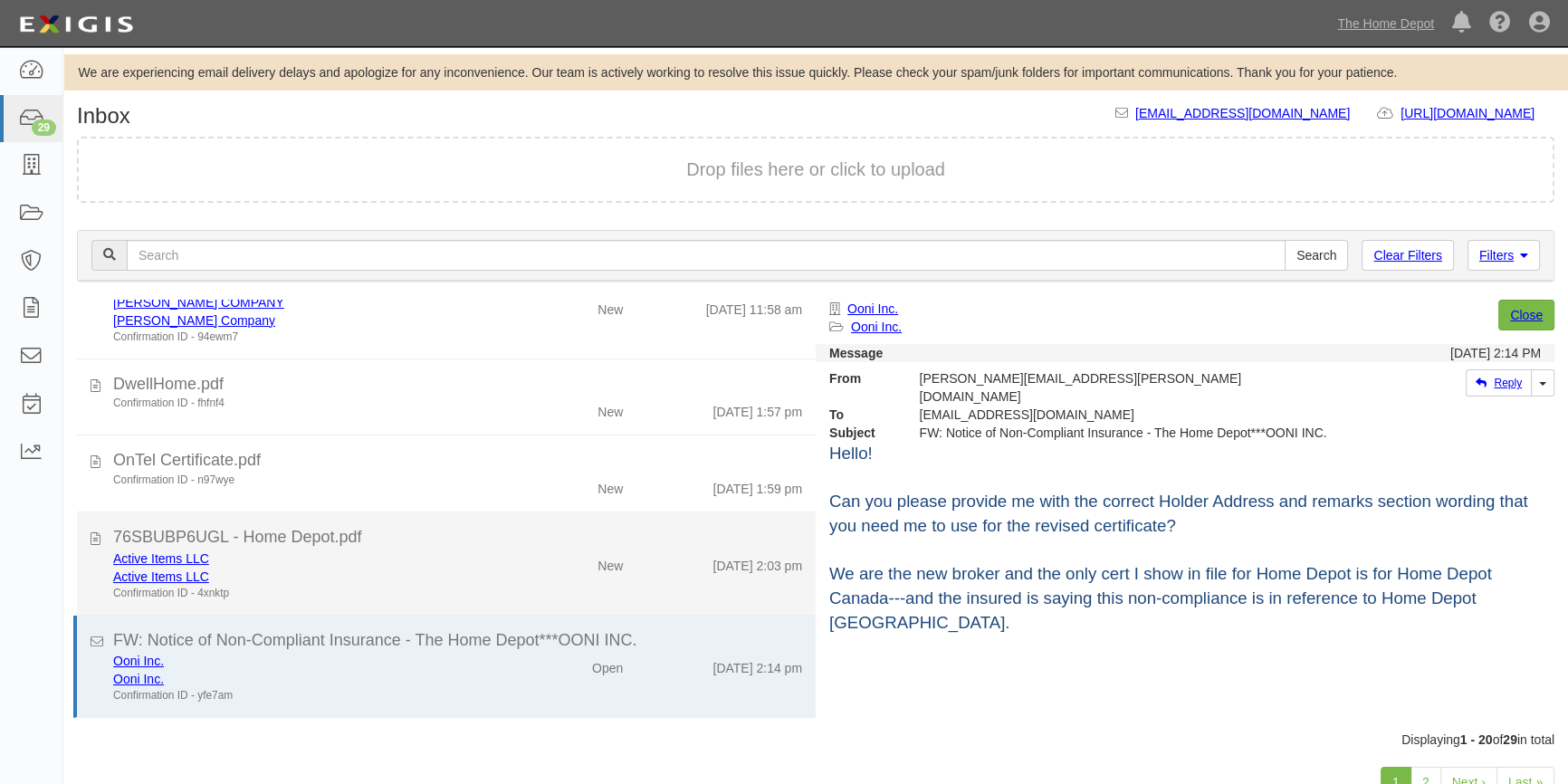
scroll to position [1445, 0]
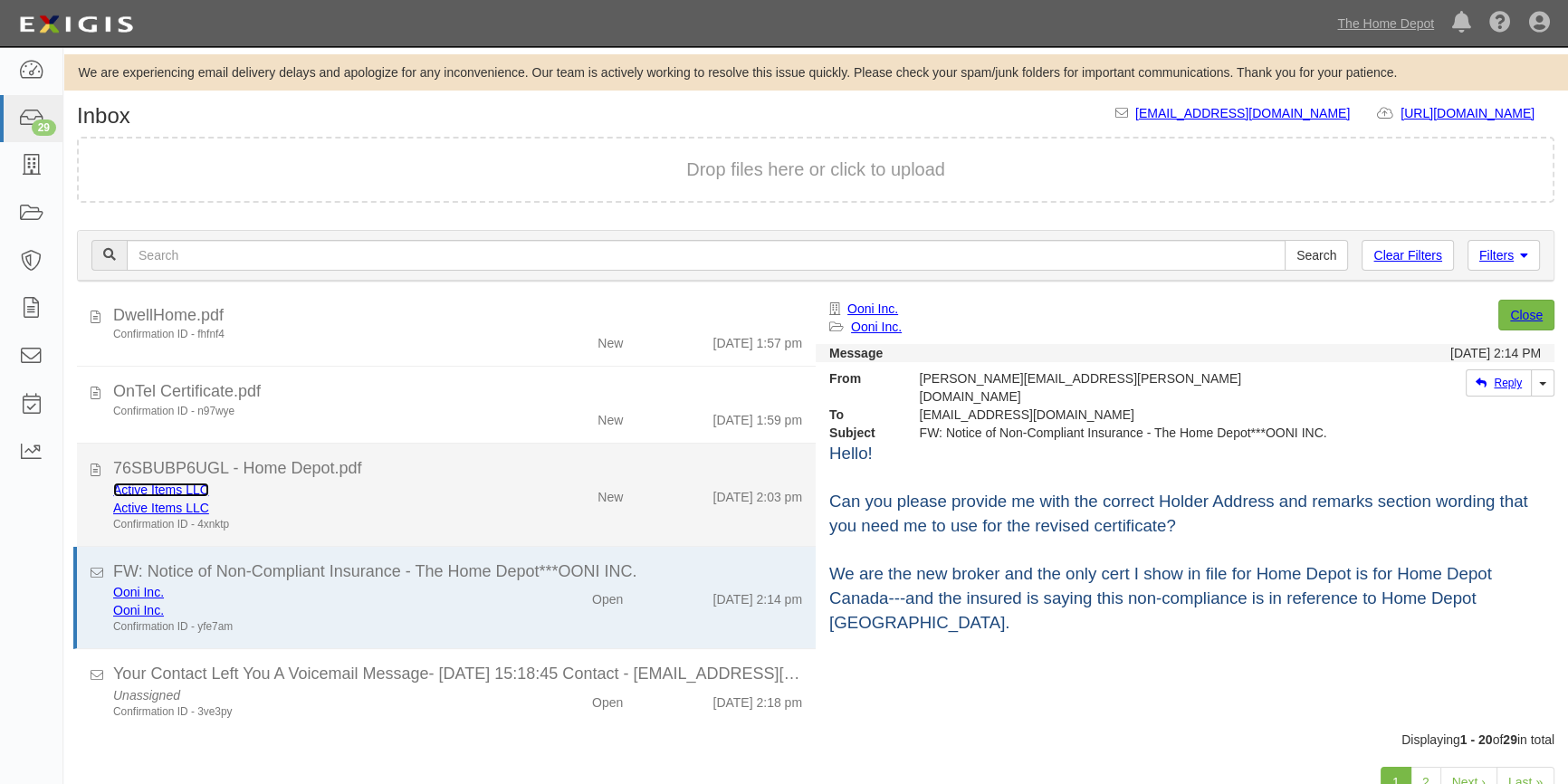
click at [130, 486] on link "Active Items LLC" at bounding box center [161, 489] width 96 height 14
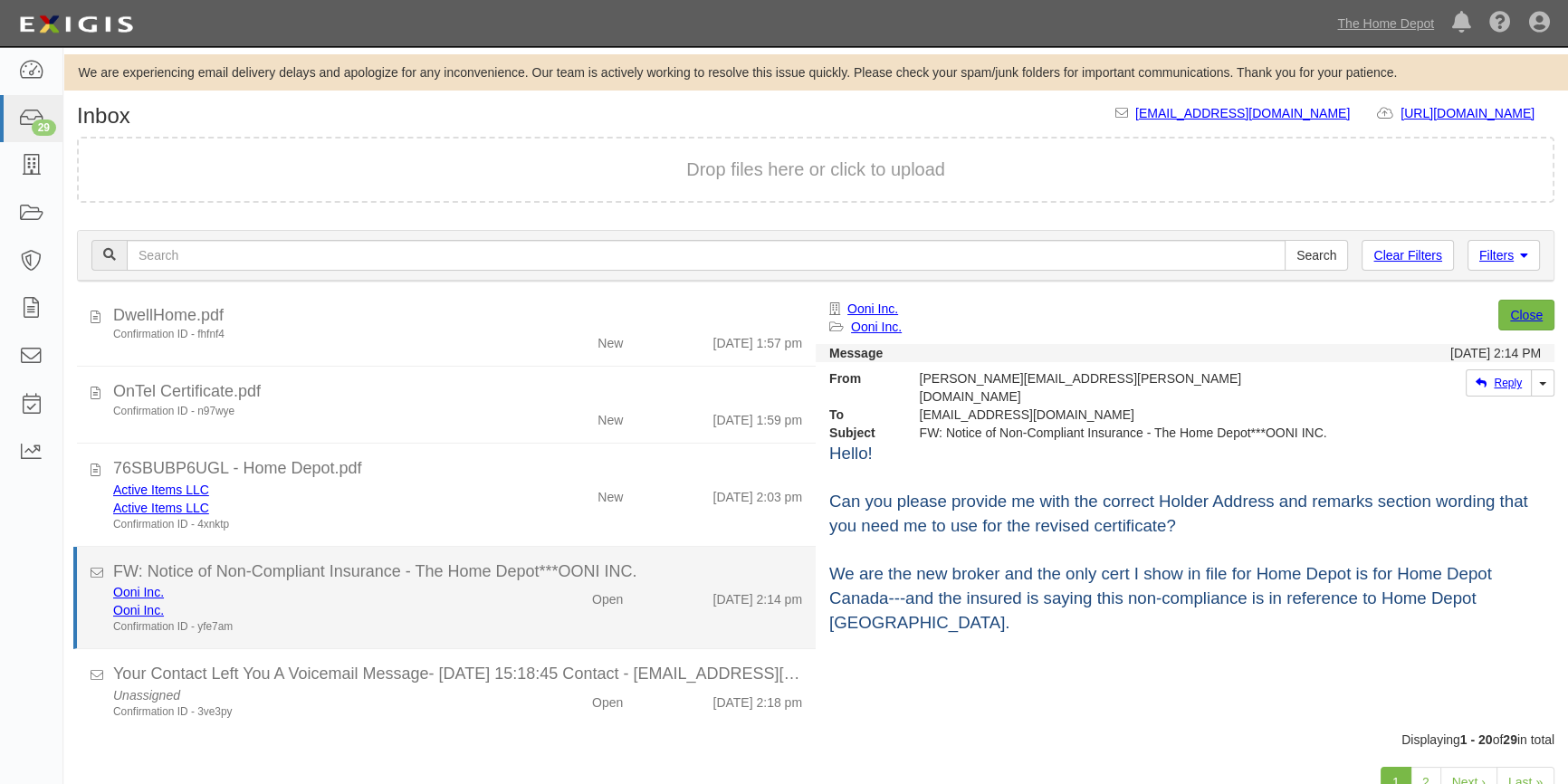
click at [365, 589] on div "Ooni Inc." at bounding box center [308, 591] width 390 height 18
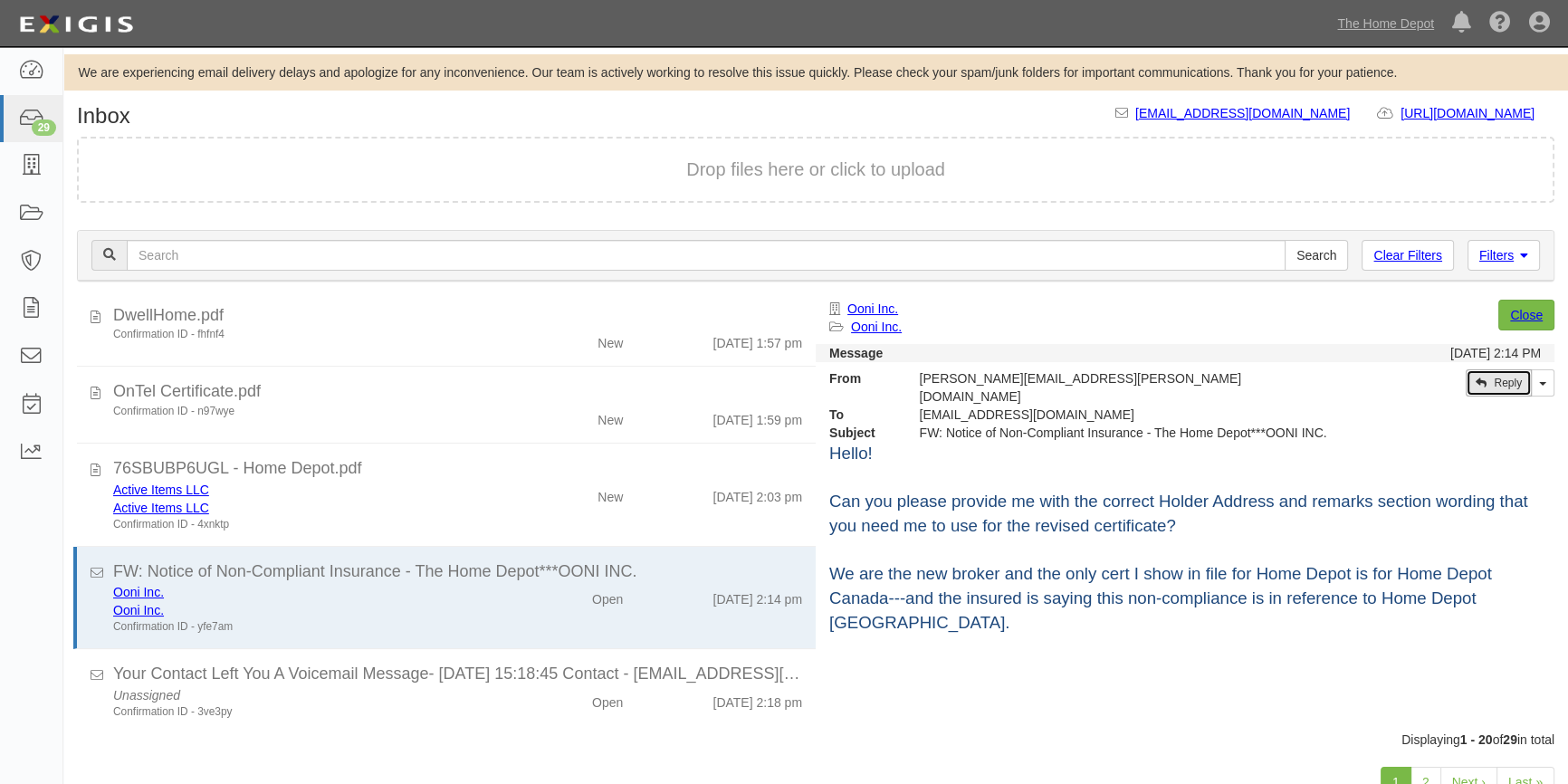
click at [1492, 389] on link "Reply" at bounding box center [1498, 383] width 66 height 27
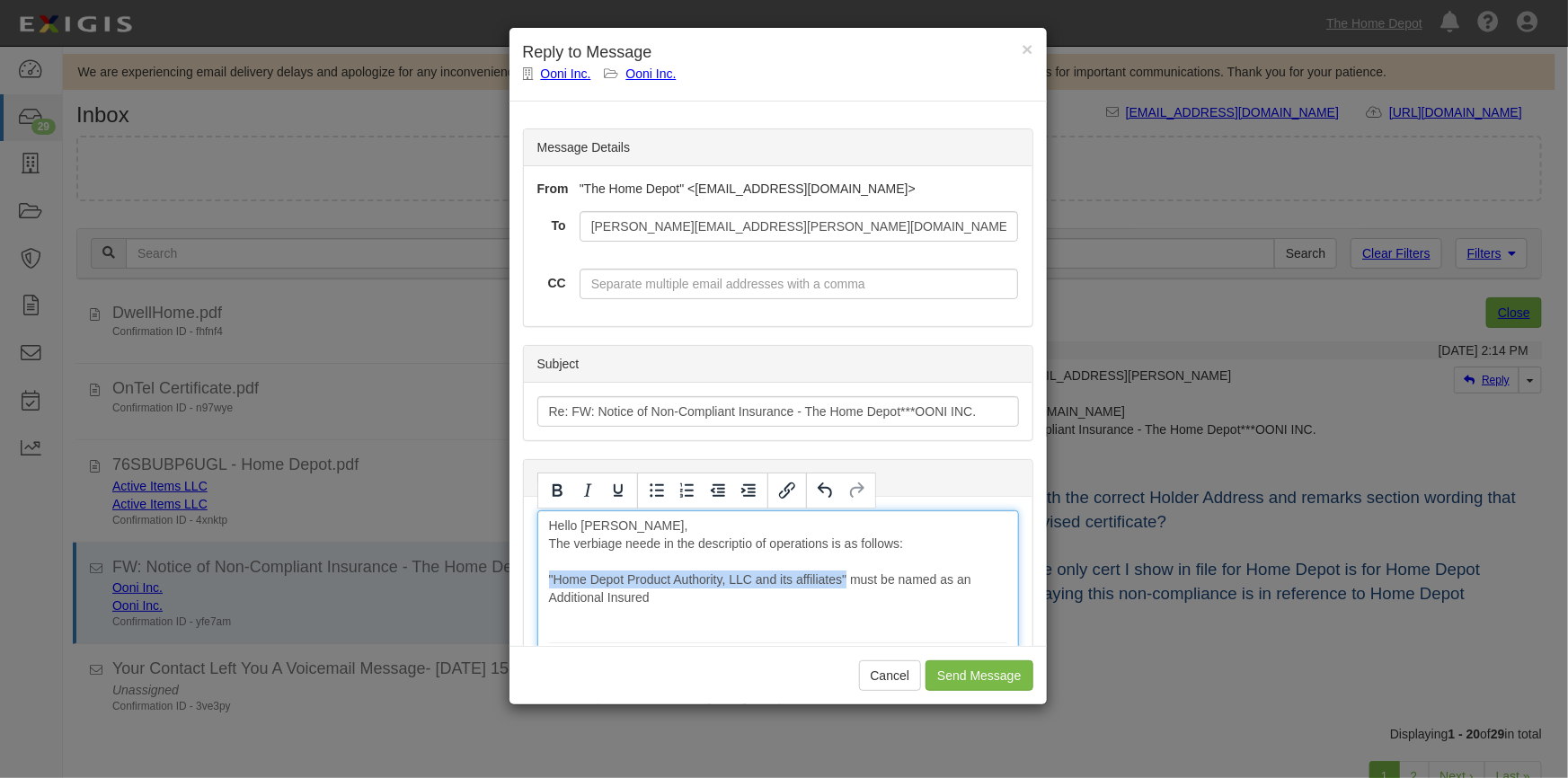
drag, startPoint x: 539, startPoint y: 578, endPoint x: 844, endPoint y: 576, distance: 305.0
click at [558, 490] on icon "Bold" at bounding box center [558, 490] width 10 height 12
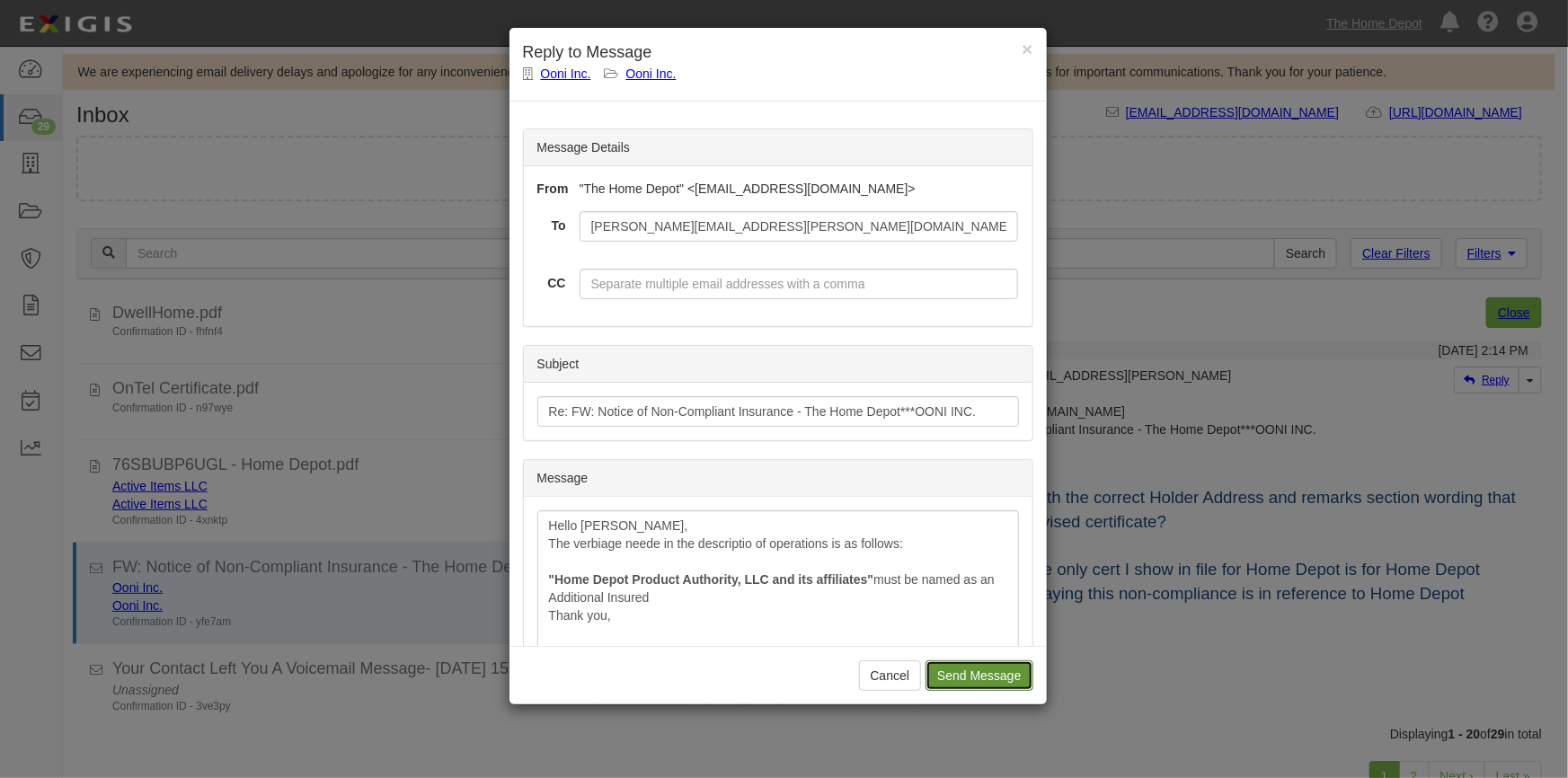
click at [971, 669] on input "Send Message" at bounding box center [979, 676] width 107 height 31
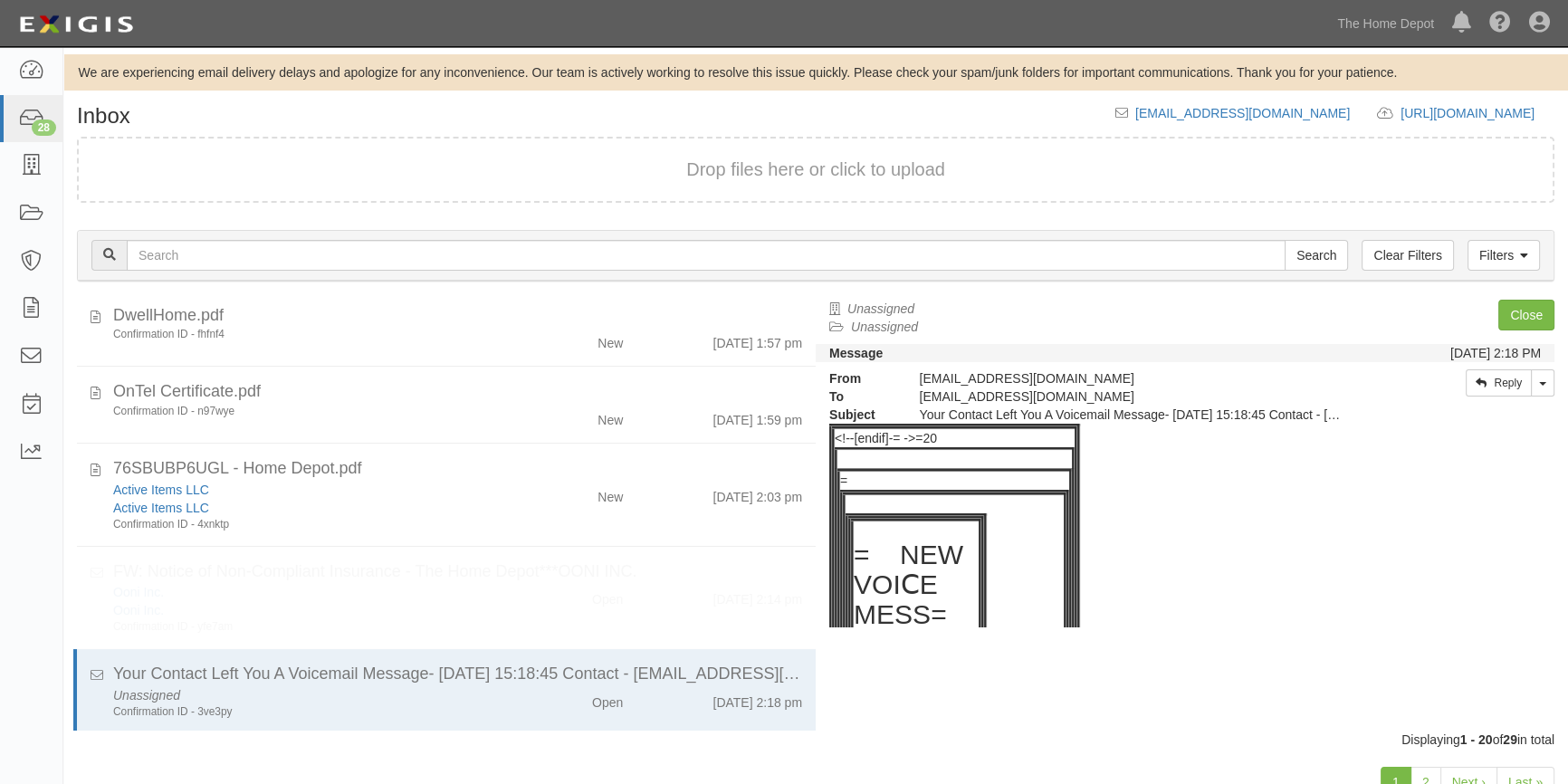
scroll to position [1352, 0]
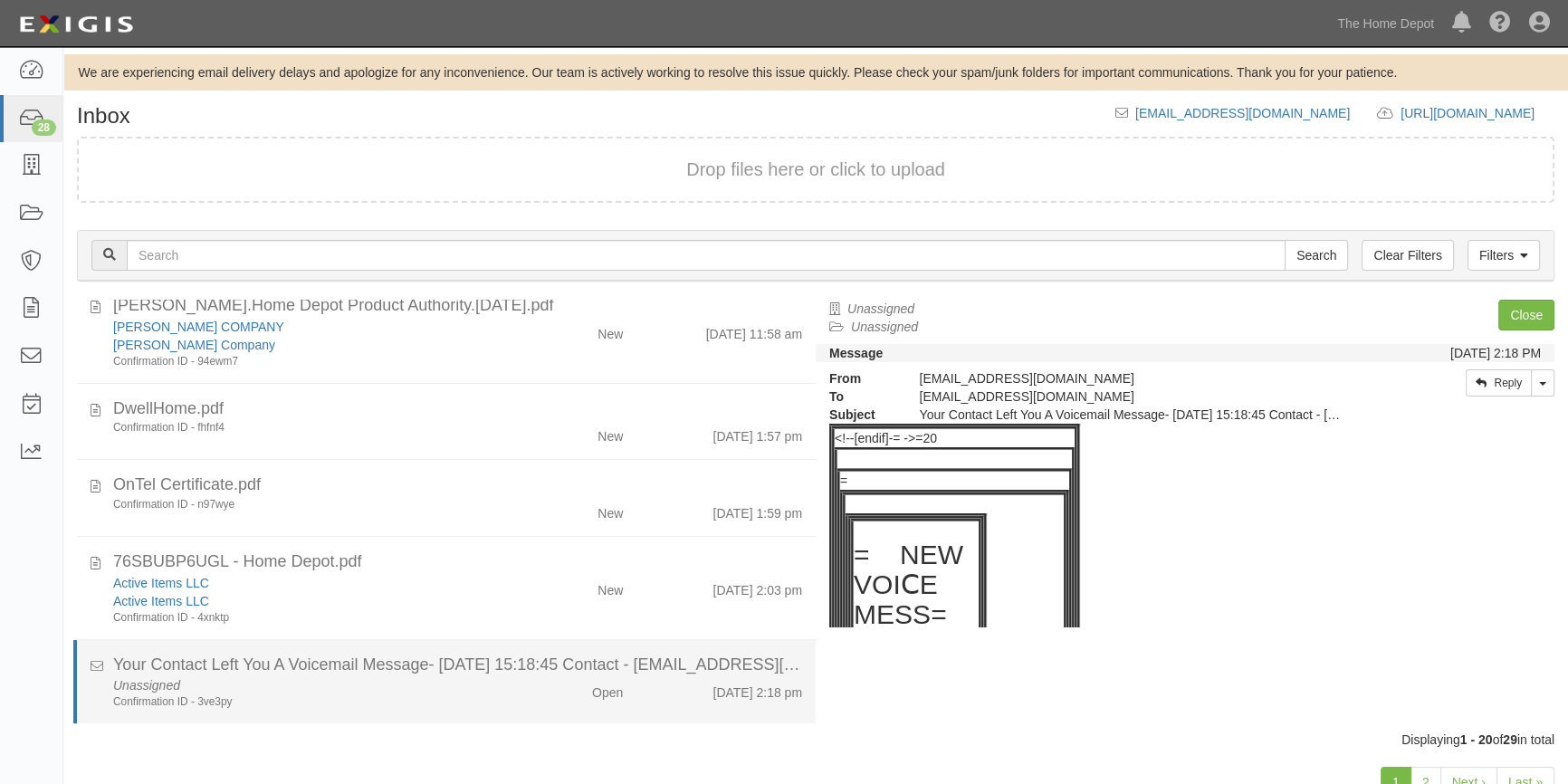
click at [507, 689] on div "Unassigned Confirmation ID - 3ve3py" at bounding box center [308, 692] width 417 height 33
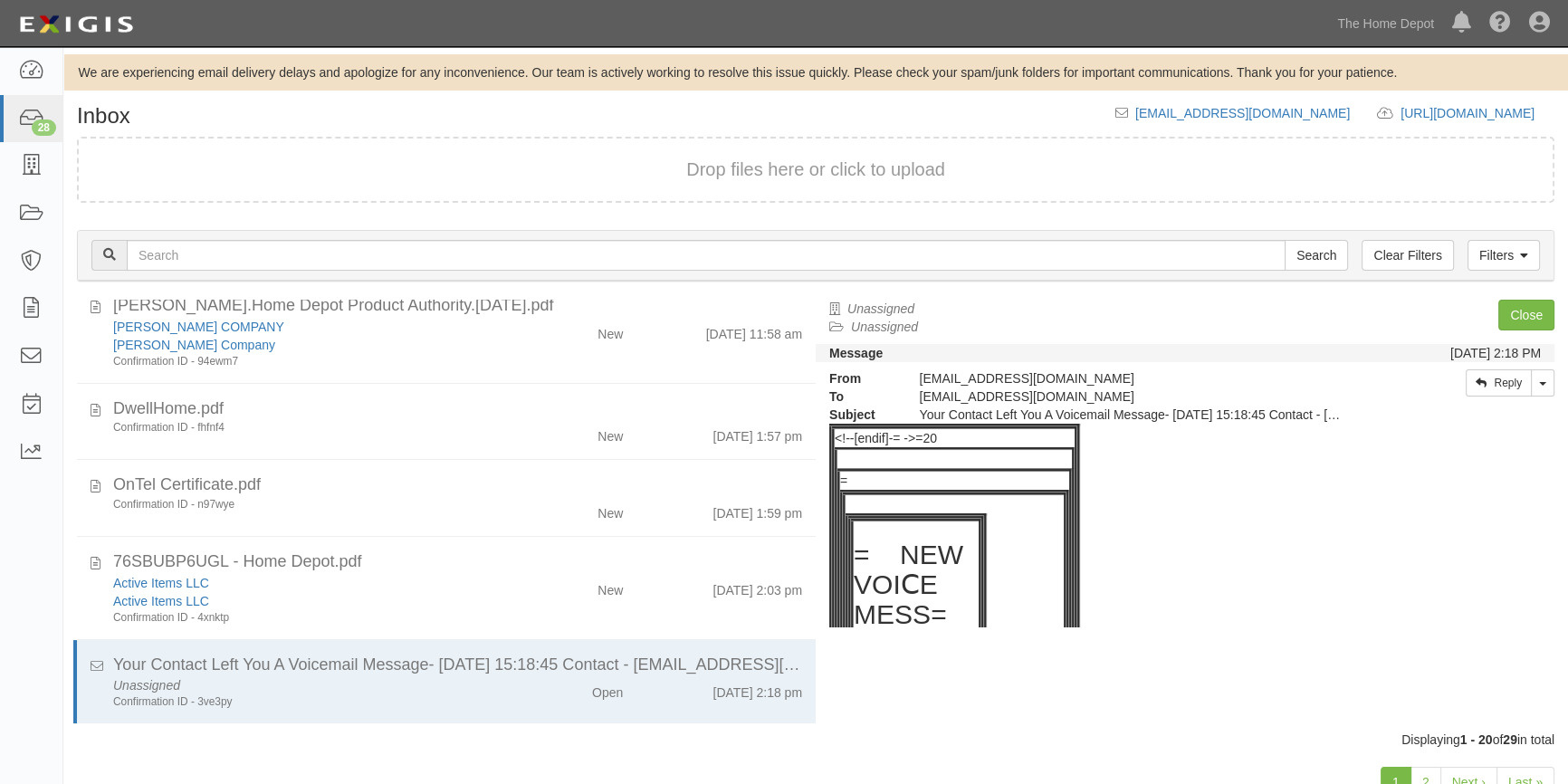
scroll to position [247, 0]
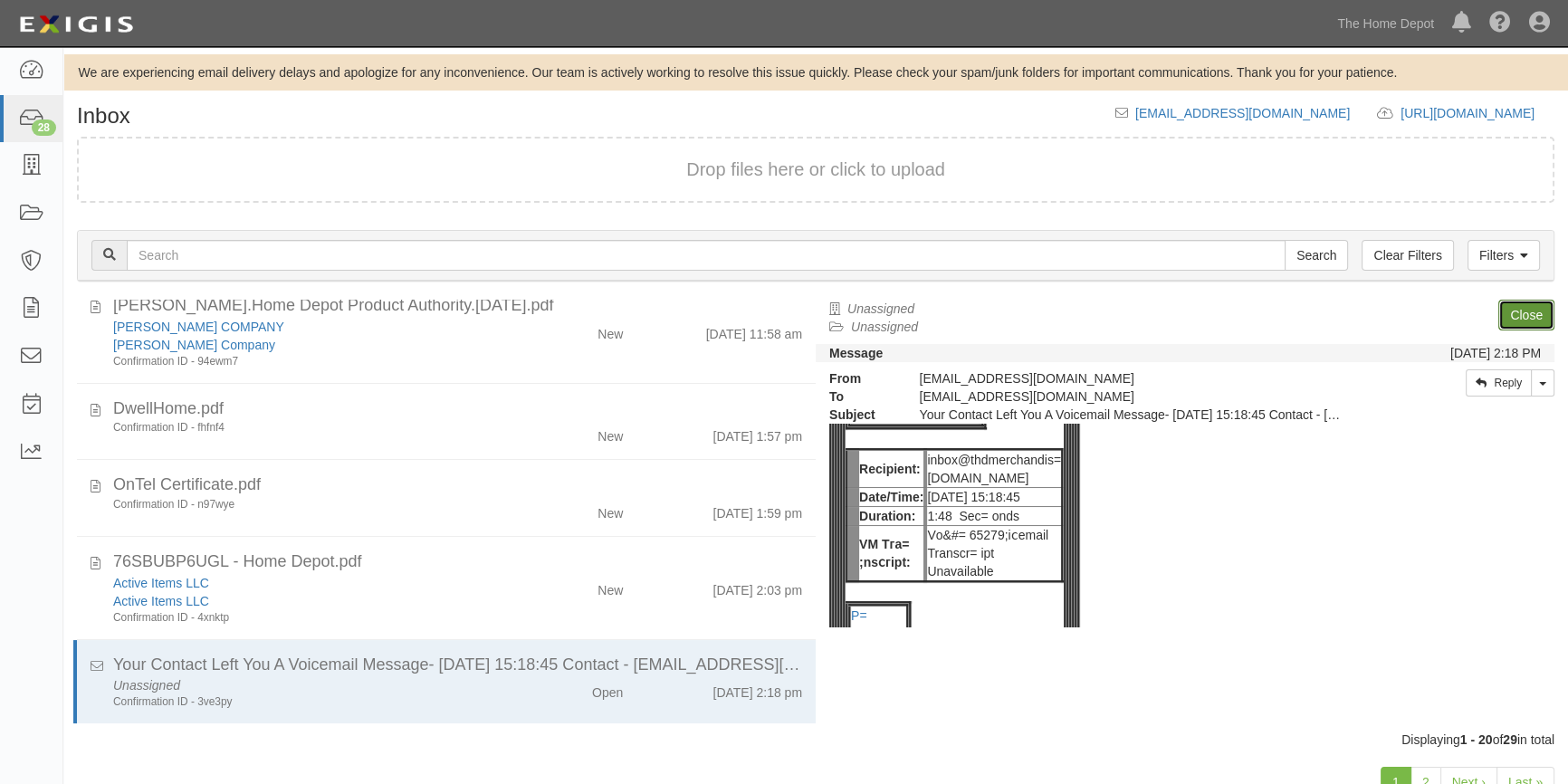
click at [1514, 304] on link "Close" at bounding box center [1526, 315] width 56 height 31
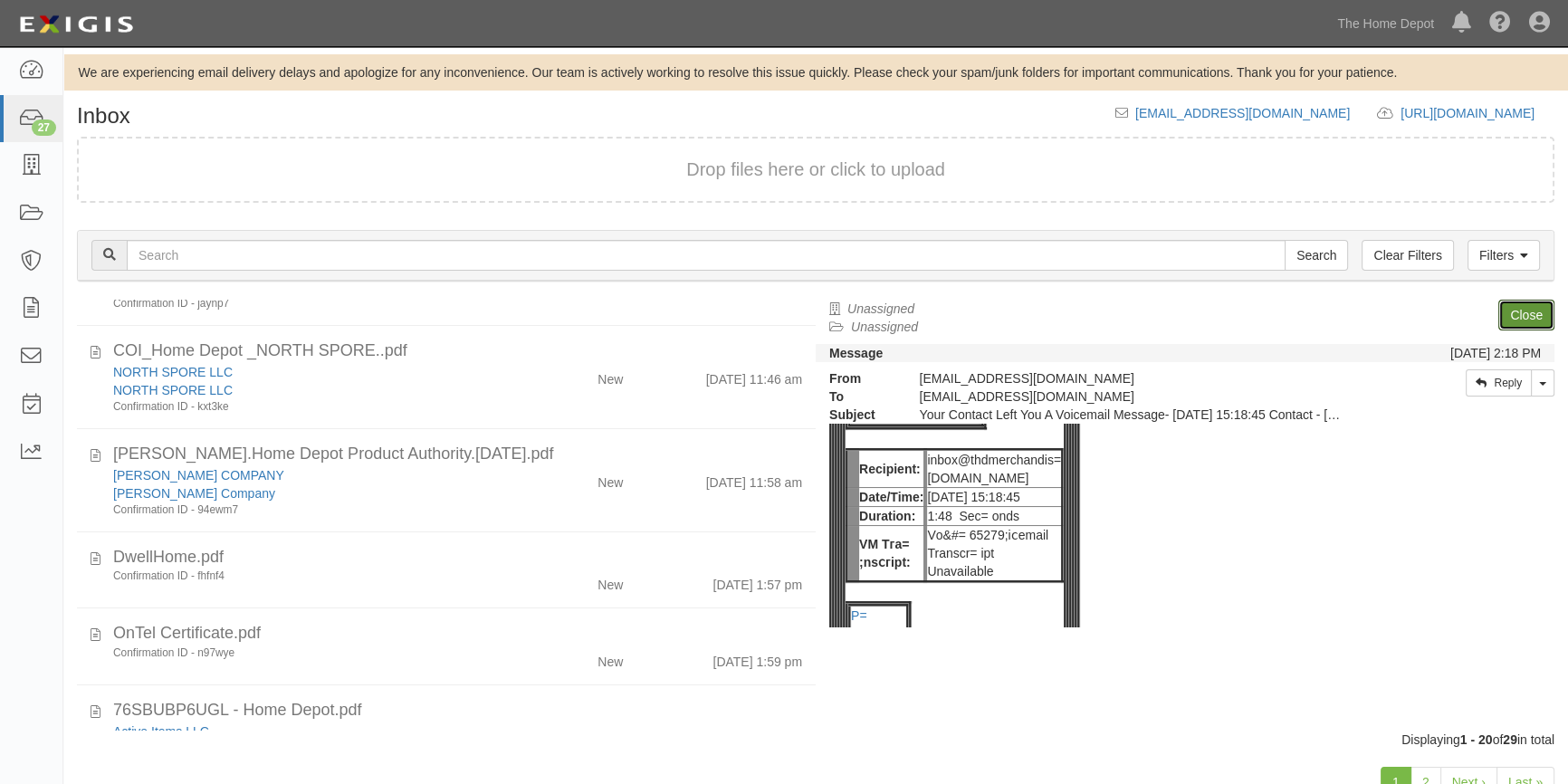
scroll to position [1268, 0]
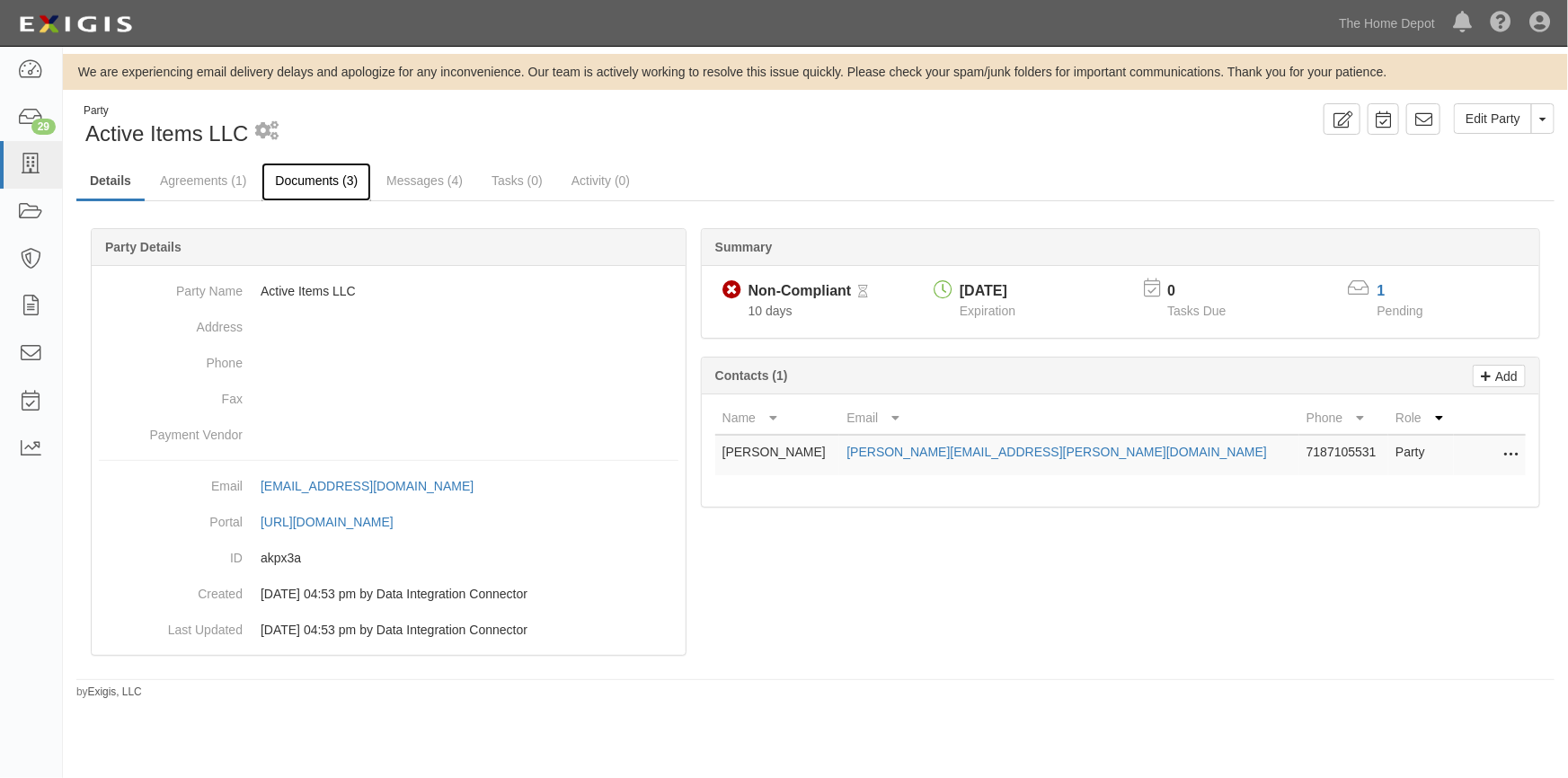
click at [296, 187] on link "Documents (3)" at bounding box center [316, 182] width 110 height 38
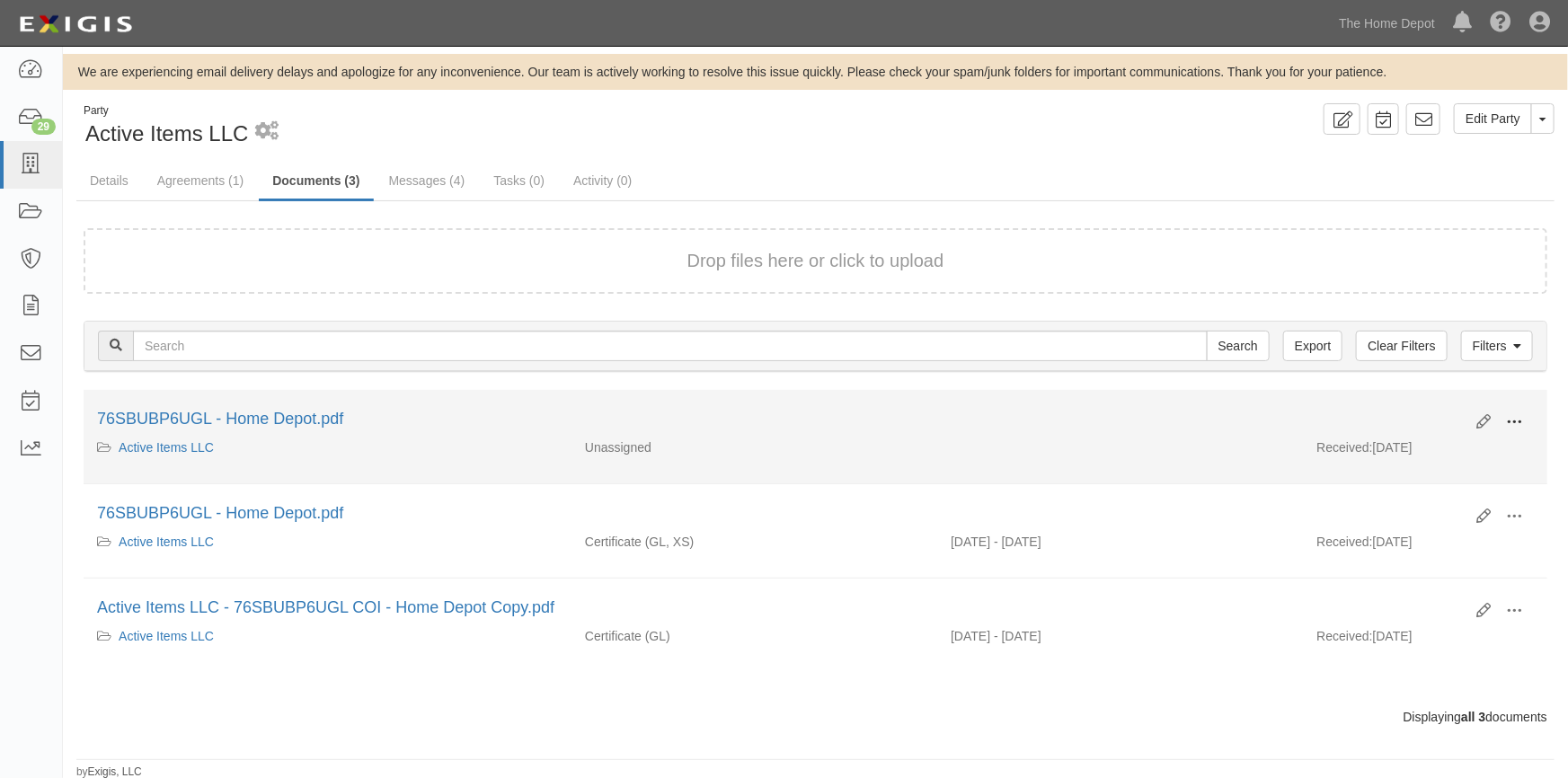
click at [1521, 421] on span at bounding box center [1514, 422] width 16 height 16
click at [1426, 446] on link "View" at bounding box center [1426, 448] width 142 height 33
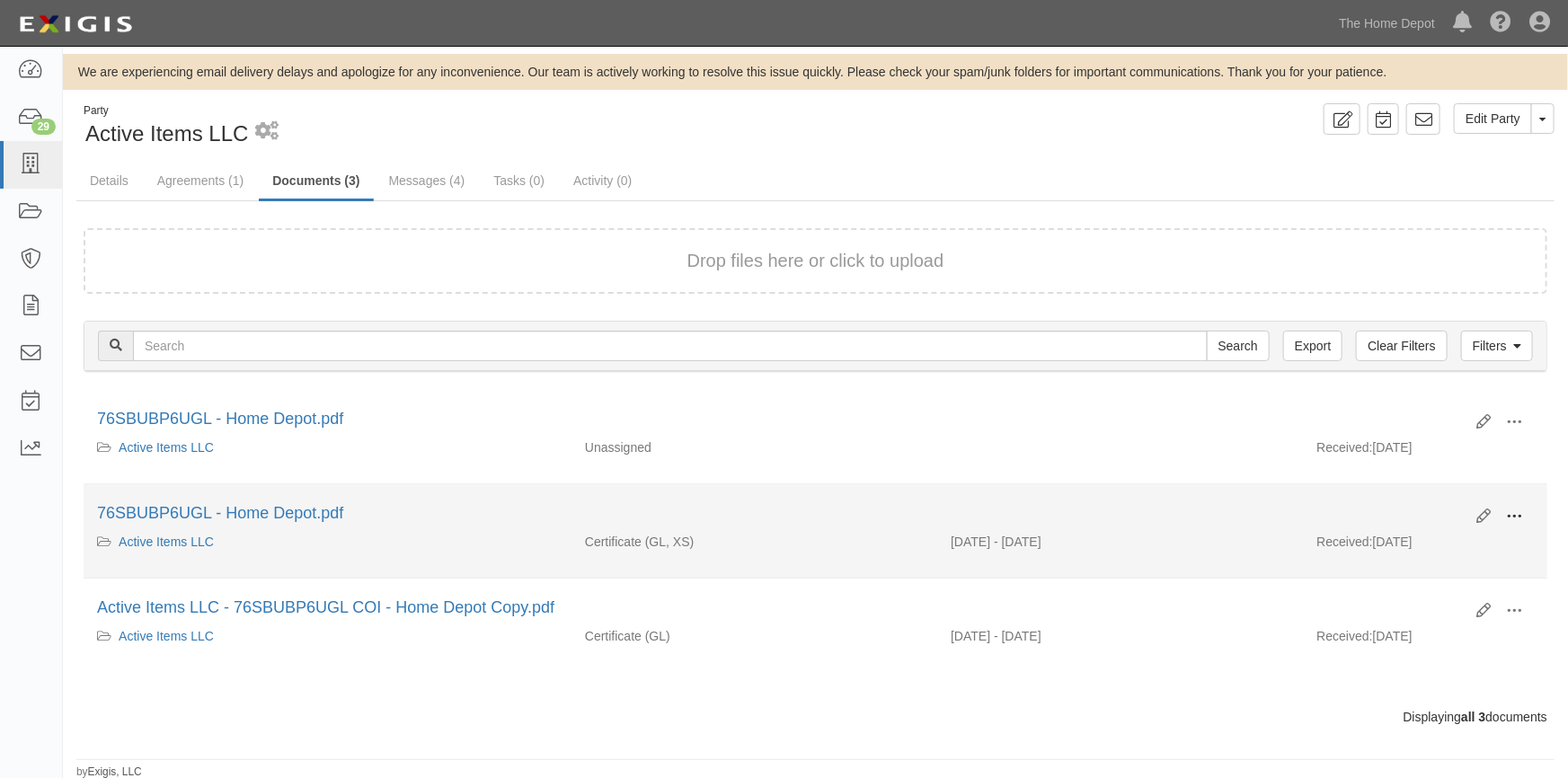
click at [1506, 519] on span at bounding box center [1514, 516] width 16 height 16
click at [1426, 543] on link "View" at bounding box center [1426, 543] width 142 height 33
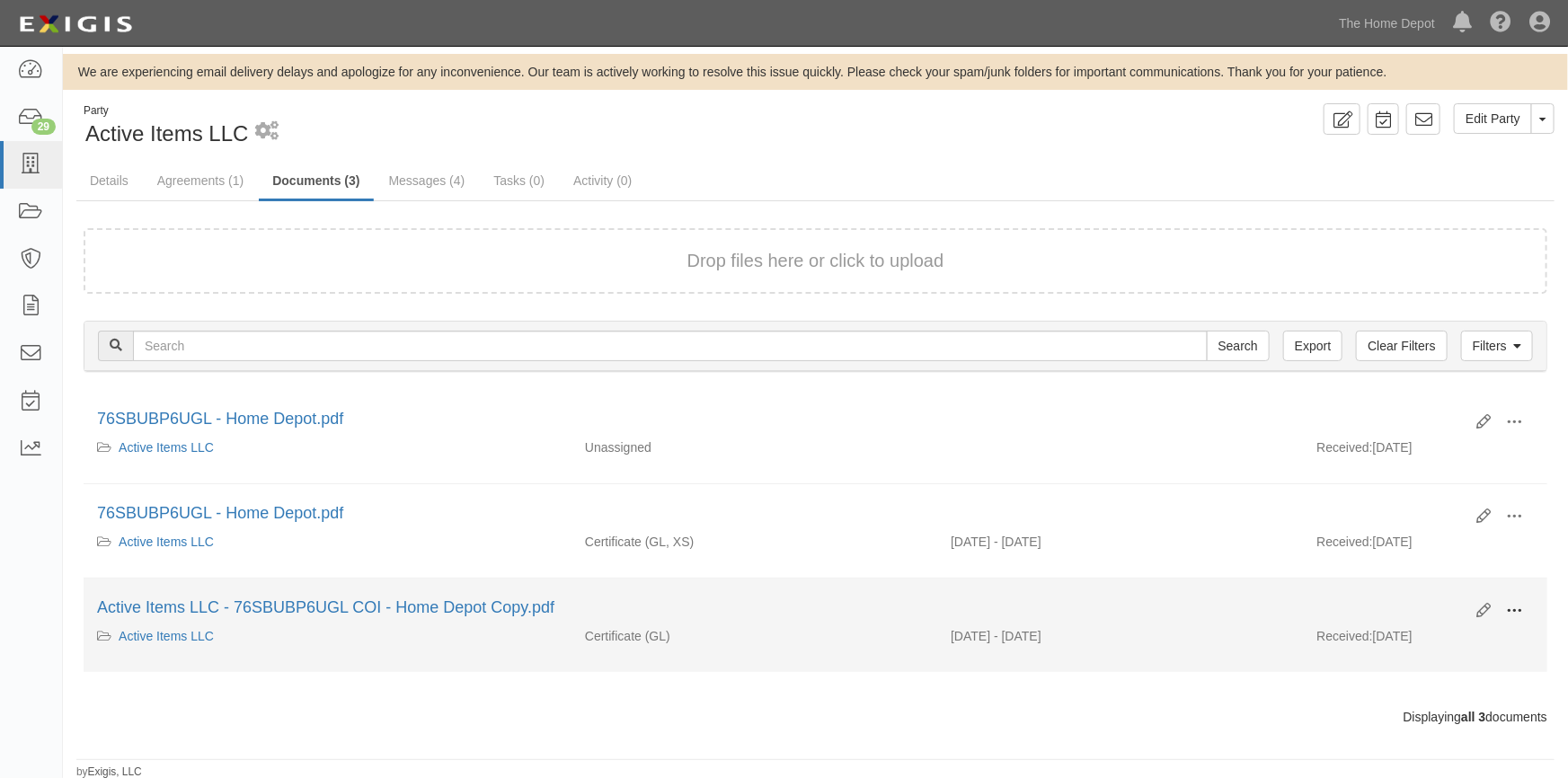
click at [1523, 605] on button at bounding box center [1514, 612] width 39 height 31
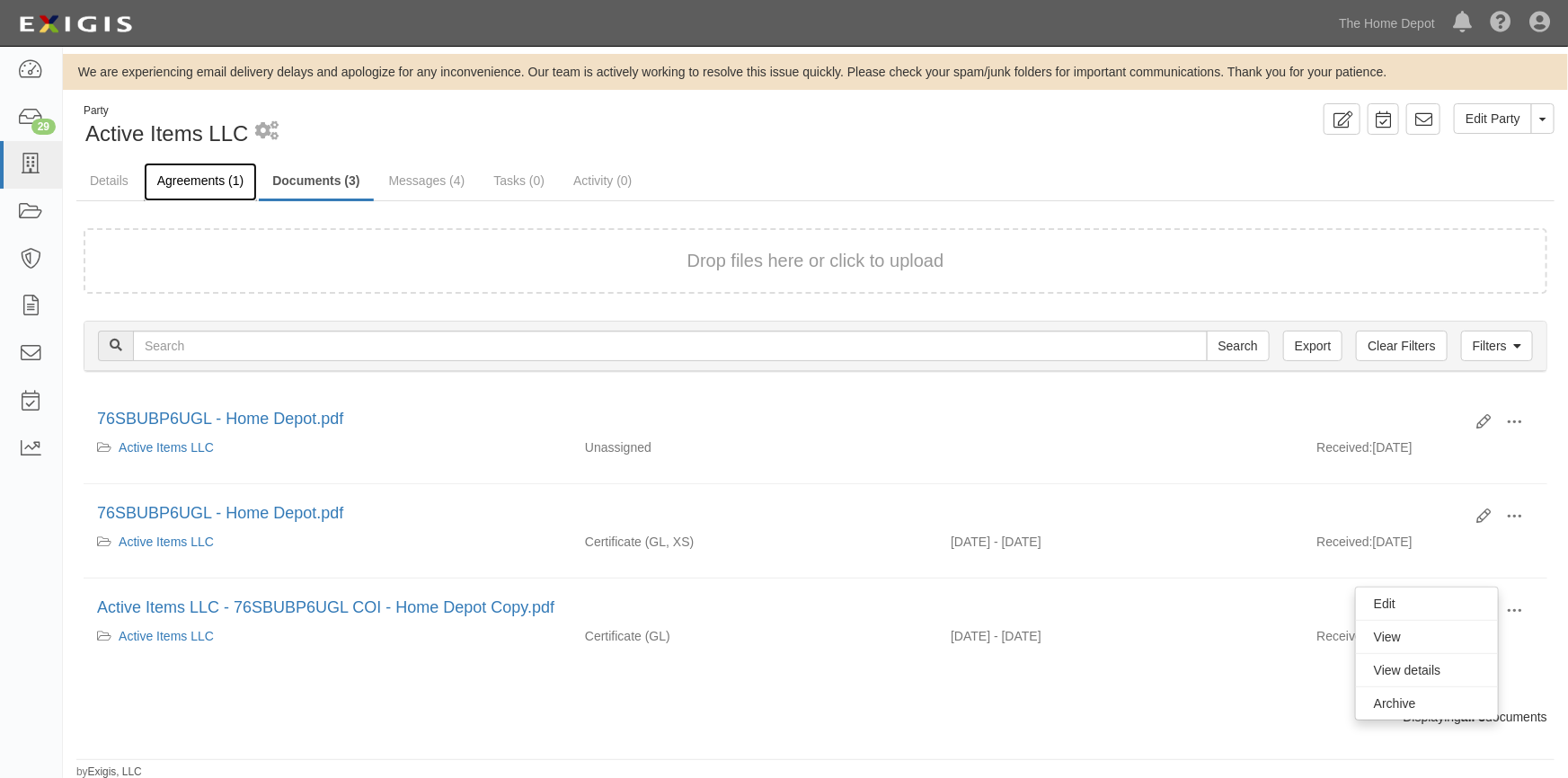
click at [209, 185] on link "Agreements (1)" at bounding box center [200, 182] width 113 height 38
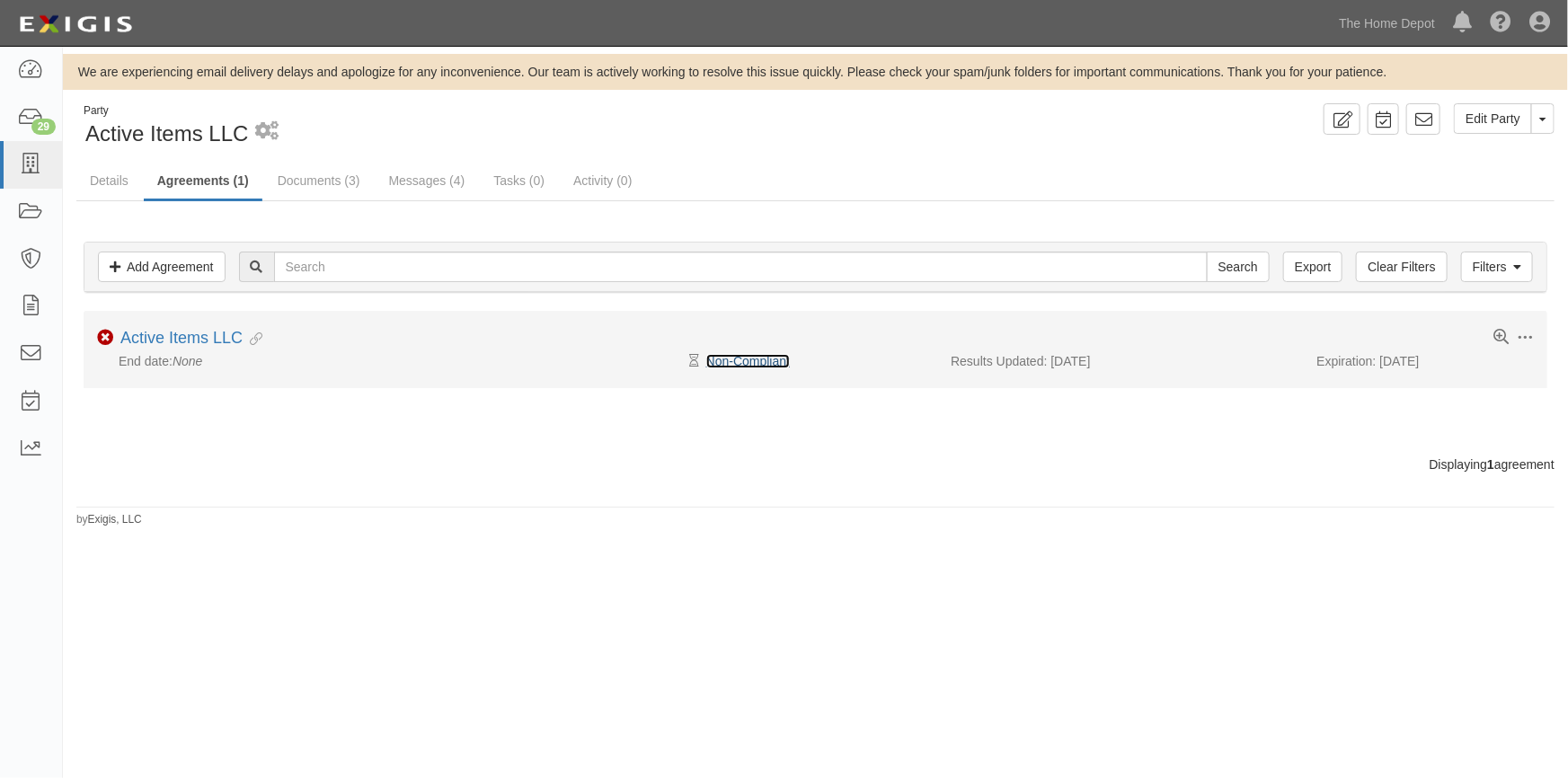
click at [782, 359] on link "Non-Compliant" at bounding box center [748, 361] width 83 height 14
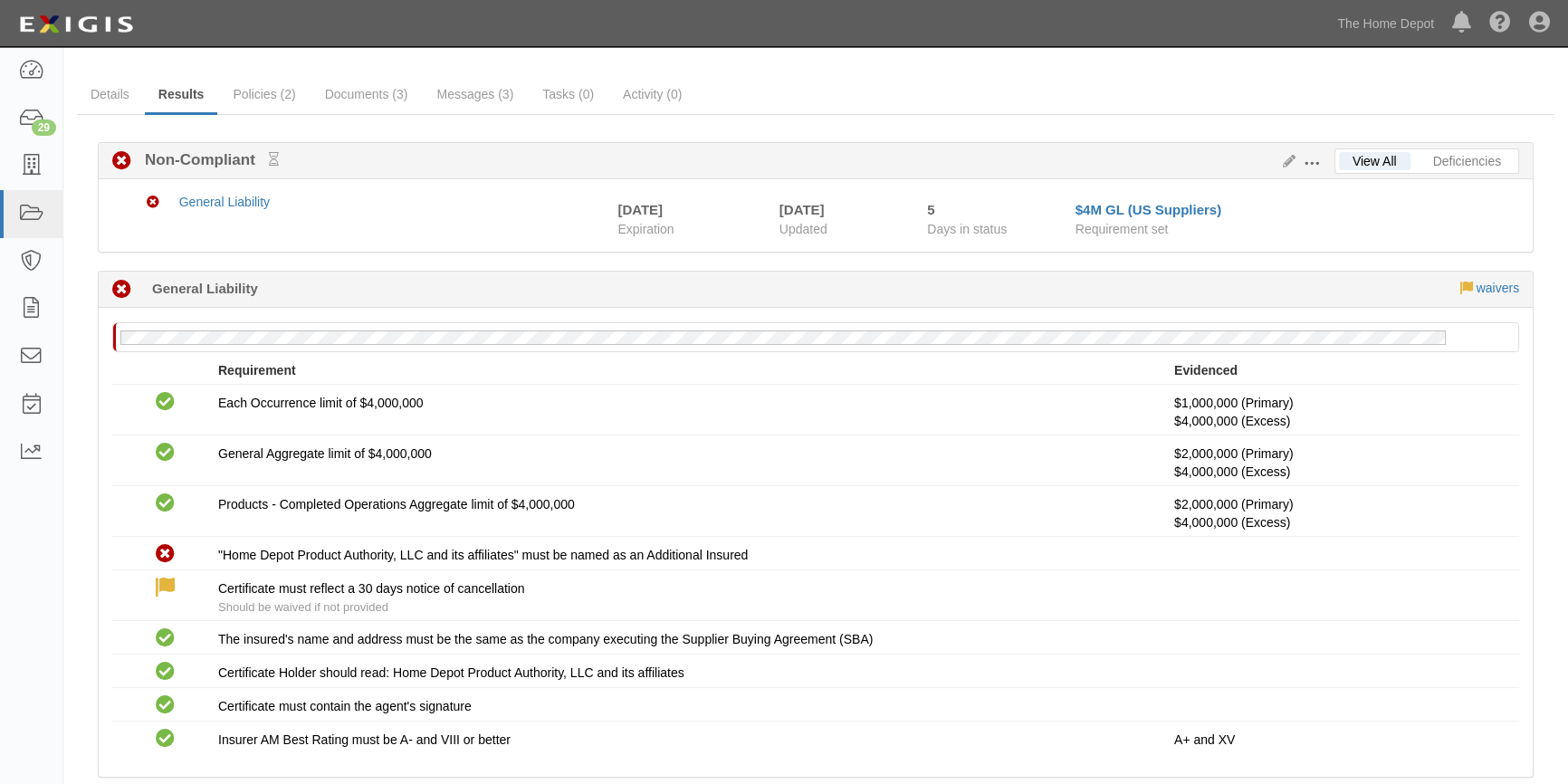
scroll to position [207, 0]
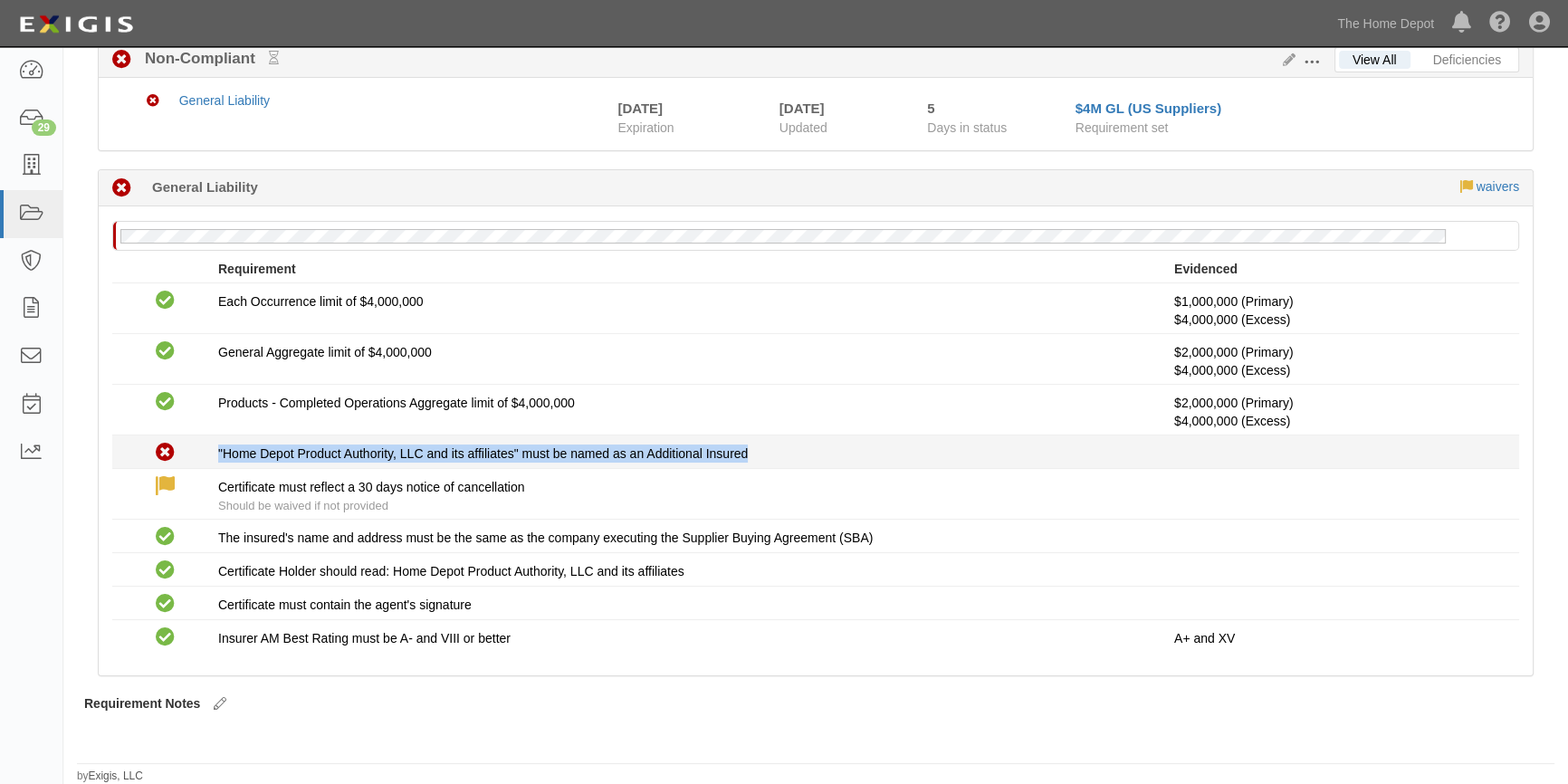
drag, startPoint x: 228, startPoint y: 452, endPoint x: 768, endPoint y: 462, distance: 540.1
click at [768, 462] on li "Non-Compliant "Home Depot Product Authority, LLC and its affiliates" must be na…" at bounding box center [816, 452] width 1407 height 33
copy div ""Home Depot Product Authority, LLC and its affiliates" must be named as an Addi…"
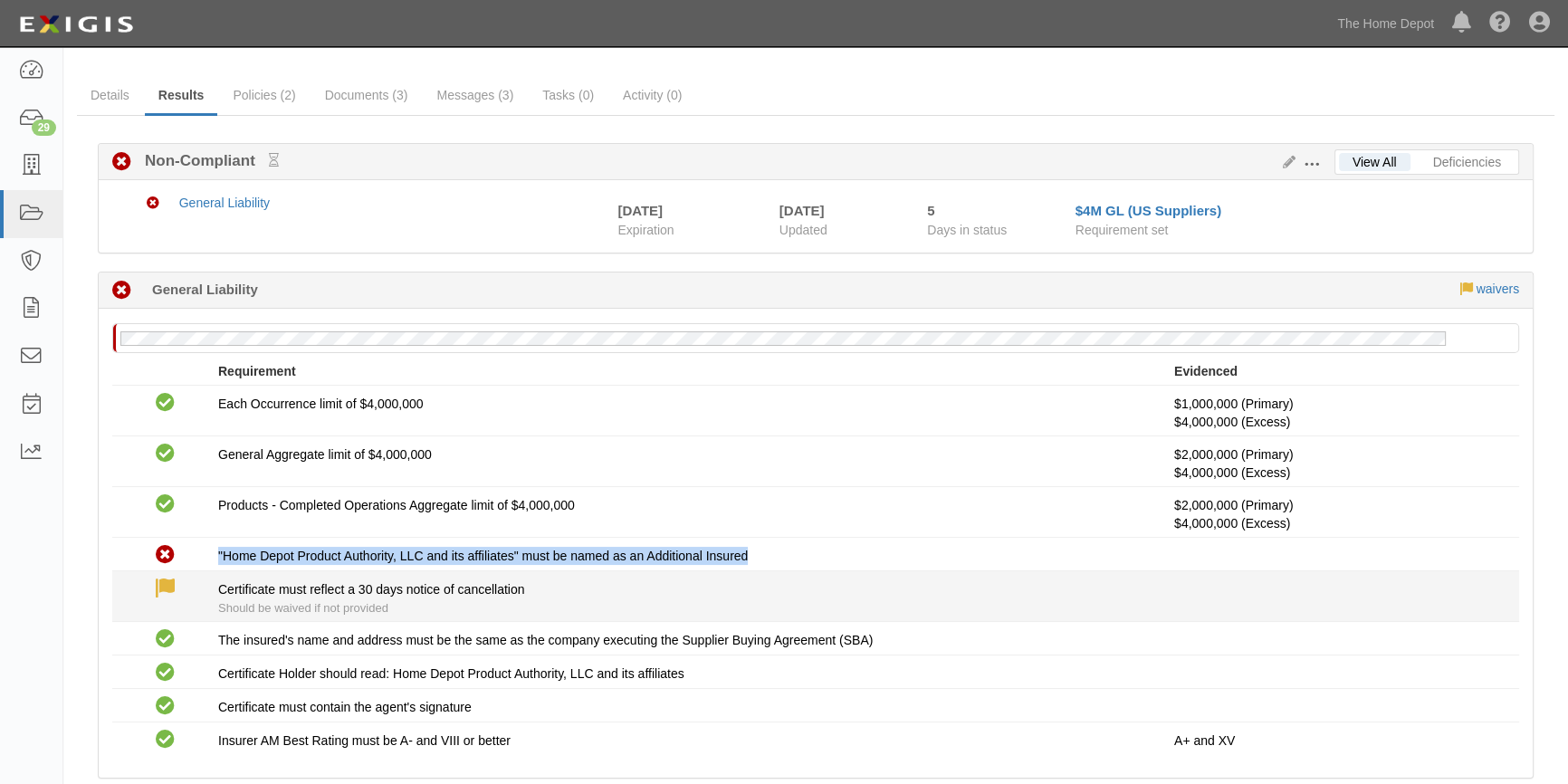
scroll to position [0, 0]
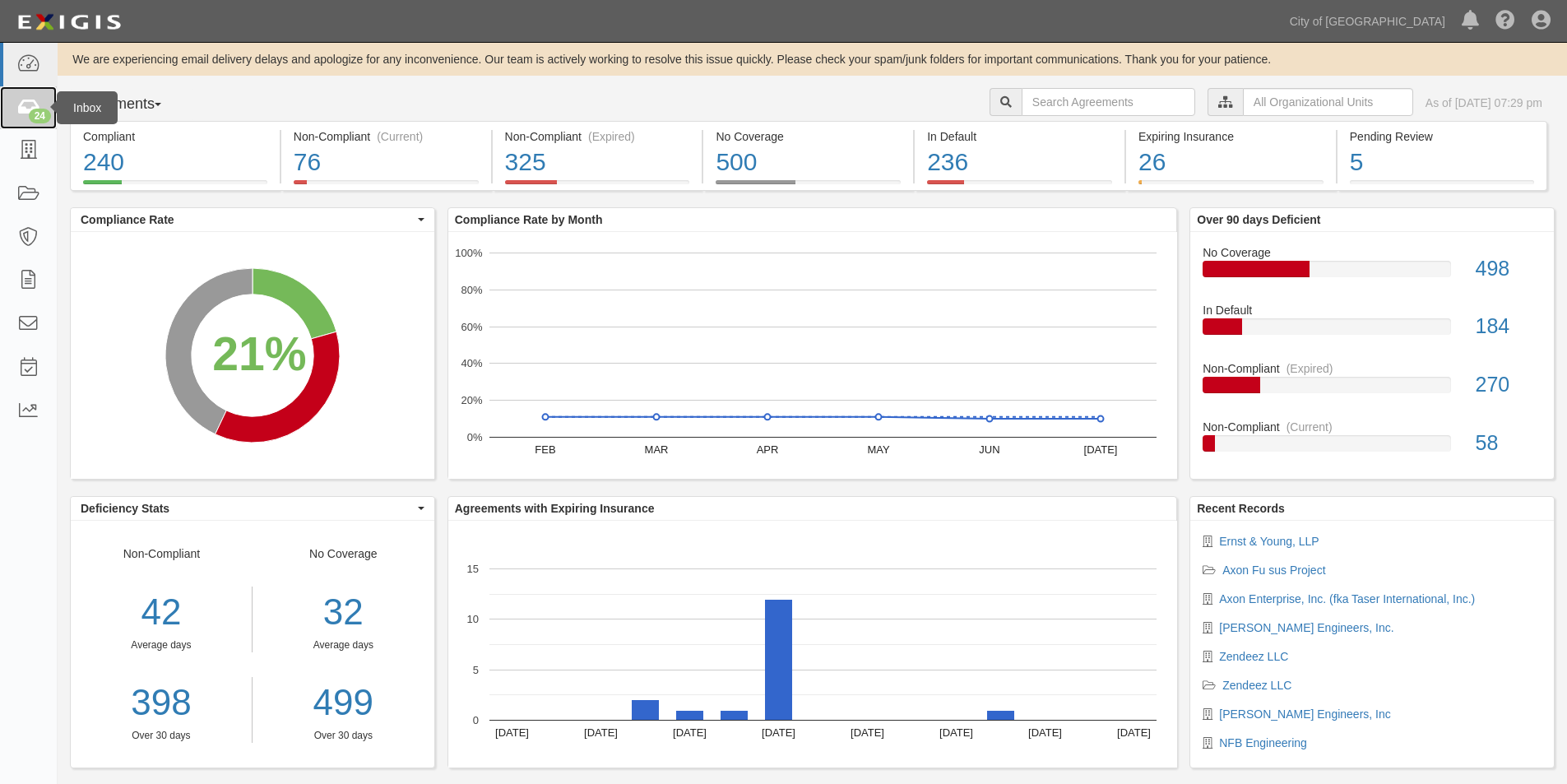
click at [16, 112] on icon at bounding box center [27, 108] width 23 height 19
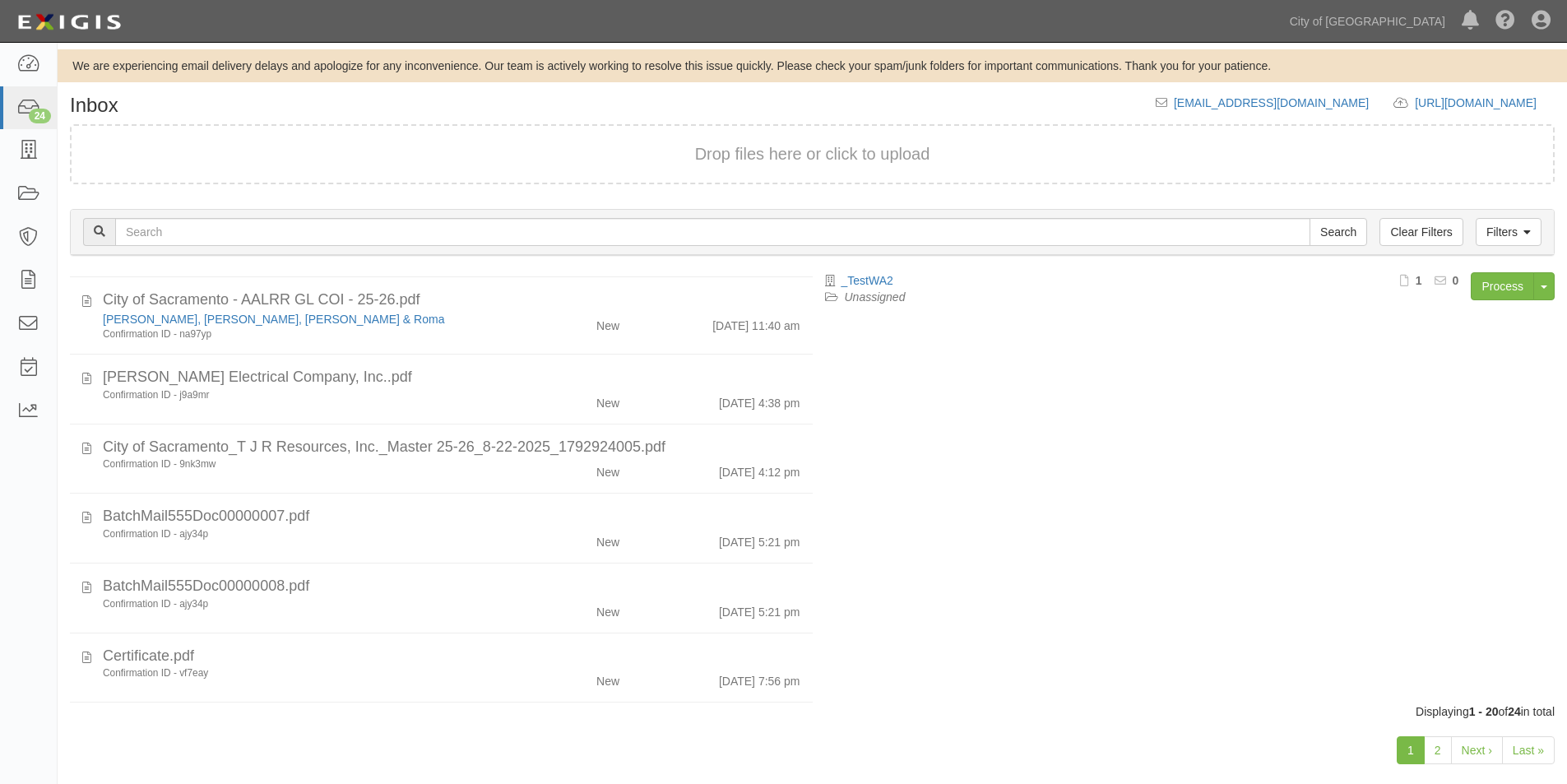
scroll to position [1036, 0]
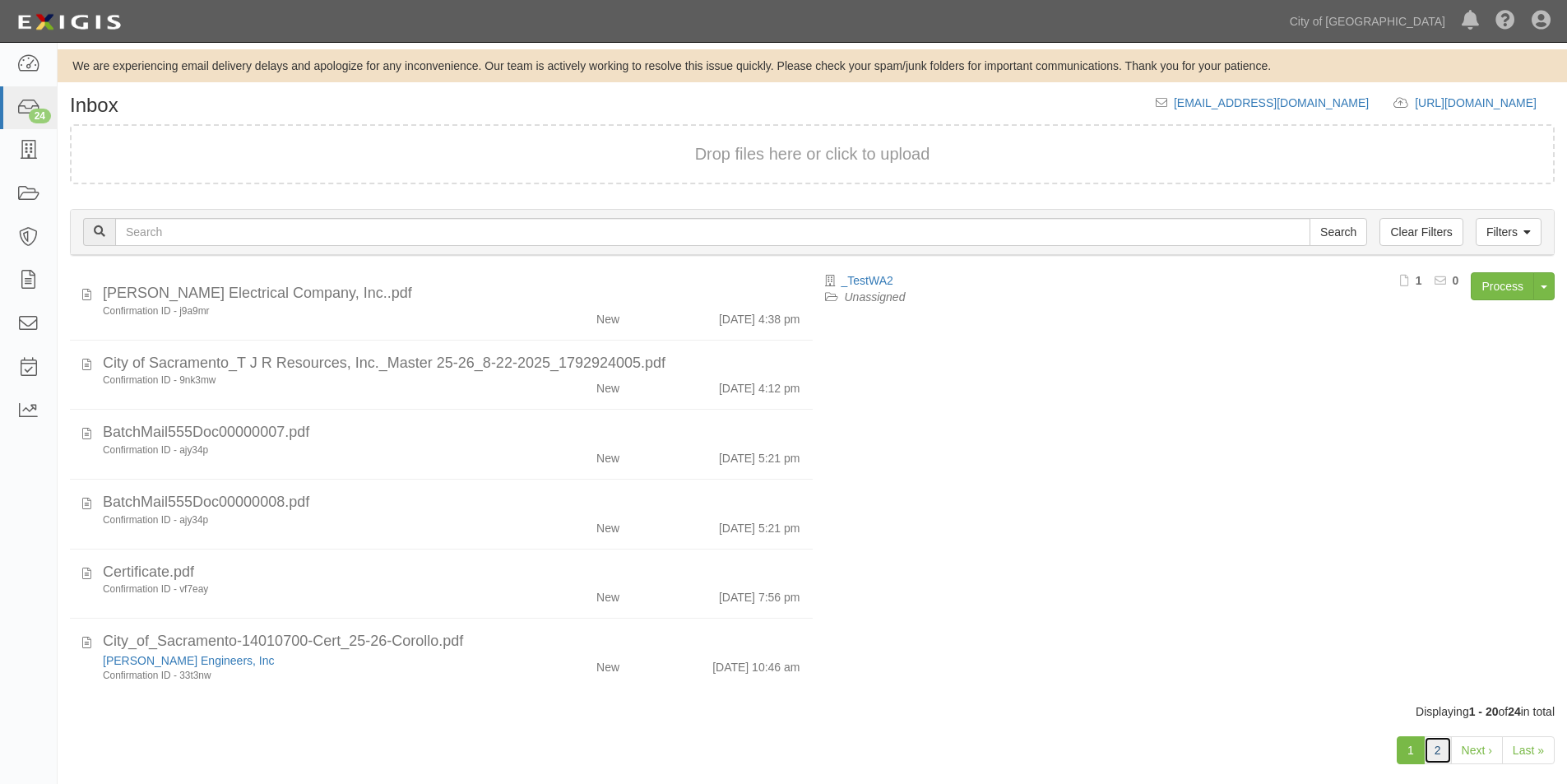
click at [1440, 750] on link "2" at bounding box center [1438, 750] width 28 height 28
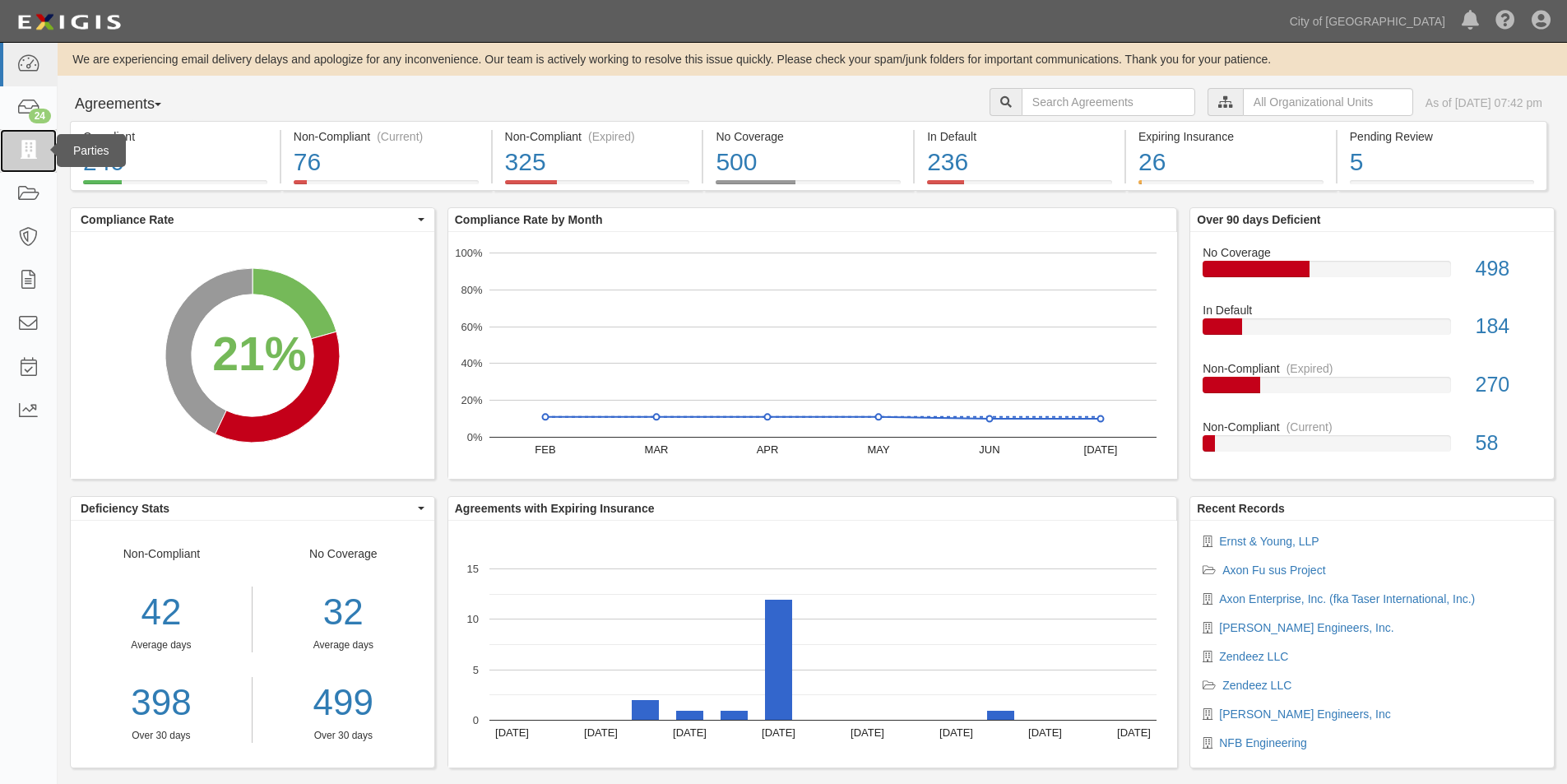
click at [28, 150] on icon at bounding box center [27, 151] width 23 height 19
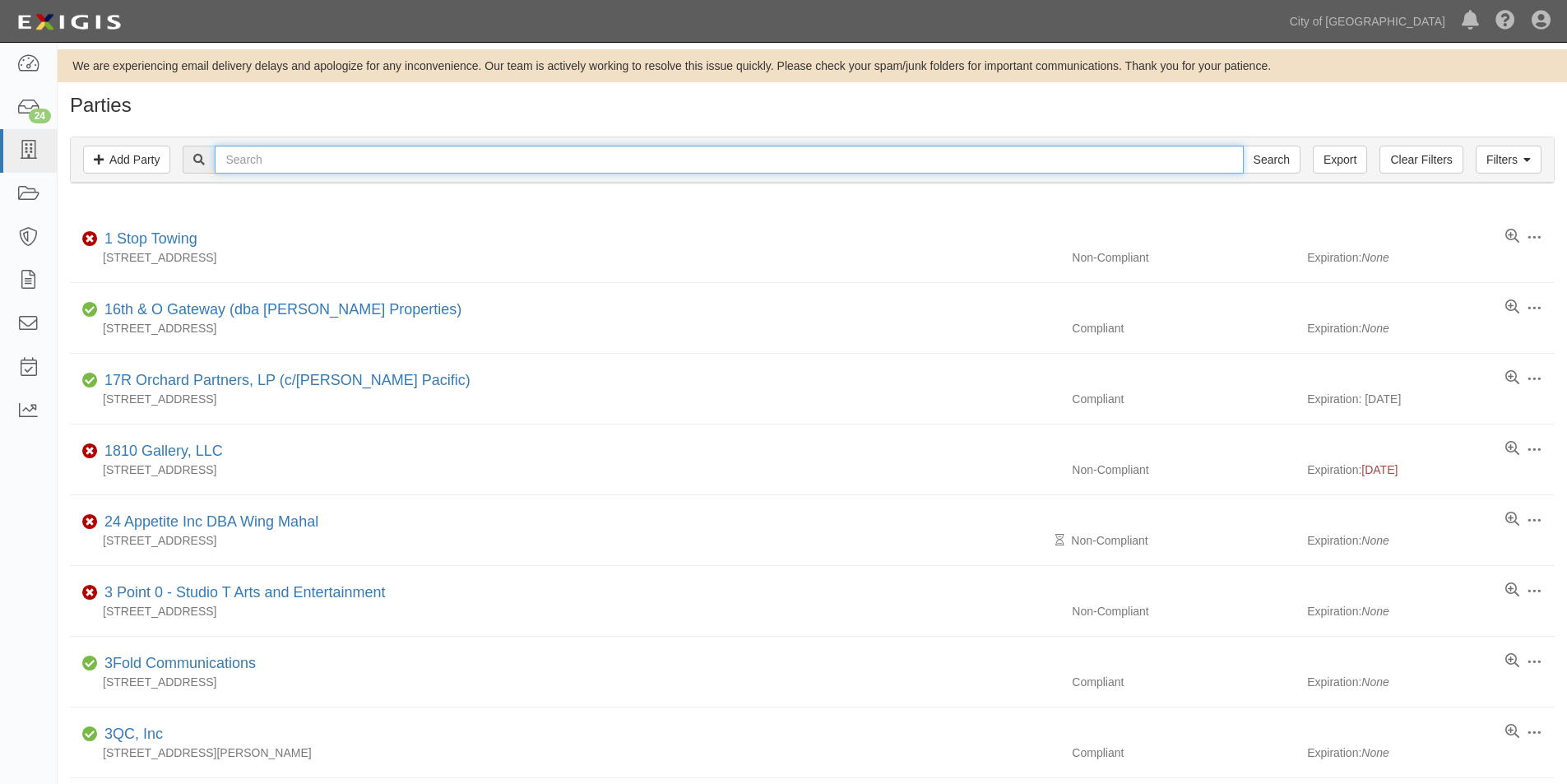
click at [275, 156] on input "text" at bounding box center [729, 160] width 1028 height 28
type input "testw"
click at [1243, 146] on input "Search" at bounding box center [1272, 160] width 57 height 28
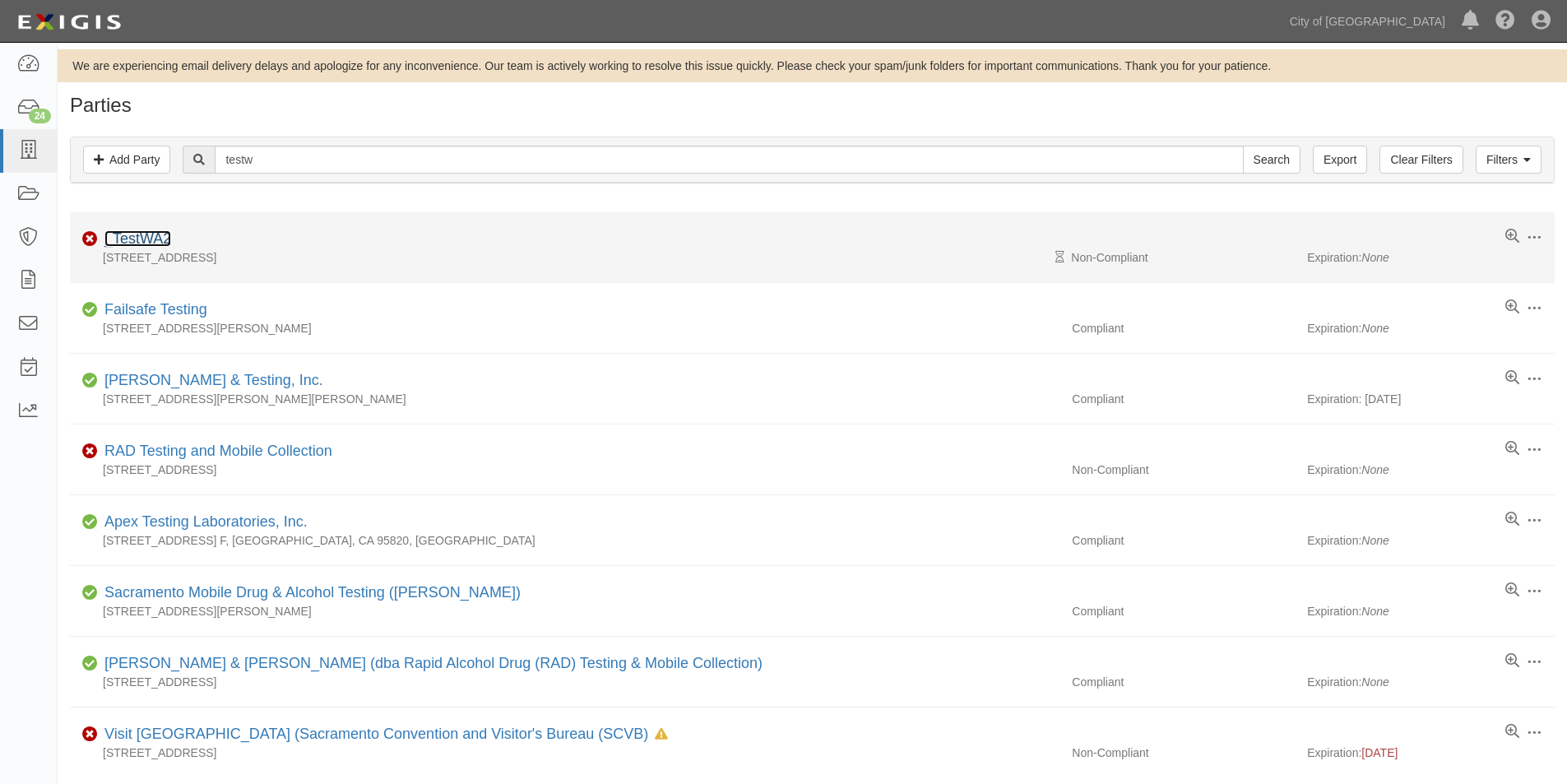
click at [154, 241] on link "_TestWA2" at bounding box center [138, 238] width 67 height 16
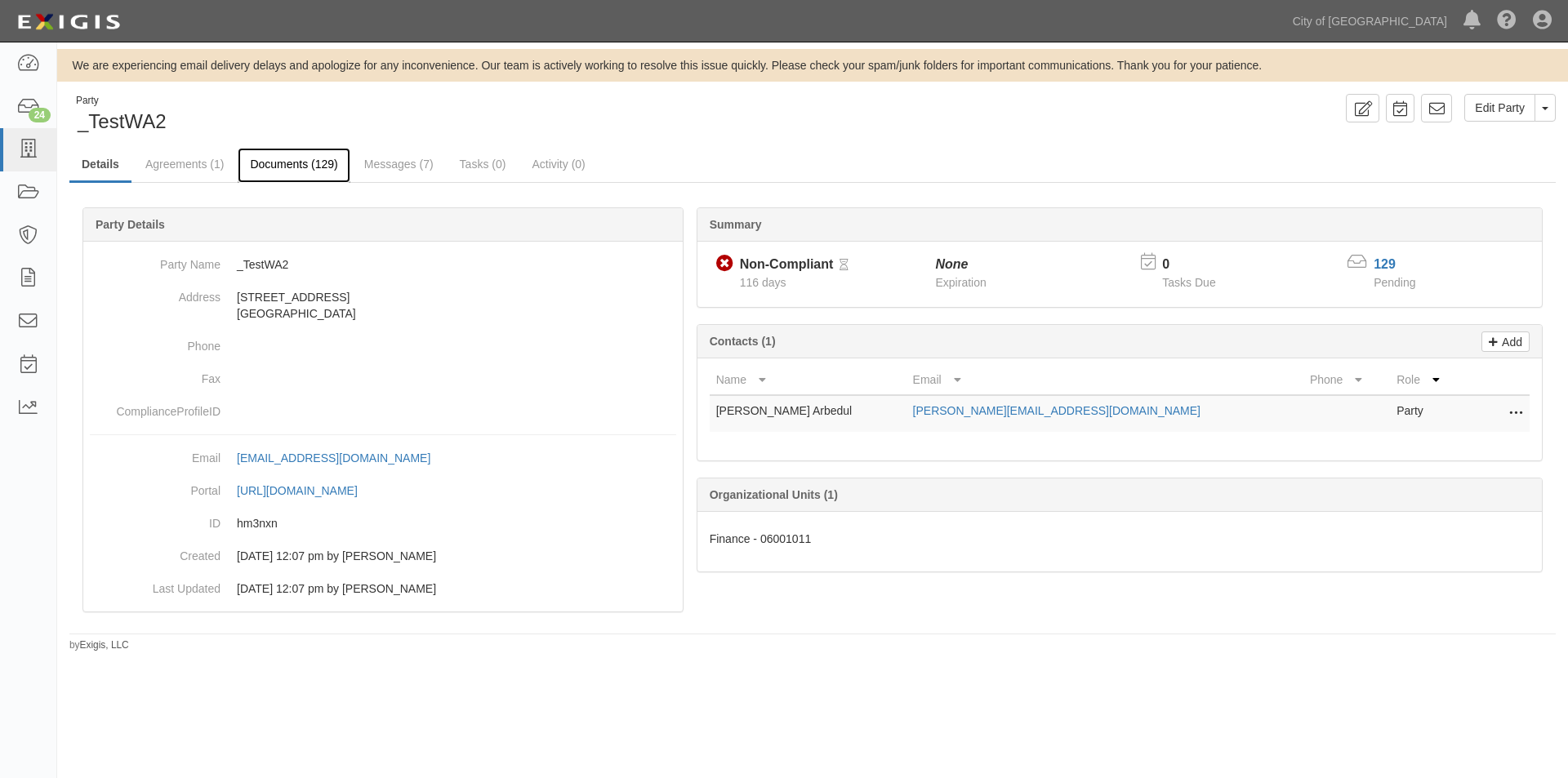
click at [305, 161] on link "Documents (129)" at bounding box center [293, 165] width 112 height 35
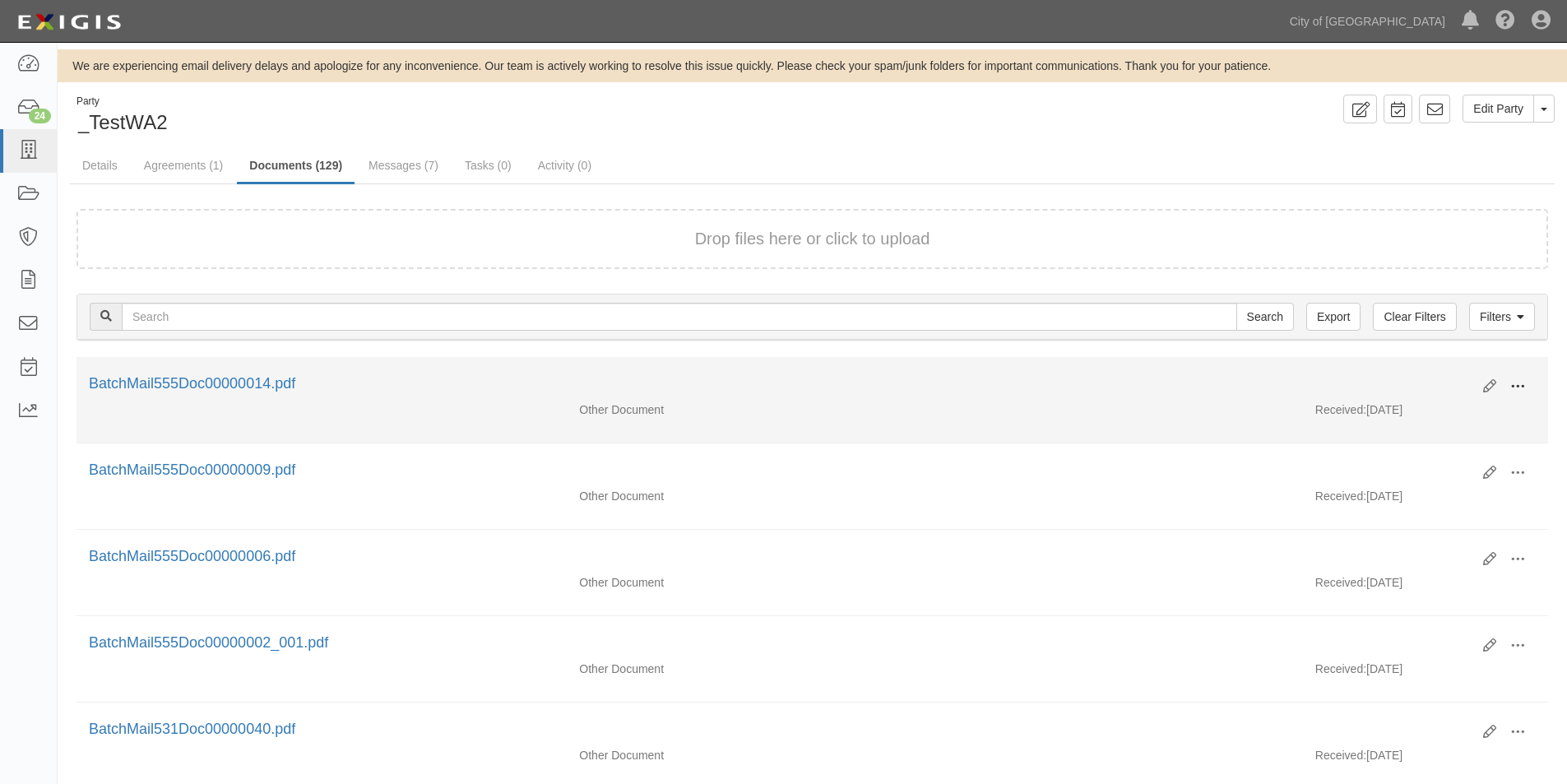
click at [1516, 389] on span at bounding box center [1517, 386] width 15 height 15
click at [1426, 408] on link "View" at bounding box center [1437, 410] width 130 height 30
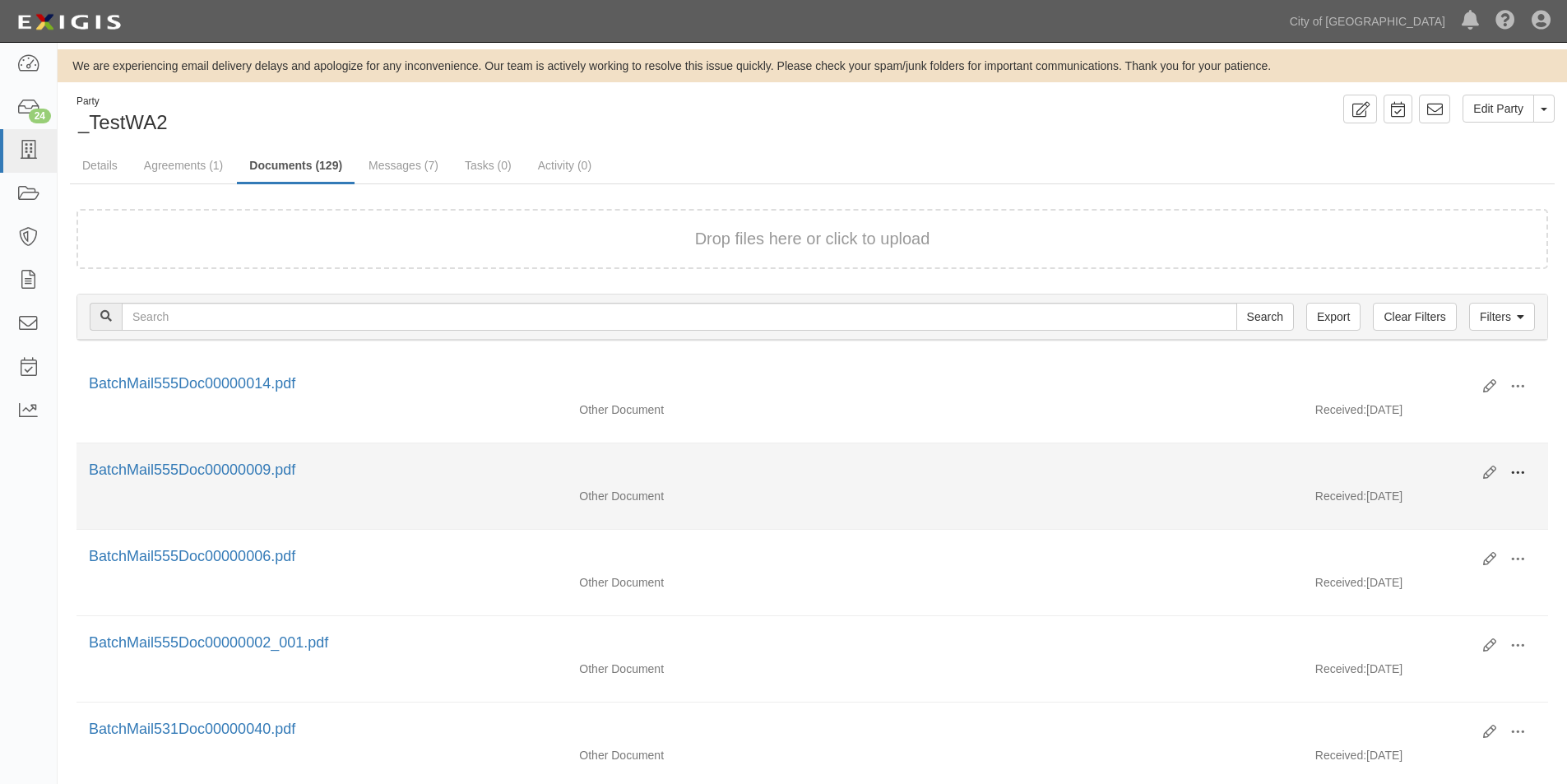
click at [1511, 470] on span at bounding box center [1517, 473] width 15 height 15
click at [1425, 495] on link "View" at bounding box center [1437, 497] width 130 height 30
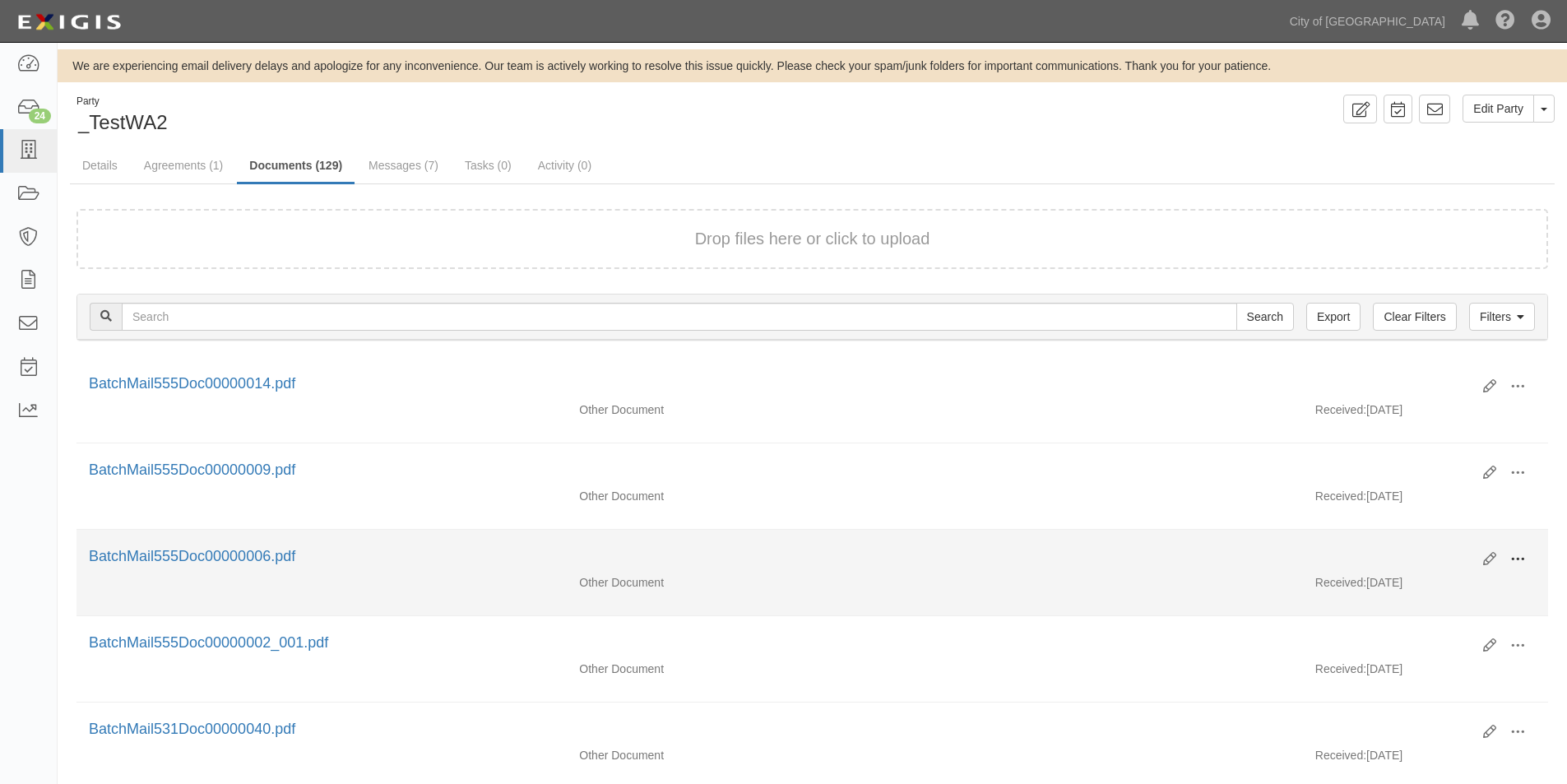
click at [1516, 558] on span at bounding box center [1517, 558] width 15 height 15
click at [1413, 582] on link "View" at bounding box center [1437, 582] width 130 height 30
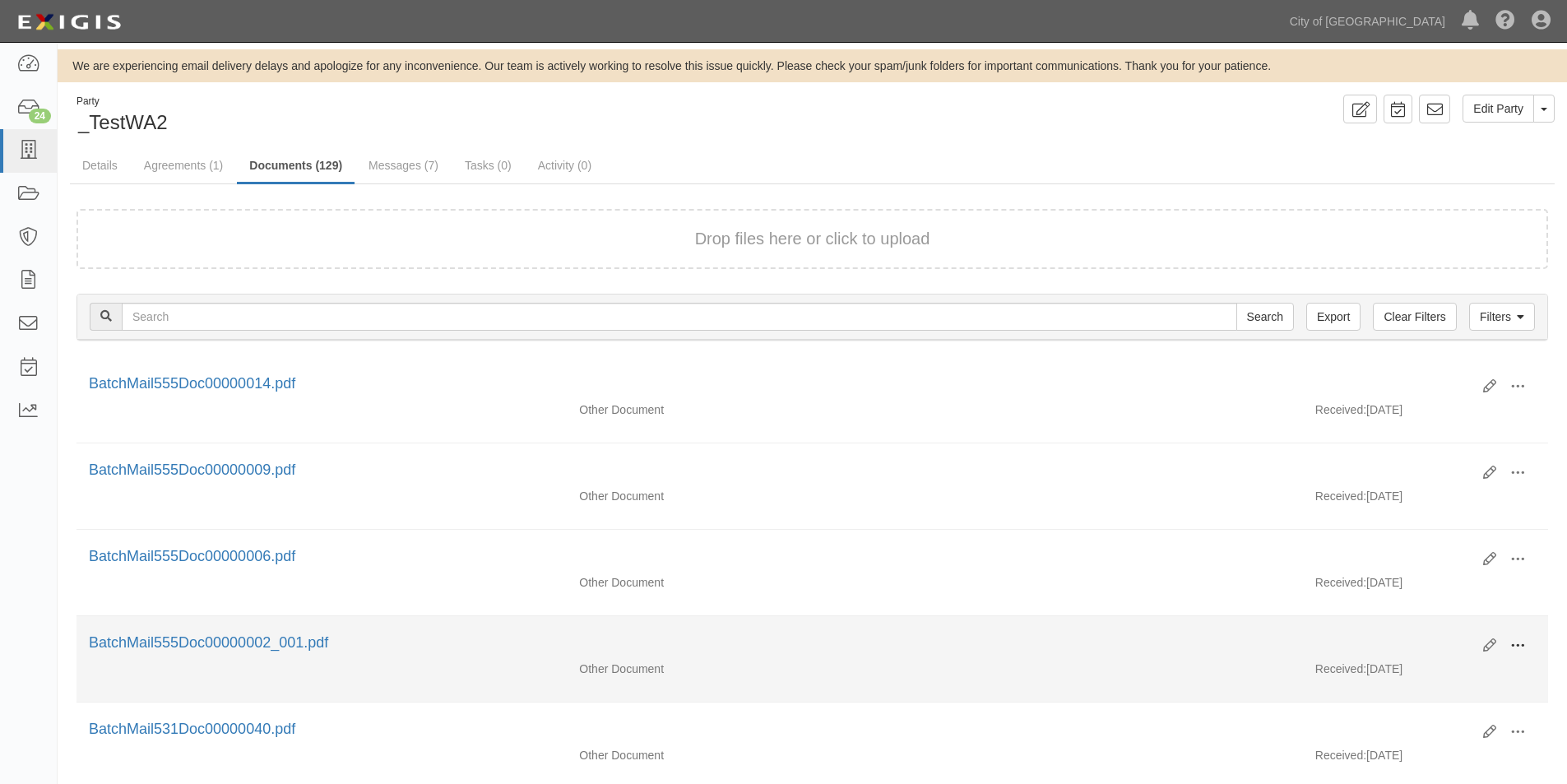
click at [1514, 643] on span at bounding box center [1517, 645] width 15 height 15
click at [1411, 665] on link "View" at bounding box center [1437, 669] width 130 height 30
click at [1516, 648] on span at bounding box center [1517, 645] width 15 height 15
click at [1428, 678] on link "View" at bounding box center [1437, 669] width 130 height 30
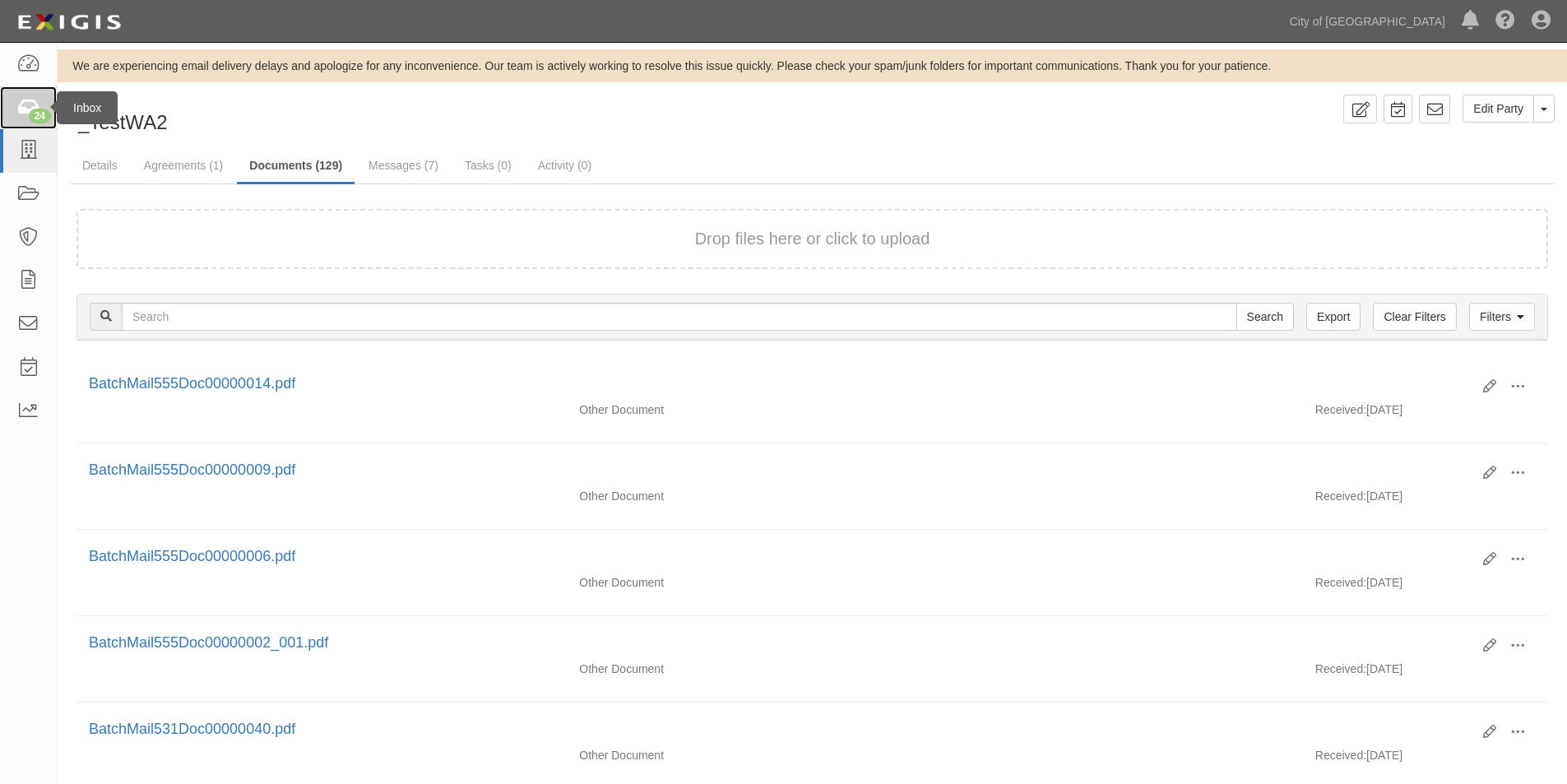
click at [18, 99] on link "24" at bounding box center [28, 108] width 57 height 44
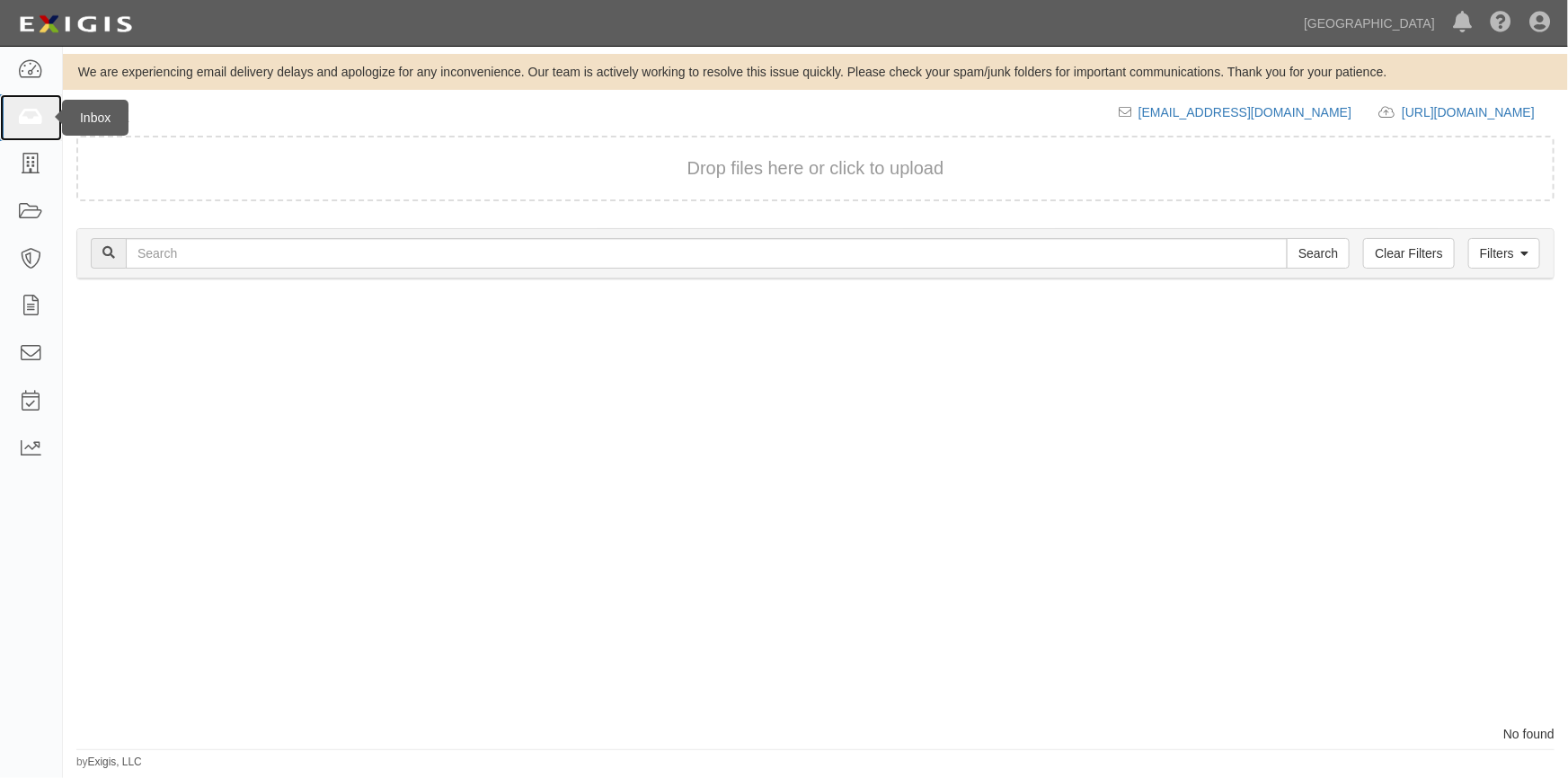
click at [44, 121] on link at bounding box center [31, 118] width 62 height 48
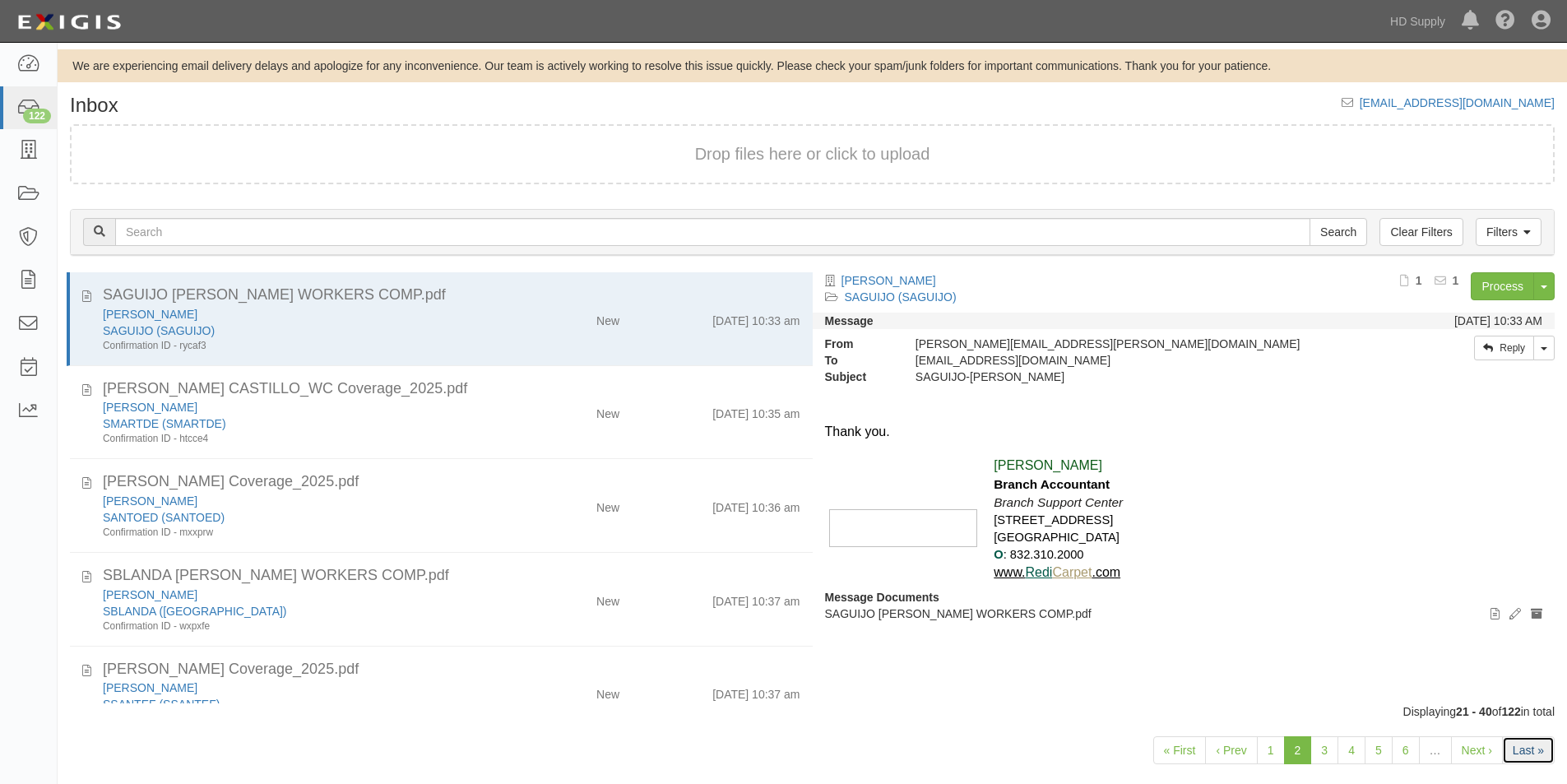
click at [1520, 744] on link "Last »" at bounding box center [1528, 750] width 52 height 28
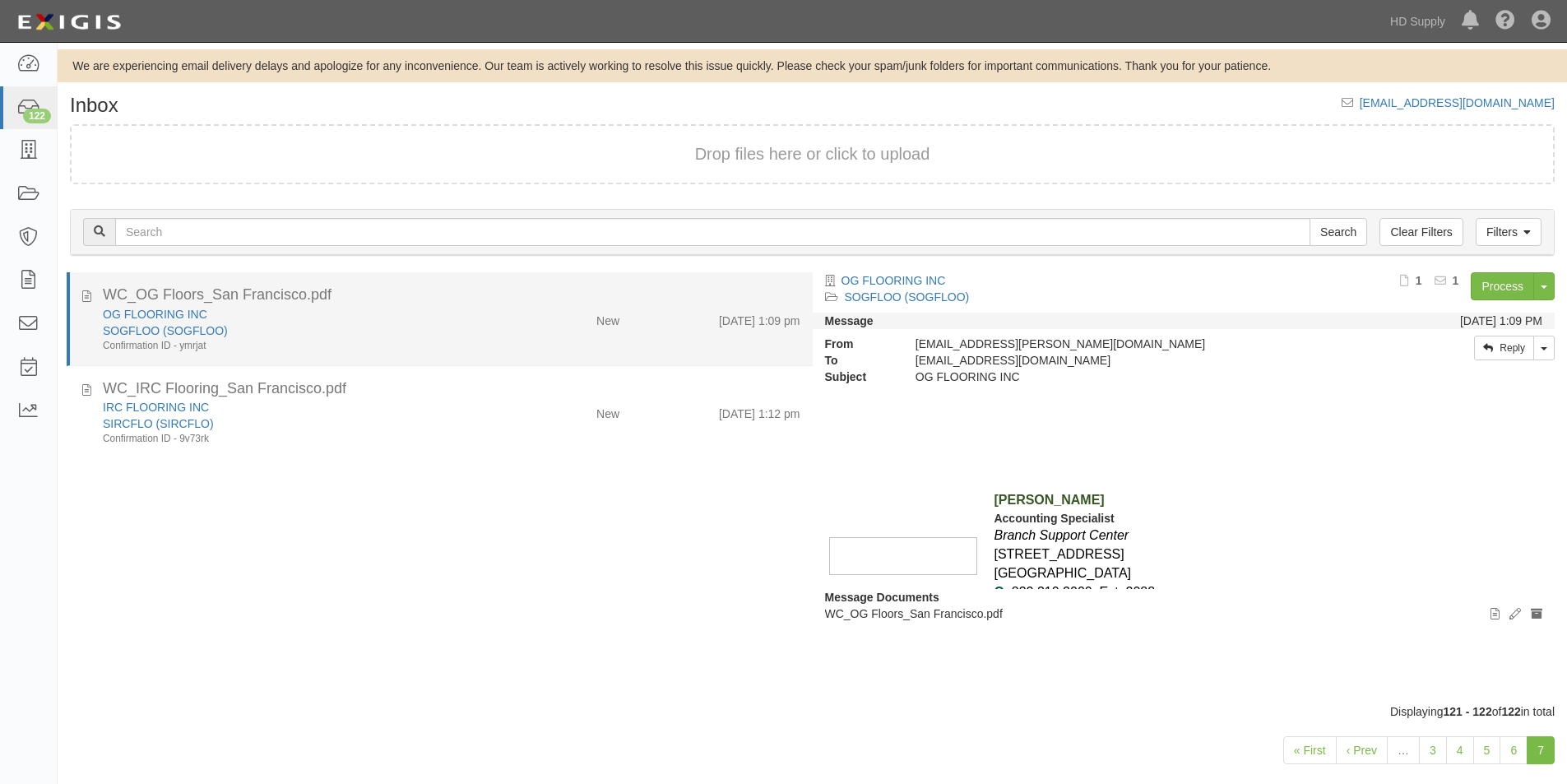
click at [449, 349] on div "Confirmation ID - ymrjat" at bounding box center [301, 346] width 396 height 14
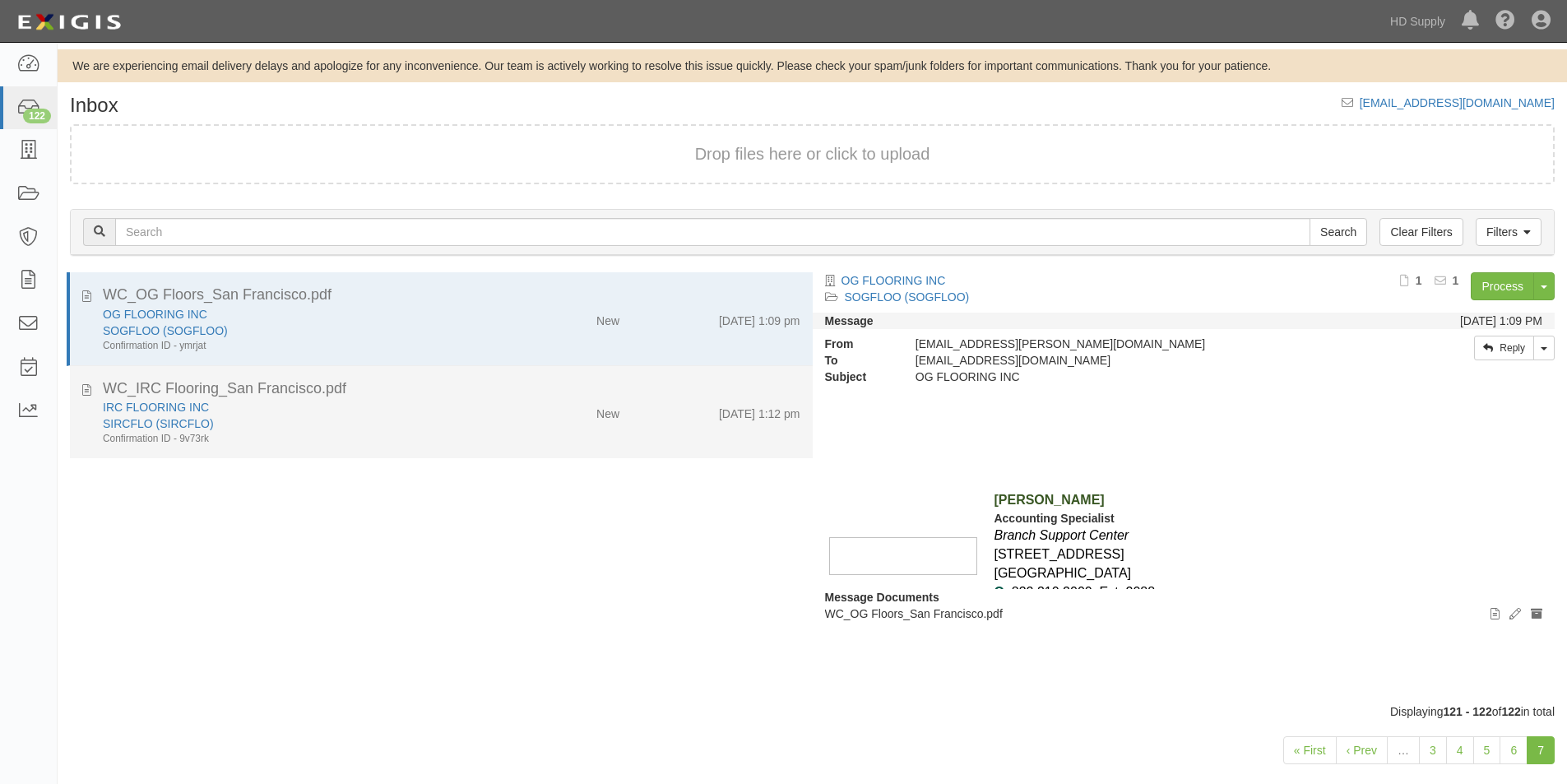
click at [447, 404] on div "IRC FLOORING INC" at bounding box center [301, 407] width 396 height 16
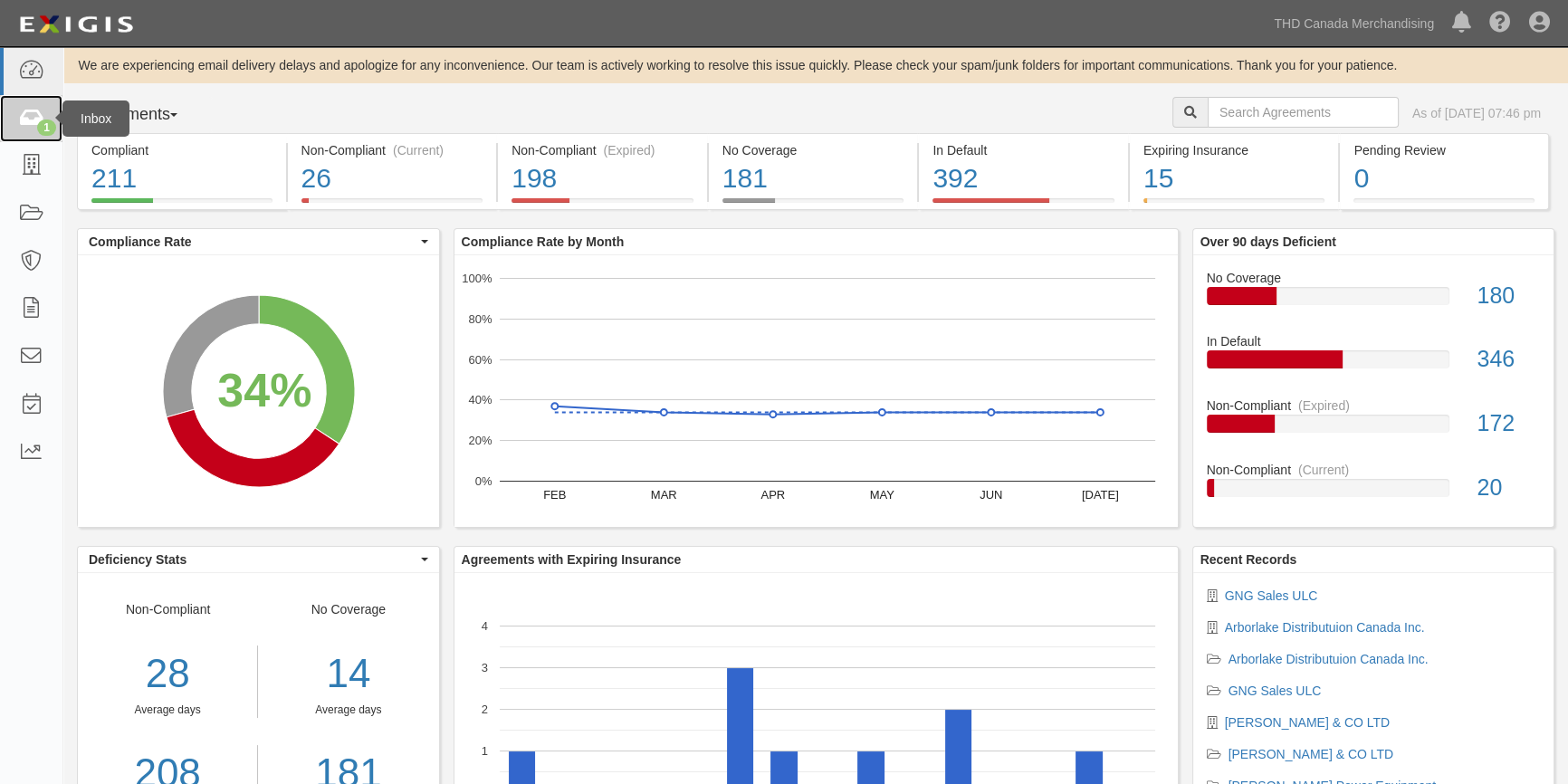
click at [34, 119] on icon at bounding box center [30, 119] width 25 height 21
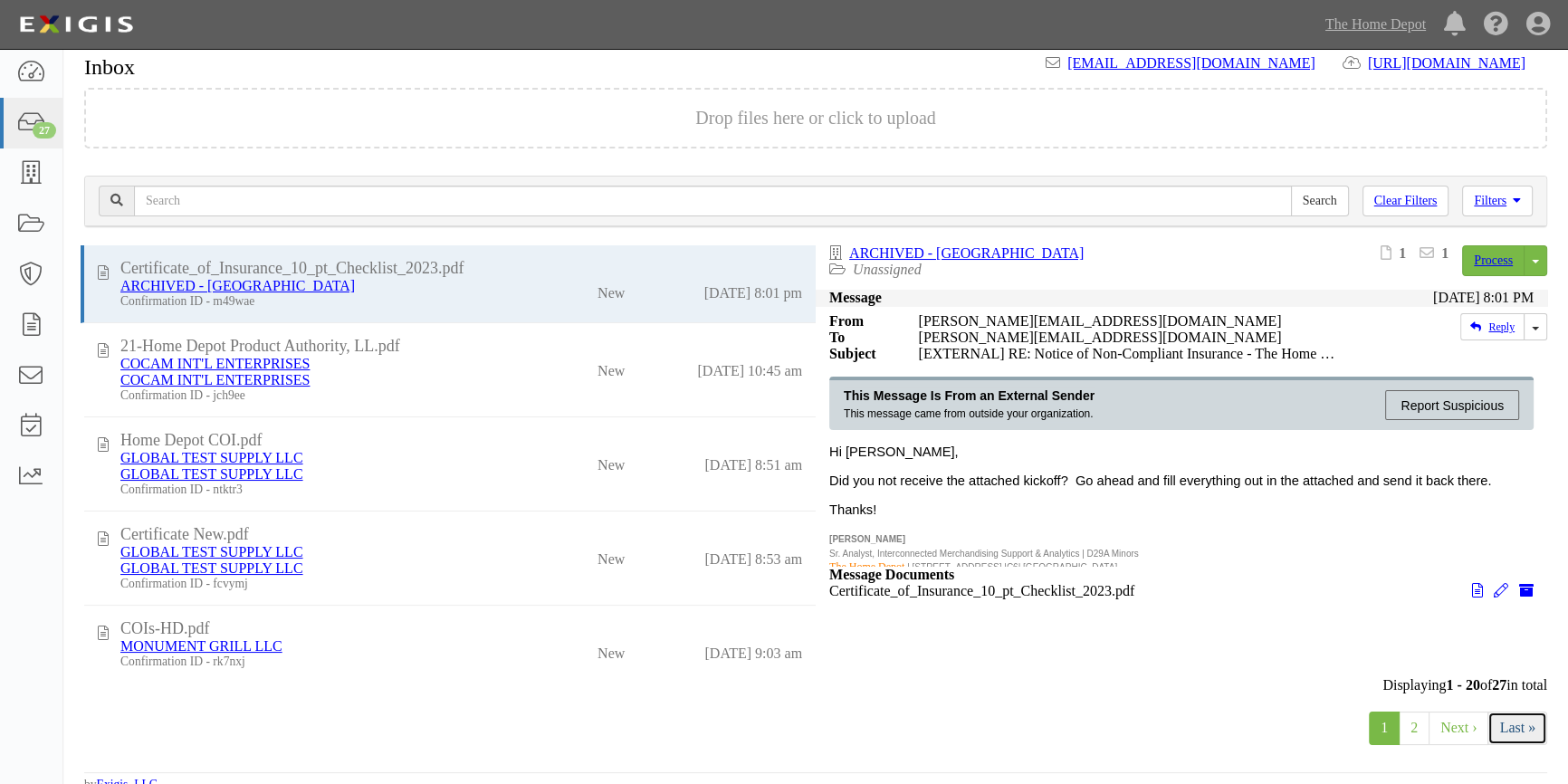
click at [1514, 740] on link "Last »" at bounding box center [1516, 728] width 59 height 33
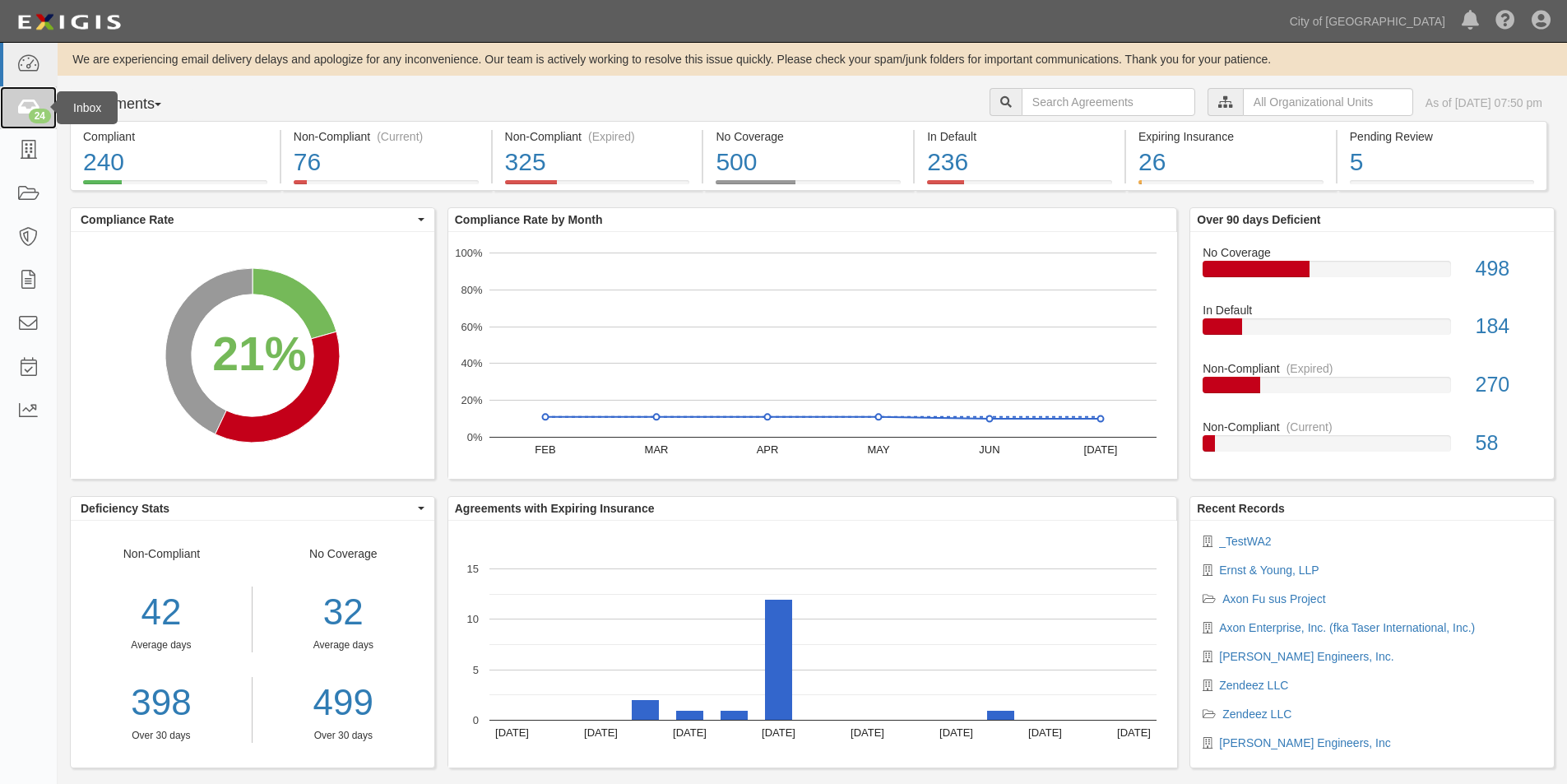
click at [26, 107] on icon at bounding box center [27, 108] width 23 height 19
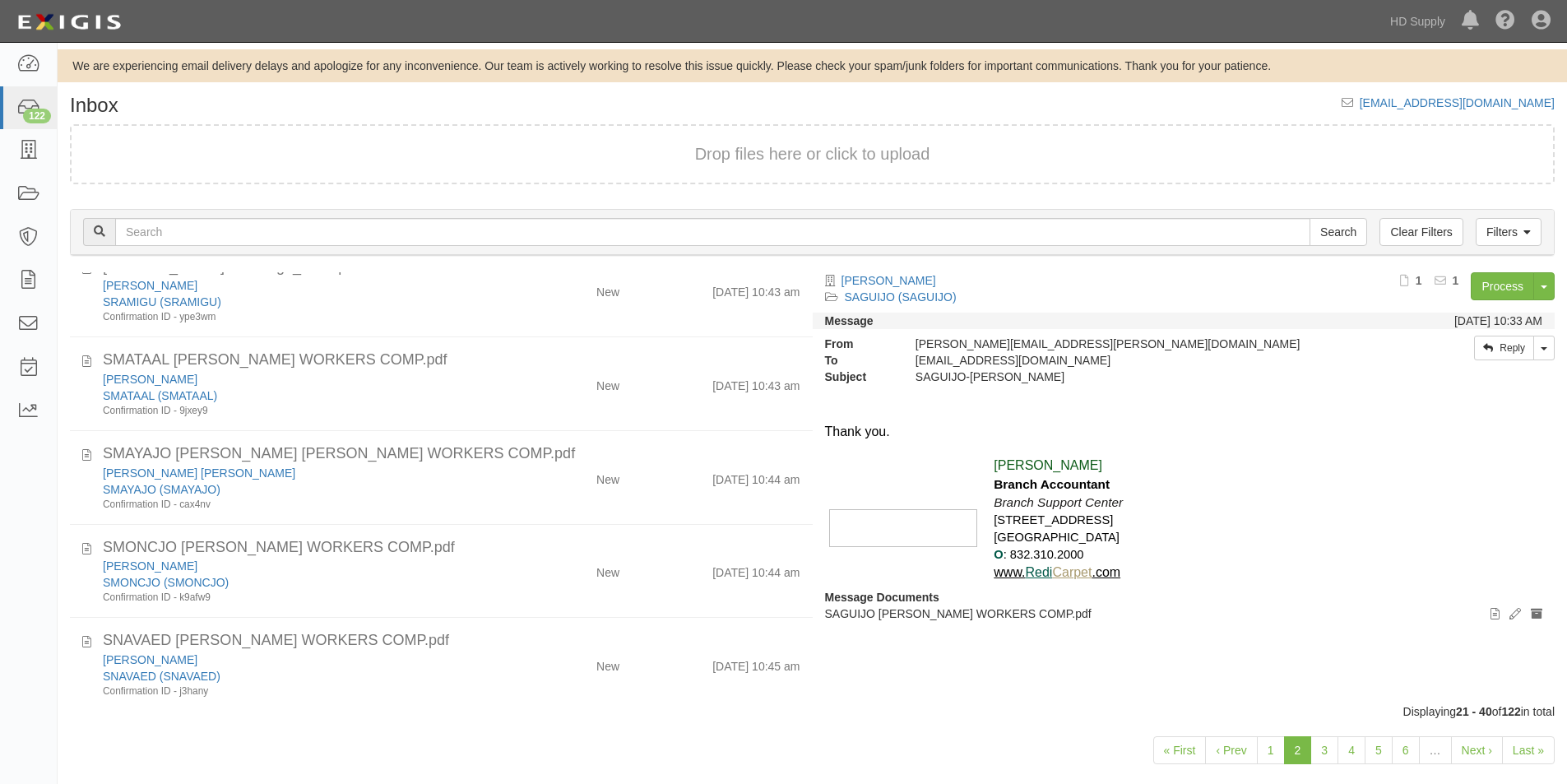
scroll to position [1446, 0]
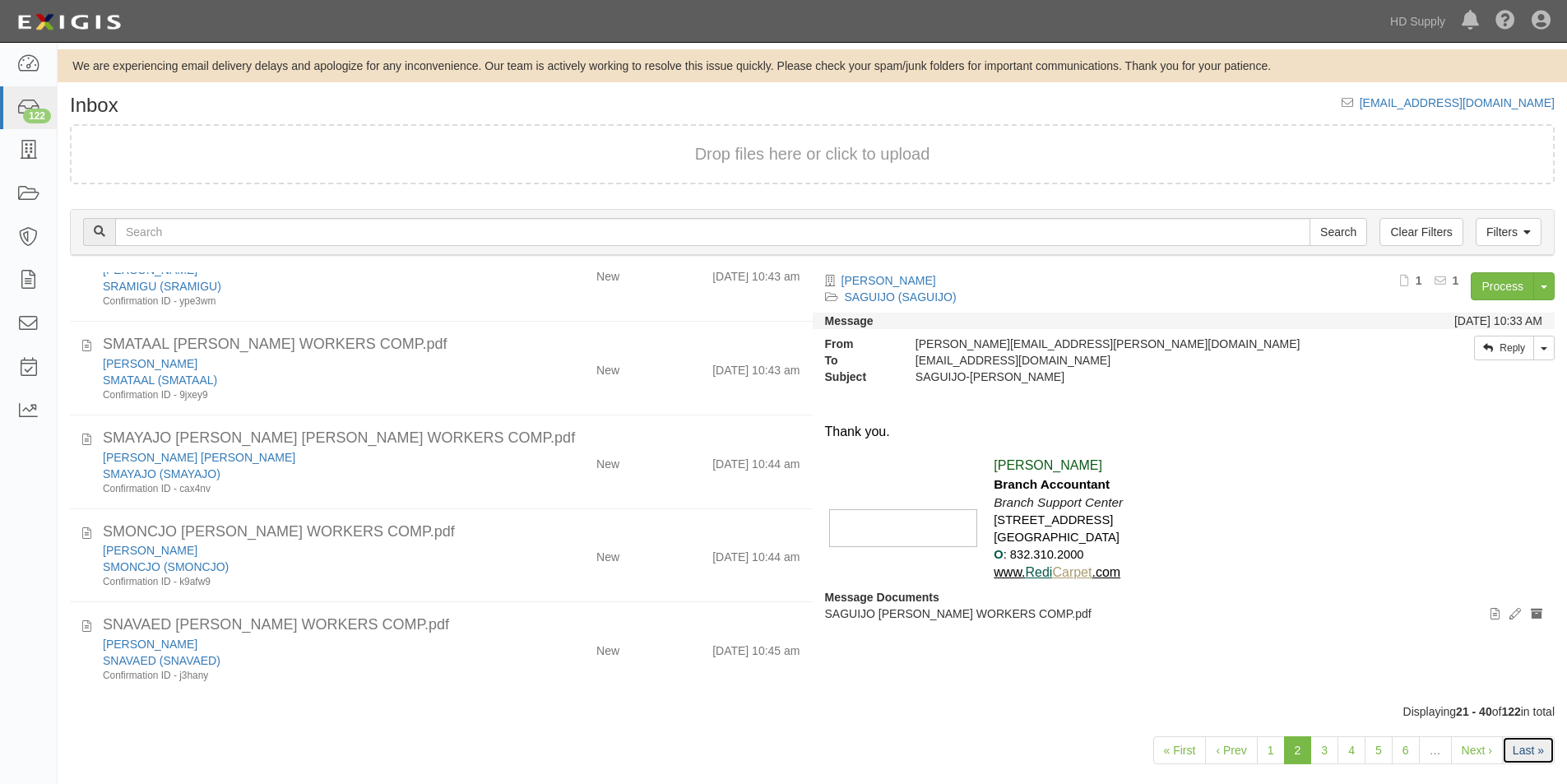
click at [1526, 751] on link "Last »" at bounding box center [1528, 750] width 52 height 28
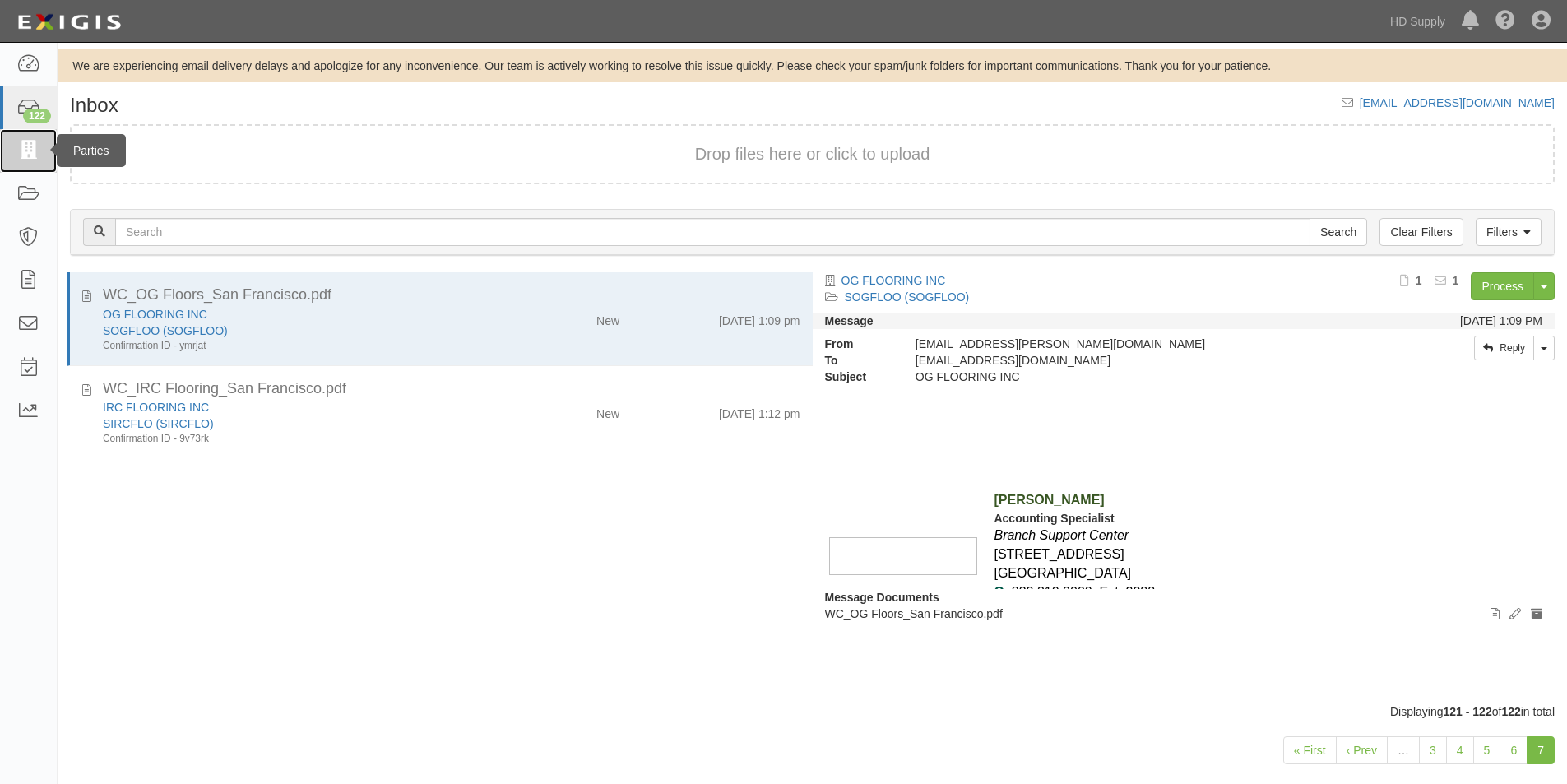
click at [38, 150] on icon at bounding box center [27, 151] width 23 height 19
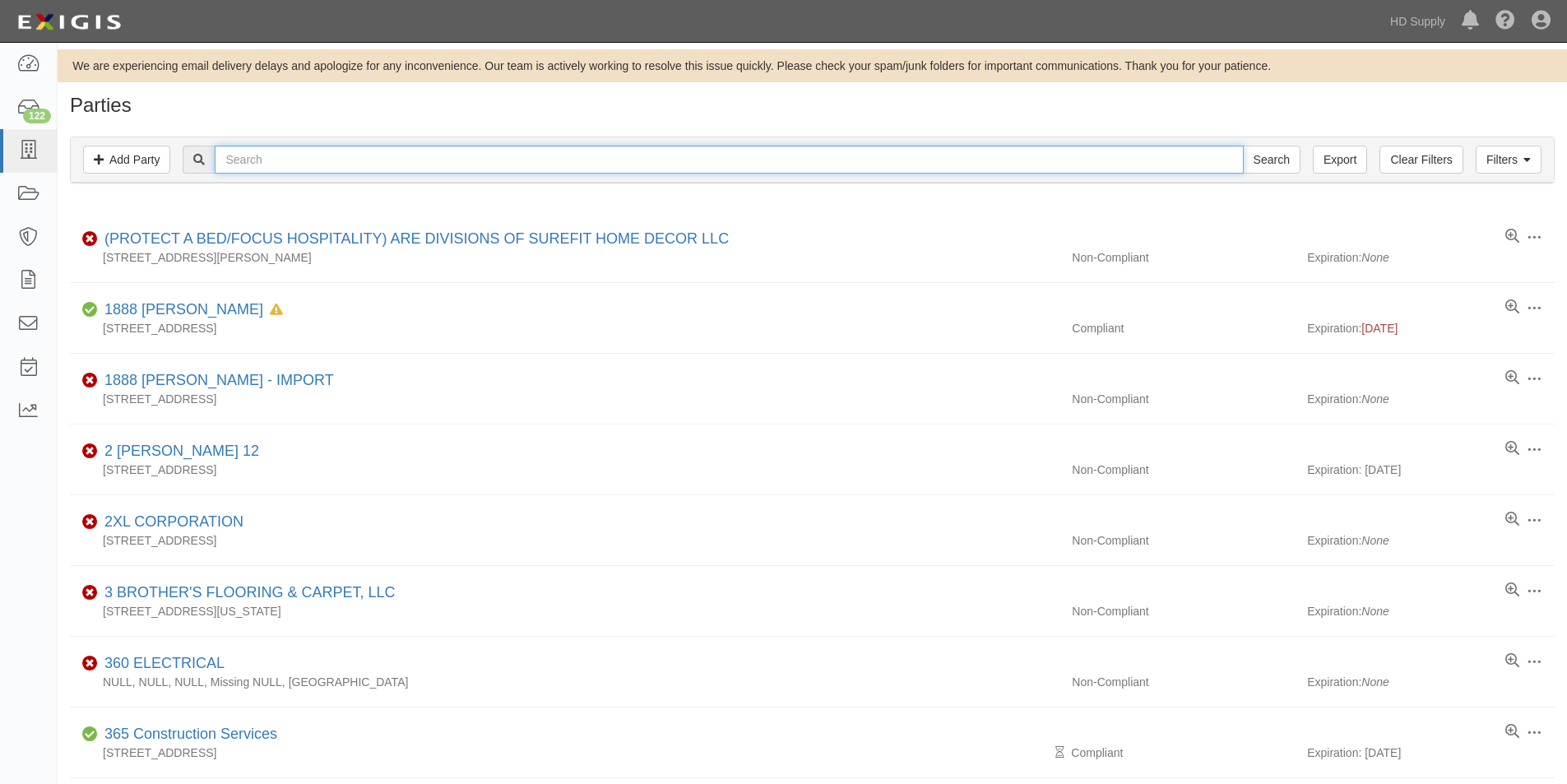
click at [249, 168] on input "text" at bounding box center [729, 160] width 1028 height 28
type input "buildpro"
click at [1243, 146] on input "Search" at bounding box center [1272, 160] width 57 height 28
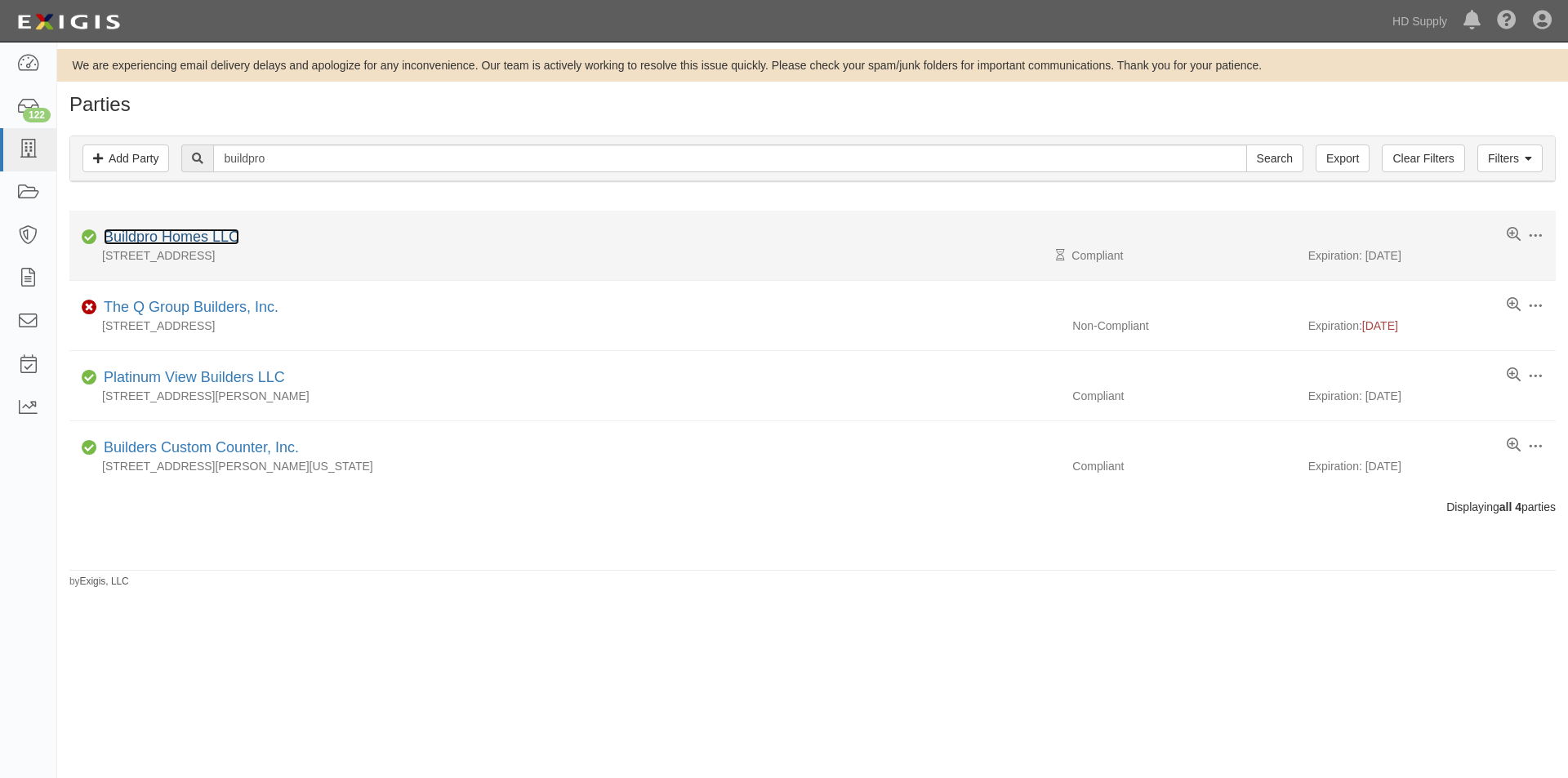
click at [164, 234] on link "Buildpro Homes LLC" at bounding box center [171, 236] width 135 height 16
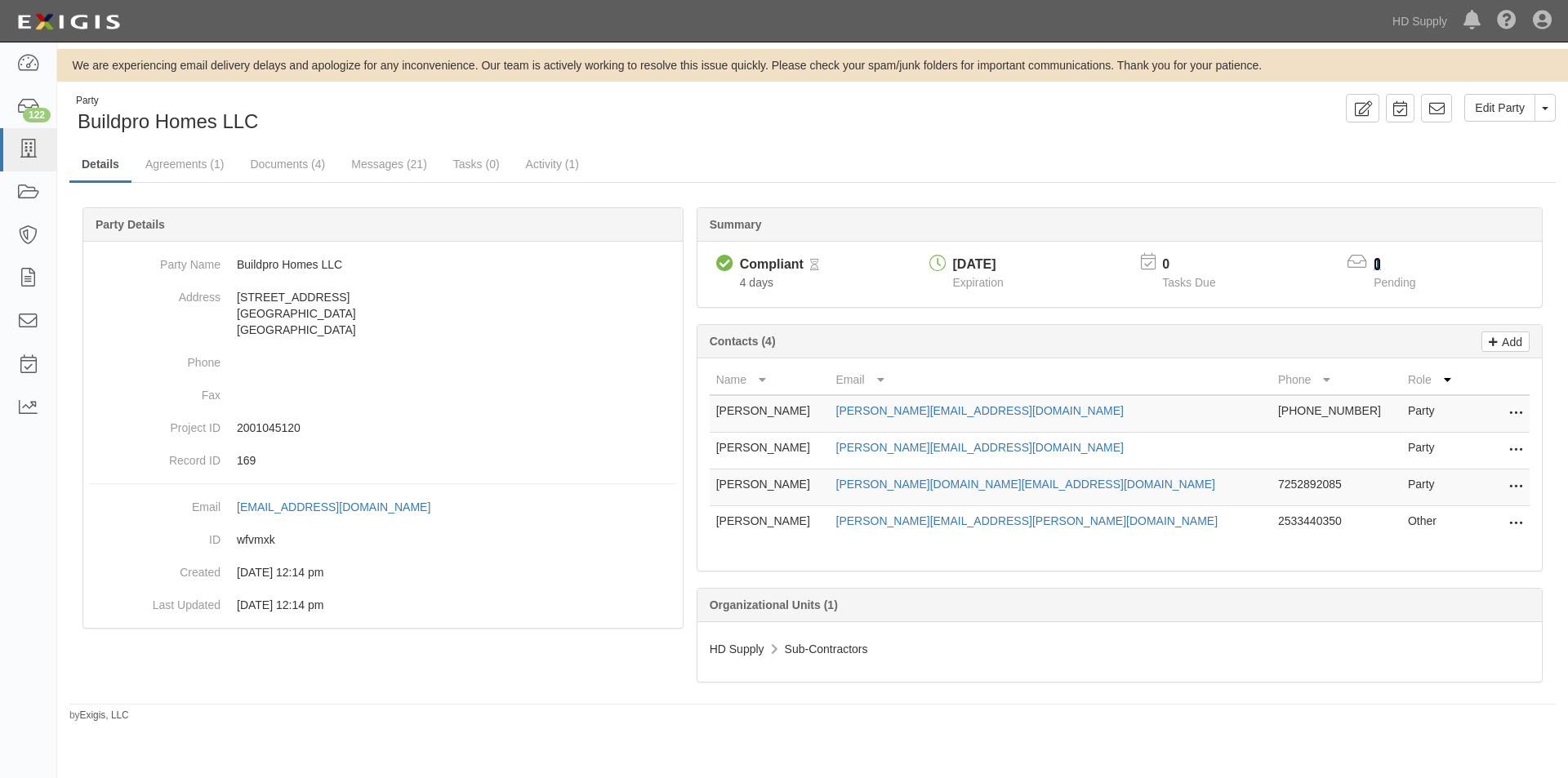
click at [1376, 265] on link "1" at bounding box center [1377, 264] width 8 height 14
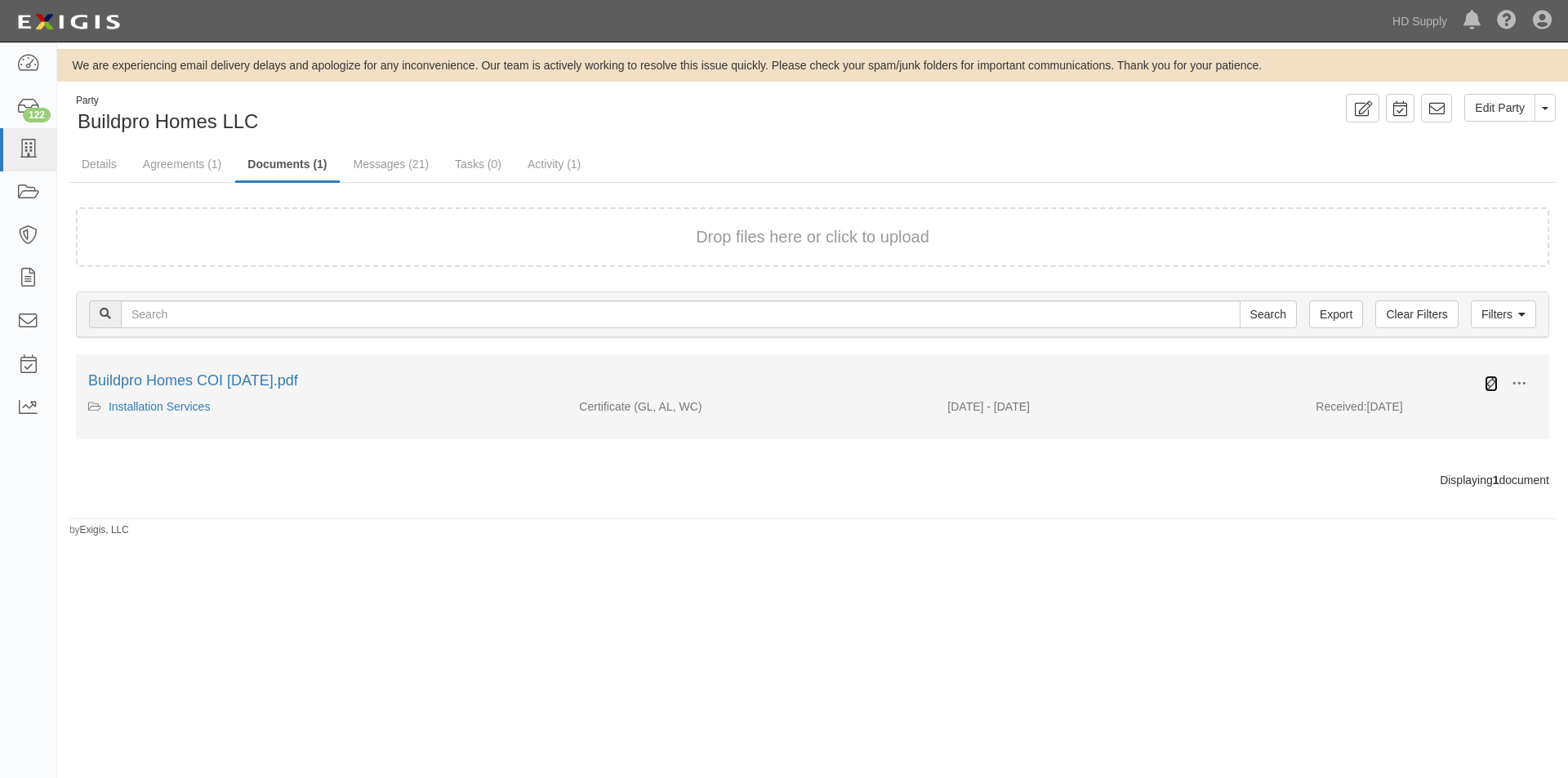
click at [1494, 380] on icon at bounding box center [1490, 383] width 13 height 13
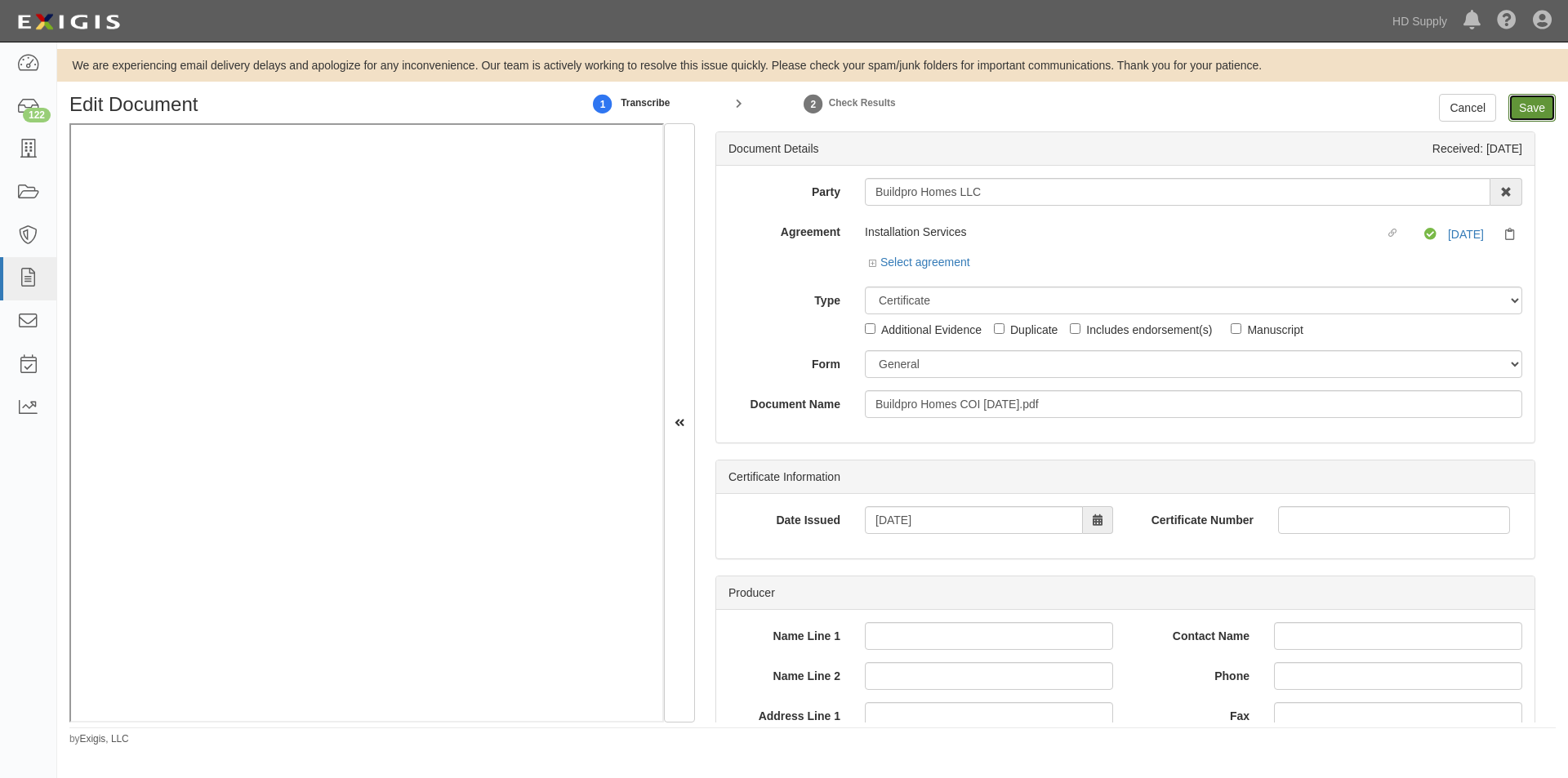
click at [1529, 101] on input "Save" at bounding box center [1532, 107] width 48 height 28
type input "1000000"
type input "50000"
type input "5000"
type input "1000000"
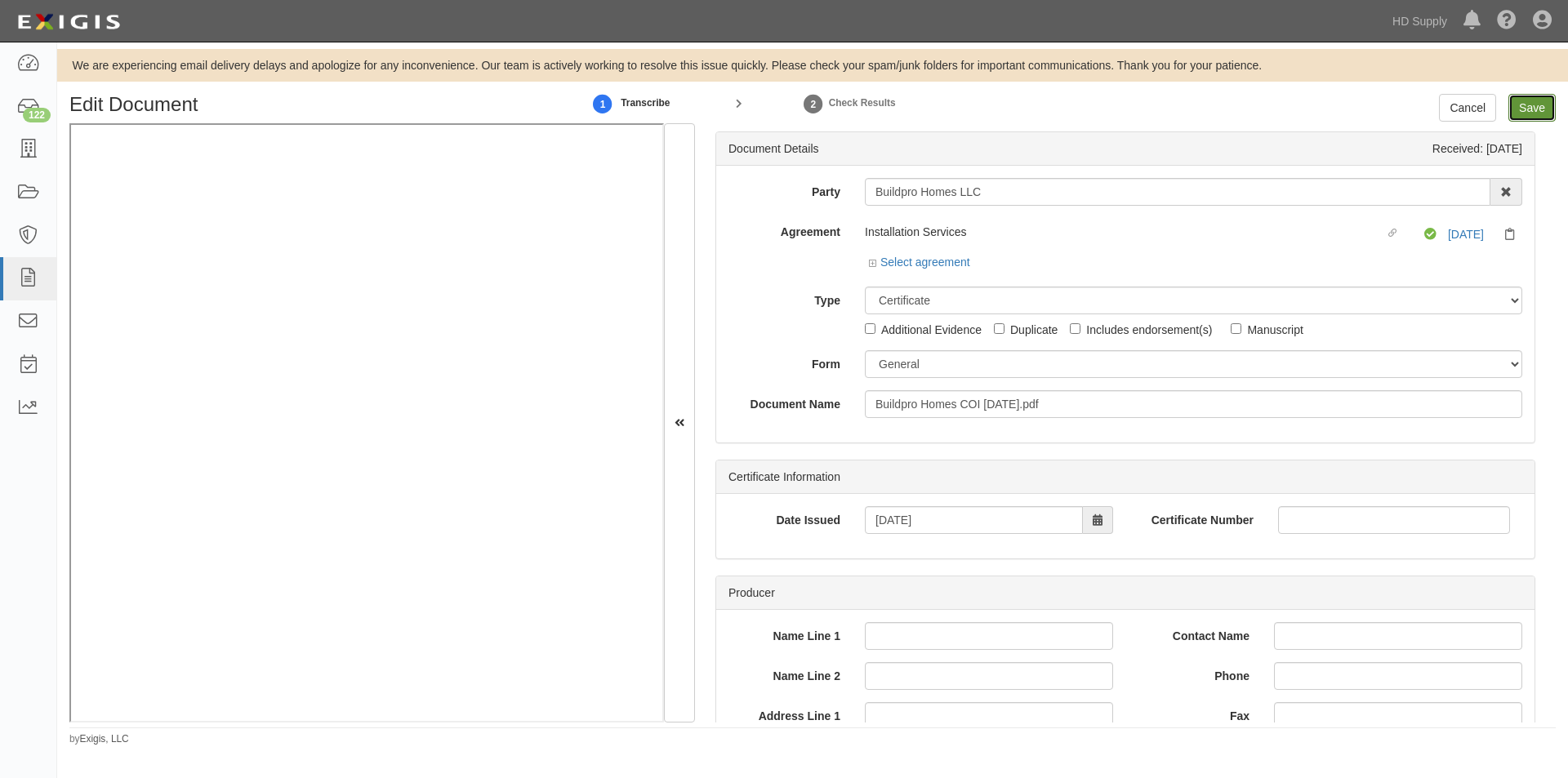
type input "2000000"
type input "1000000"
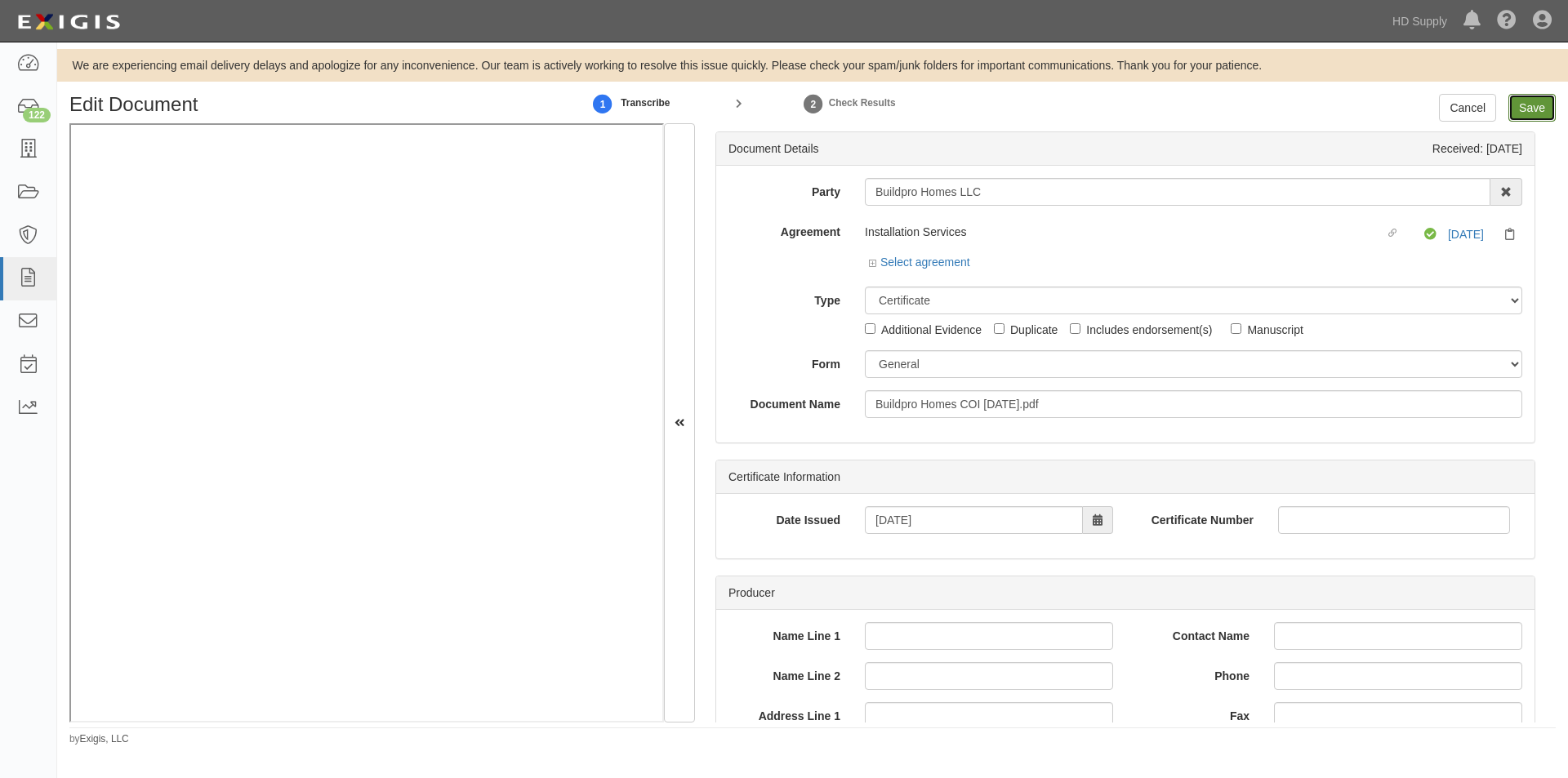
type input "1000000"
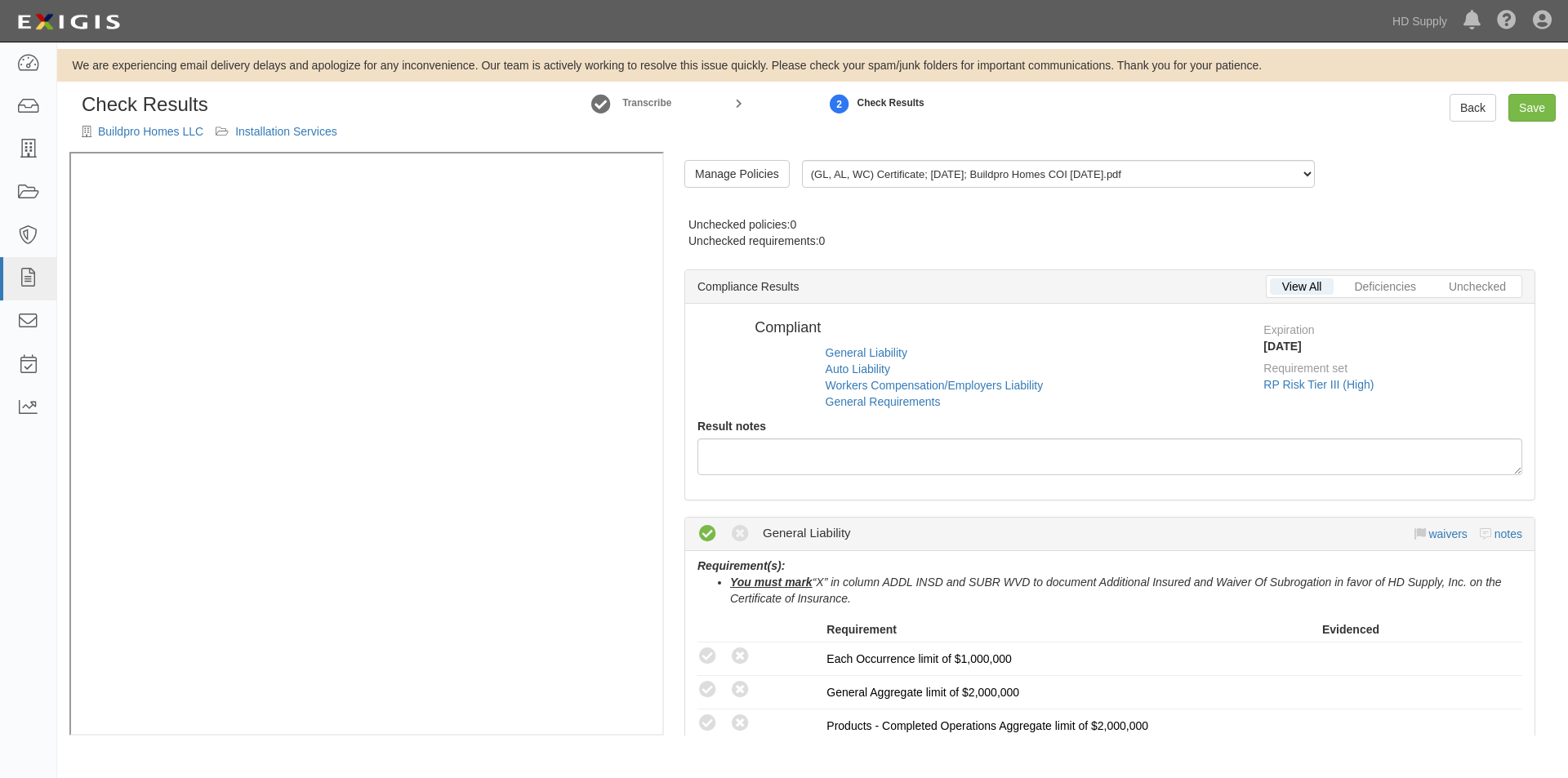
radio input "true"
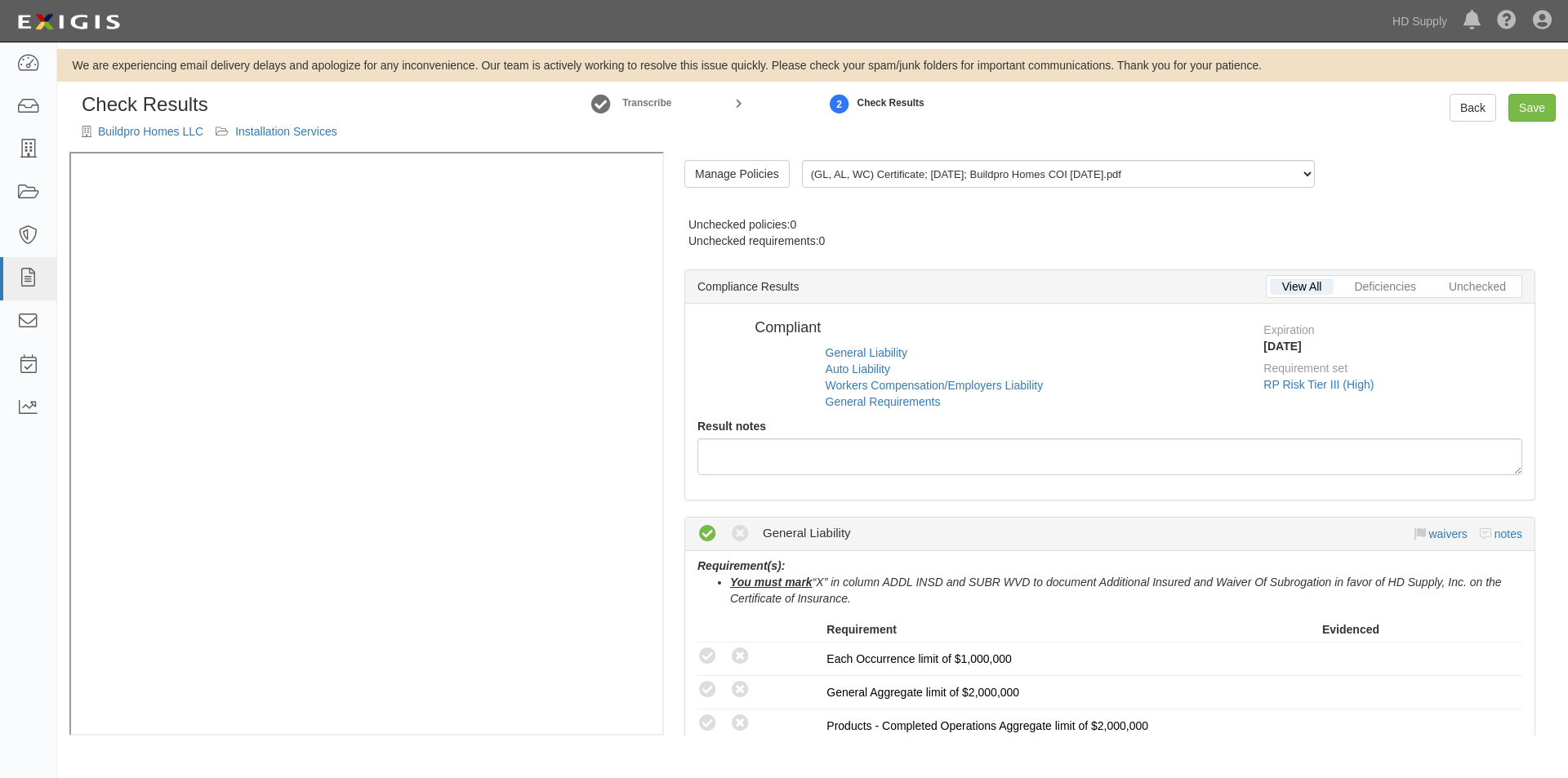
radio input "true"
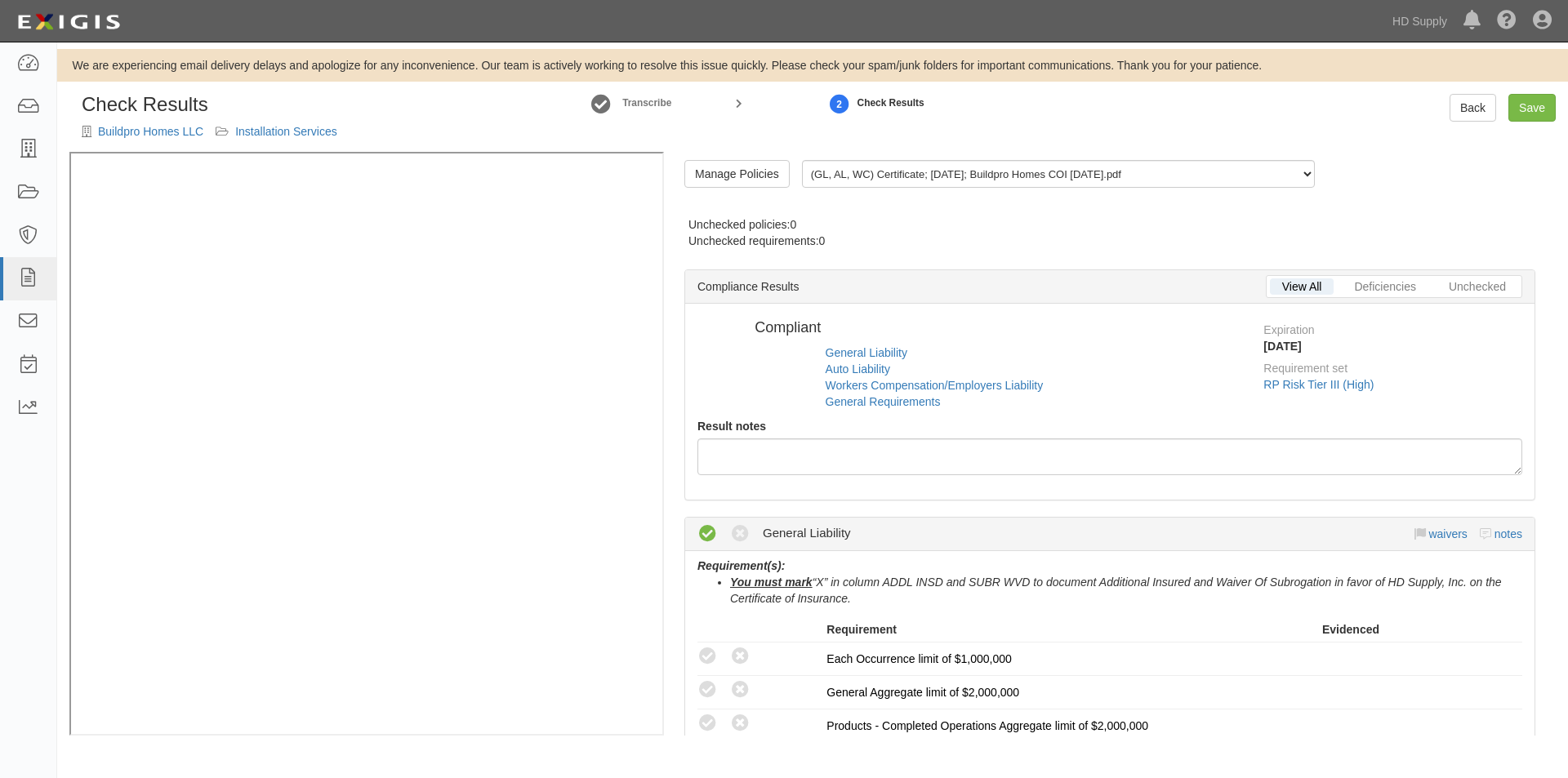
radio input "true"
radio input "false"
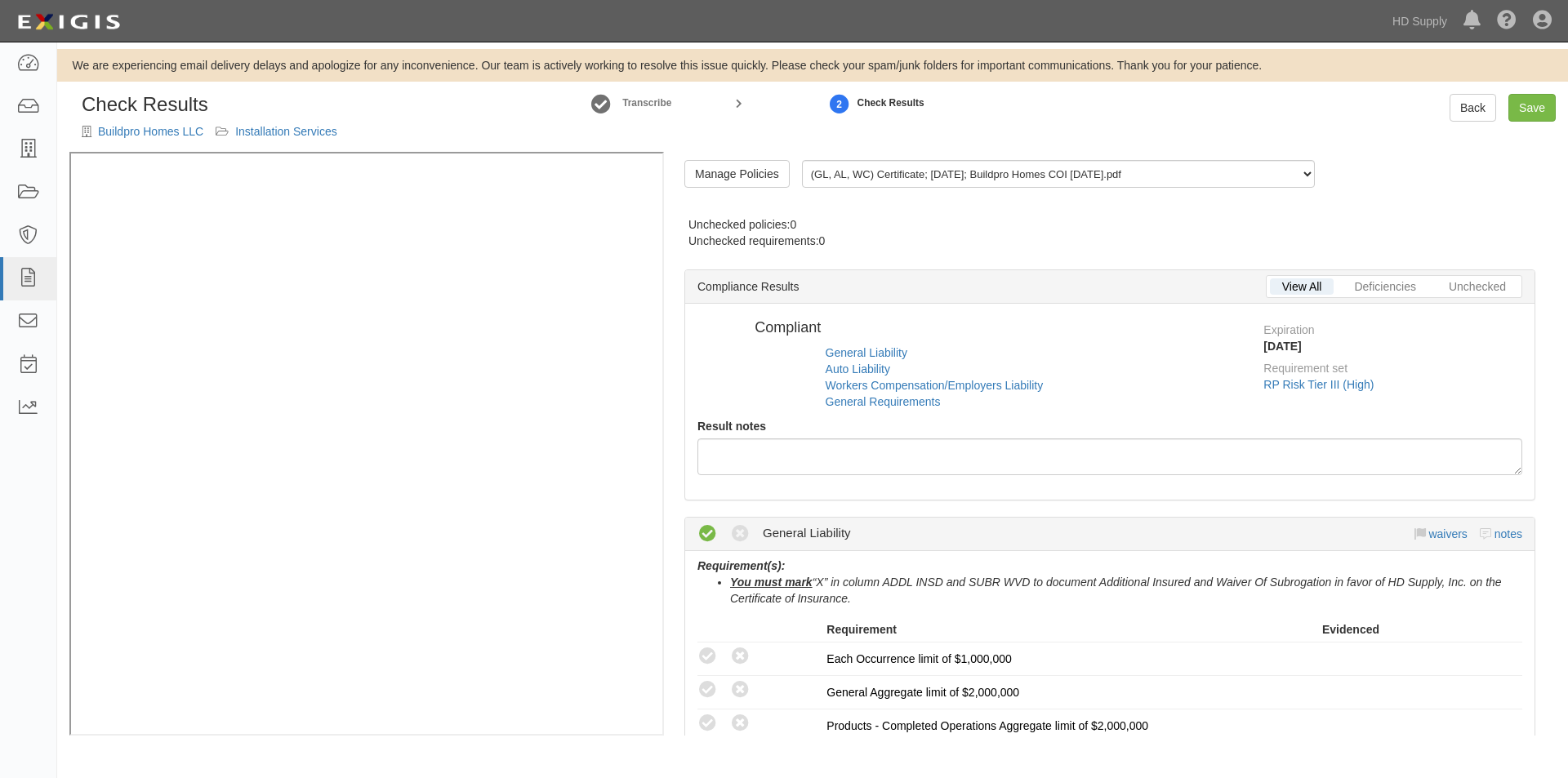
radio input "true"
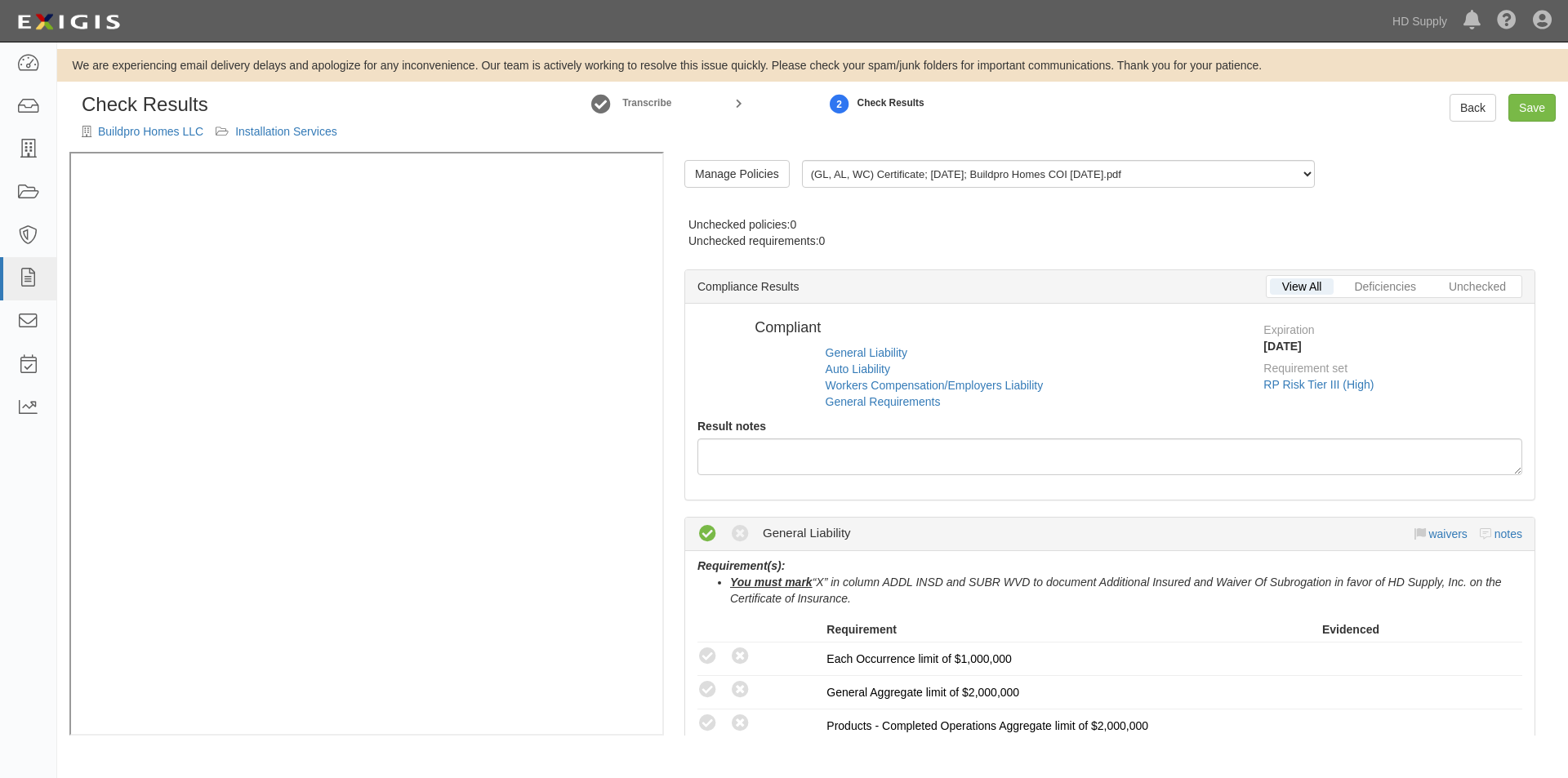
radio input "true"
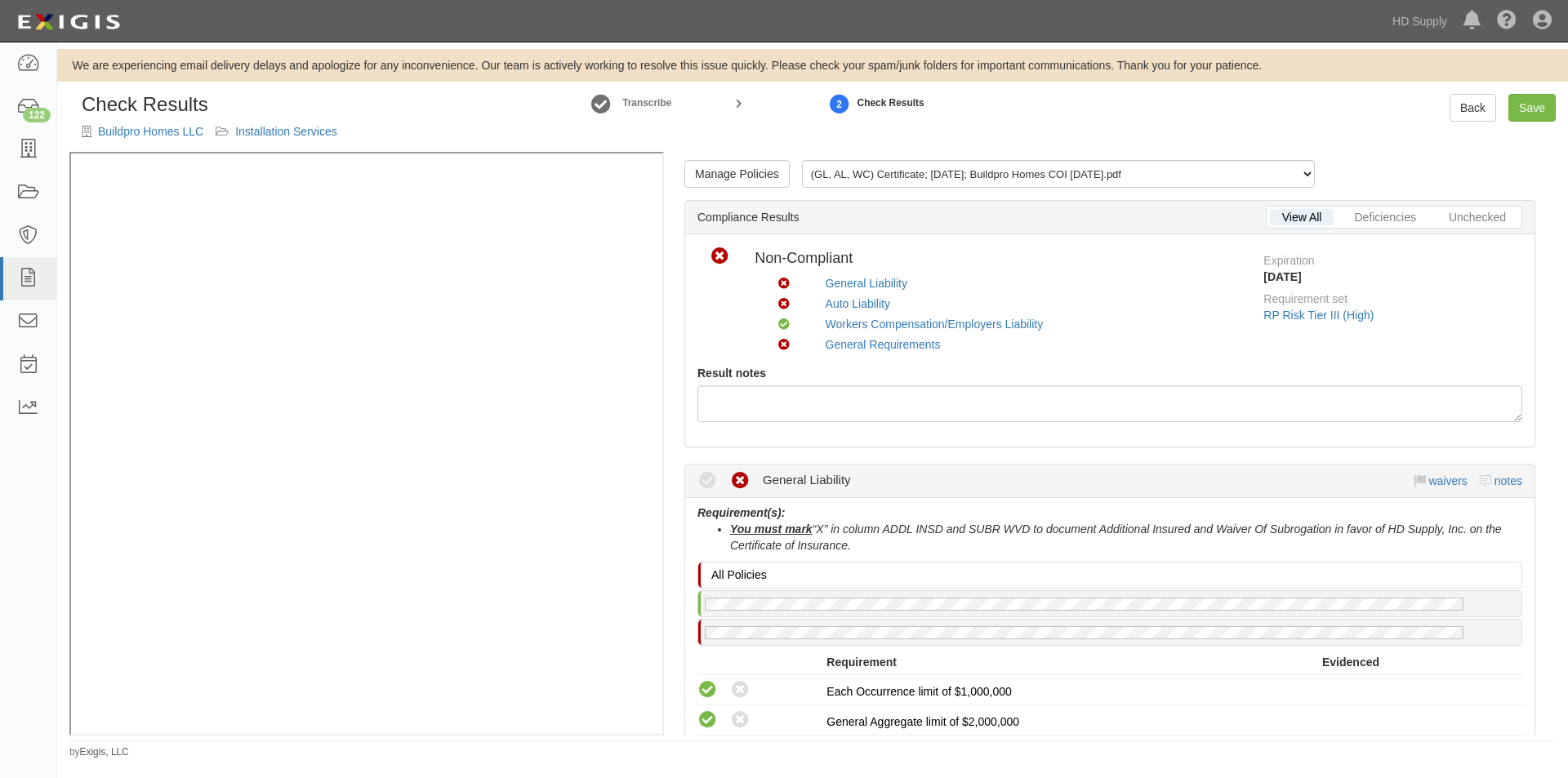
scroll to position [489, 0]
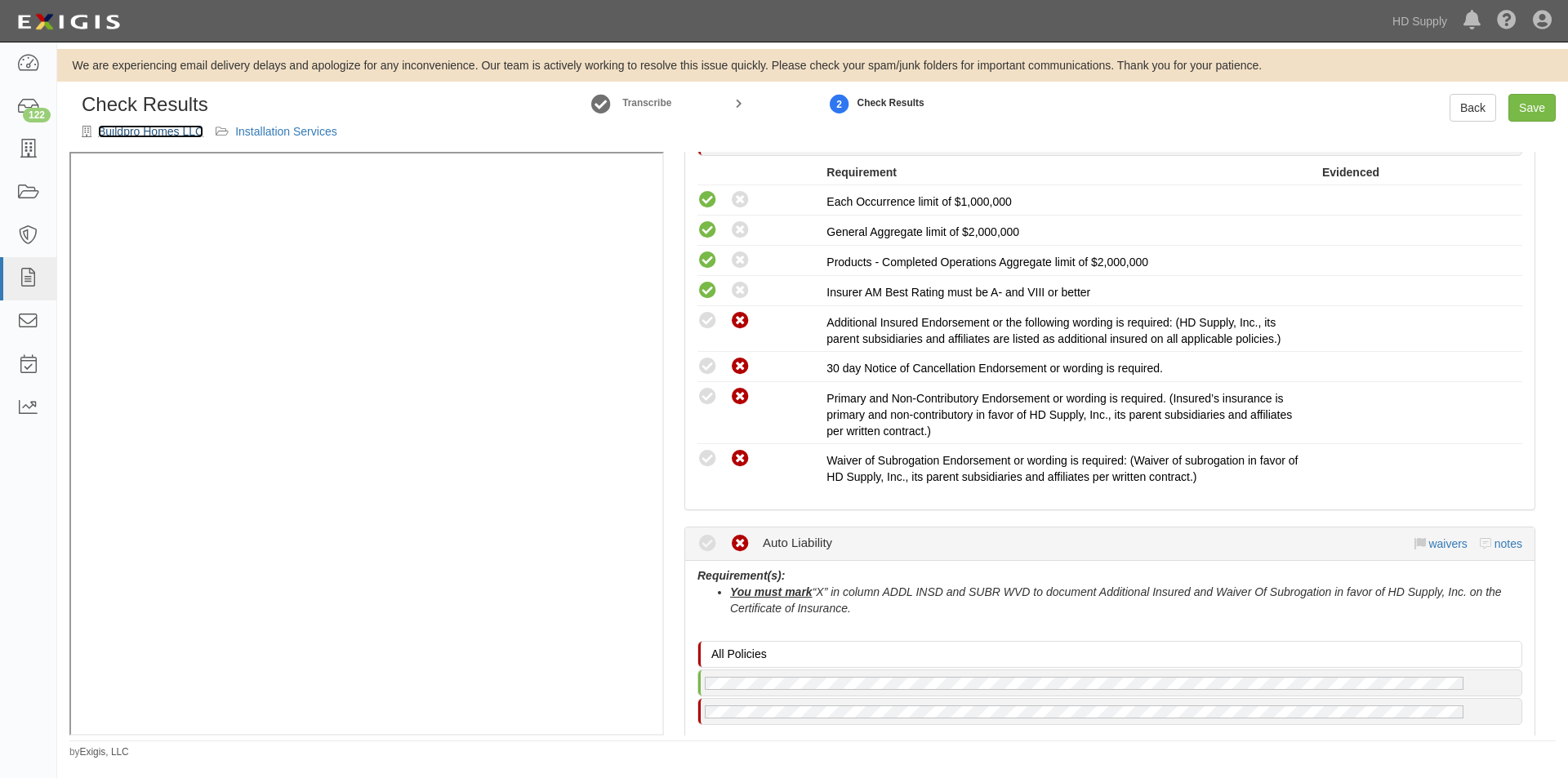
click at [127, 125] on link "Buildpro Homes LLC" at bounding box center [151, 131] width 106 height 13
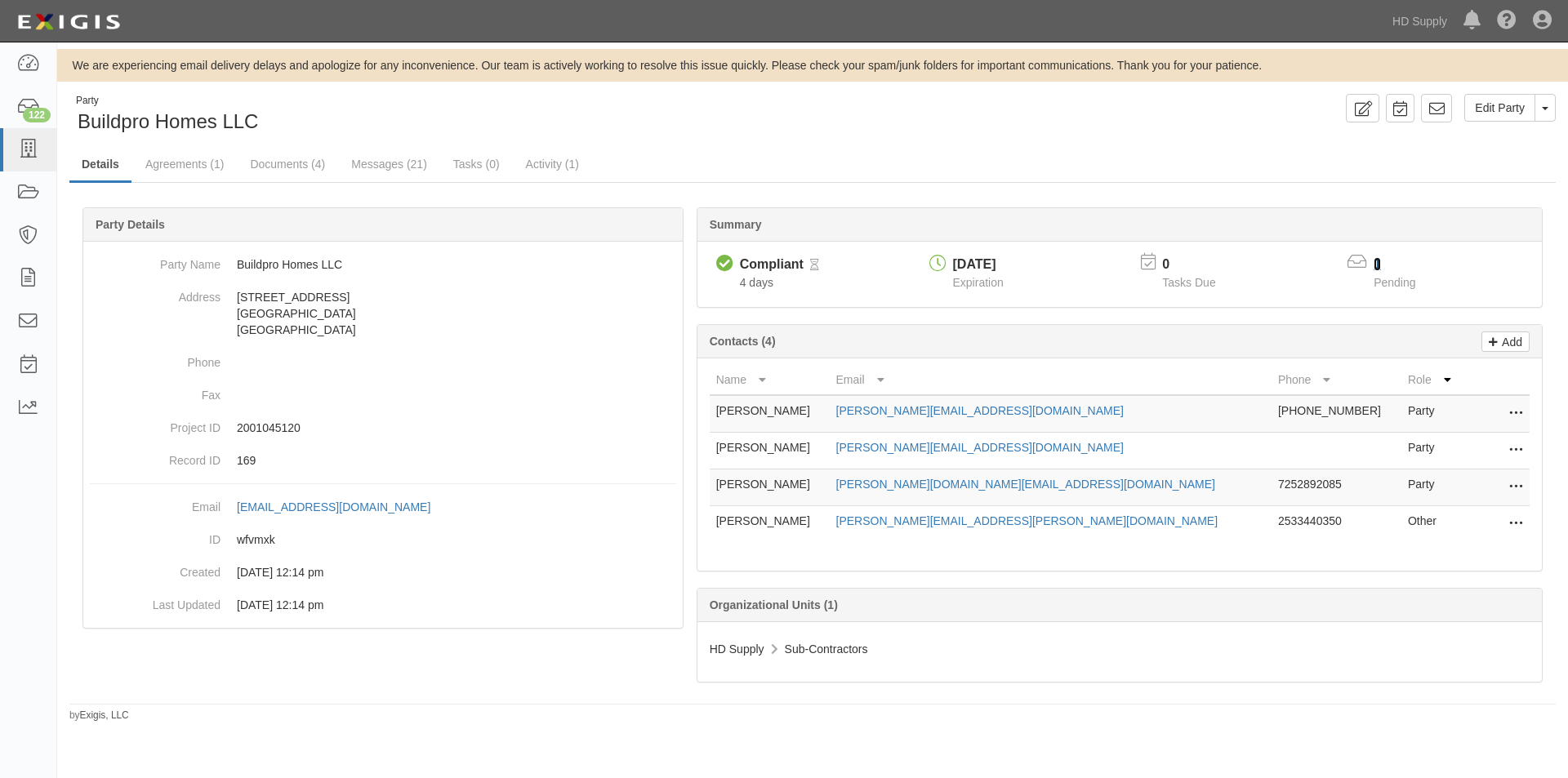
click at [1375, 261] on link "1" at bounding box center [1377, 264] width 8 height 14
click at [270, 163] on link "Documents (4)" at bounding box center [287, 165] width 100 height 35
click at [1378, 266] on link "1" at bounding box center [1377, 264] width 8 height 14
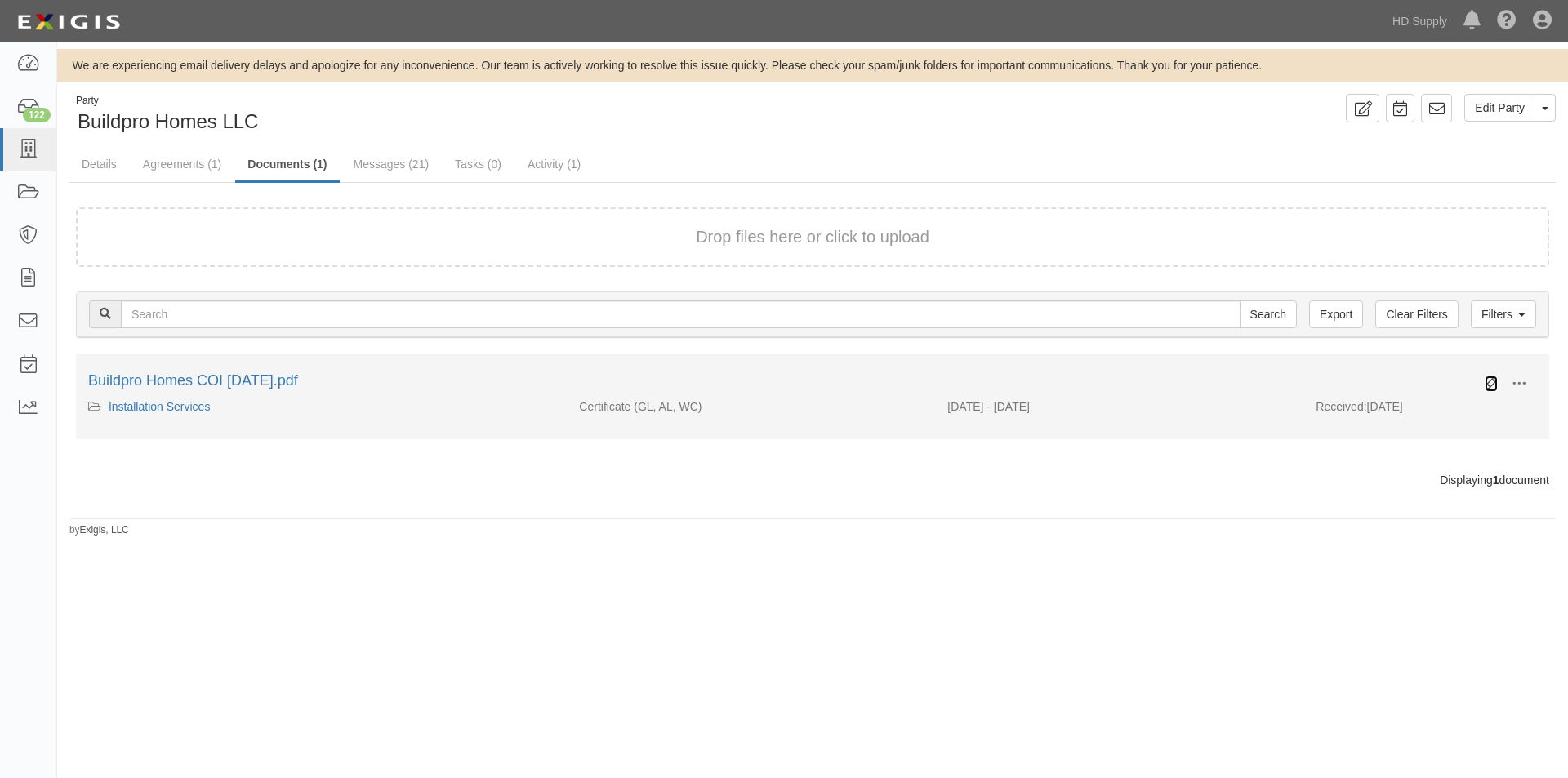
click at [1491, 386] on icon at bounding box center [1490, 383] width 13 height 13
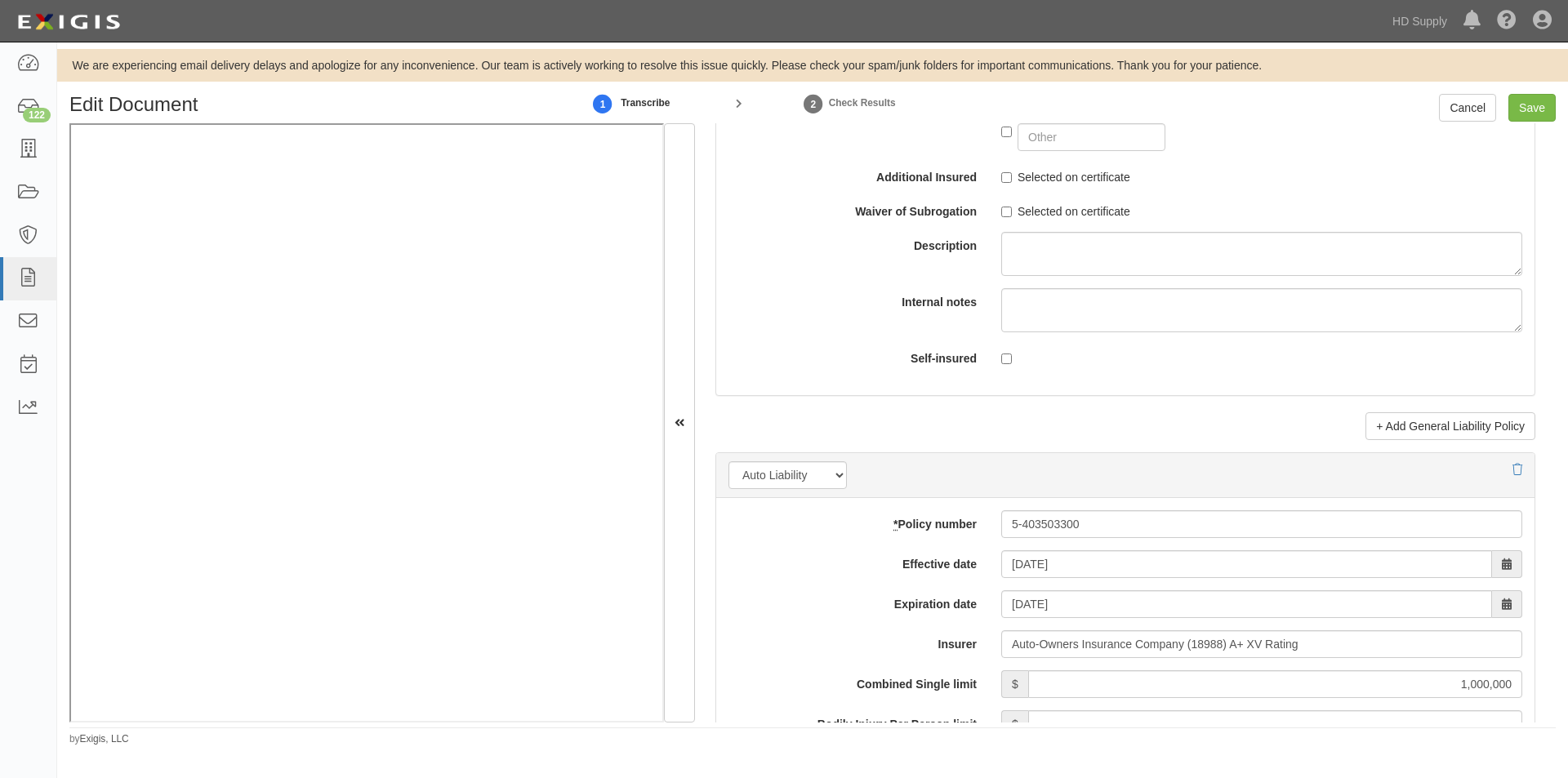
scroll to position [2040, 0]
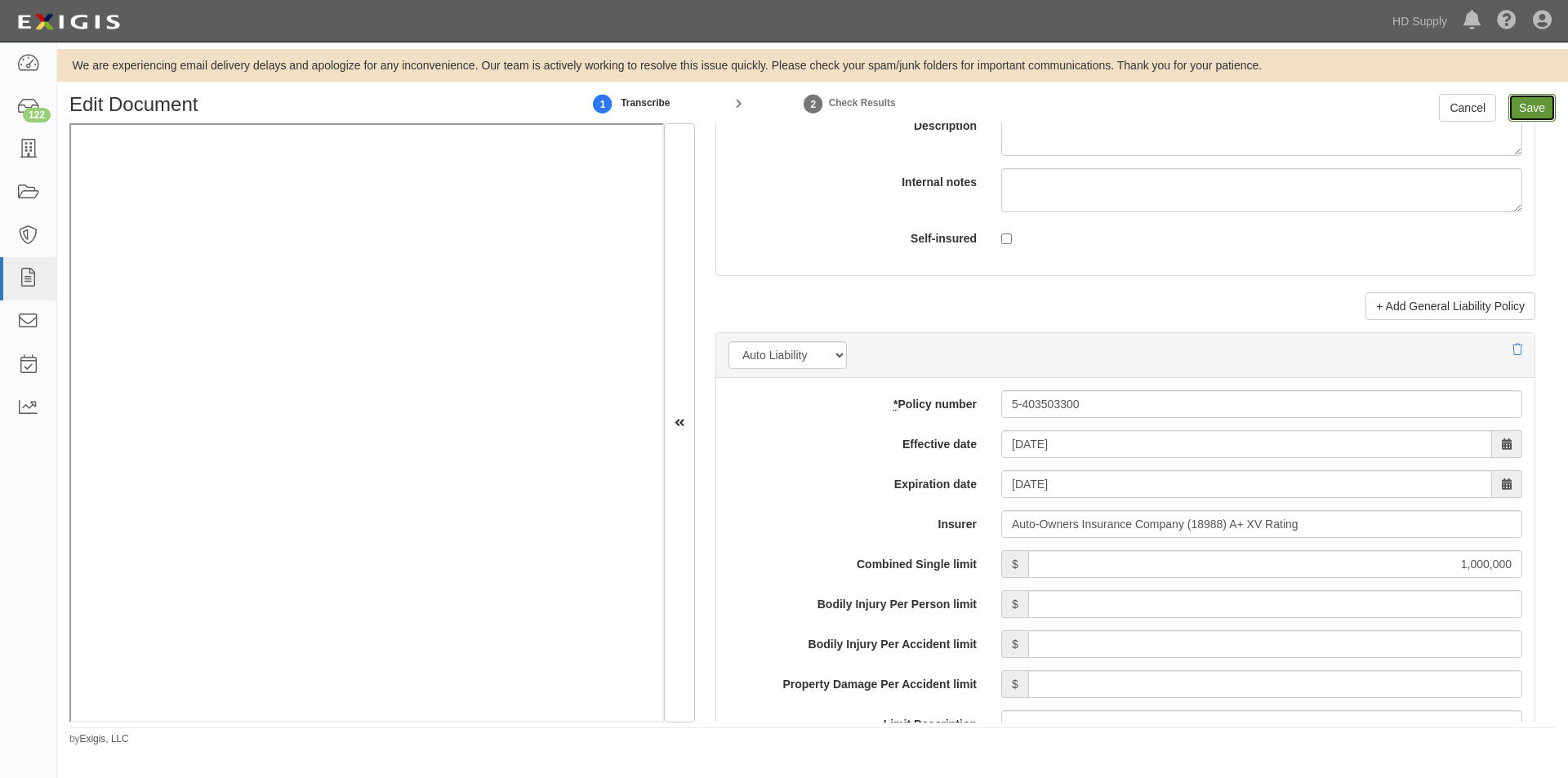
click at [1538, 110] on input "Save" at bounding box center [1532, 107] width 48 height 28
type input "1000000"
type input "50000"
type input "5000"
type input "1000000"
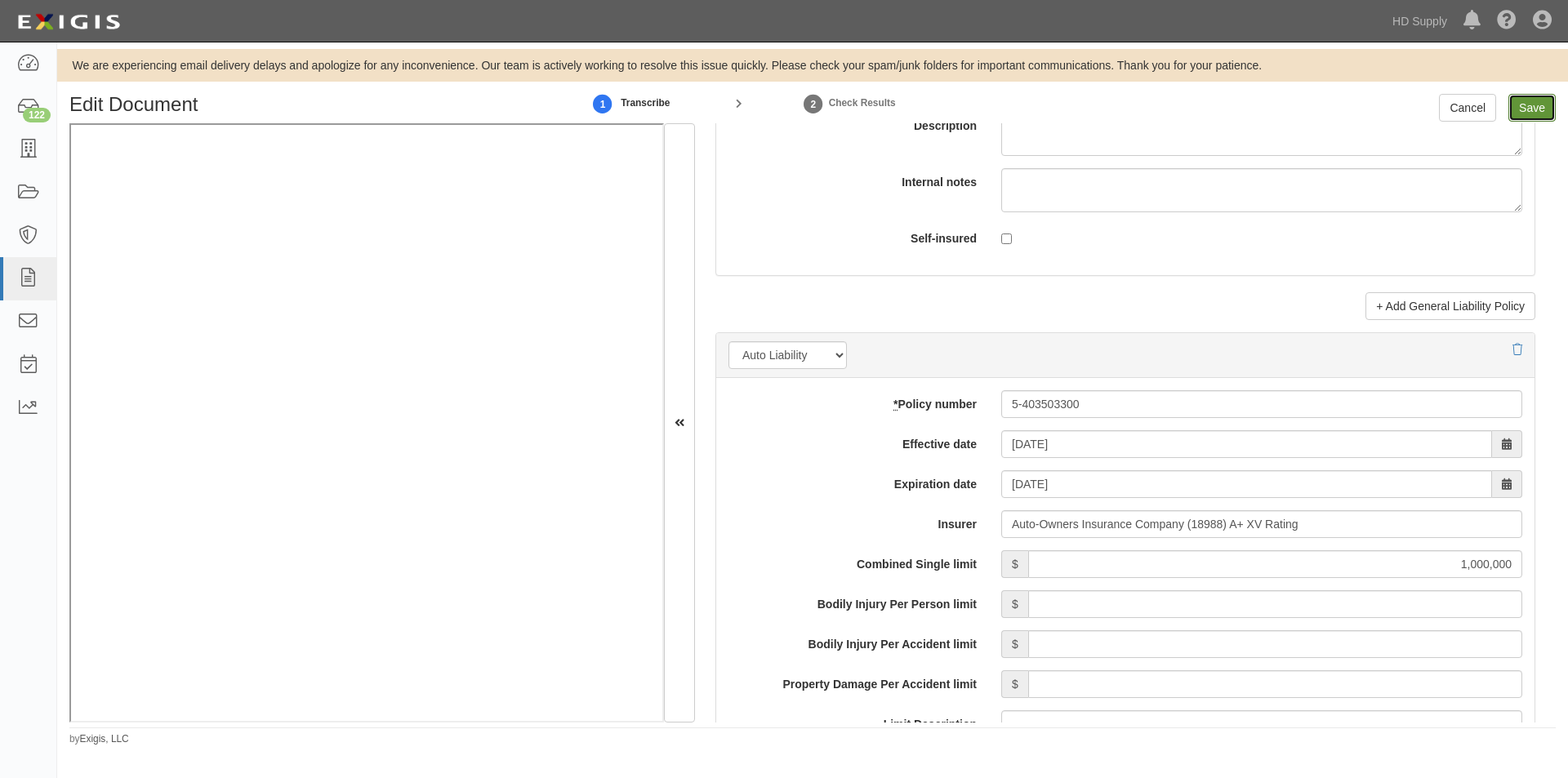
type input "2000000"
type input "1000000"
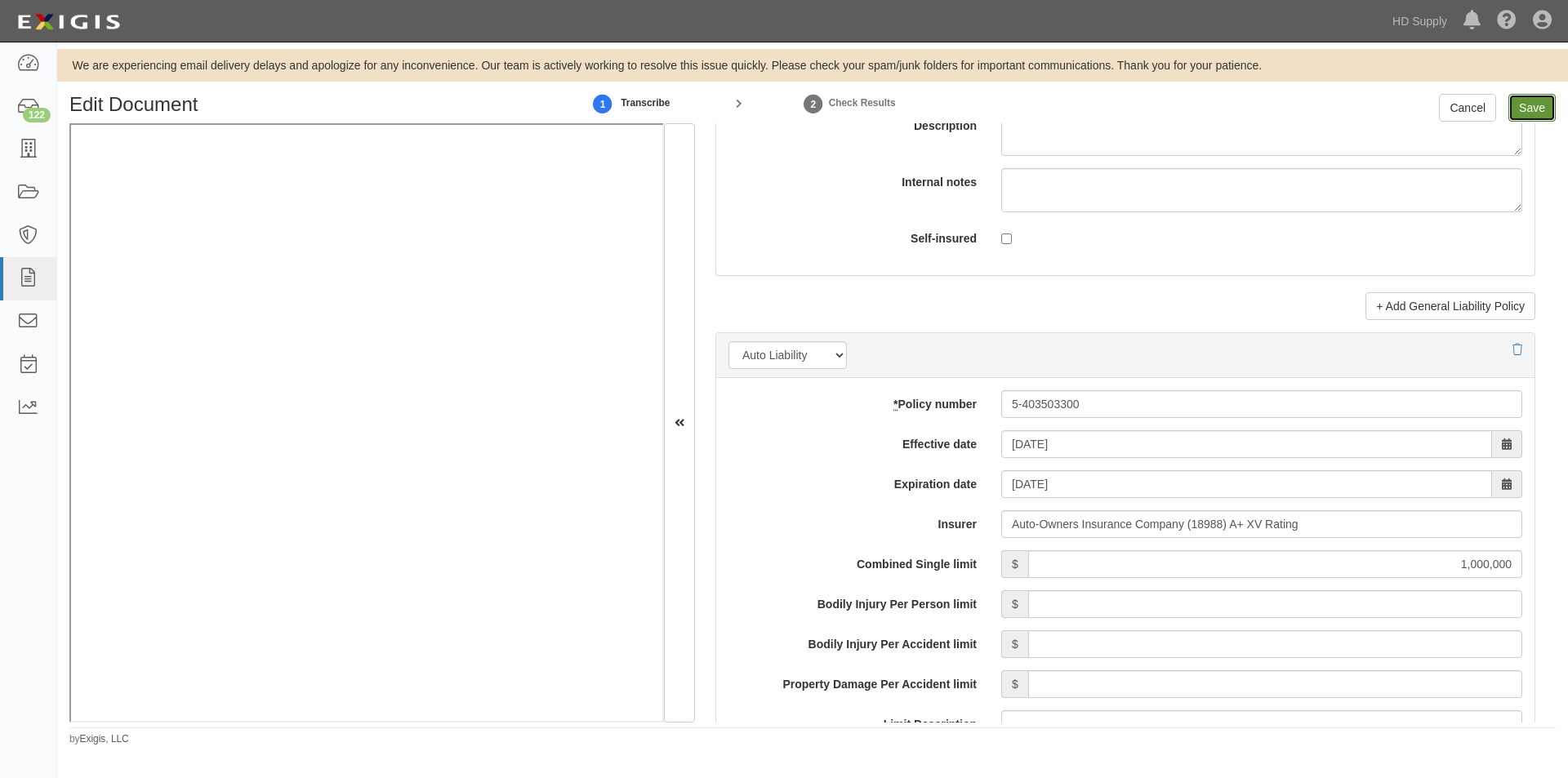
type input "1000000"
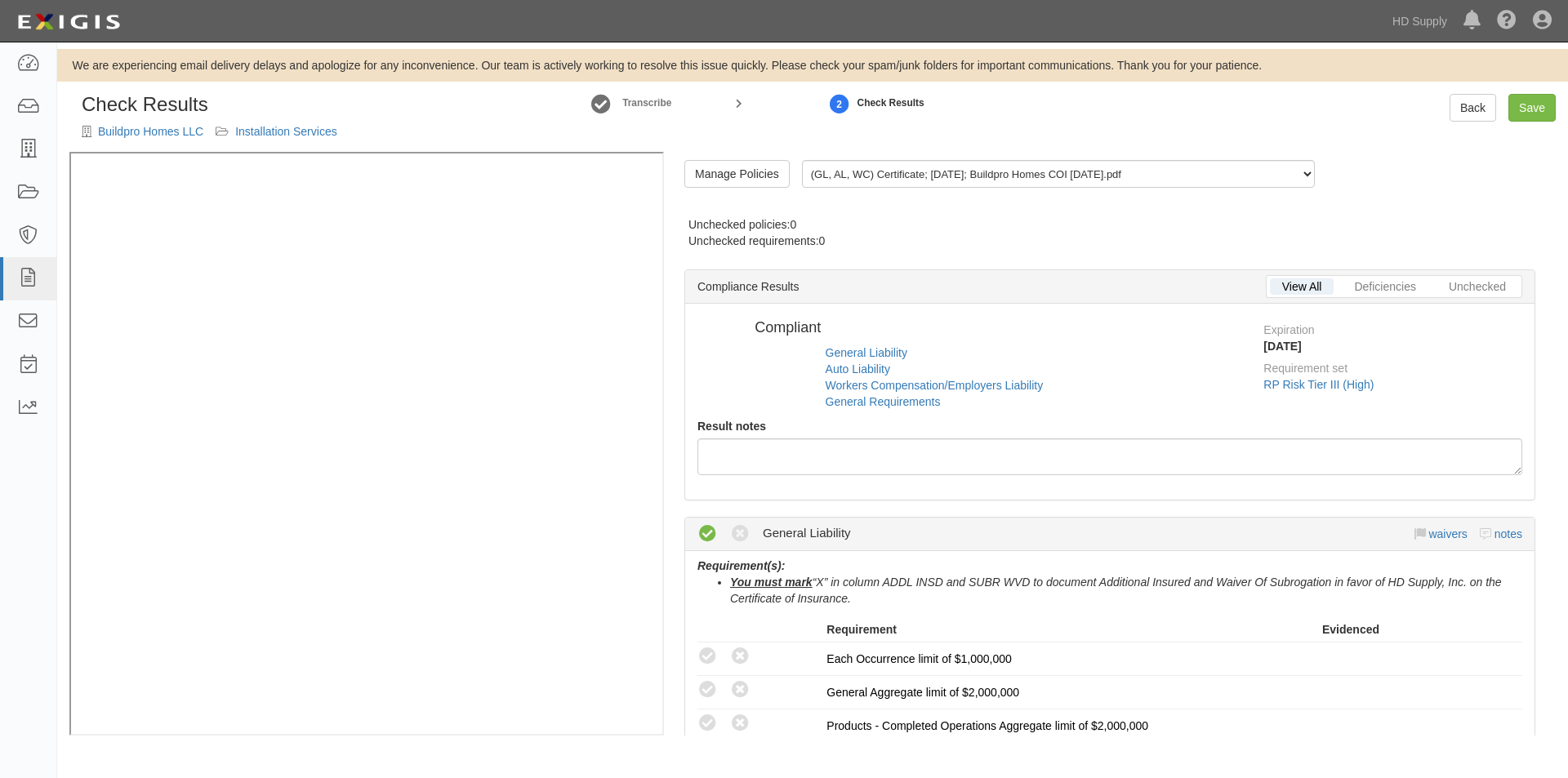
radio input "true"
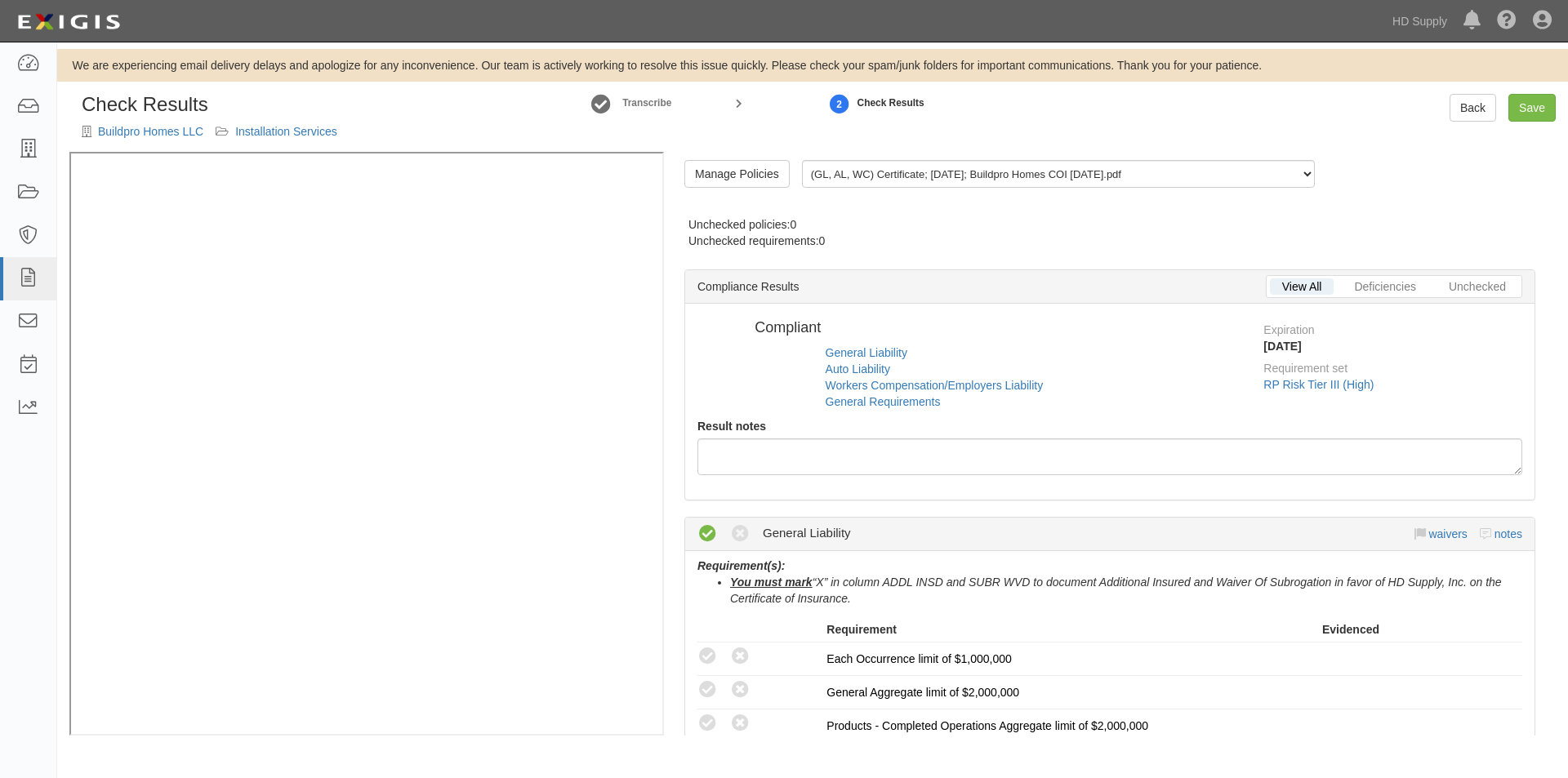
radio input "true"
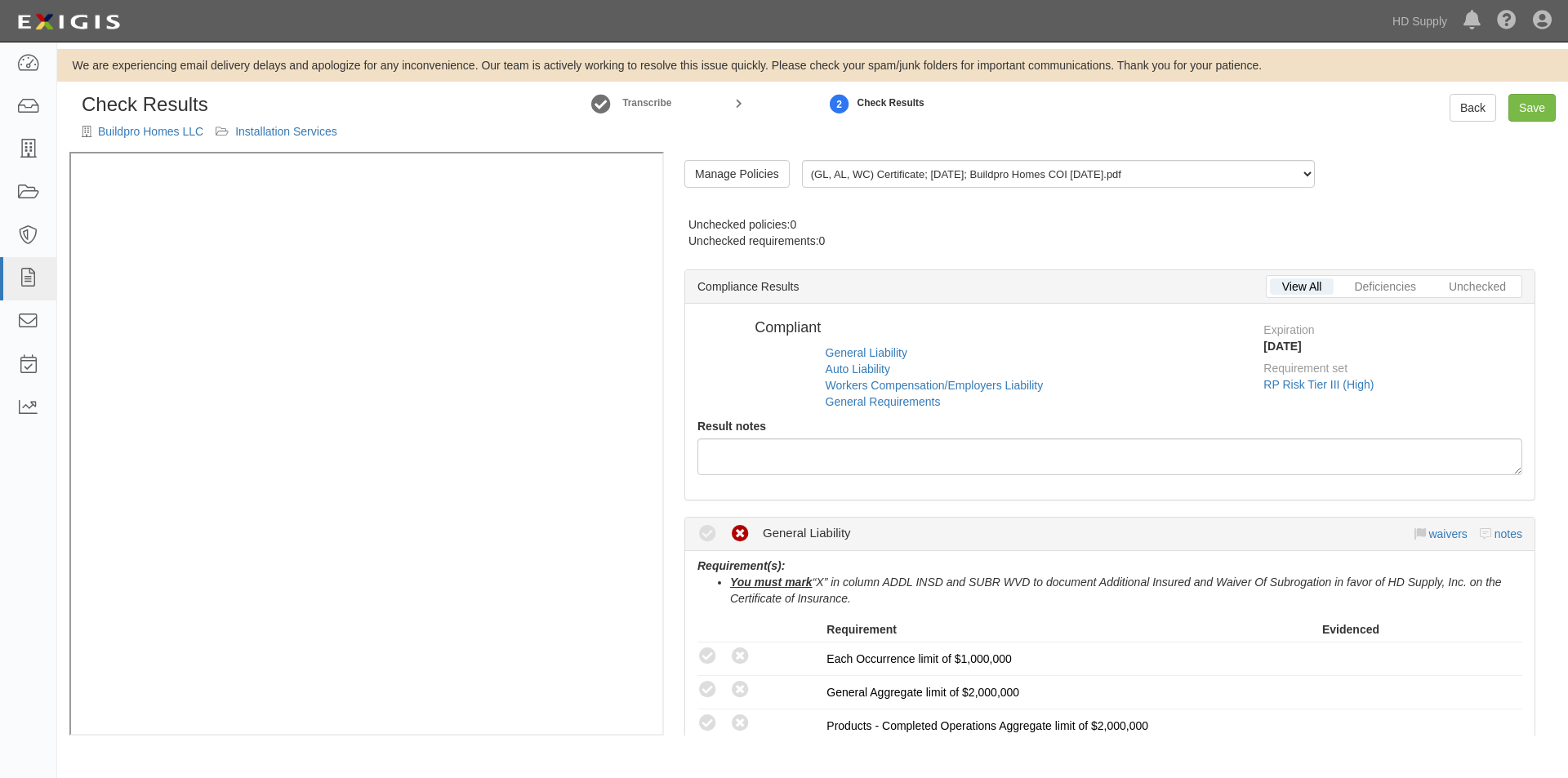
radio input "true"
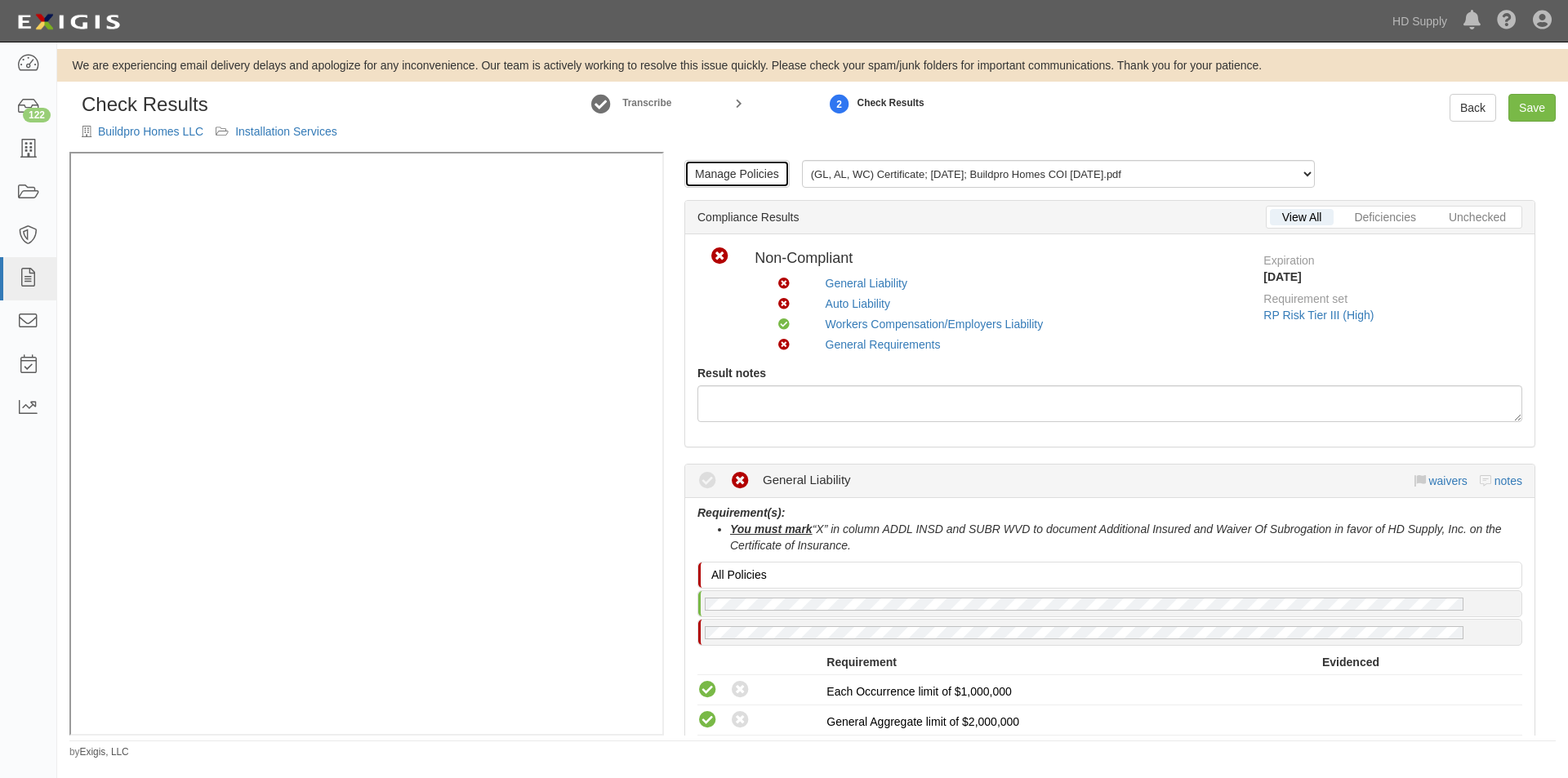
click at [721, 178] on link "Manage Policies" at bounding box center [737, 174] width 106 height 28
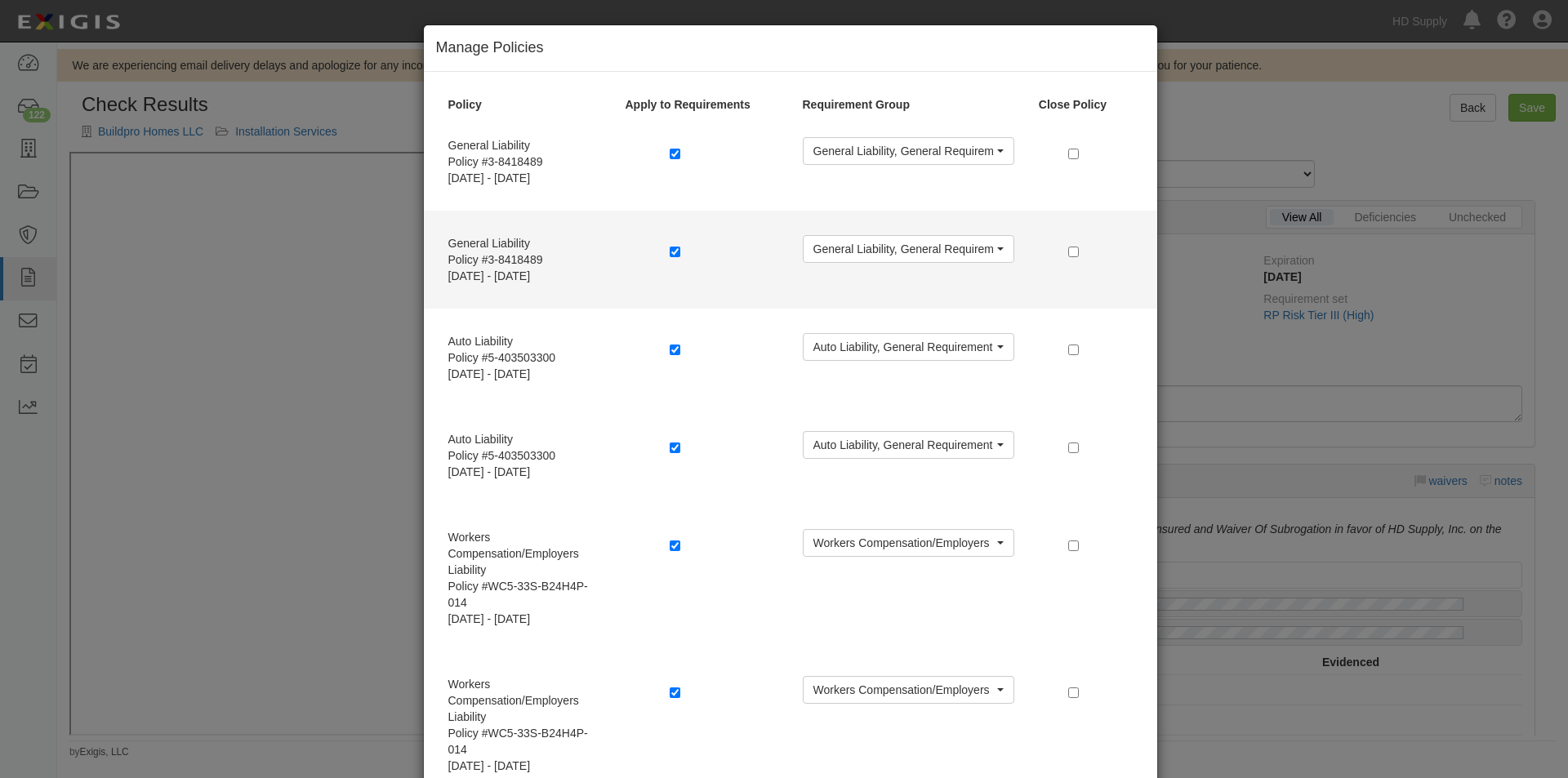
click at [677, 249] on label at bounding box center [677, 251] width 16 height 16
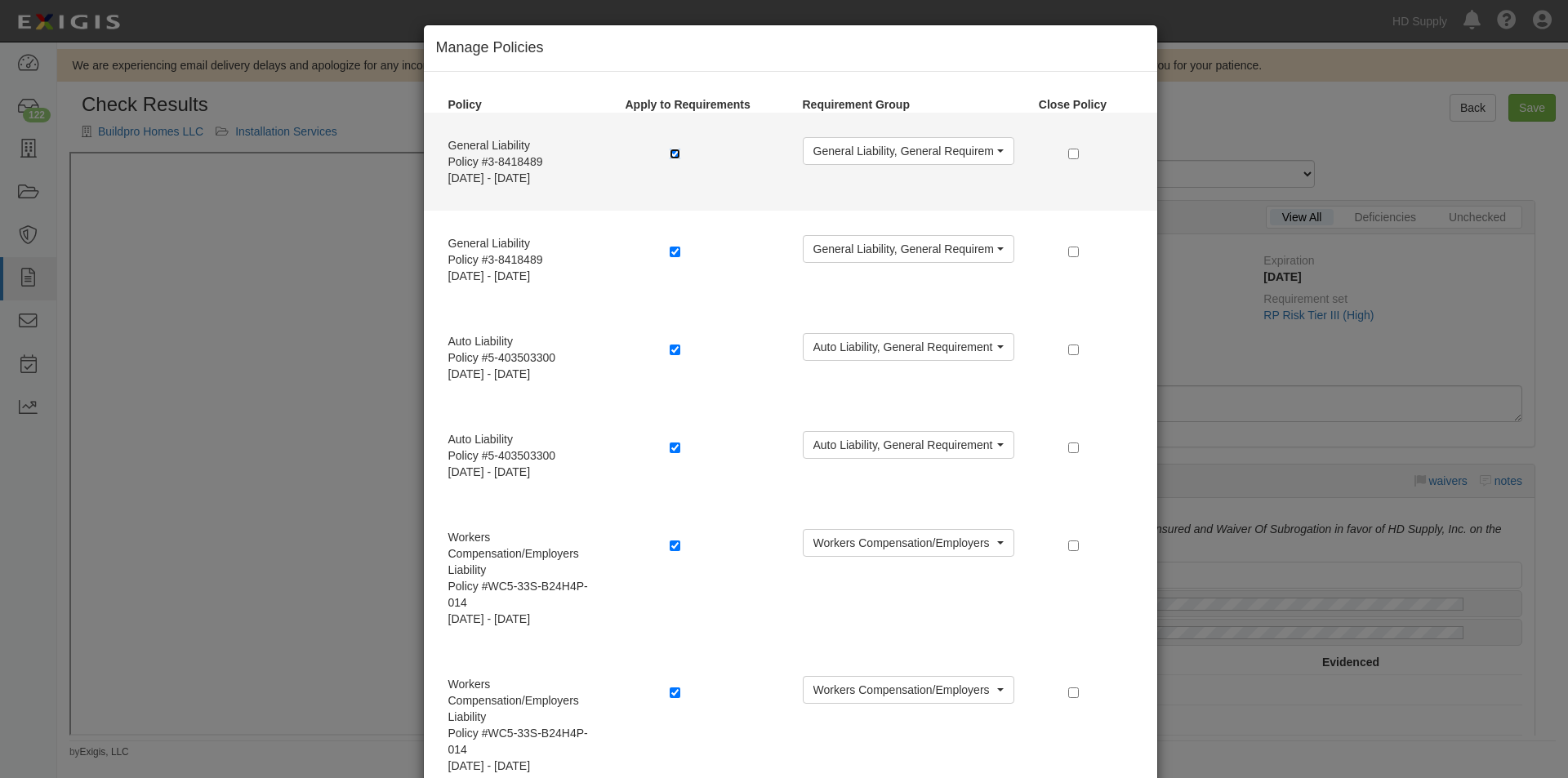
click at [669, 153] on input "checkbox" at bounding box center [675, 153] width 10 height 10
checkbox input "false"
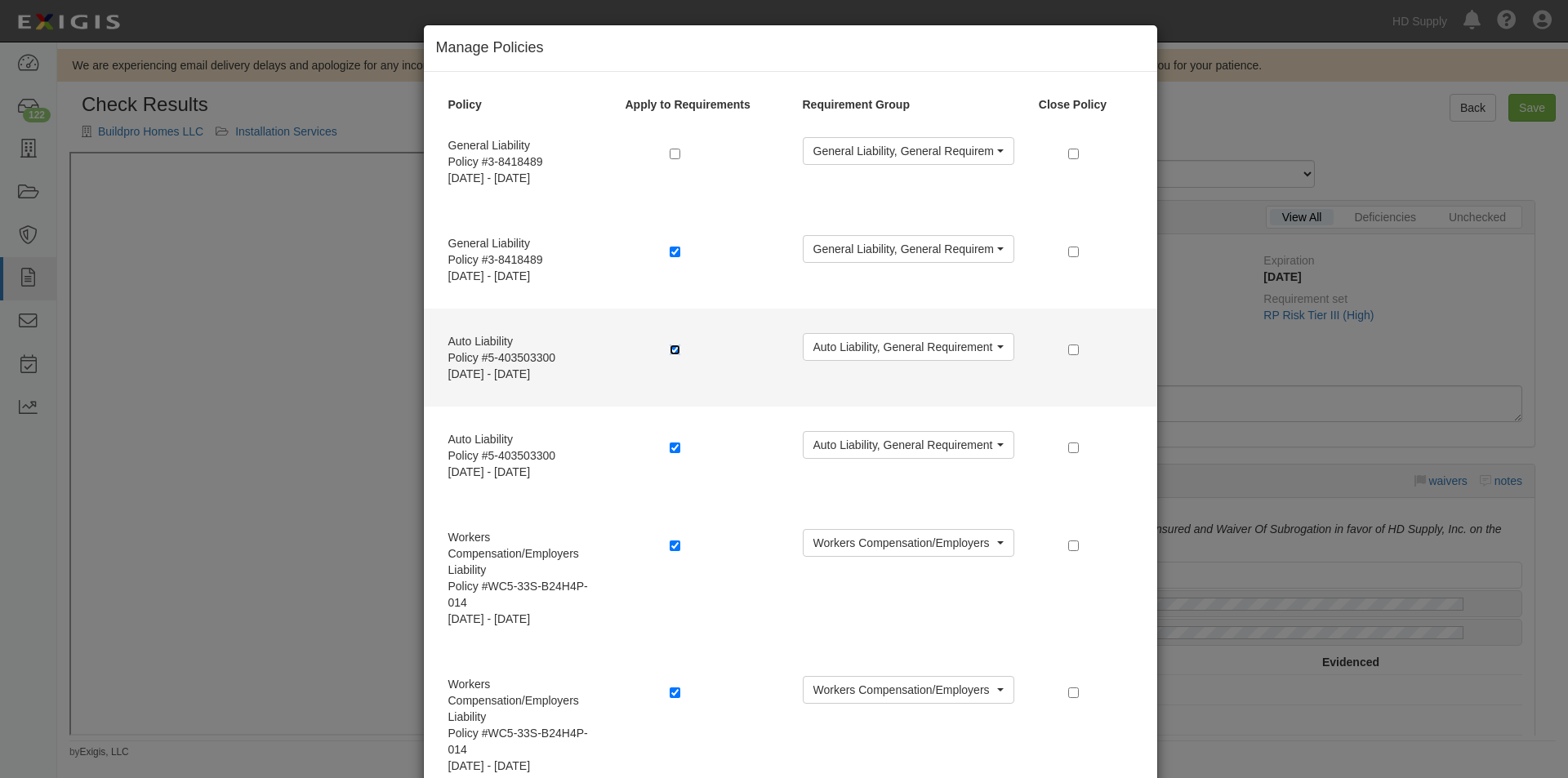
click at [669, 348] on input "checkbox" at bounding box center [675, 350] width 10 height 10
checkbox input "false"
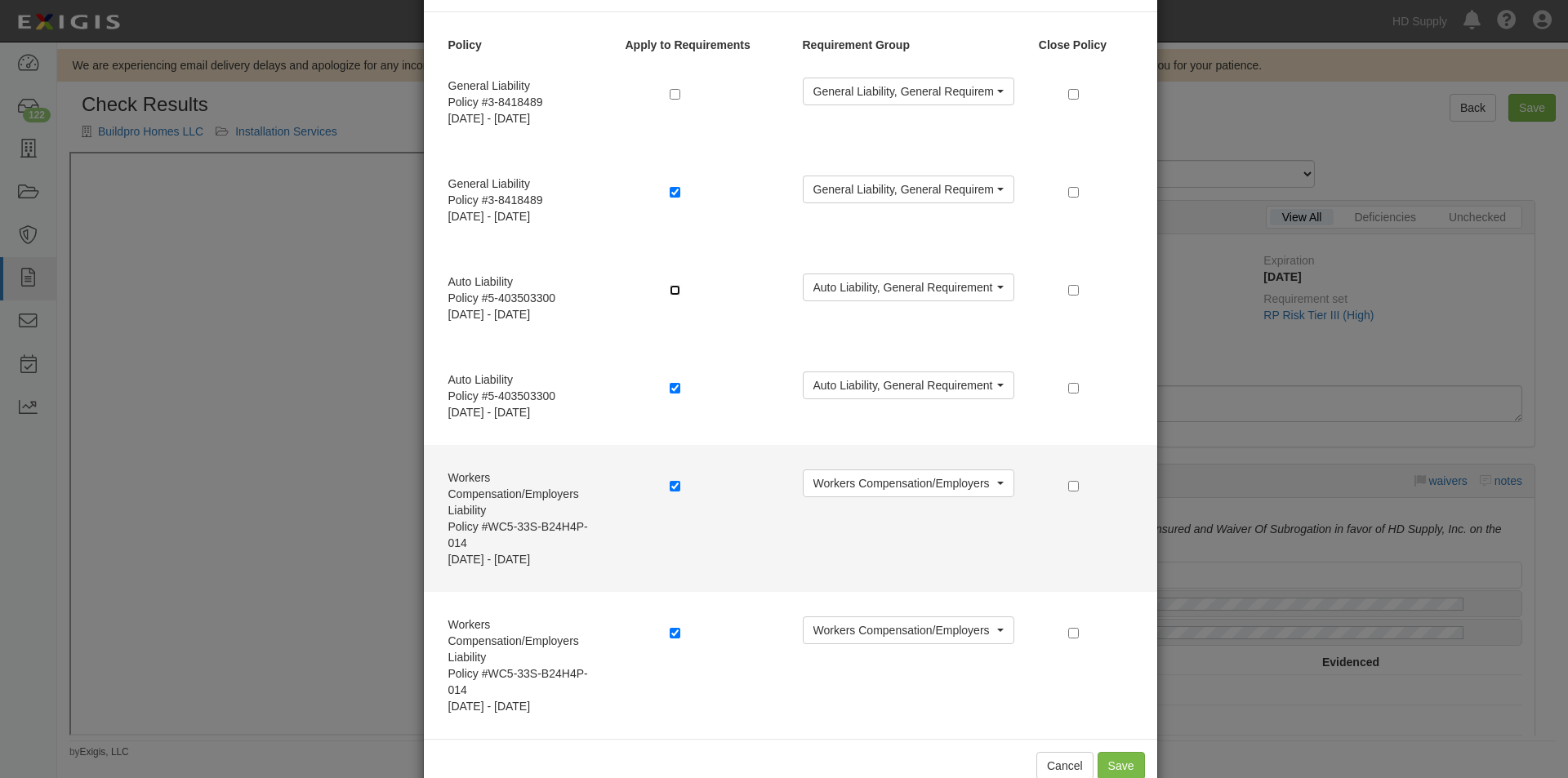
scroll to position [99, 0]
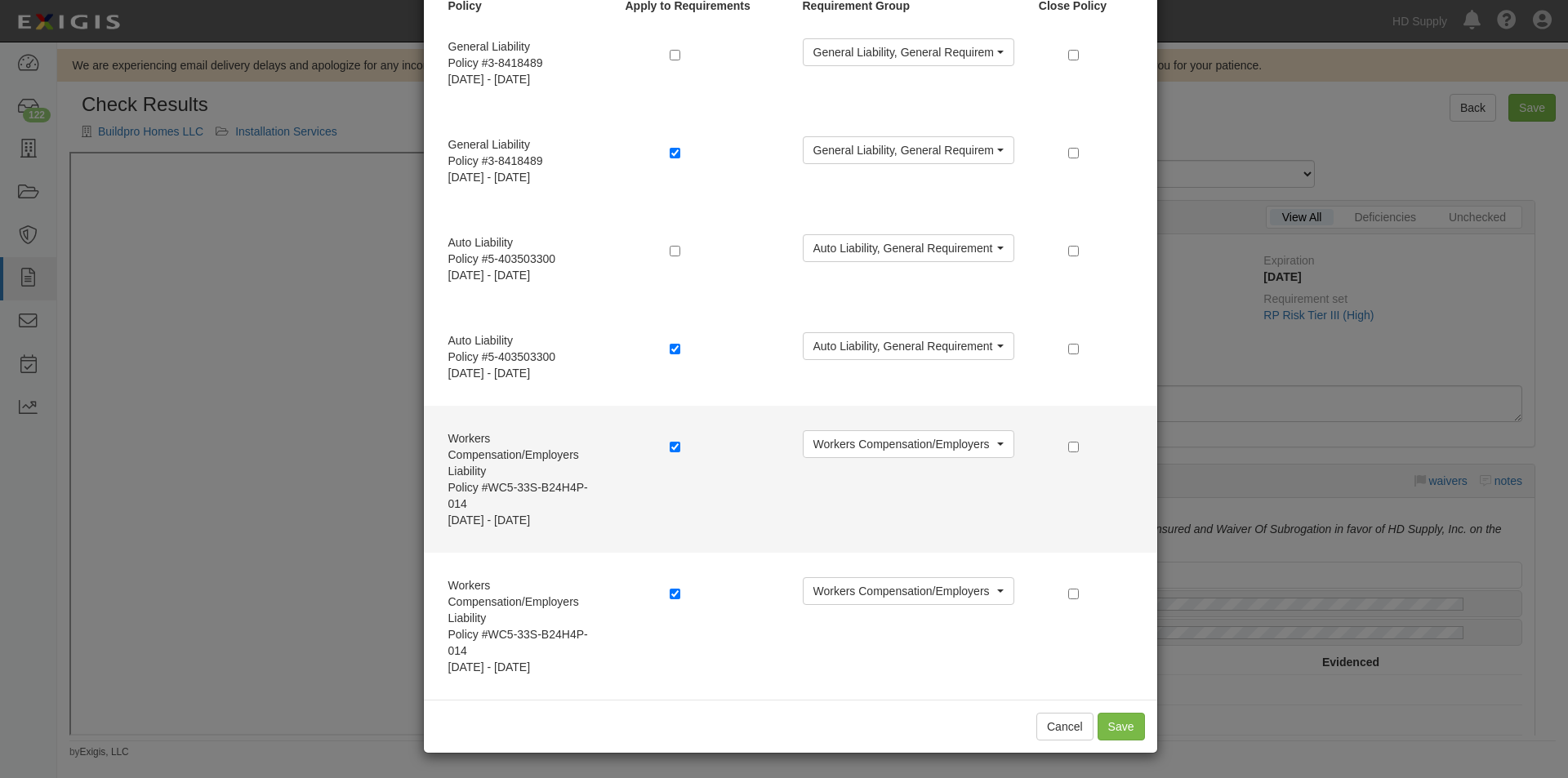
click at [669, 440] on label at bounding box center [677, 446] width 16 height 16
click at [663, 447] on div at bounding box center [724, 448] width 133 height 37
click at [669, 446] on input "checkbox" at bounding box center [675, 447] width 10 height 10
checkbox input "false"
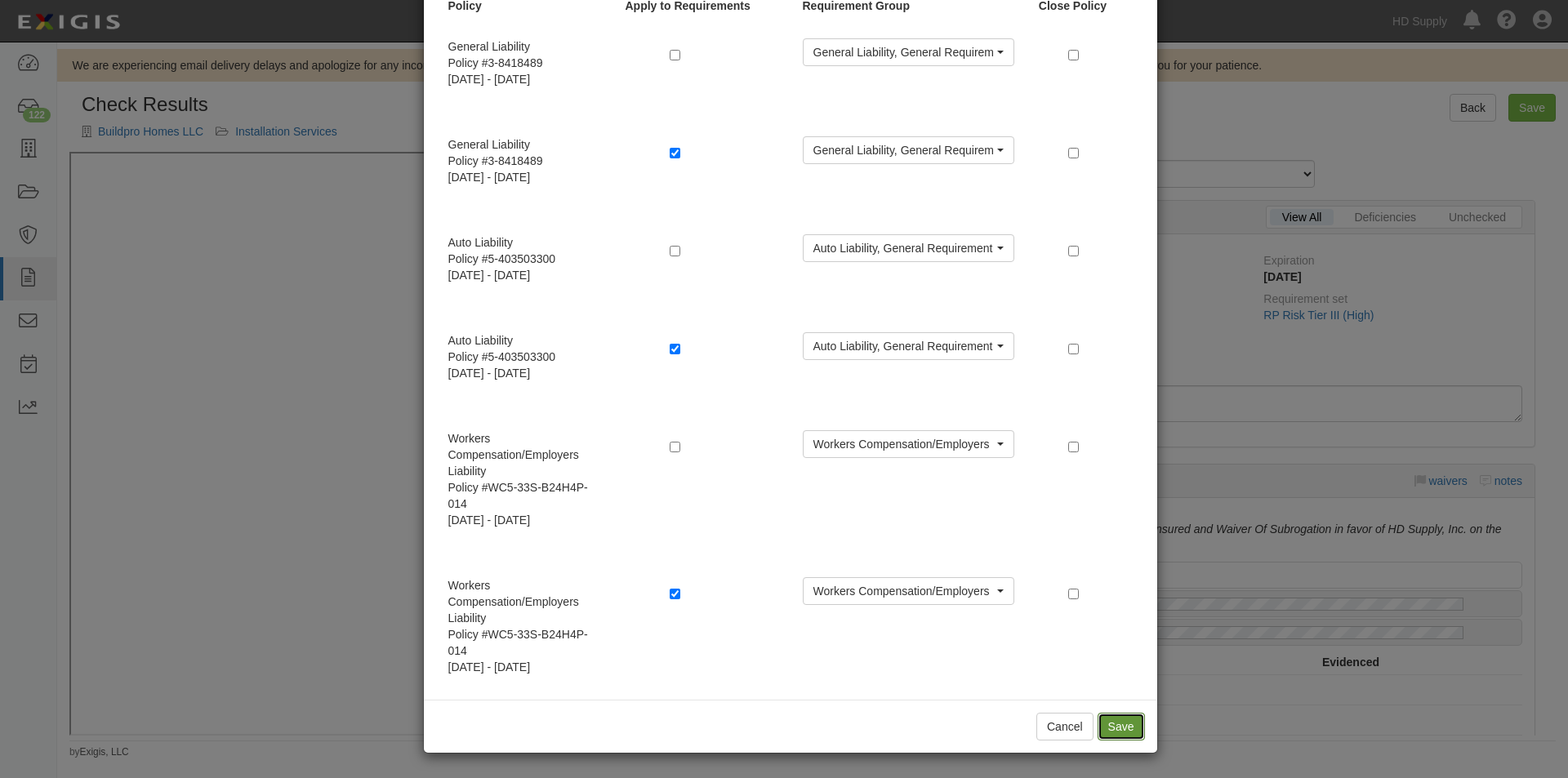
click at [1126, 731] on button "Save" at bounding box center [1122, 726] width 48 height 28
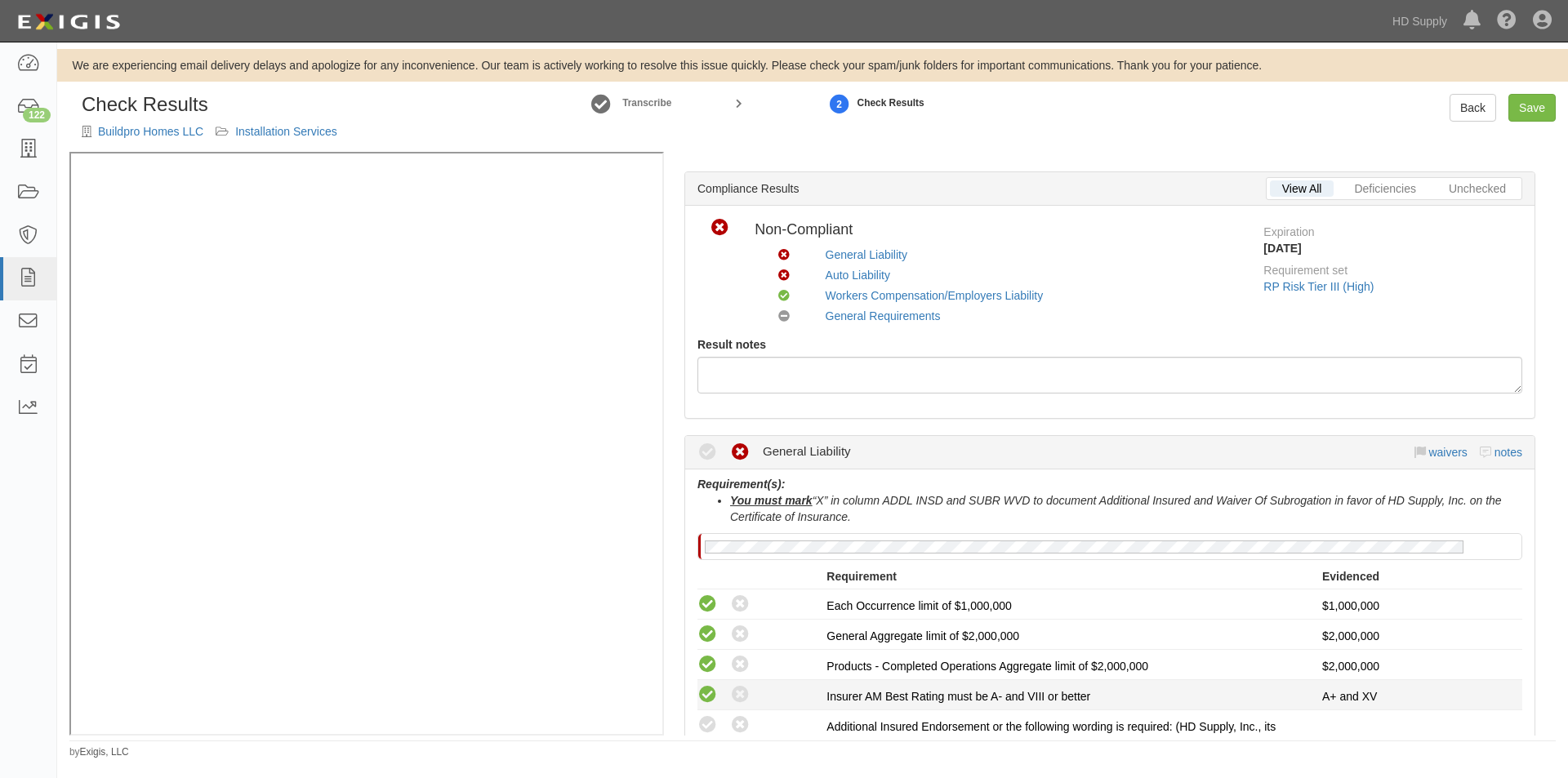
scroll to position [245, 0]
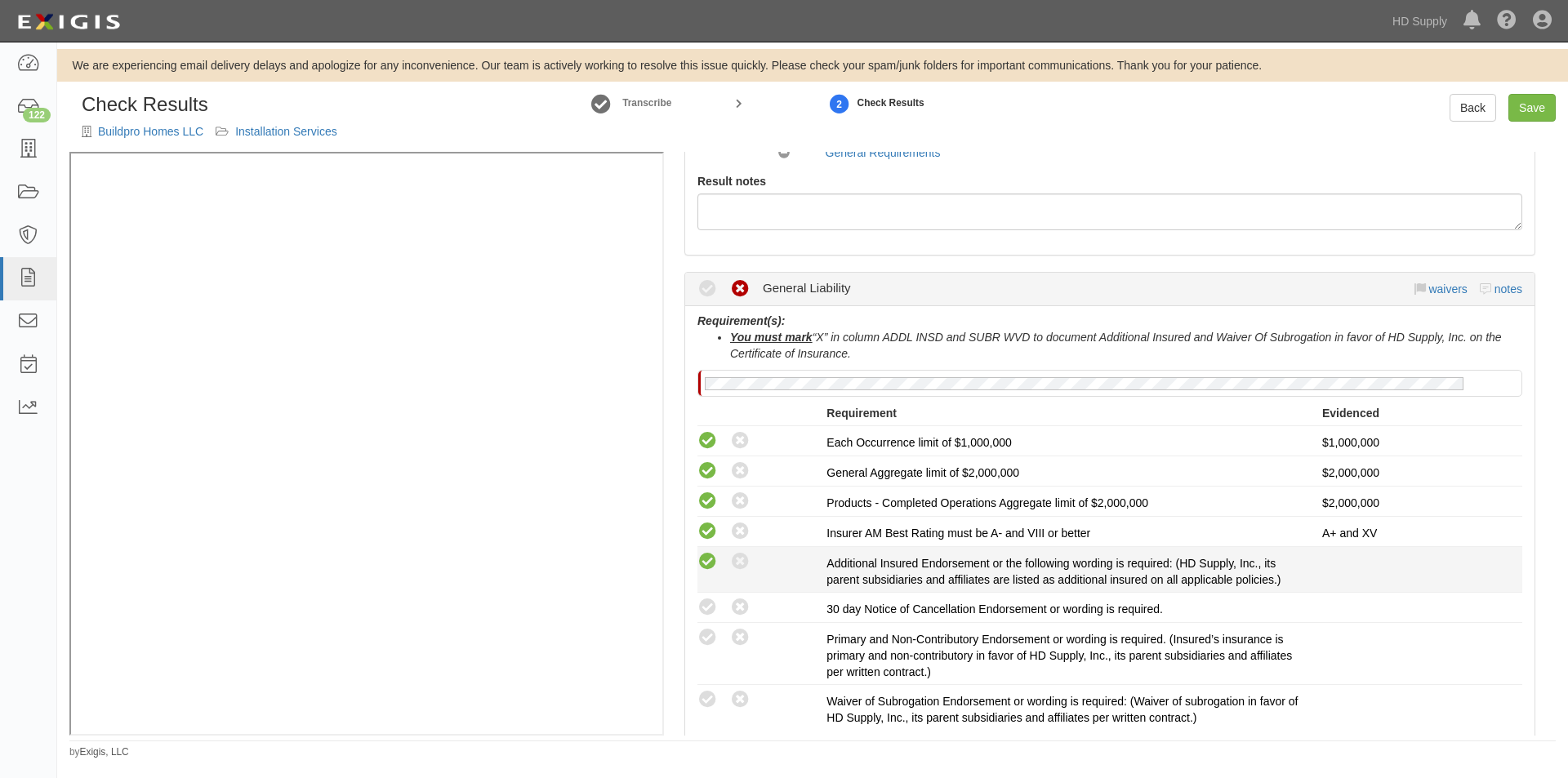
click at [703, 566] on icon at bounding box center [708, 562] width 20 height 20
radio input "true"
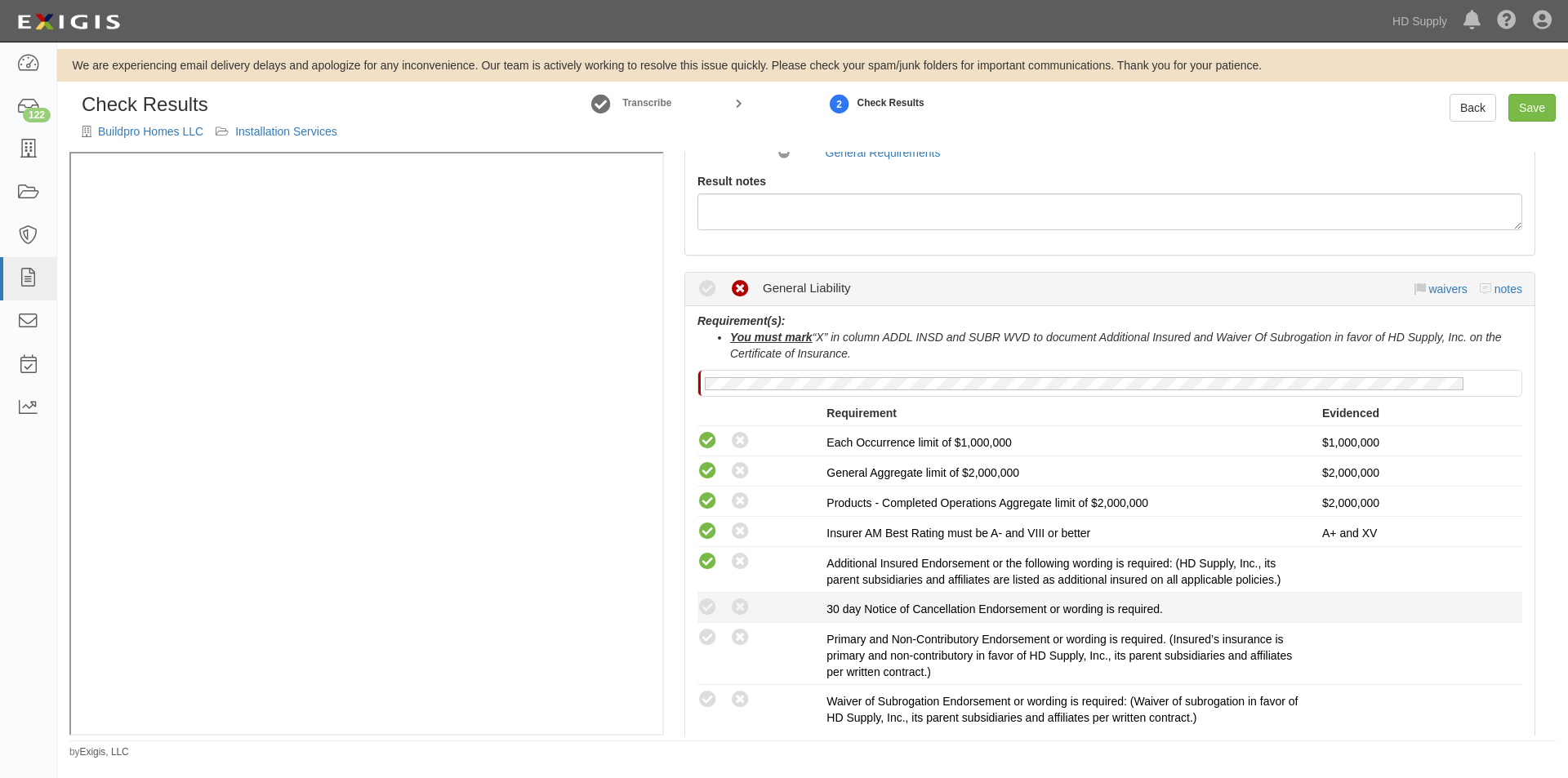
drag, startPoint x: 700, startPoint y: 604, endPoint x: 707, endPoint y: 621, distance: 18.4
click at [702, 608] on icon at bounding box center [708, 608] width 20 height 20
radio input "true"
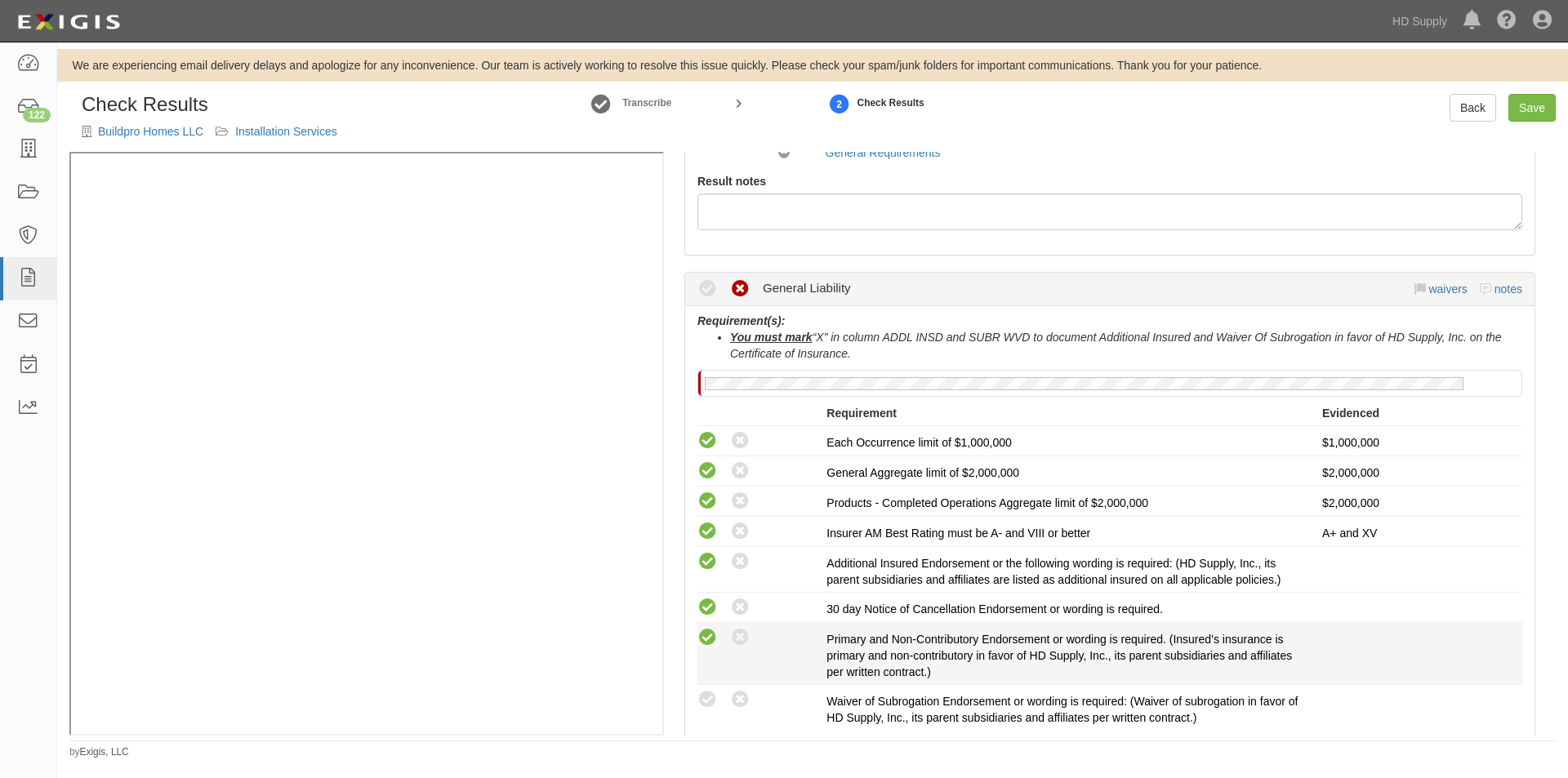
click at [708, 643] on icon at bounding box center [708, 638] width 20 height 20
radio input "true"
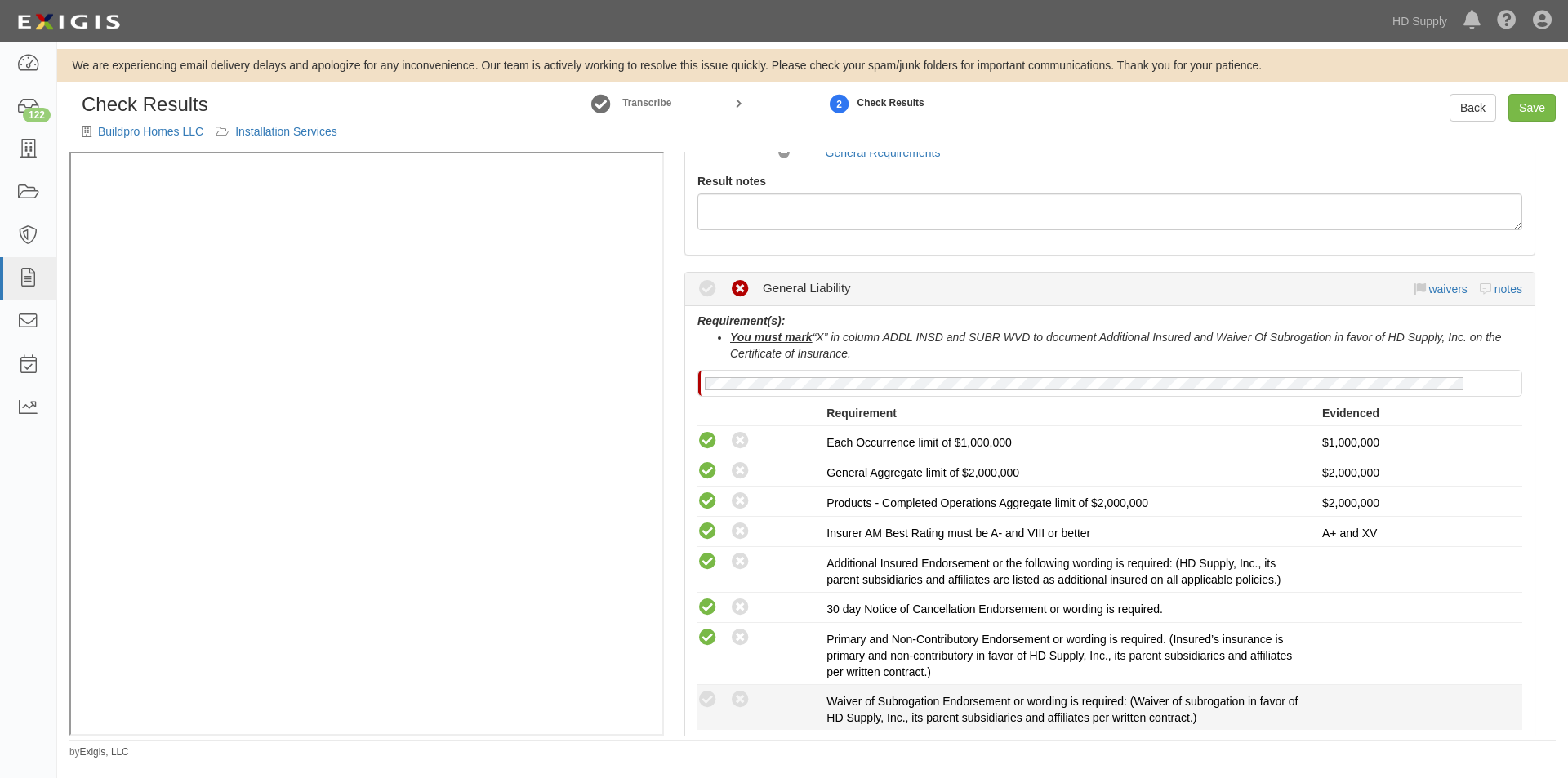
click at [703, 715] on div "Compliant Waived: Non-Compliant Waiver of Subrogation Endorsement or wording is…" at bounding box center [1109, 706] width 849 height 37
click at [705, 706] on icon at bounding box center [708, 700] width 20 height 20
radio input "true"
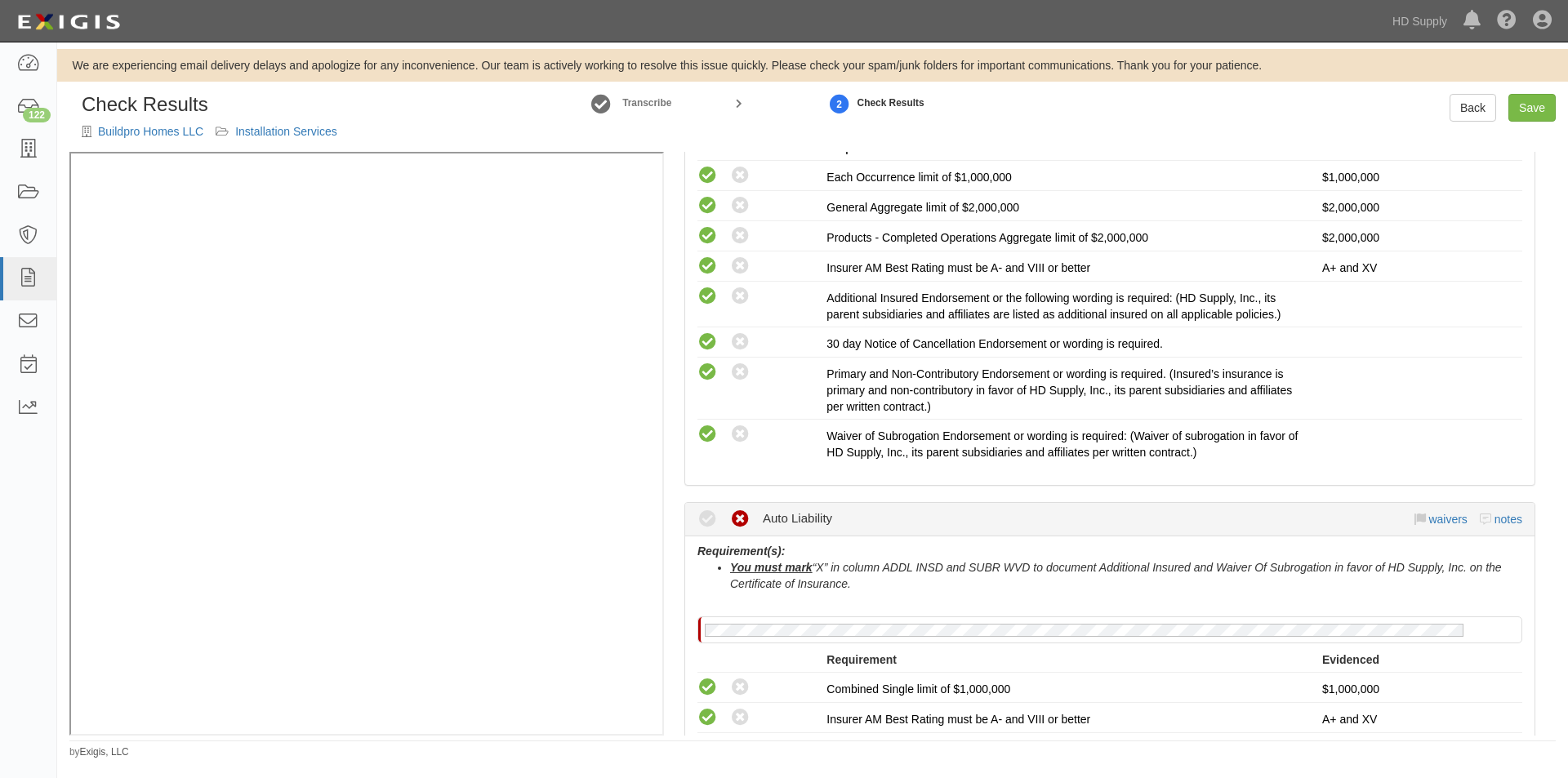
scroll to position [735, 0]
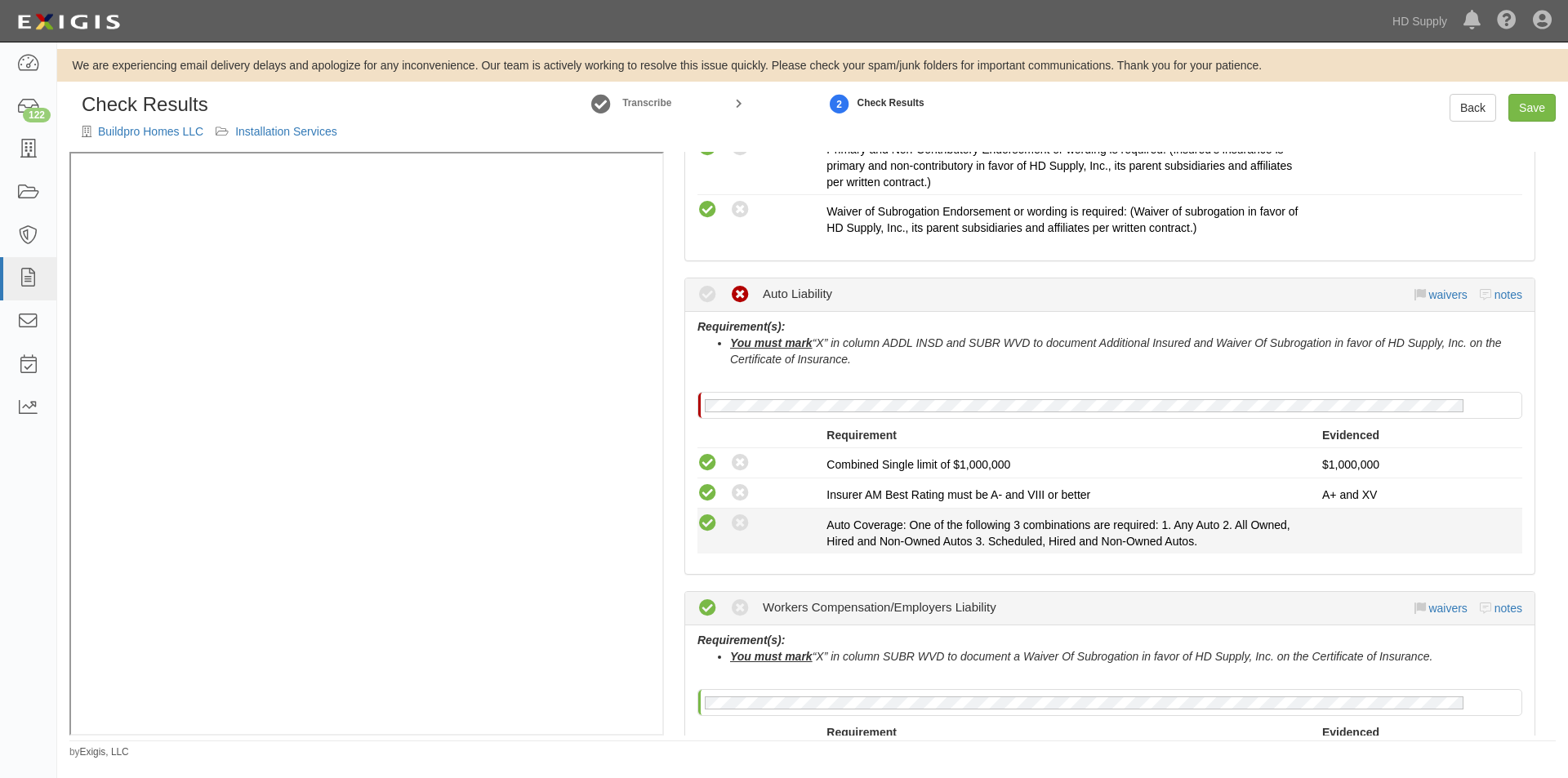
click at [704, 521] on icon at bounding box center [708, 523] width 20 height 20
radio input "true"
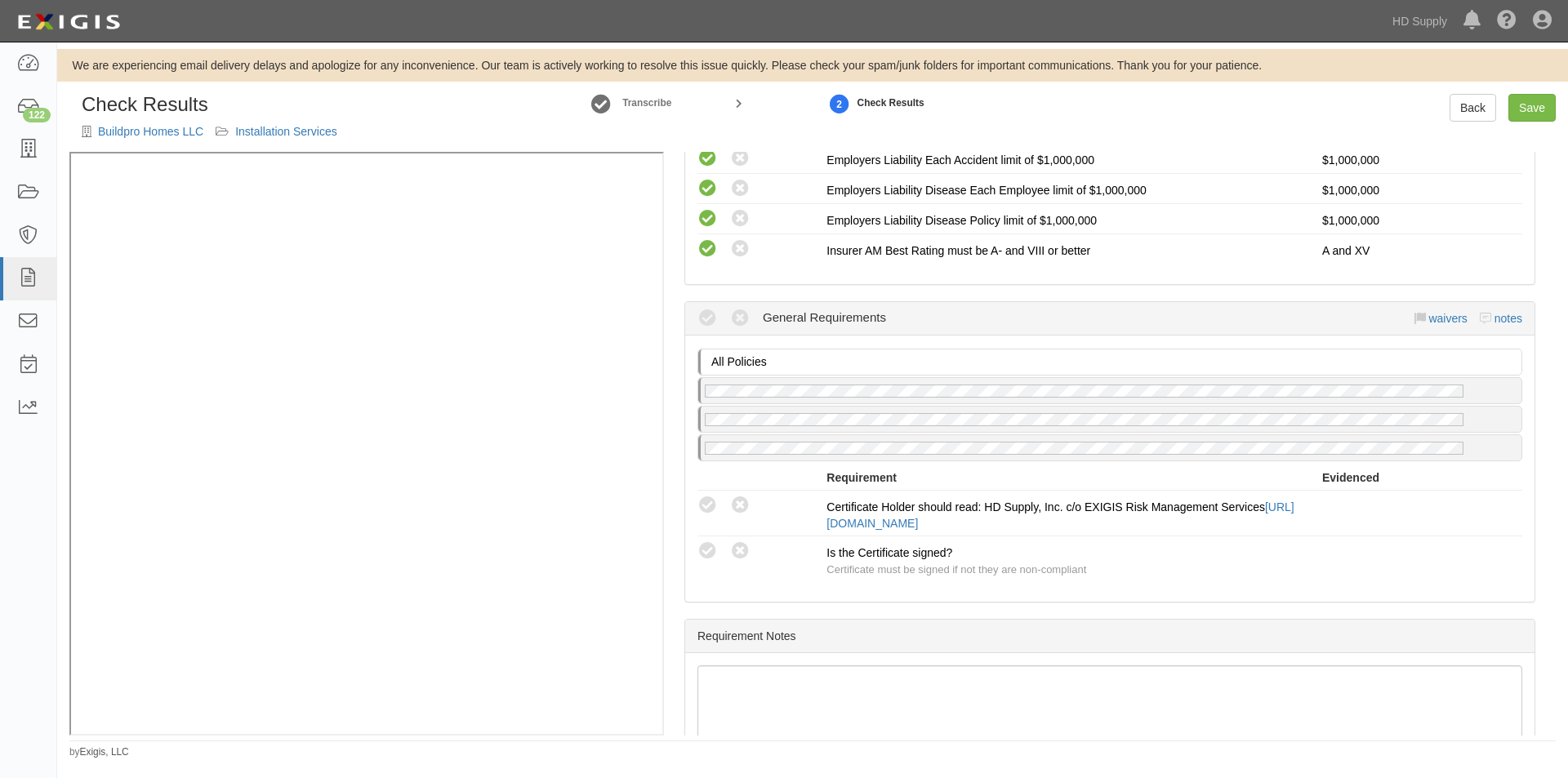
scroll to position [1469, 0]
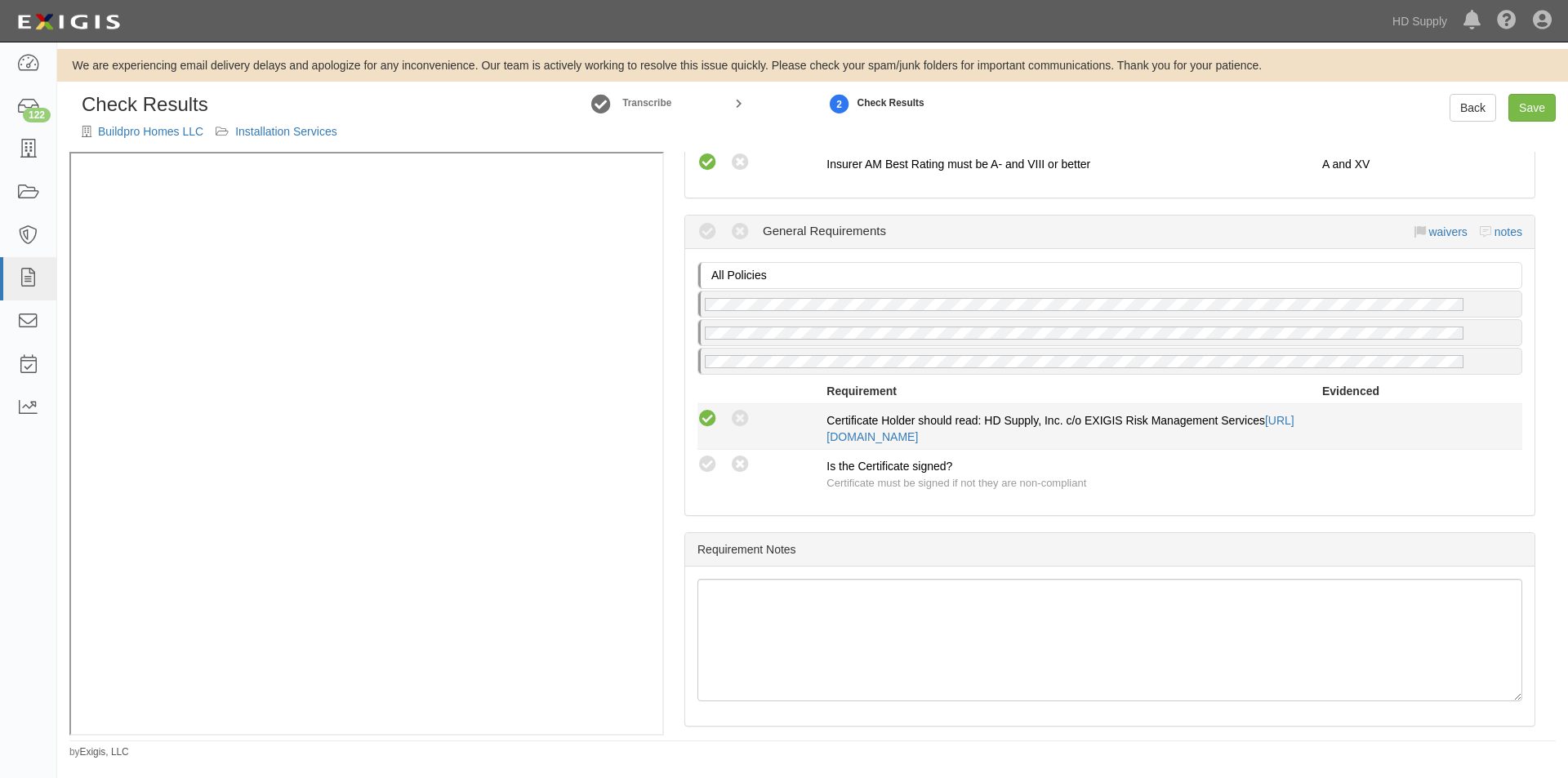
drag, startPoint x: 698, startPoint y: 412, endPoint x: 703, endPoint y: 426, distance: 14.9
click at [699, 413] on icon at bounding box center [708, 419] width 20 height 20
radio input "true"
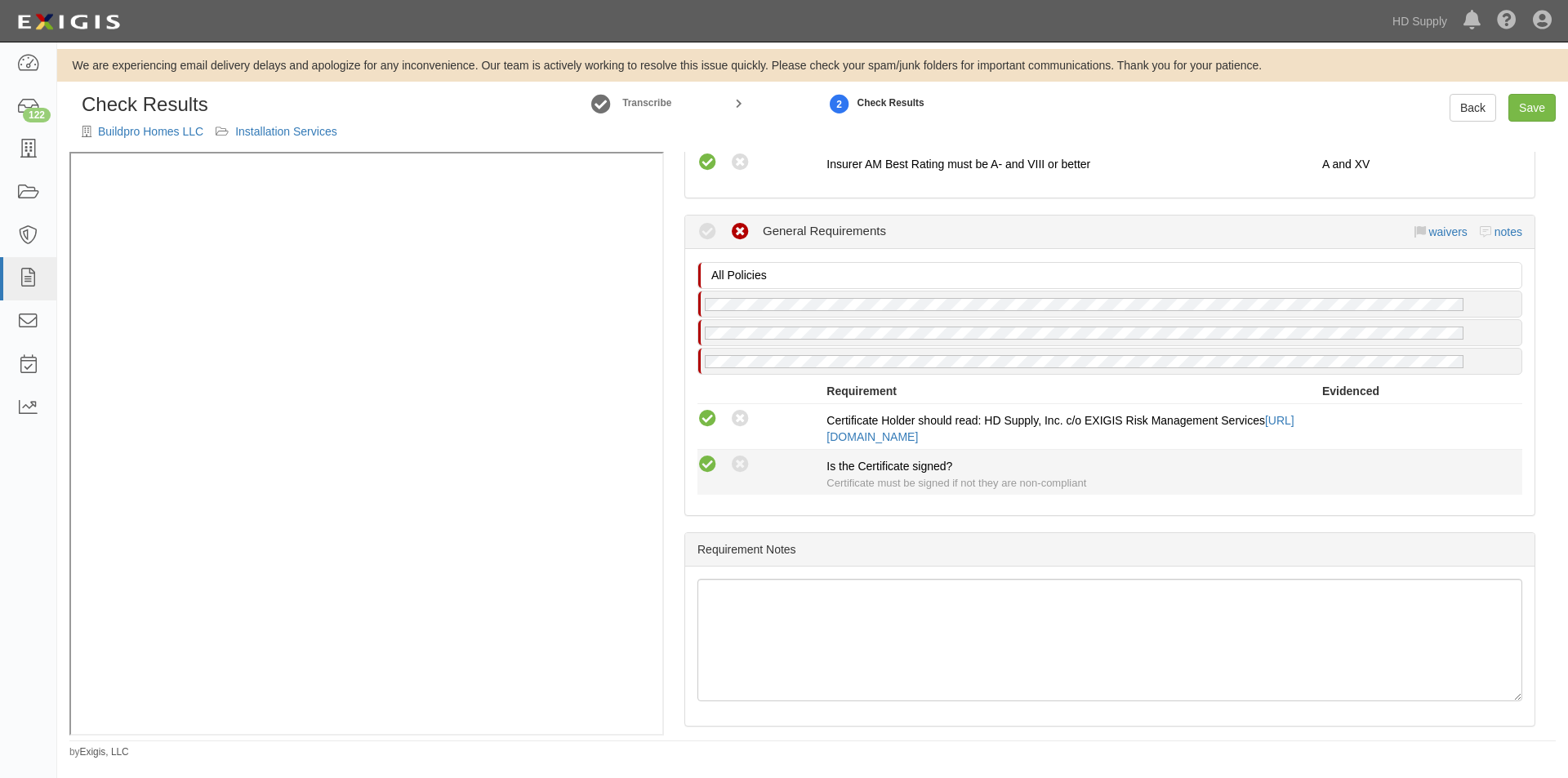
click at [706, 465] on icon at bounding box center [708, 465] width 20 height 20
radio input "true"
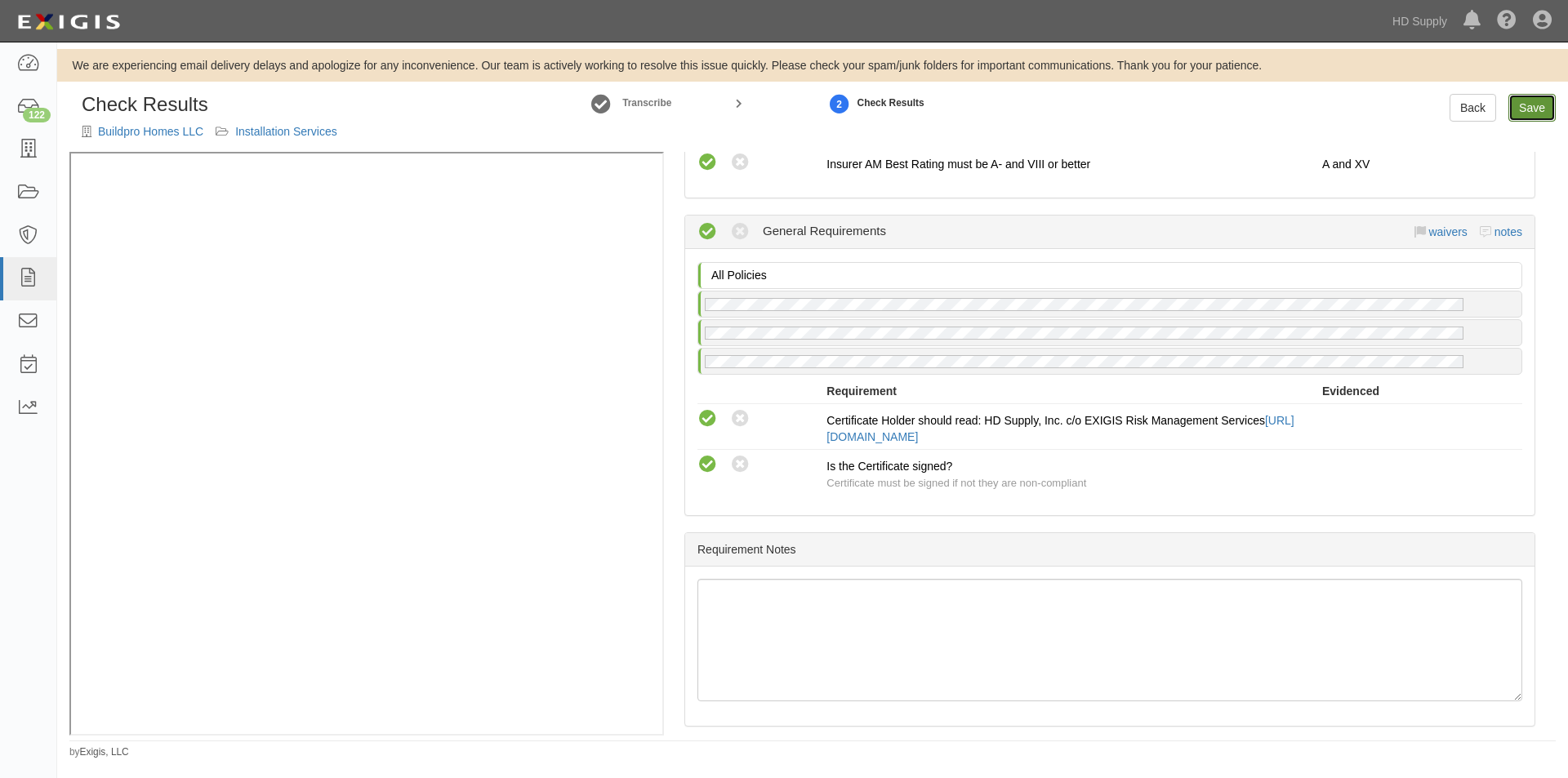
click at [1534, 111] on link "Save" at bounding box center [1532, 107] width 48 height 28
radio input "true"
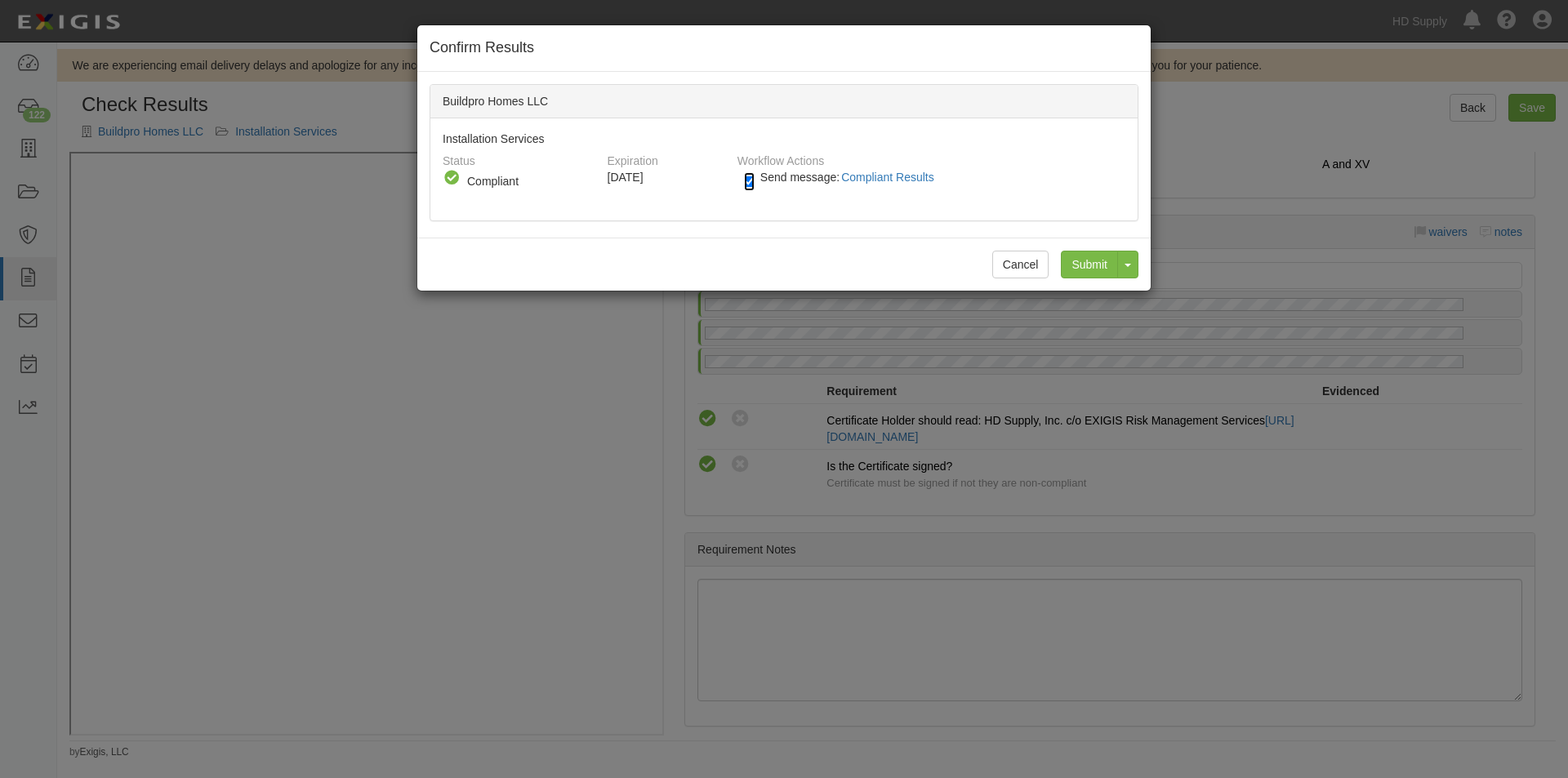
click at [753, 180] on input "Send message: Compliant Results" at bounding box center [749, 181] width 10 height 19
checkbox input "false"
click at [1069, 259] on input "Submit" at bounding box center [1088, 264] width 57 height 28
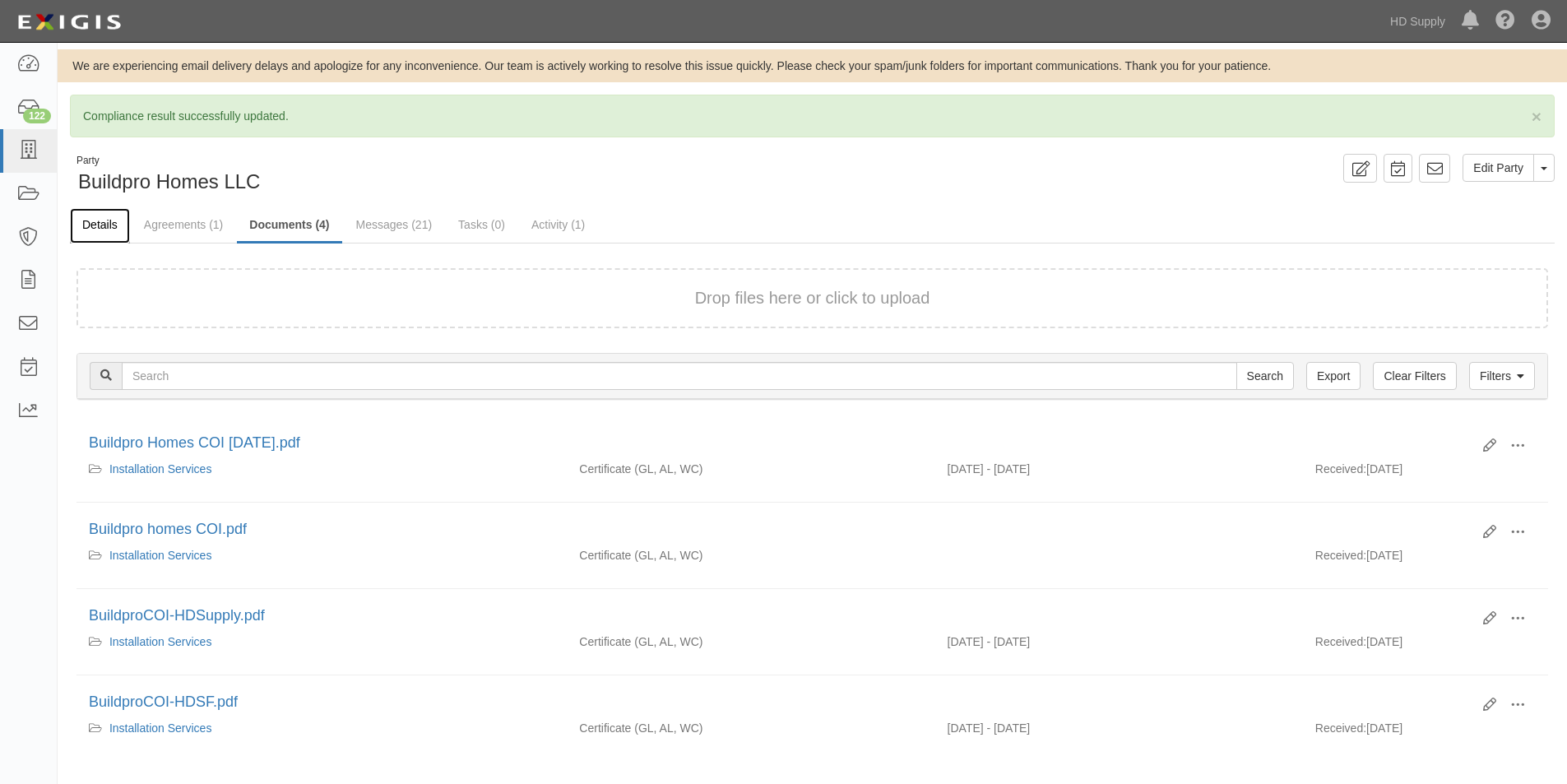
click at [114, 222] on link "Details" at bounding box center [100, 226] width 60 height 35
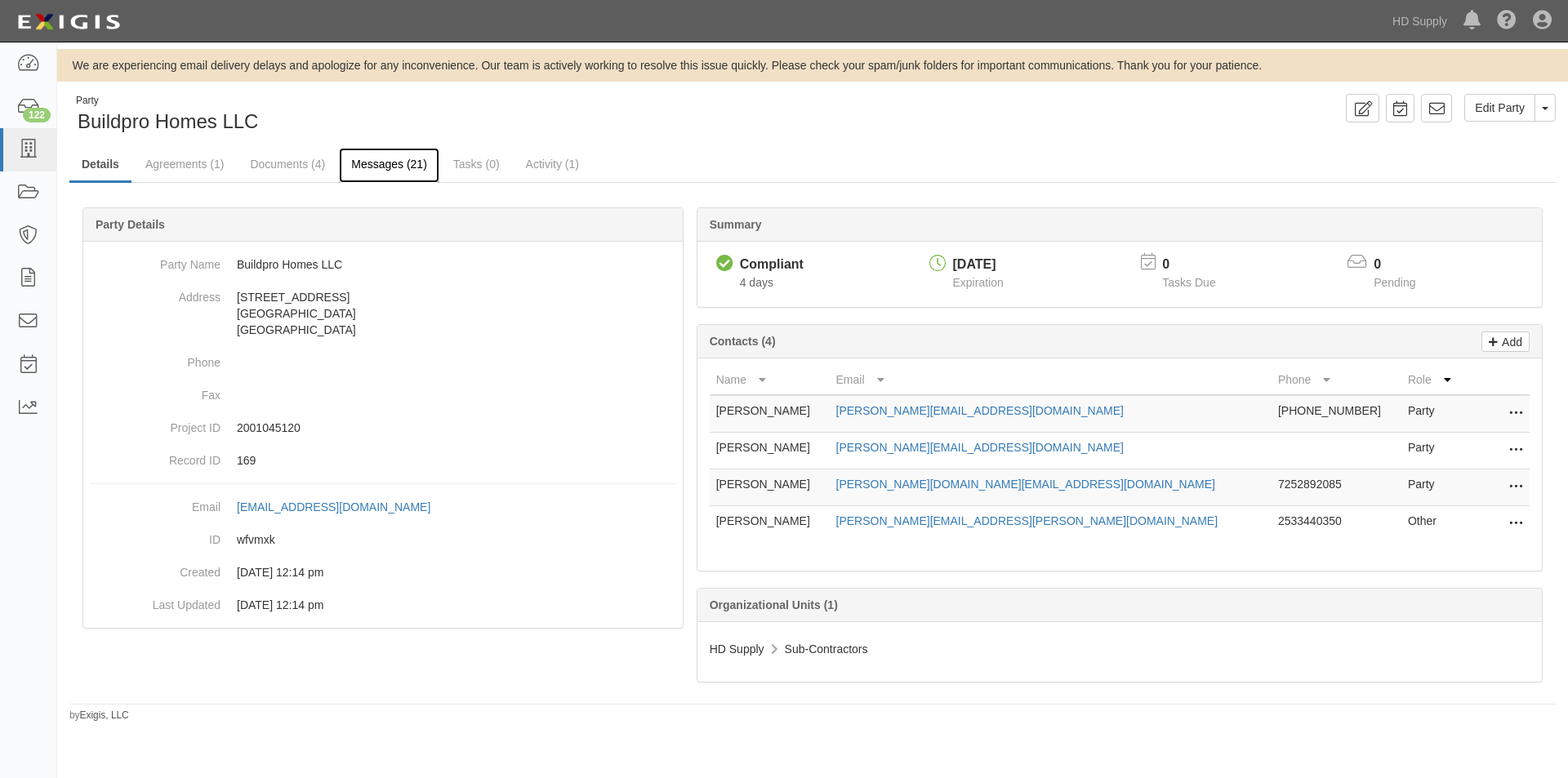
click at [365, 157] on link "Messages (21)" at bounding box center [389, 165] width 101 height 35
click at [24, 144] on icon at bounding box center [27, 150] width 23 height 19
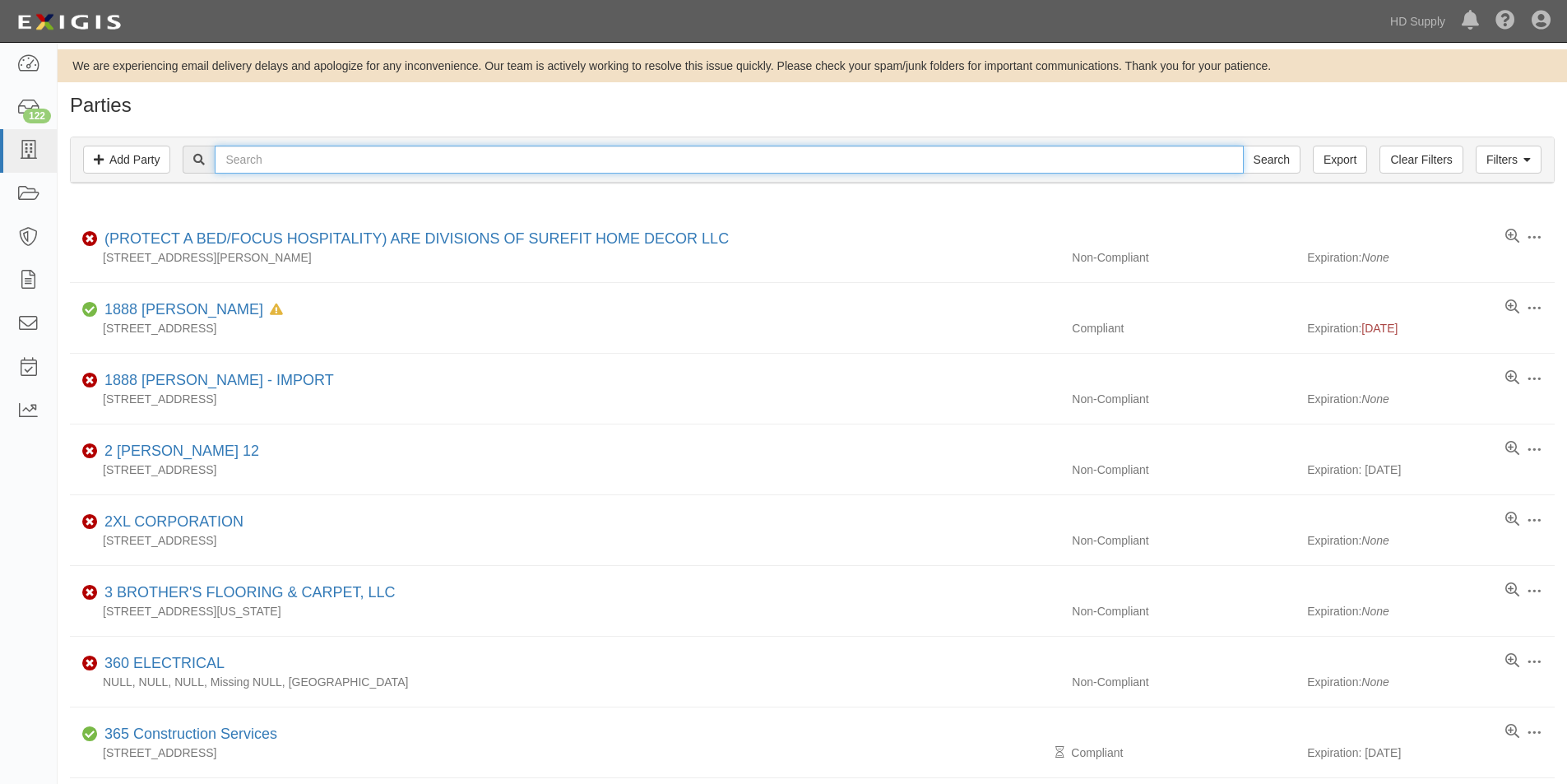
click at [265, 160] on input "text" at bounding box center [729, 160] width 1028 height 28
type input "znm"
click at [1243, 146] on input "Search" at bounding box center [1272, 160] width 57 height 28
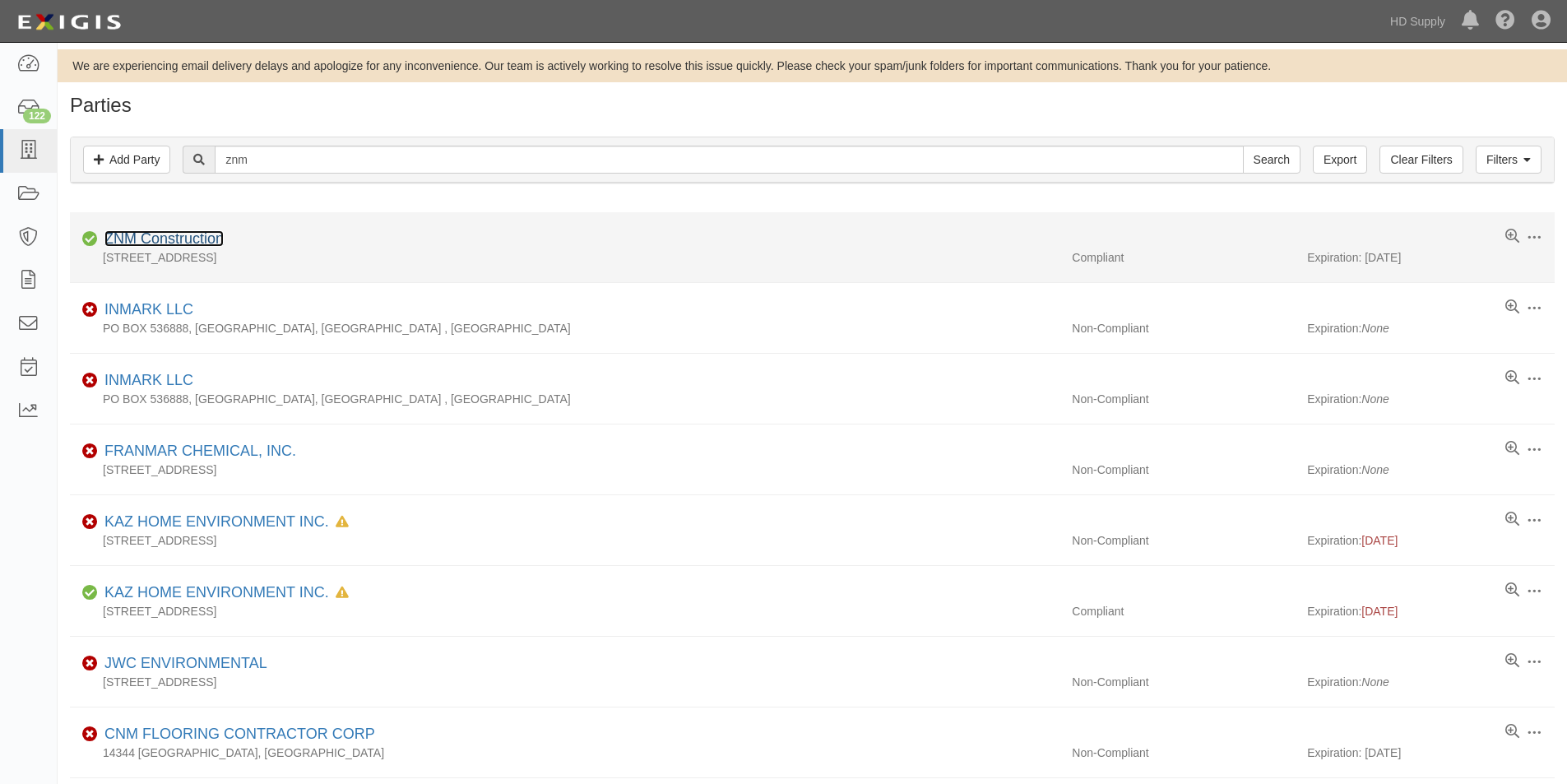
click at [191, 232] on link "ZNM Construction" at bounding box center [164, 238] width 119 height 16
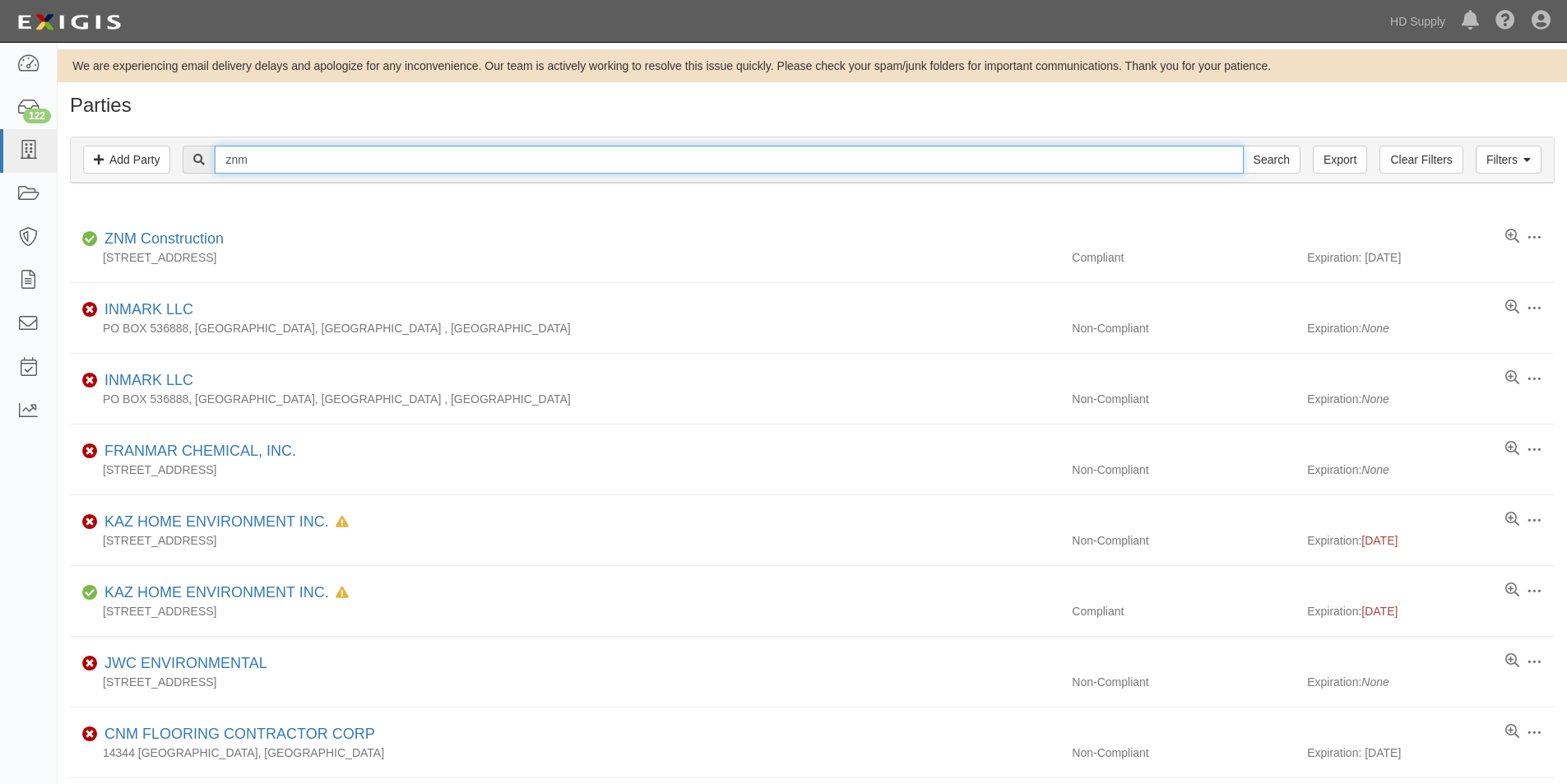
drag, startPoint x: 270, startPoint y: 162, endPoint x: 206, endPoint y: 160, distance: 64.0
click at [206, 160] on div "znm Search" at bounding box center [741, 160] width 1117 height 28
type input "a"
type input "aex"
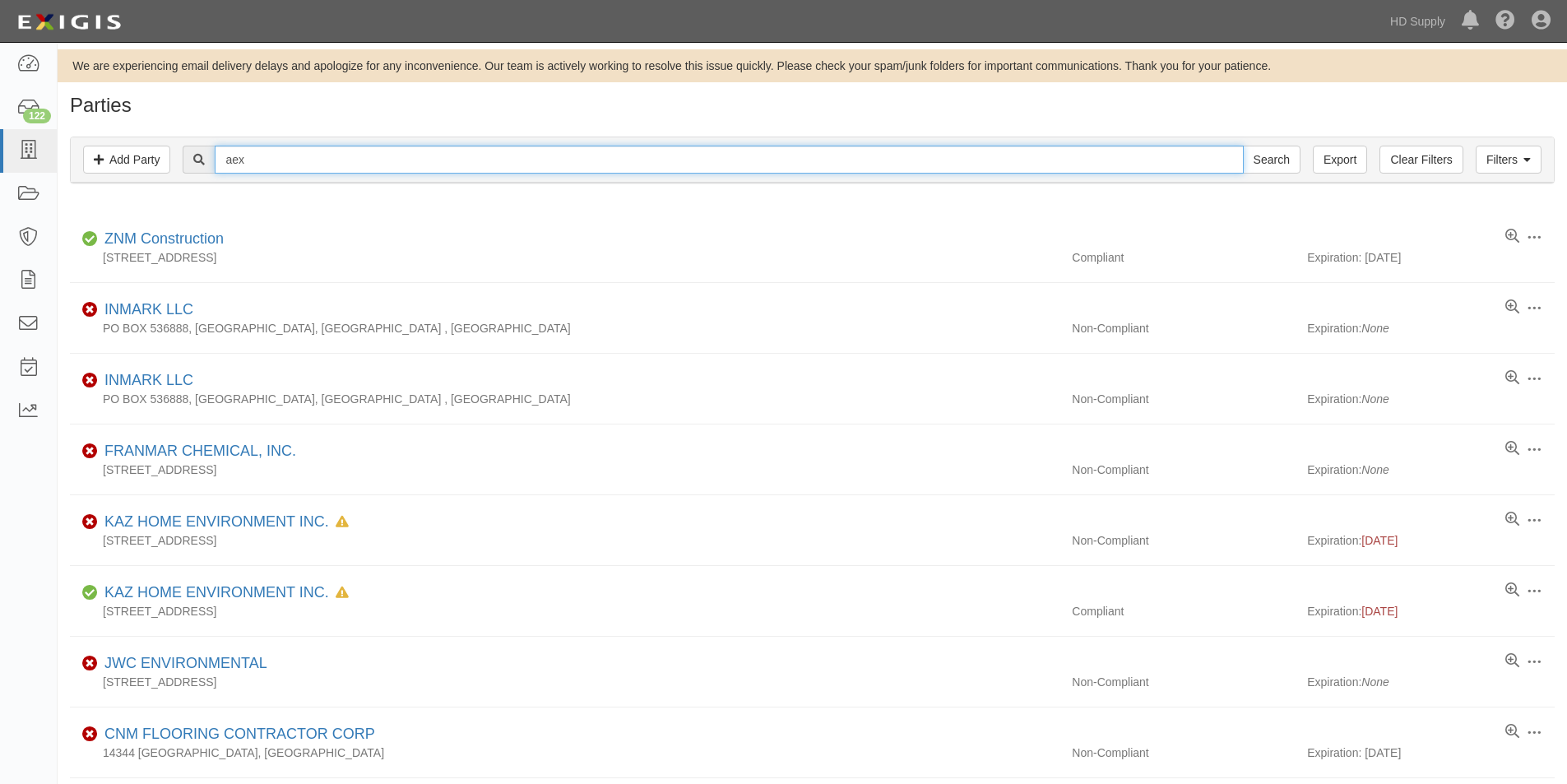
click at [1243, 146] on input "Search" at bounding box center [1272, 160] width 57 height 28
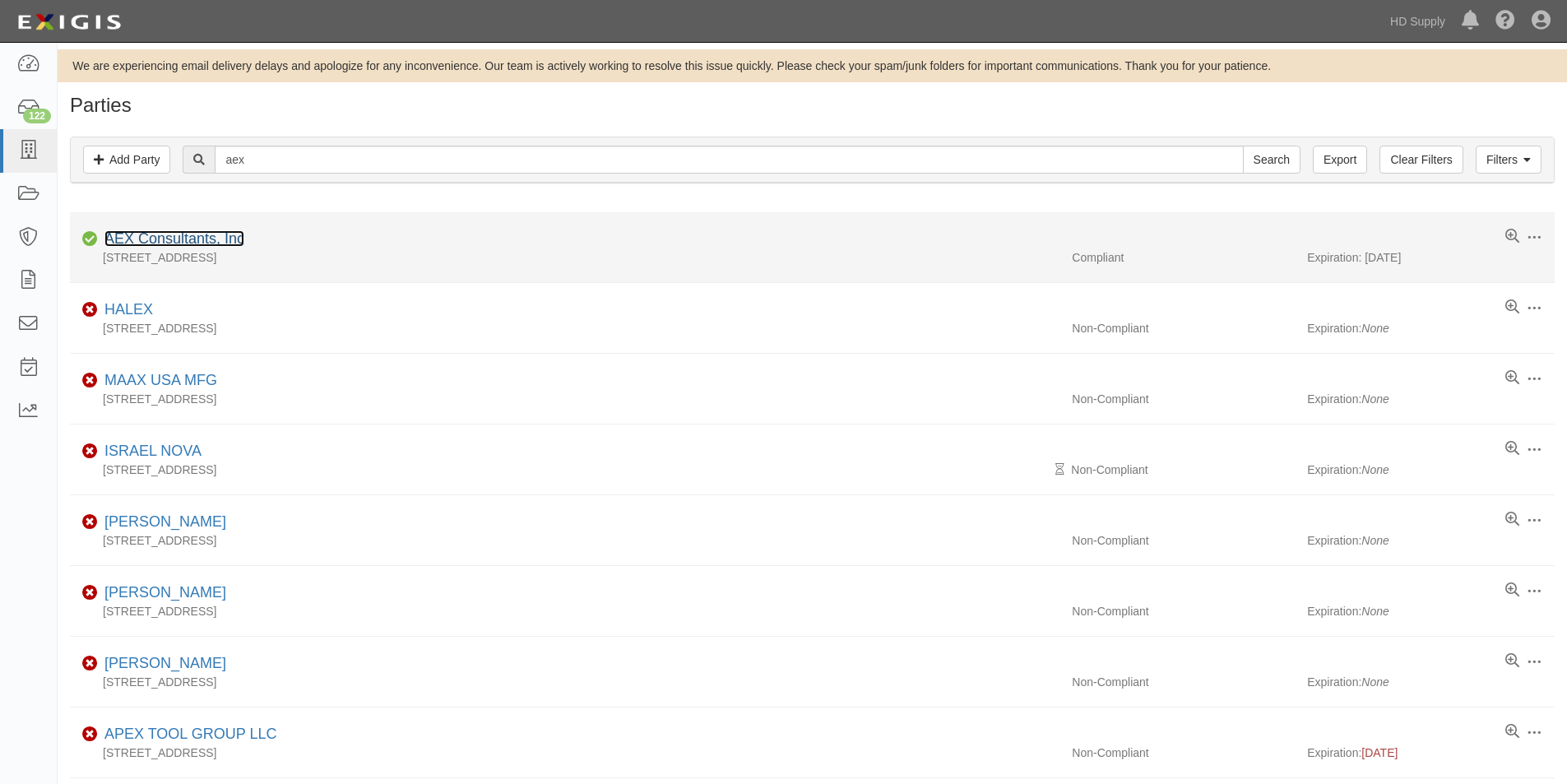
click at [181, 237] on link "AEX Consultants, Inc" at bounding box center [174, 238] width 140 height 16
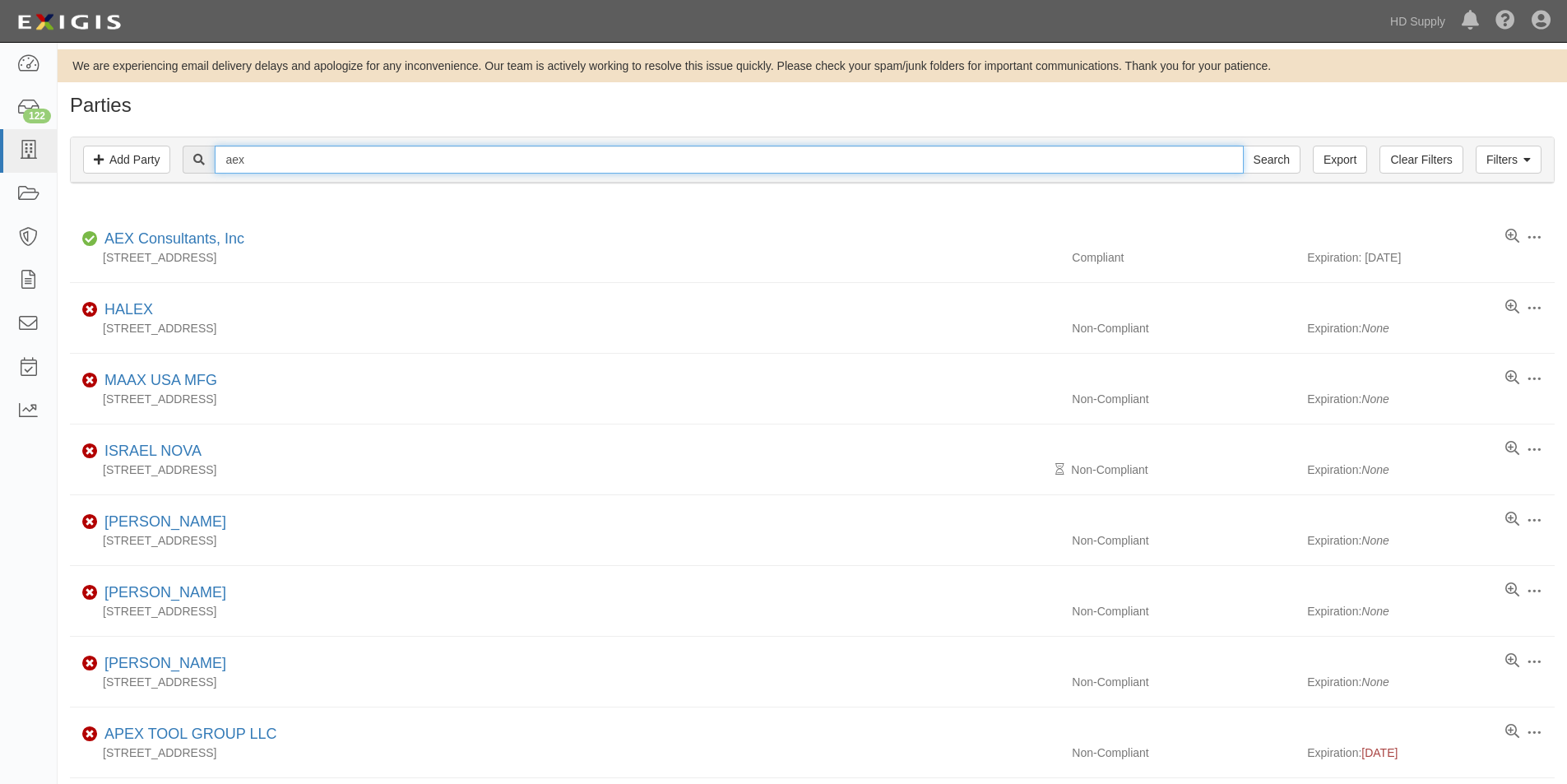
drag, startPoint x: 293, startPoint y: 160, endPoint x: 179, endPoint y: 158, distance: 114.0
click at [179, 158] on div "aex Search" at bounding box center [813, 160] width 1459 height 28
click at [1243, 146] on input "Search" at bounding box center [1272, 160] width 57 height 28
drag, startPoint x: 269, startPoint y: 164, endPoint x: 205, endPoint y: 162, distance: 64.0
click at [205, 162] on div "novus Search" at bounding box center [741, 160] width 1117 height 28
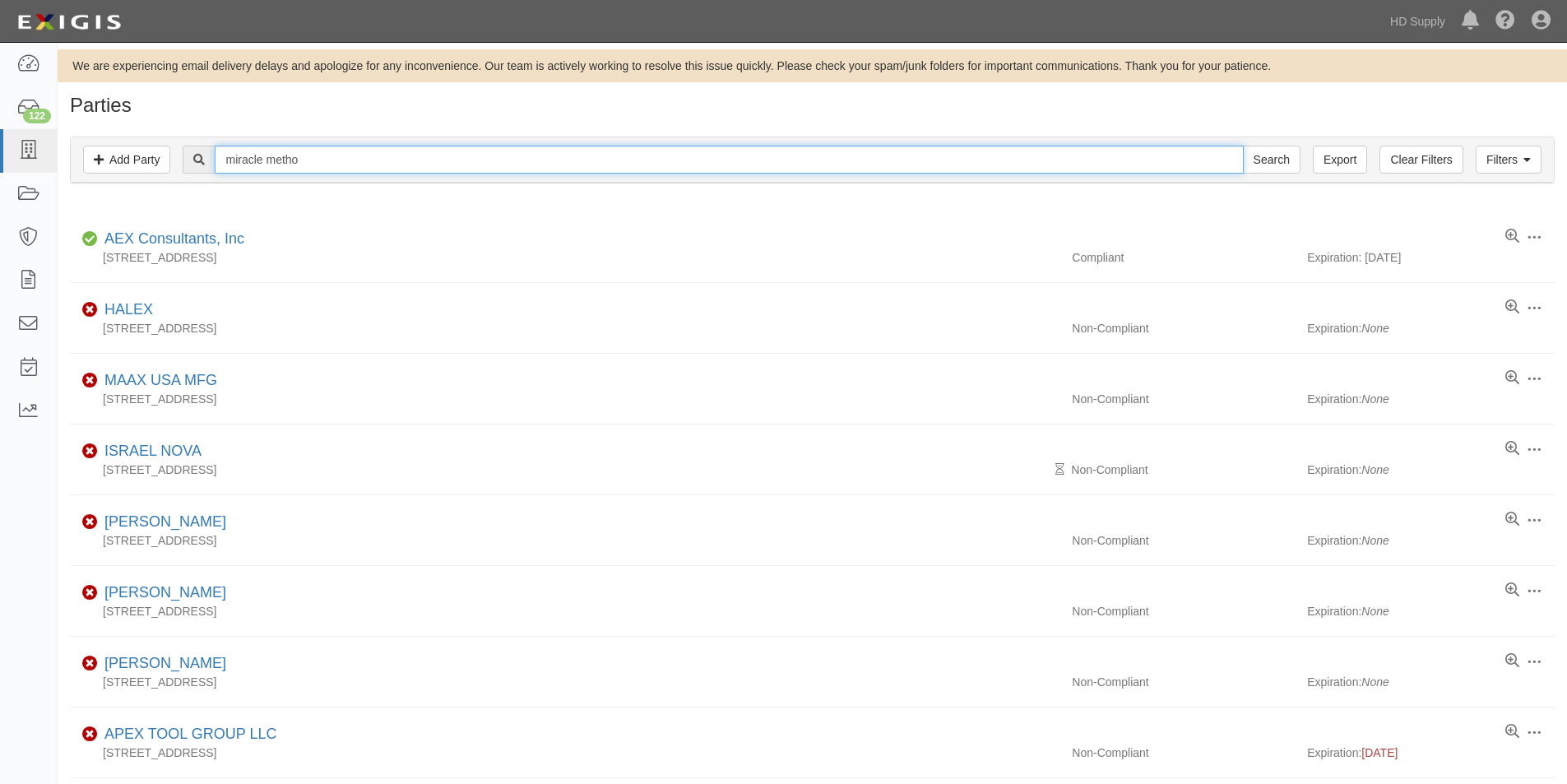
type input "miracle metho"
click at [1243, 146] on input "Search" at bounding box center [1272, 160] width 57 height 28
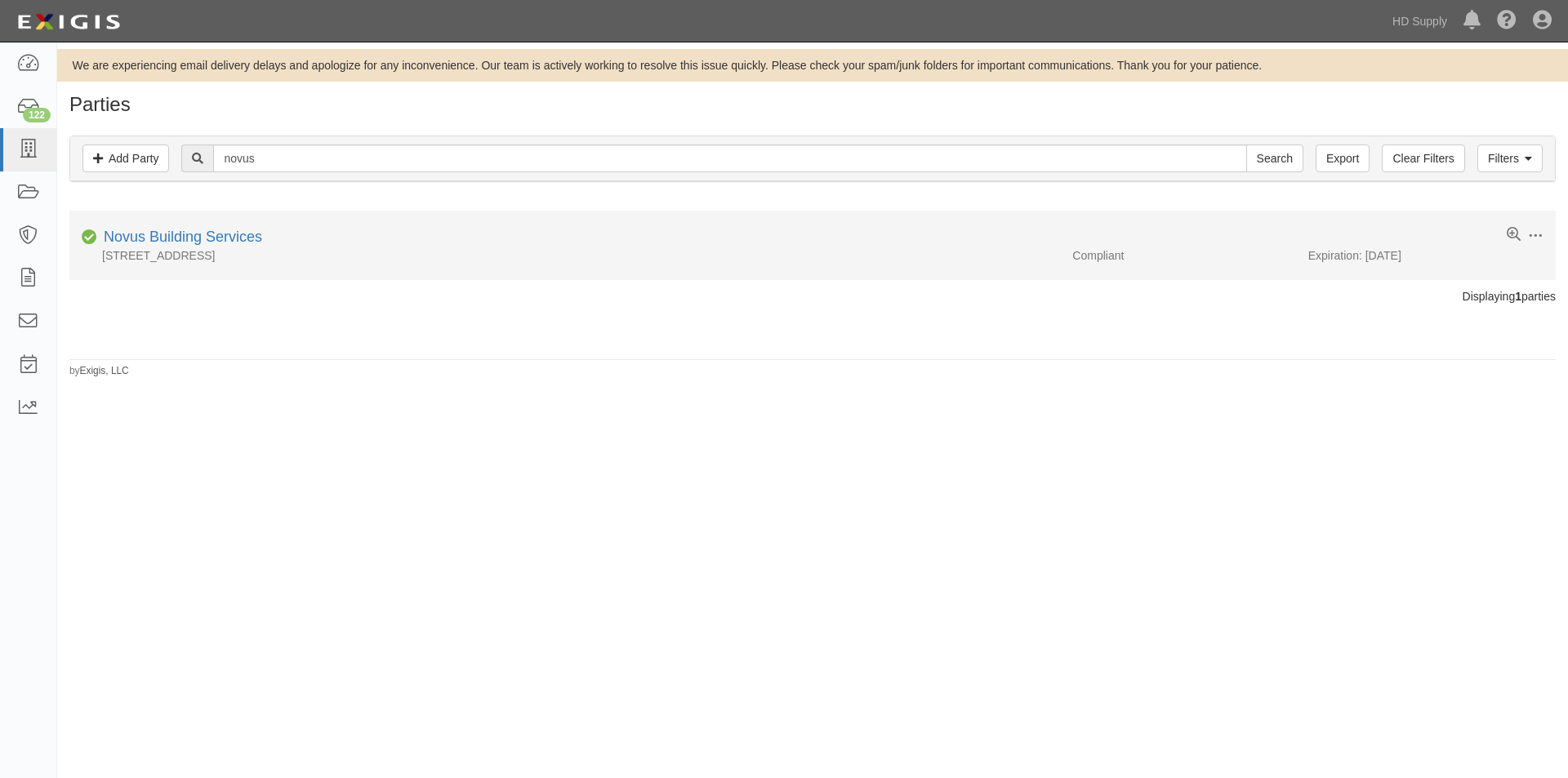
click at [189, 227] on div "Novus Building Services" at bounding box center [180, 237] width 165 height 21
click at [187, 234] on link "Novus Building Services" at bounding box center [183, 236] width 158 height 16
click at [227, 217] on li "Edit Log activity Add task Send message Archive Compliant Miracle Method of The…" at bounding box center [812, 244] width 1486 height 69
click at [227, 228] on link "Miracle Method of The Northwest United States Inc" at bounding box center [270, 236] width 332 height 16
